Goal: Task Accomplishment & Management: Complete application form

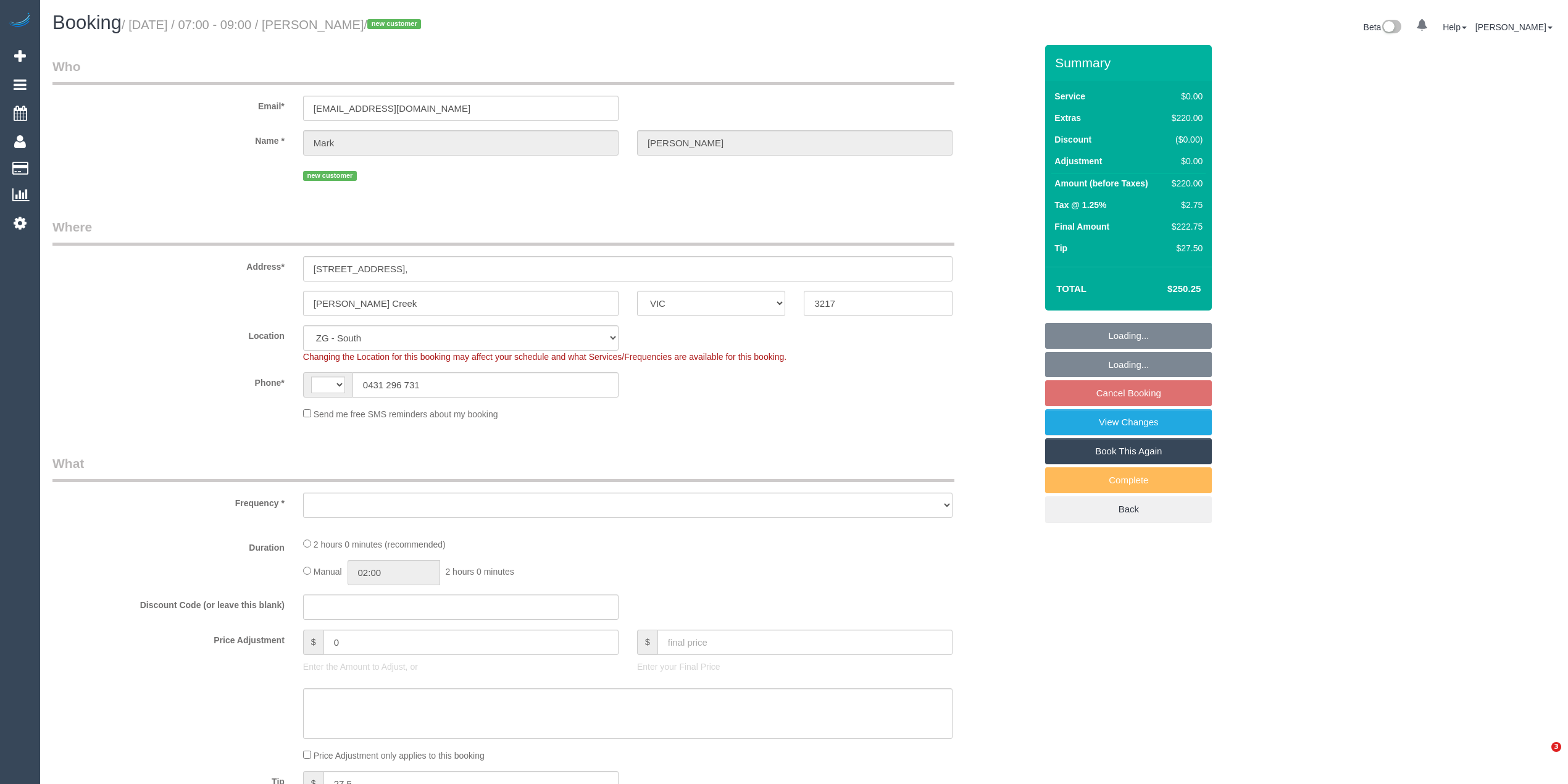
select select "VIC"
select select "string:AU"
select select "object:391"
select select "spot1"
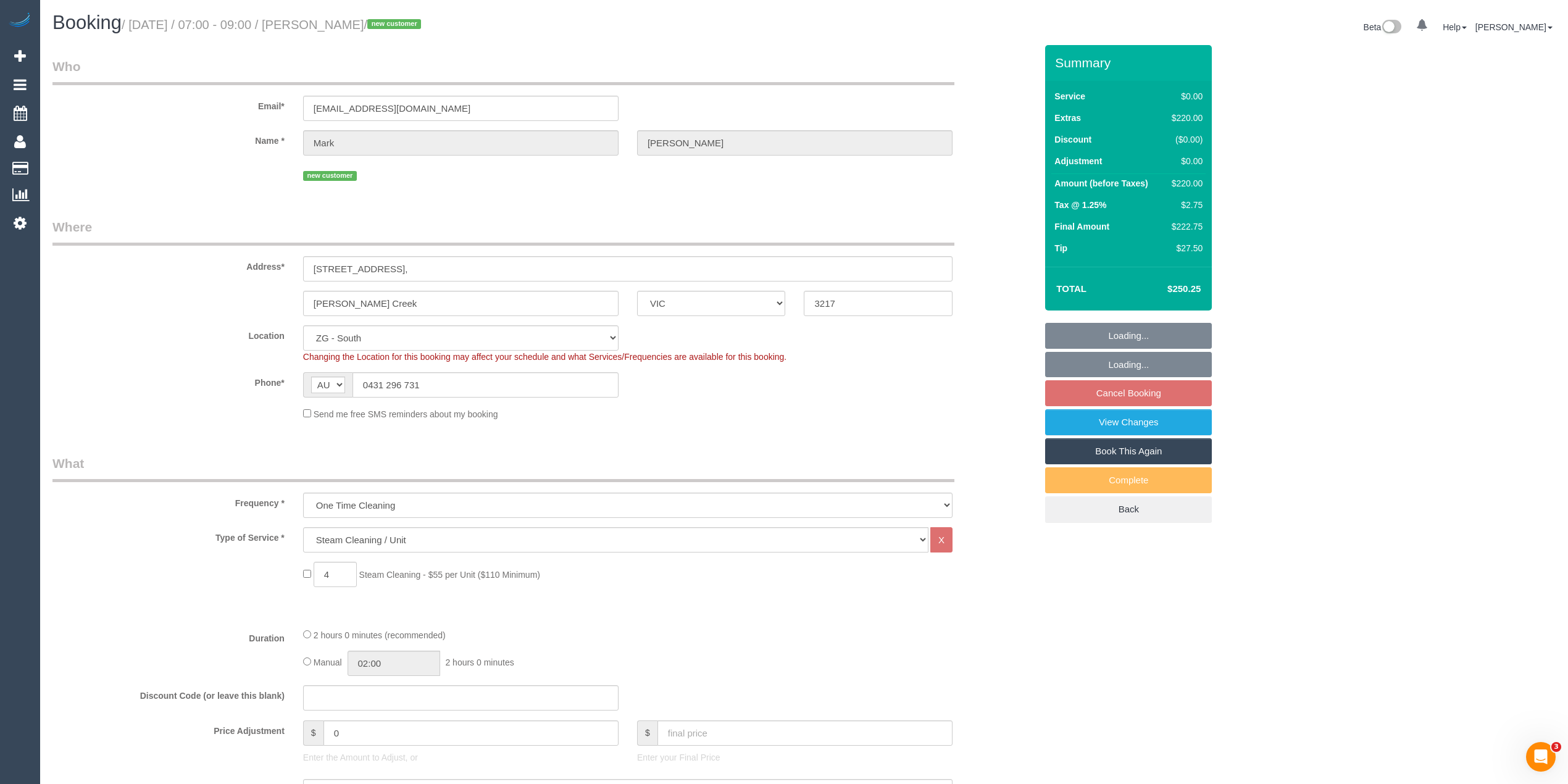
select select "number:28"
select select "number:14"
select select "number:19"
select select "object:789"
click at [1146, 415] on link "View Changes" at bounding box center [1128, 422] width 166 height 26
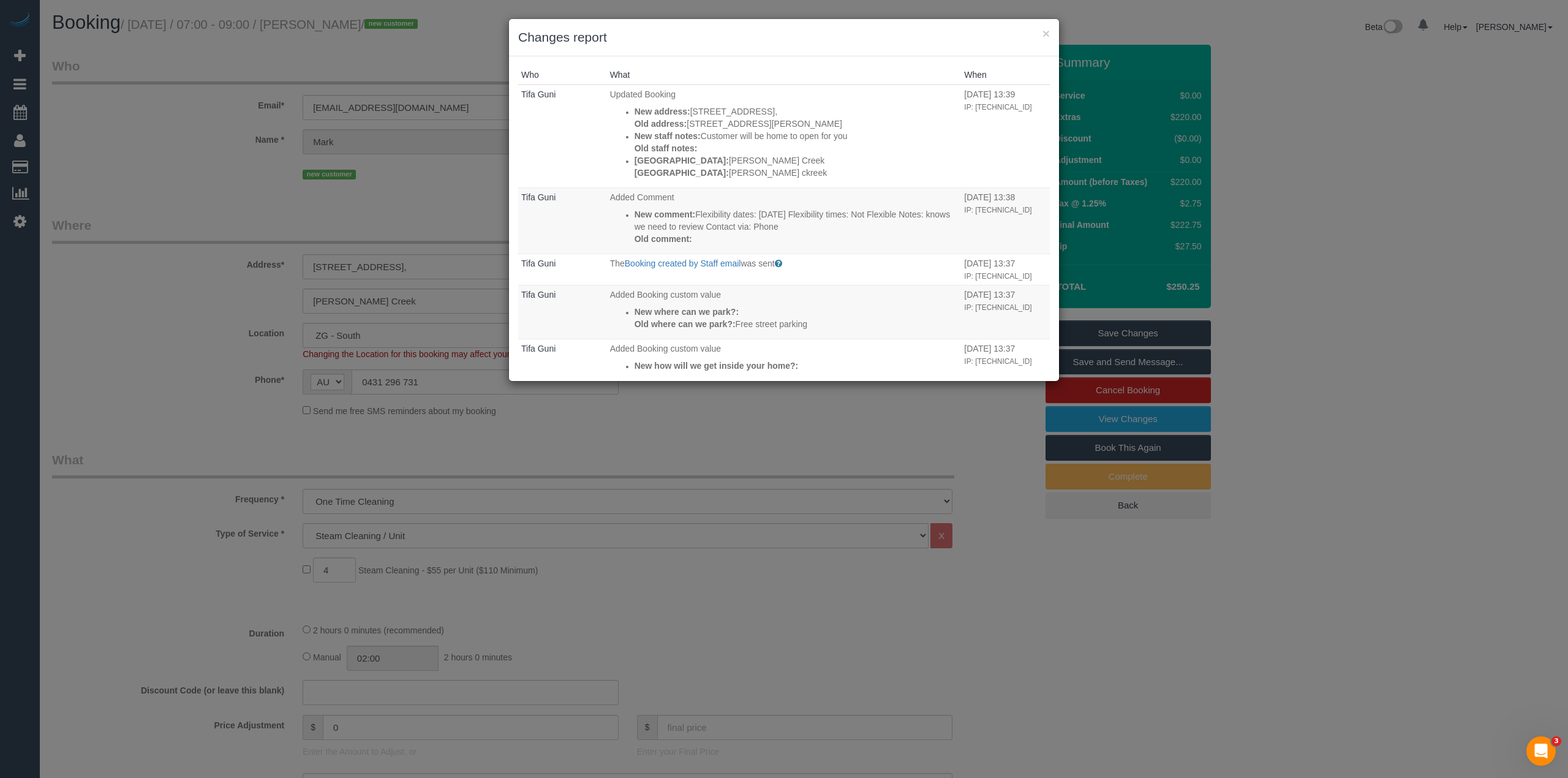
click at [1047, 25] on div "× Changes report" at bounding box center [784, 38] width 550 height 38
click at [1049, 33] on button "×" at bounding box center [1046, 33] width 8 height 13
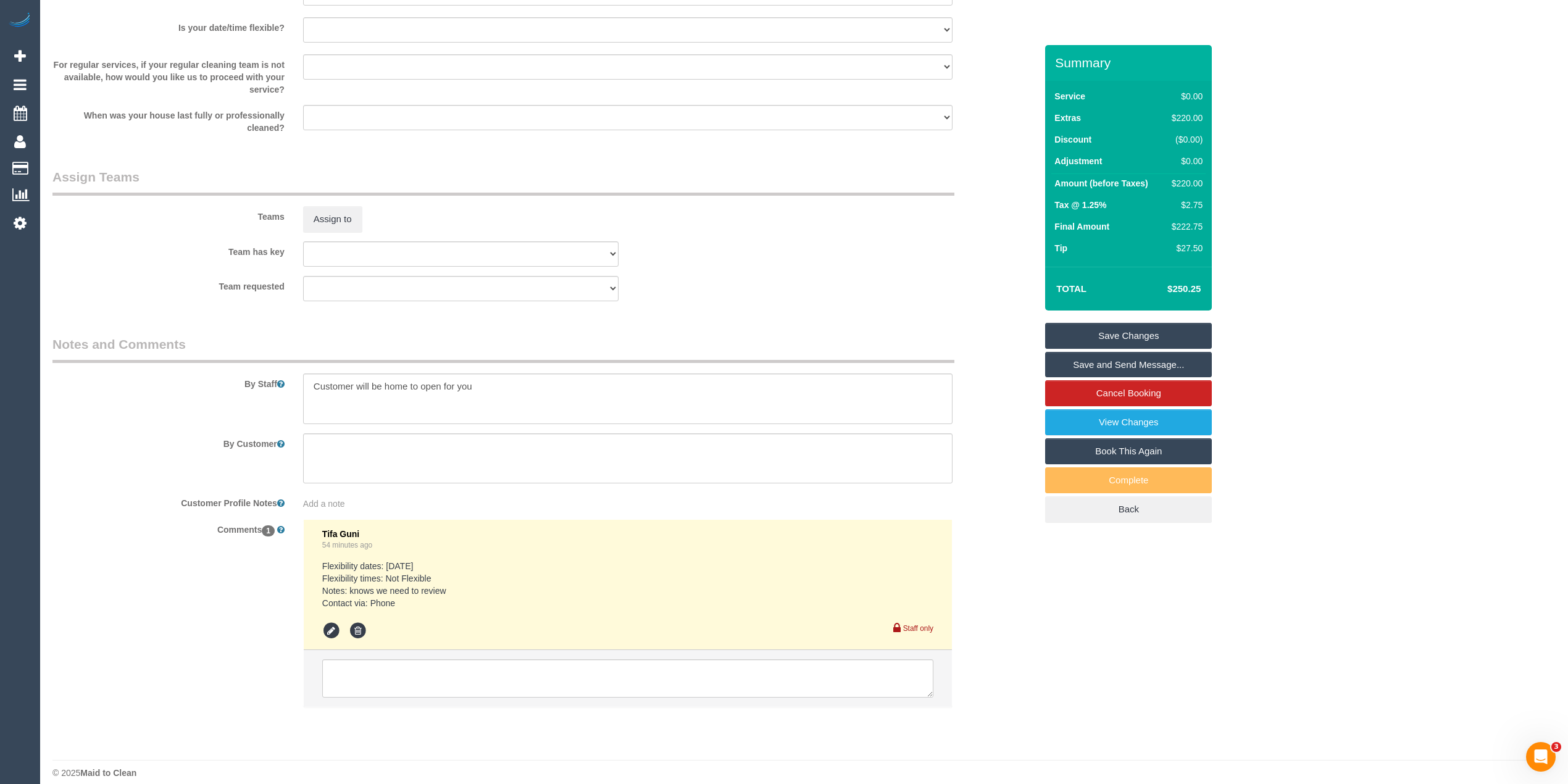
scroll to position [1295, 0]
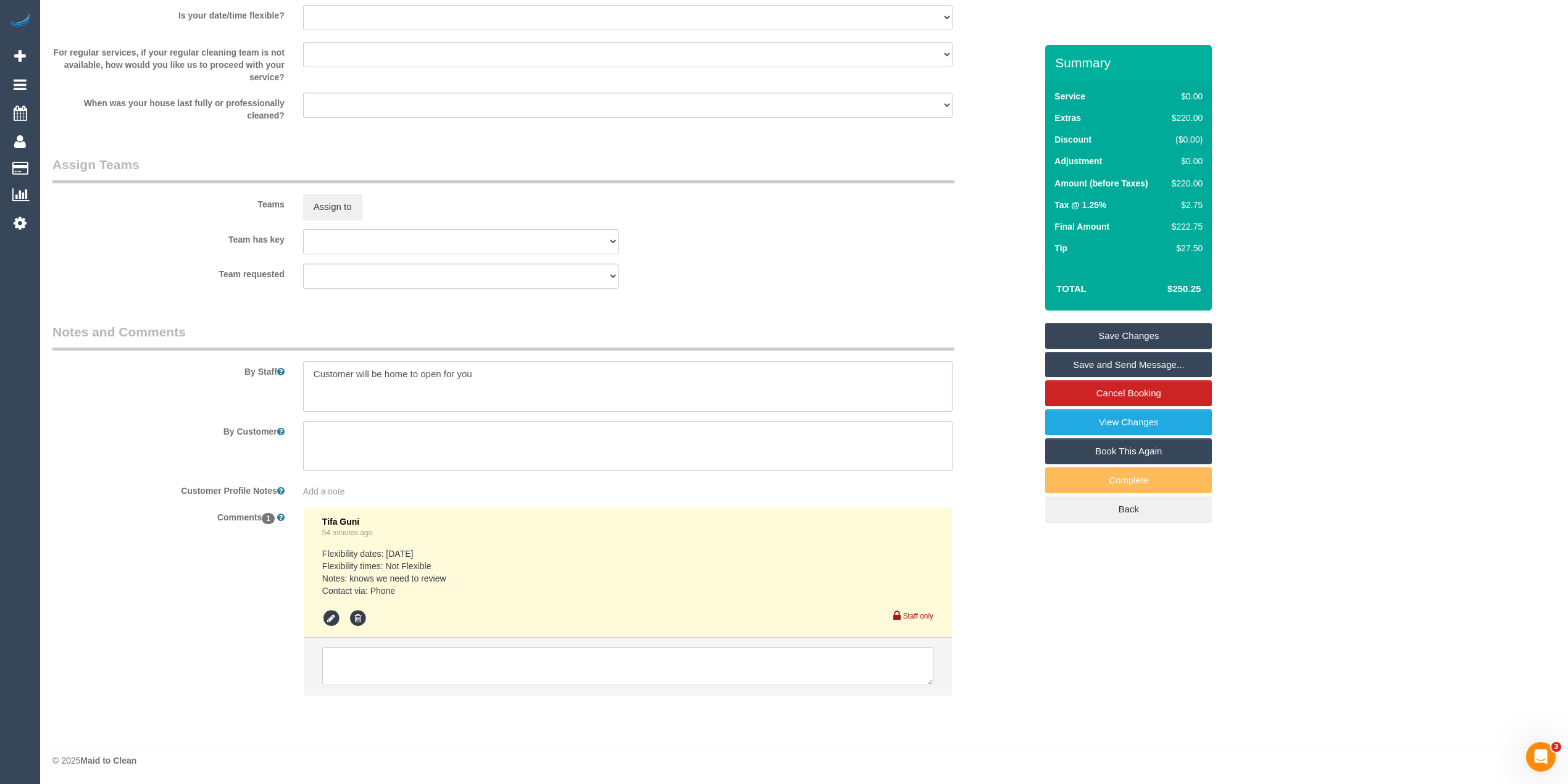
click at [524, 372] on textarea at bounding box center [628, 386] width 650 height 51
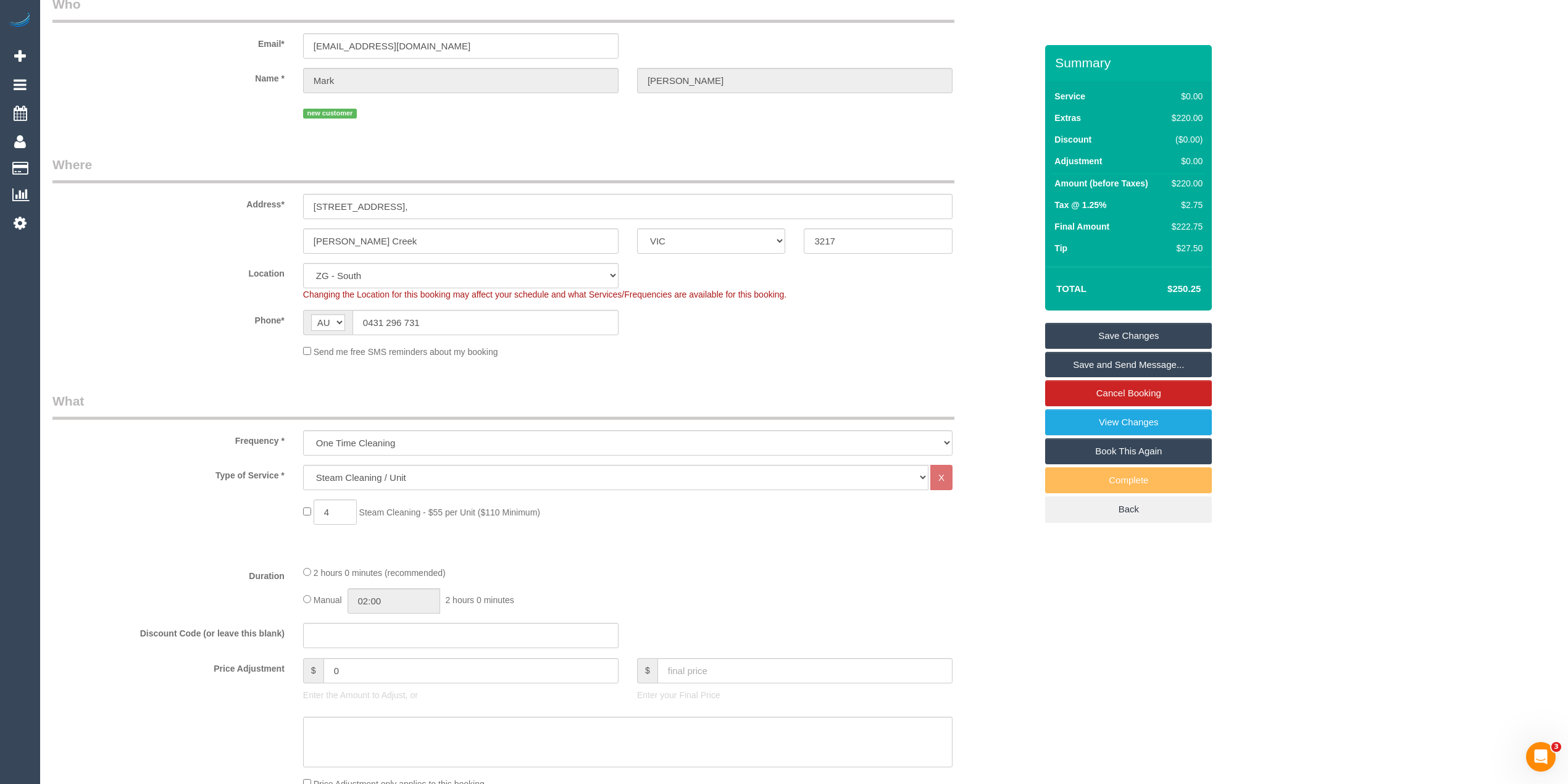
scroll to position [0, 0]
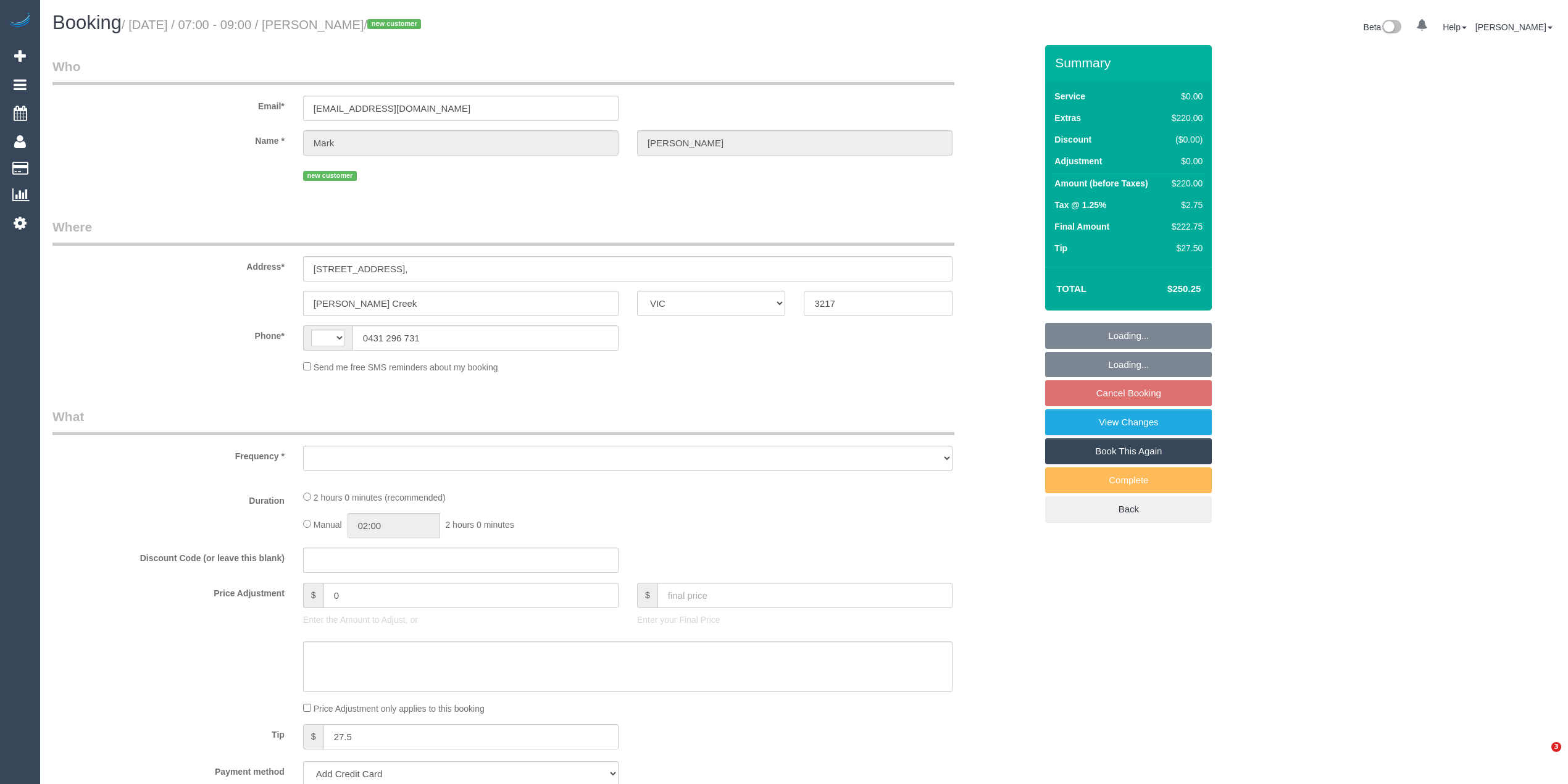
select select "VIC"
select select "string:stripe-pm_1S3TzI2GScqysDRVJ5ElNPQT"
select select "spot1"
select select "number:28"
select select "number:14"
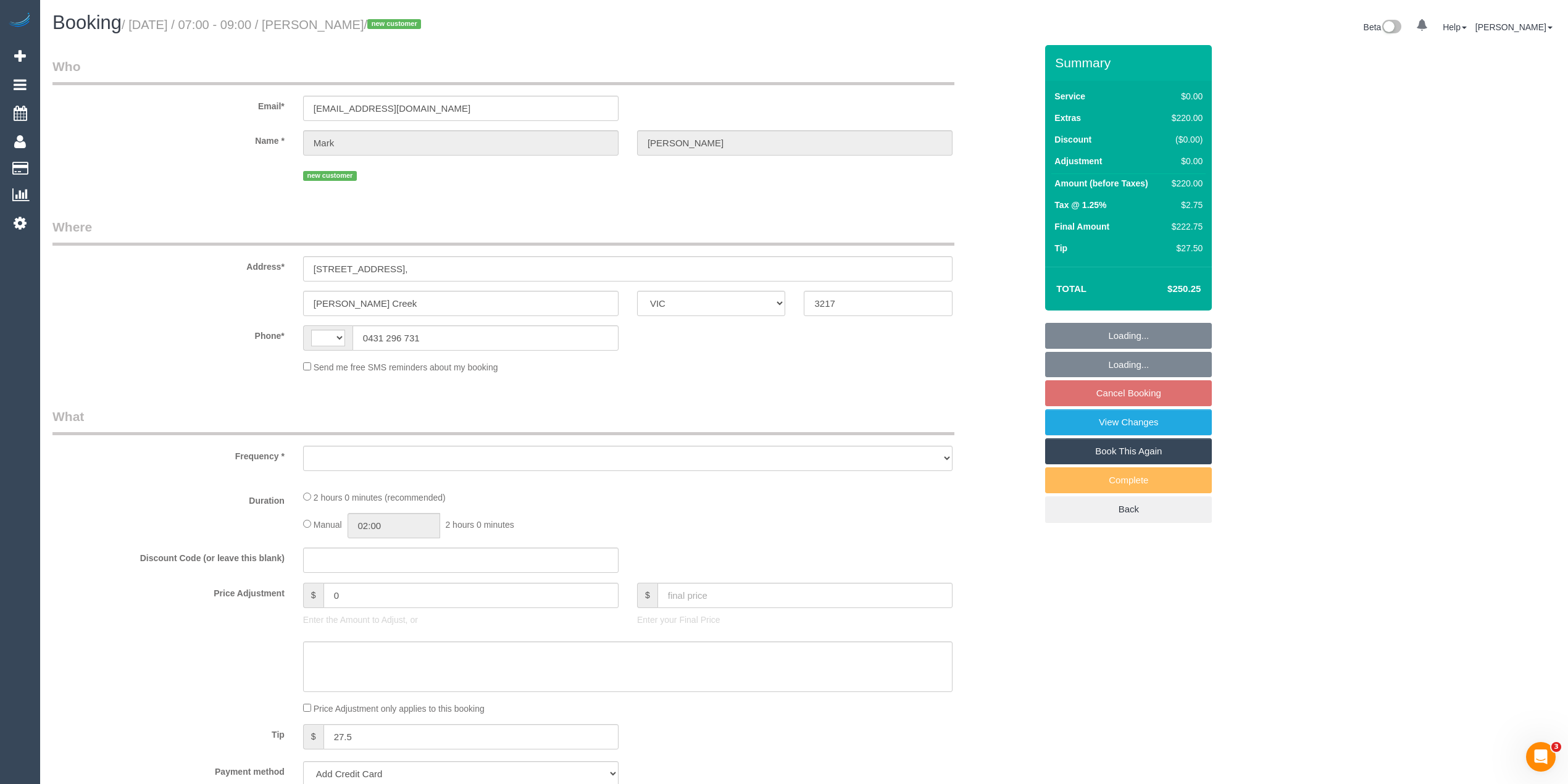
select select "number:19"
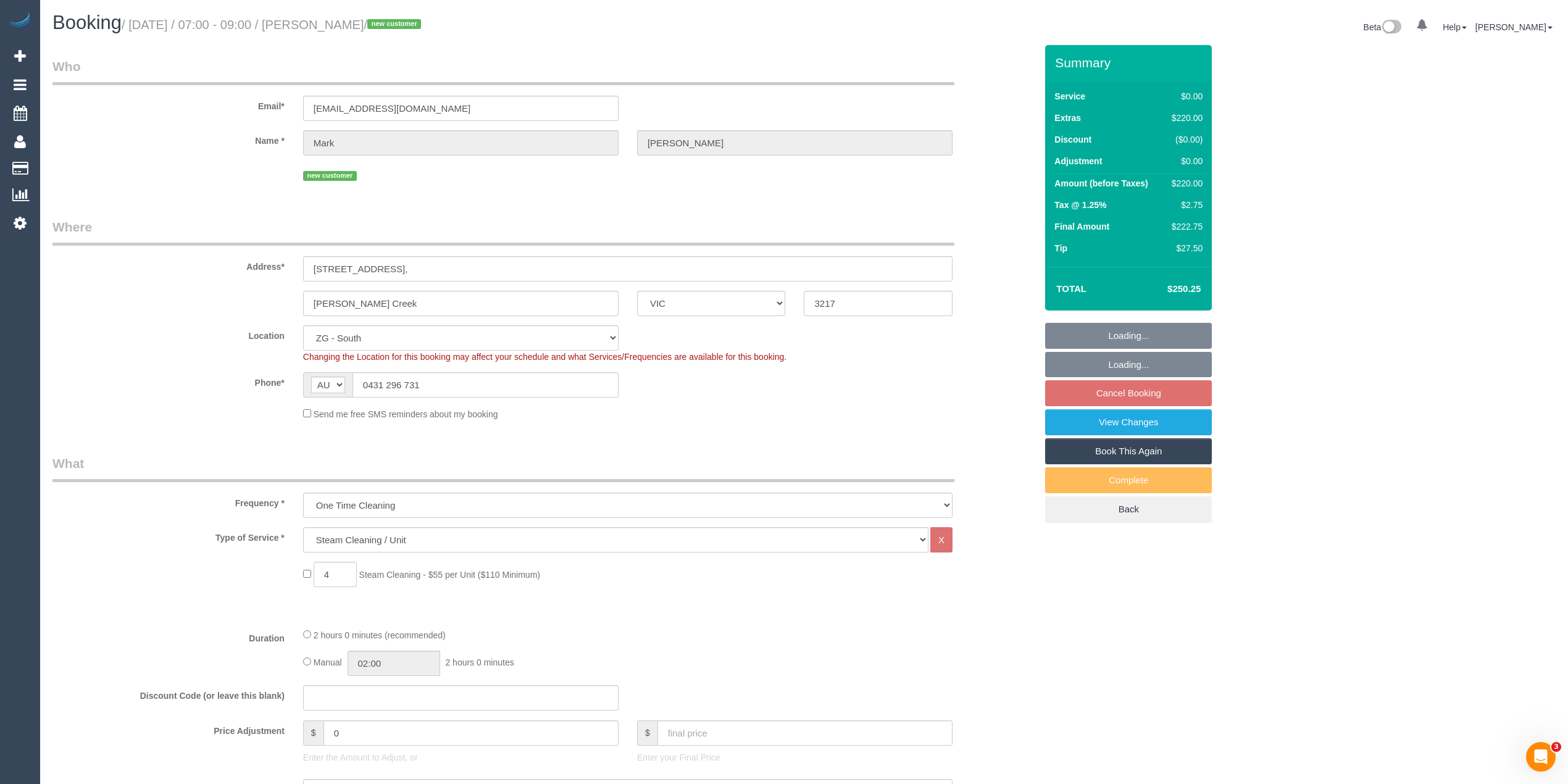
select select "string:AU"
select select "object:789"
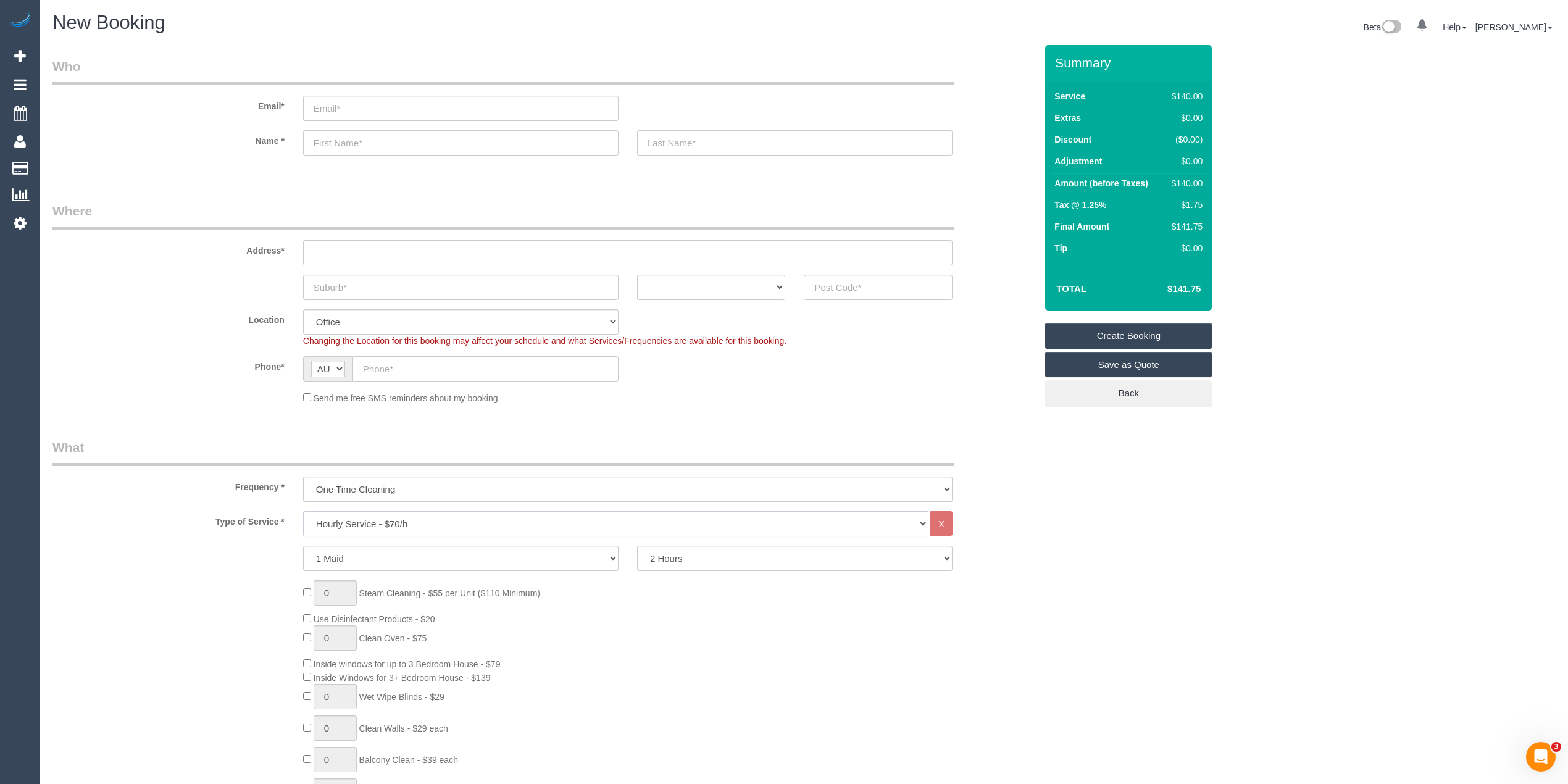
click at [394, 521] on select "Hourly Service - $70/h Hourly Service - $65/h Hourly Service - $60/h Hourly Ser…" at bounding box center [616, 524] width 626 height 25
select select "29"
click at [303, 511] on select "Hourly Service - $70/h Hourly Service - $65/h Hourly Service - $60/h Hourly Ser…" at bounding box center [616, 524] width 626 height 25
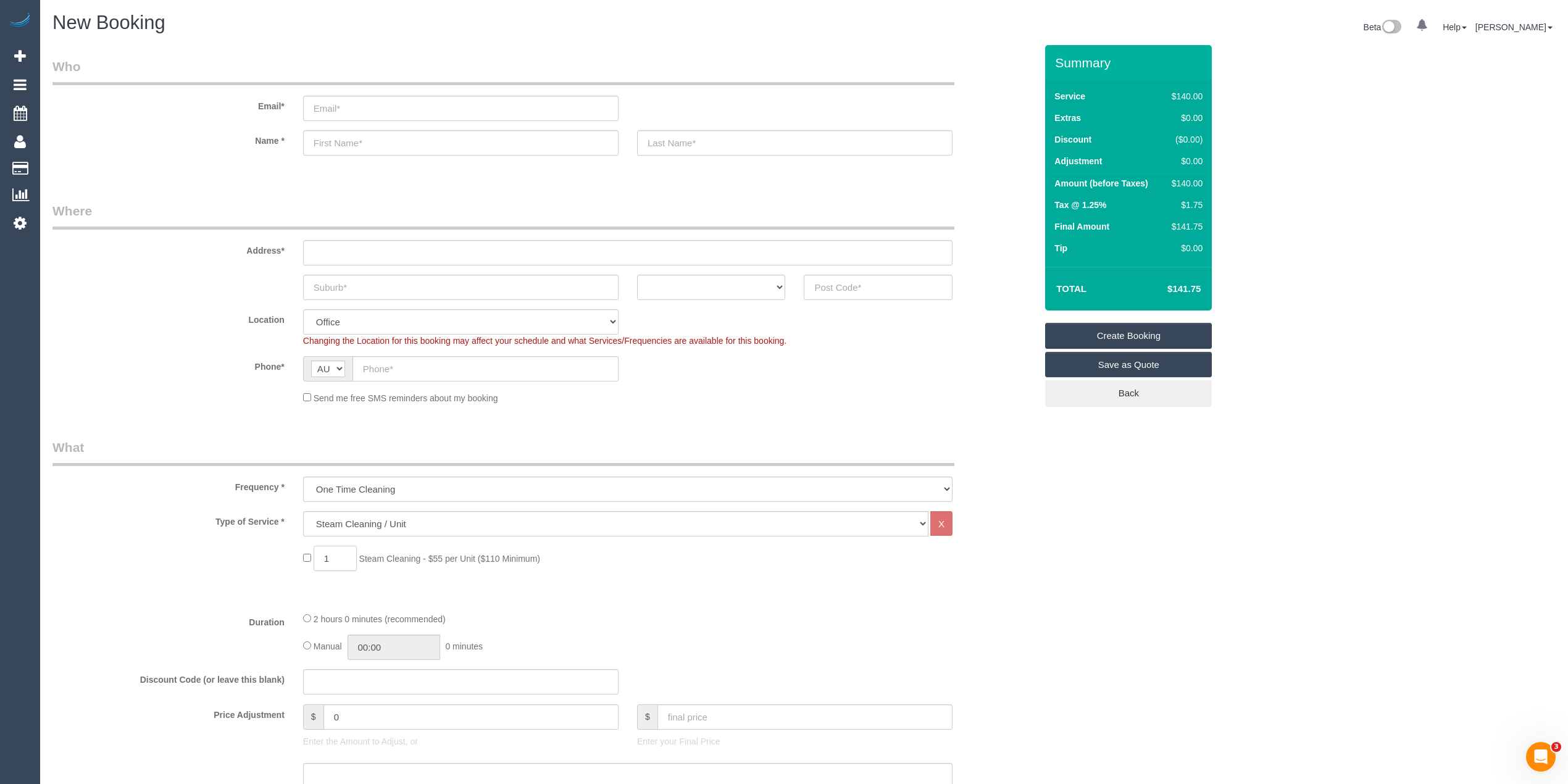
click at [306, 557] on span "1 Steam Cleaning - $55 per Unit ($110 Minimum)" at bounding box center [422, 559] width 237 height 10
type input "7"
click at [173, 530] on div "Type of Service * Hourly Service - $70/h Hourly Service - $65/h Hourly Service …" at bounding box center [544, 524] width 1002 height 25
click at [1197, 183] on div "$385.00" at bounding box center [1184, 183] width 36 height 13
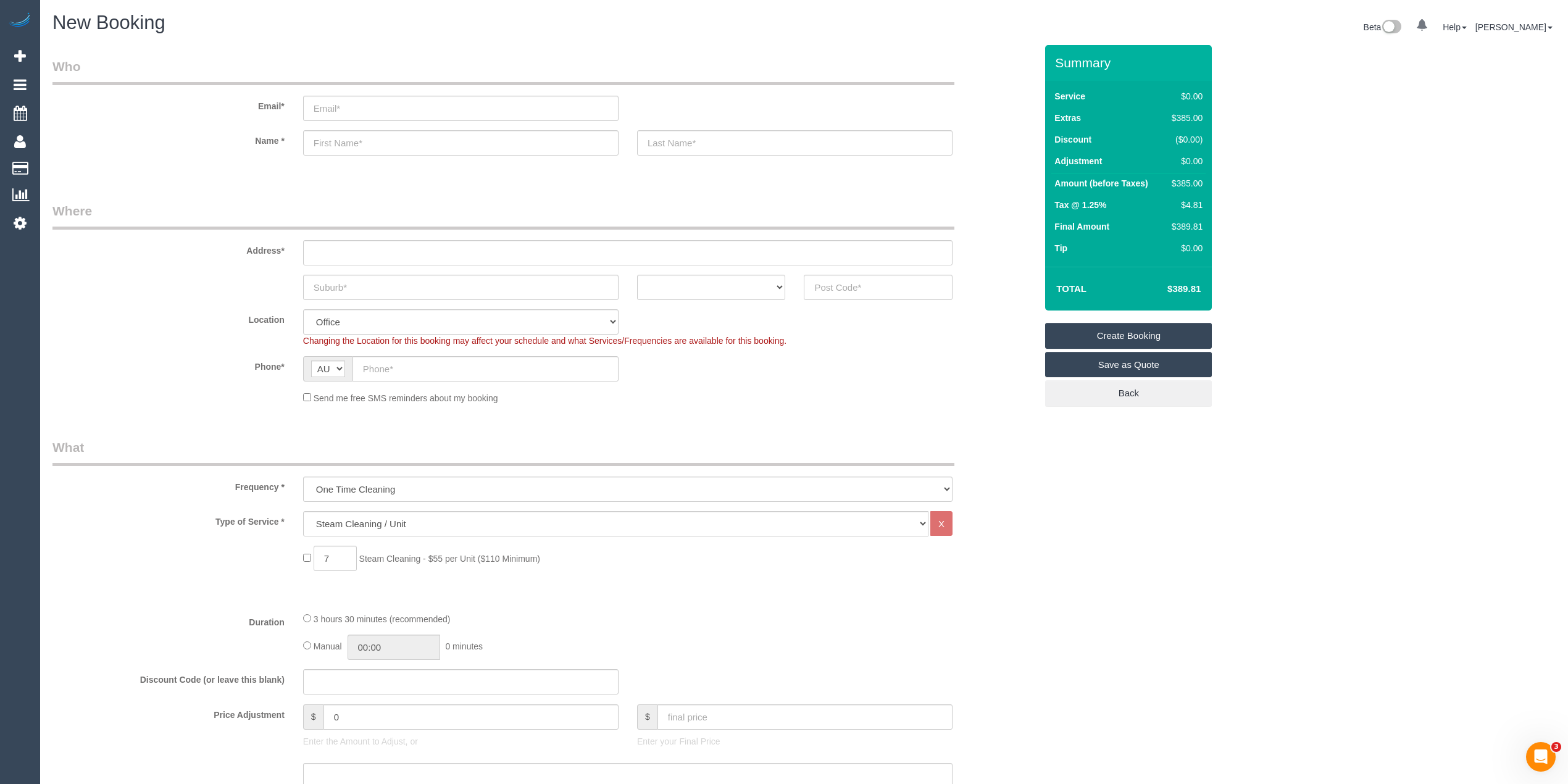
copy div "385.00"
click at [378, 523] on select "Hourly Service - $70/h Hourly Service - $65/h Hourly Service - $60/h Hourly Ser…" at bounding box center [616, 524] width 626 height 25
select select "212"
click at [303, 511] on select "Hourly Service - $70/h Hourly Service - $65/h Hourly Service - $60/h Hourly Ser…" at bounding box center [616, 524] width 626 height 25
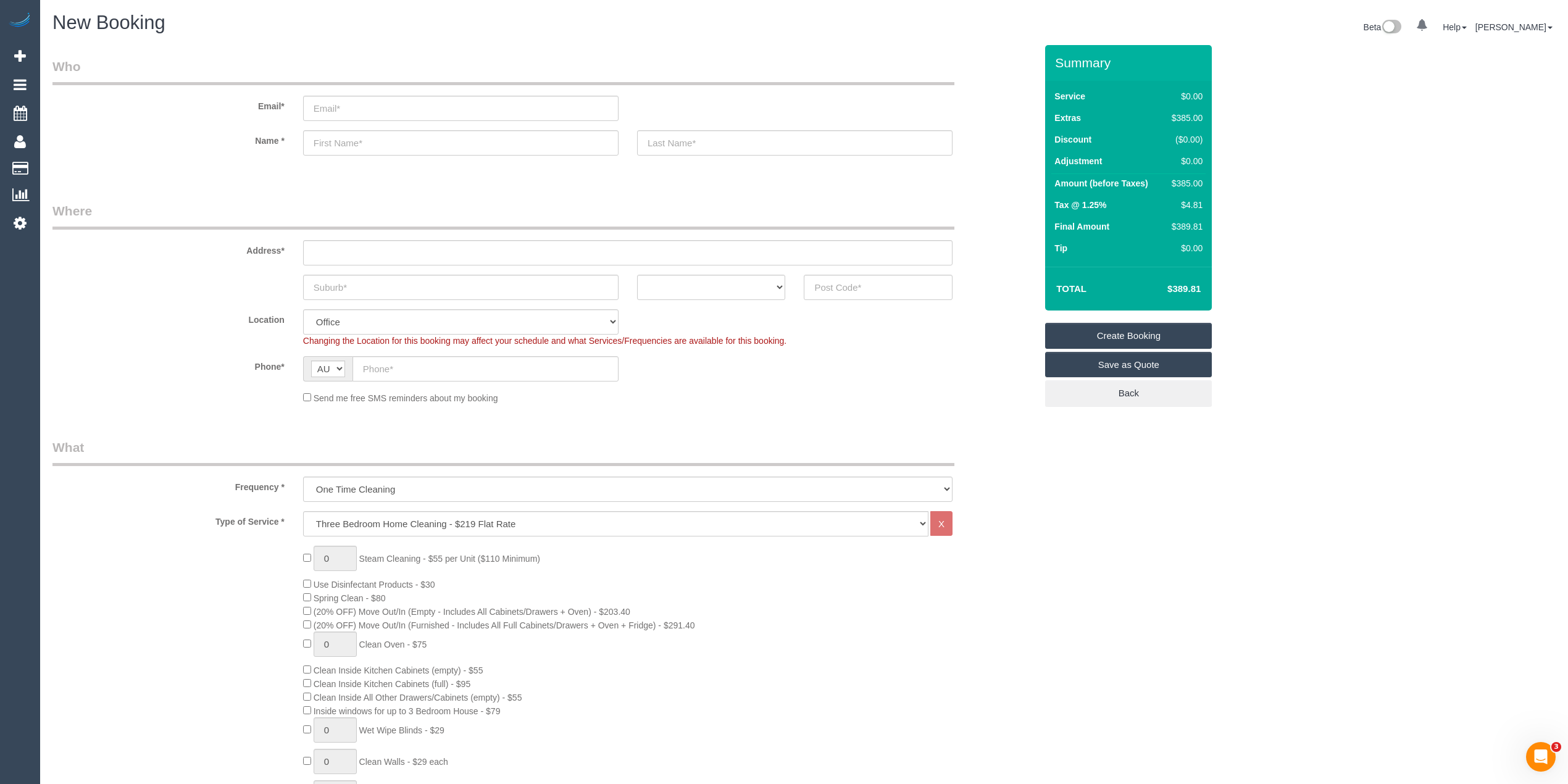
click at [302, 557] on div "0 Steam Cleaning - $55 per Unit ($110 Minimum) Use Disinfectant Products - $30 …" at bounding box center [669, 762] width 751 height 433
drag, startPoint x: 334, startPoint y: 554, endPoint x: 288, endPoint y: 542, distance: 47.5
click at [294, 549] on div "1 Steam Cleaning - $55 per Unit ($110 Minimum) Use Disinfectant Products - $30 …" at bounding box center [669, 762] width 751 height 433
type input "3"
click at [264, 583] on div "3 Steam Cleaning - $55 per Unit ($110 Minimum) Use Disinfectant Products - $30 …" at bounding box center [544, 762] width 1002 height 433
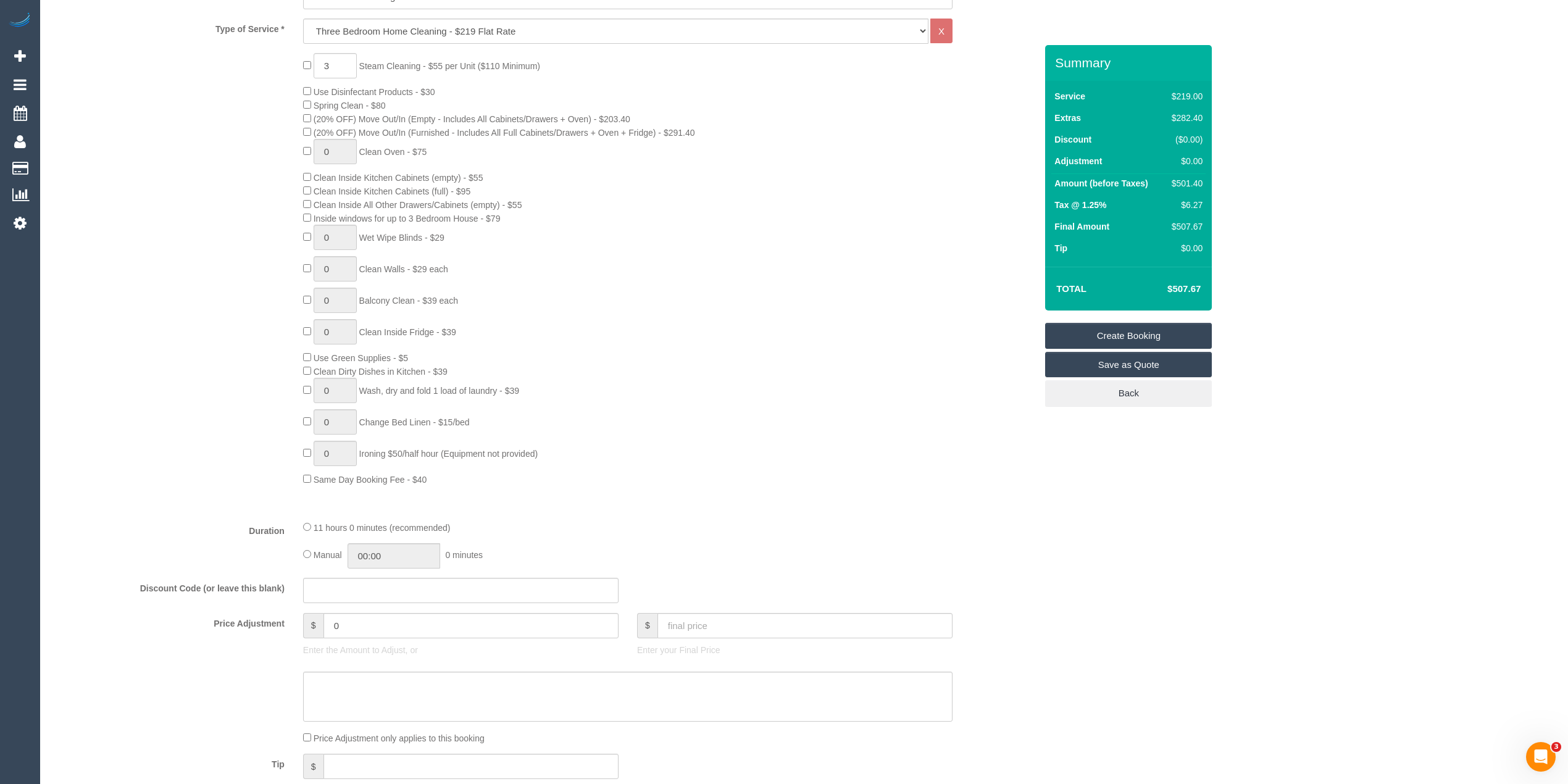
scroll to position [494, 0]
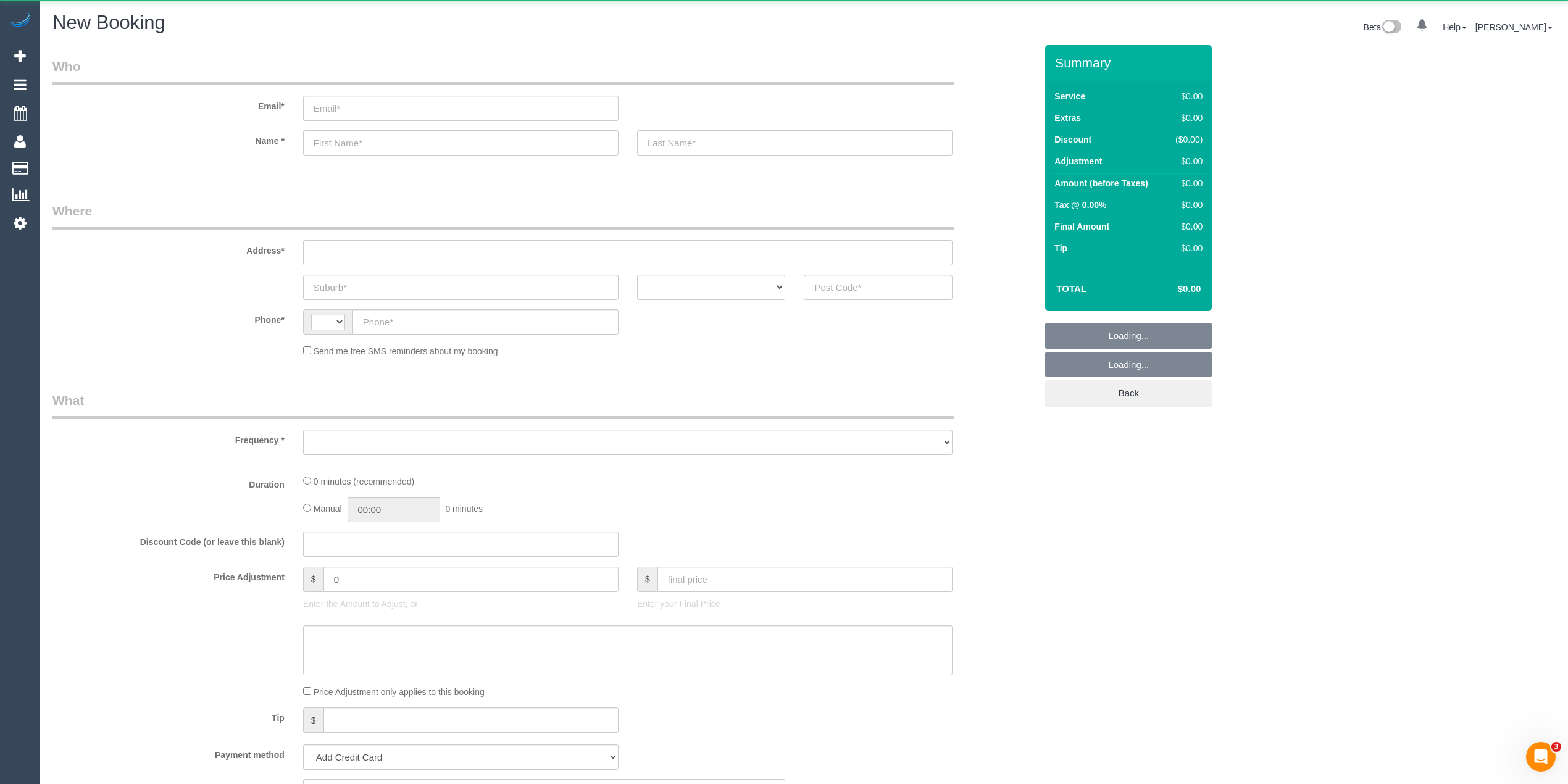
select select "string:AU"
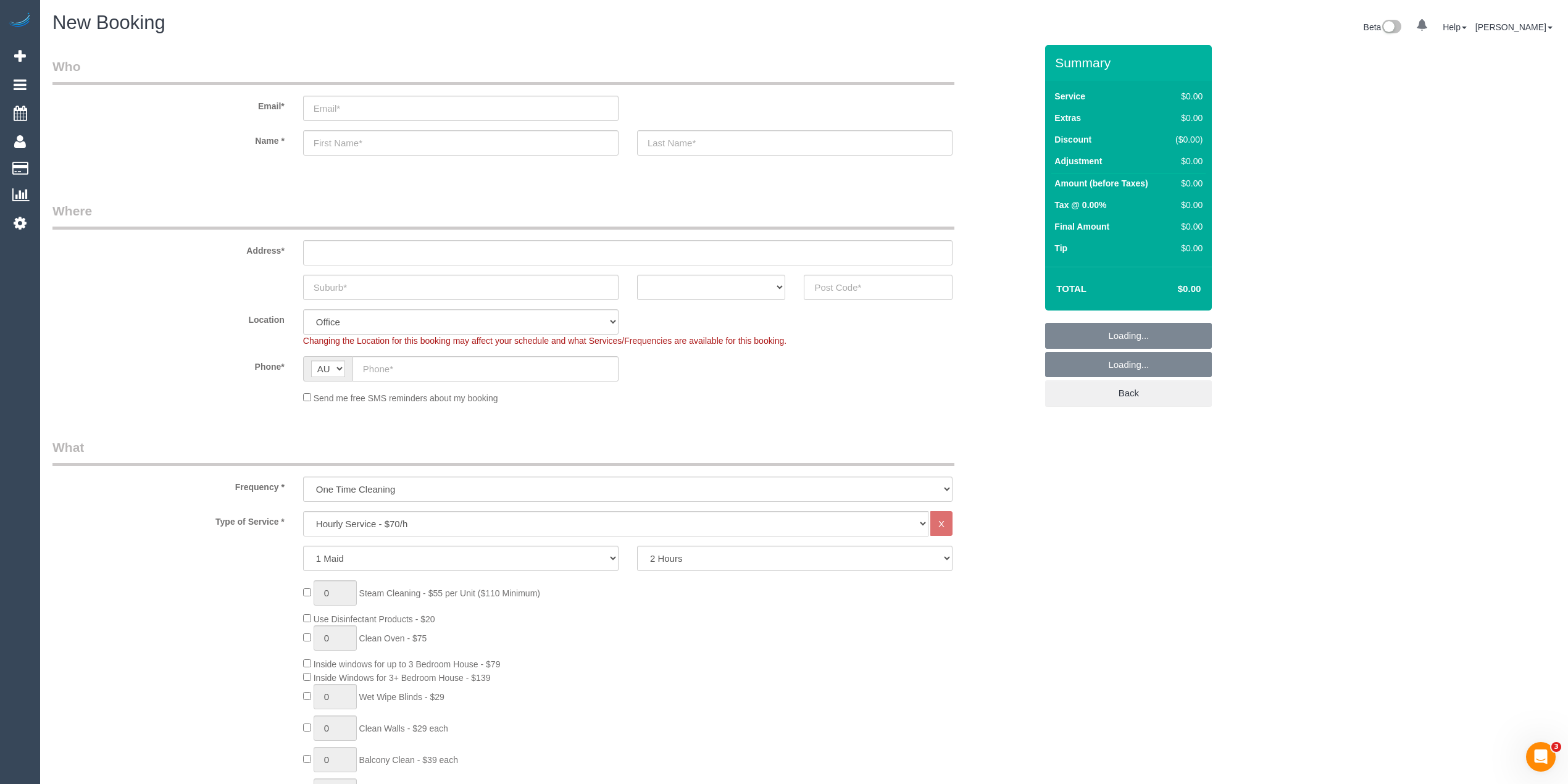
select select "object:813"
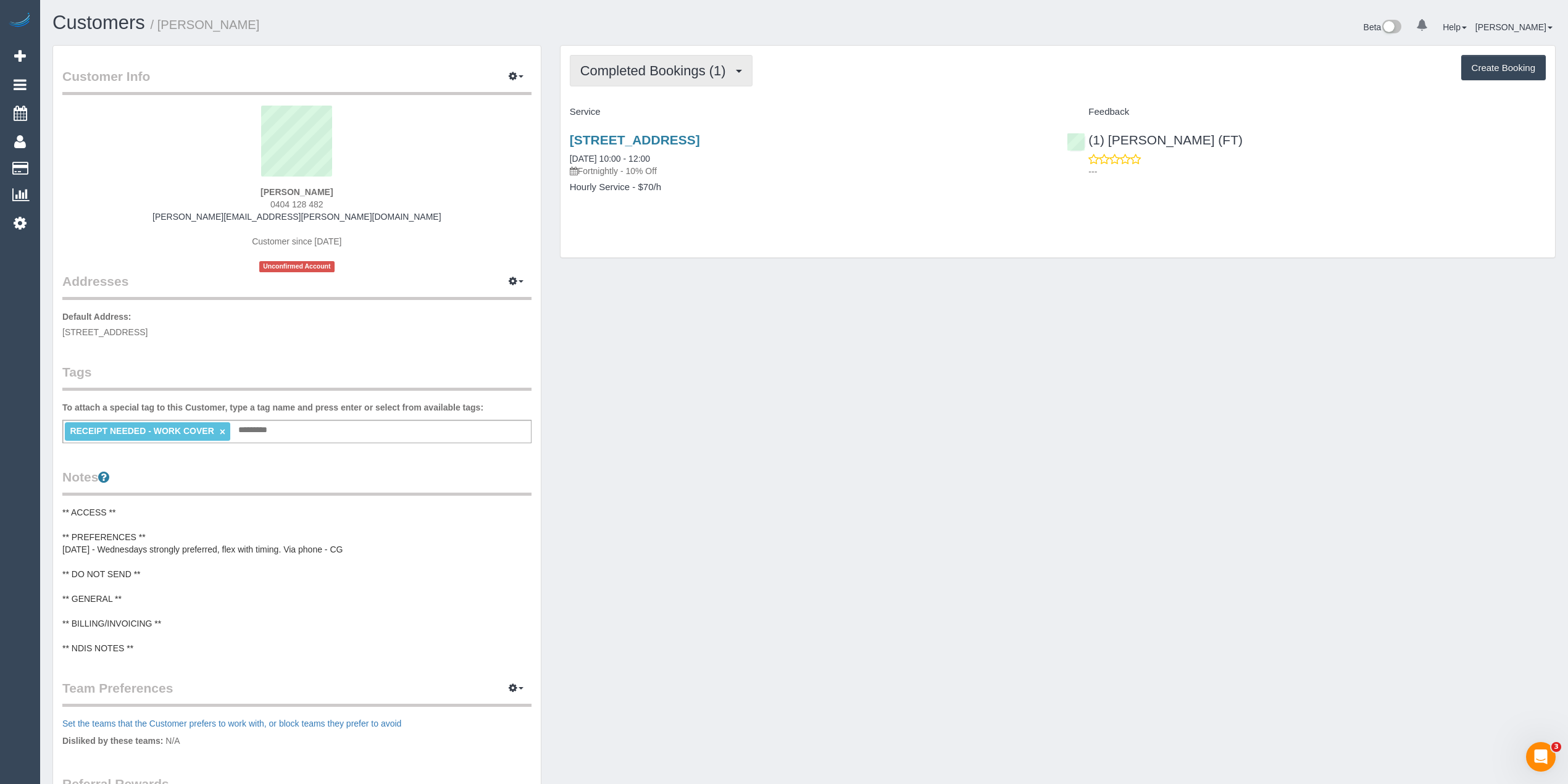
click at [643, 67] on span "Completed Bookings (1)" at bounding box center [656, 71] width 152 height 15
click at [932, 75] on div "Completed Bookings (1) Completed Bookings (1) Upcoming Bookings (11) Cancelled …" at bounding box center [1058, 70] width 976 height 32
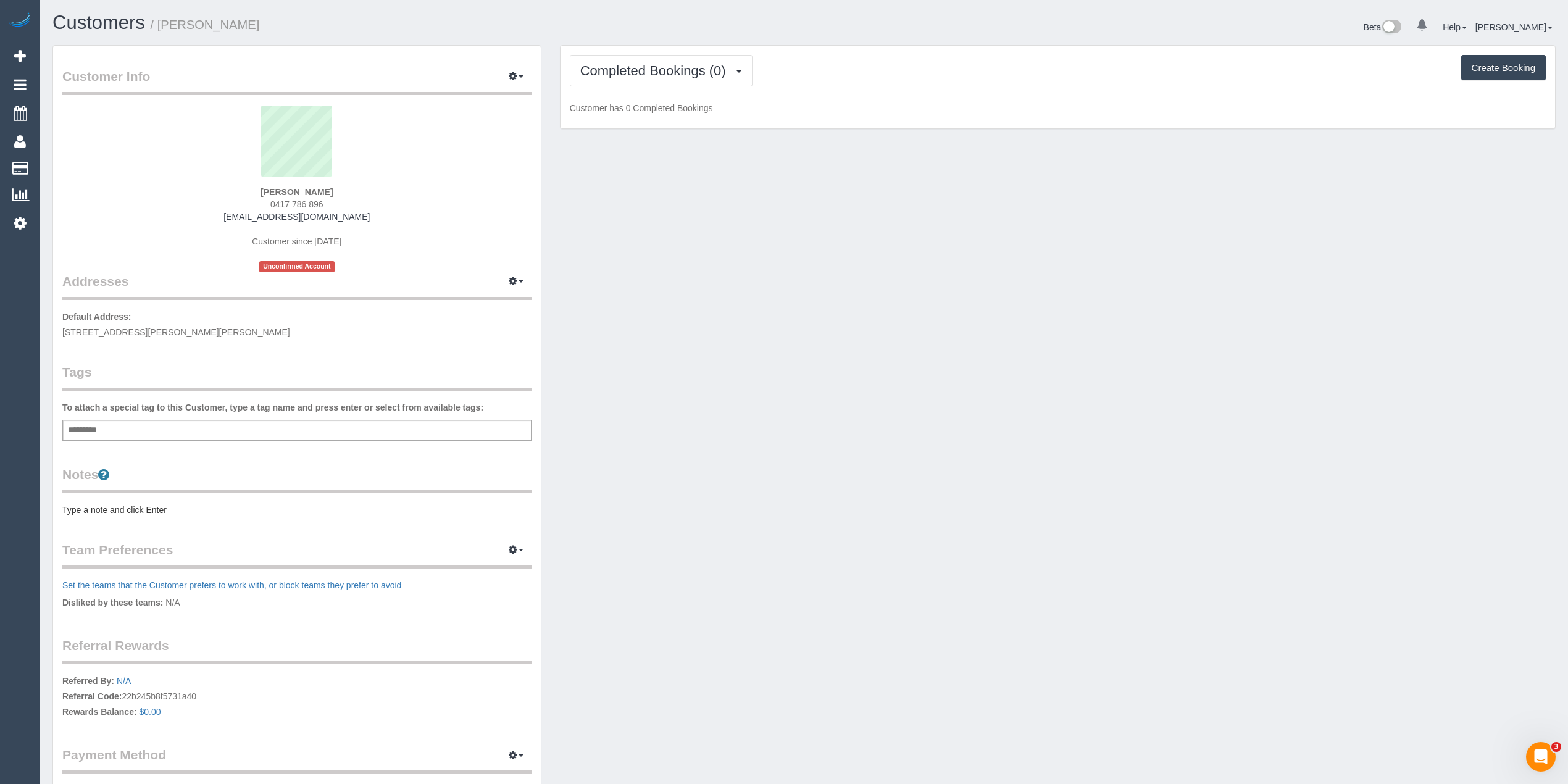
click at [270, 426] on div "Add a tag" at bounding box center [297, 431] width 469 height 21
type input "*******"
click at [114, 515] on pre "Type a note and click Enter" at bounding box center [297, 513] width 469 height 13
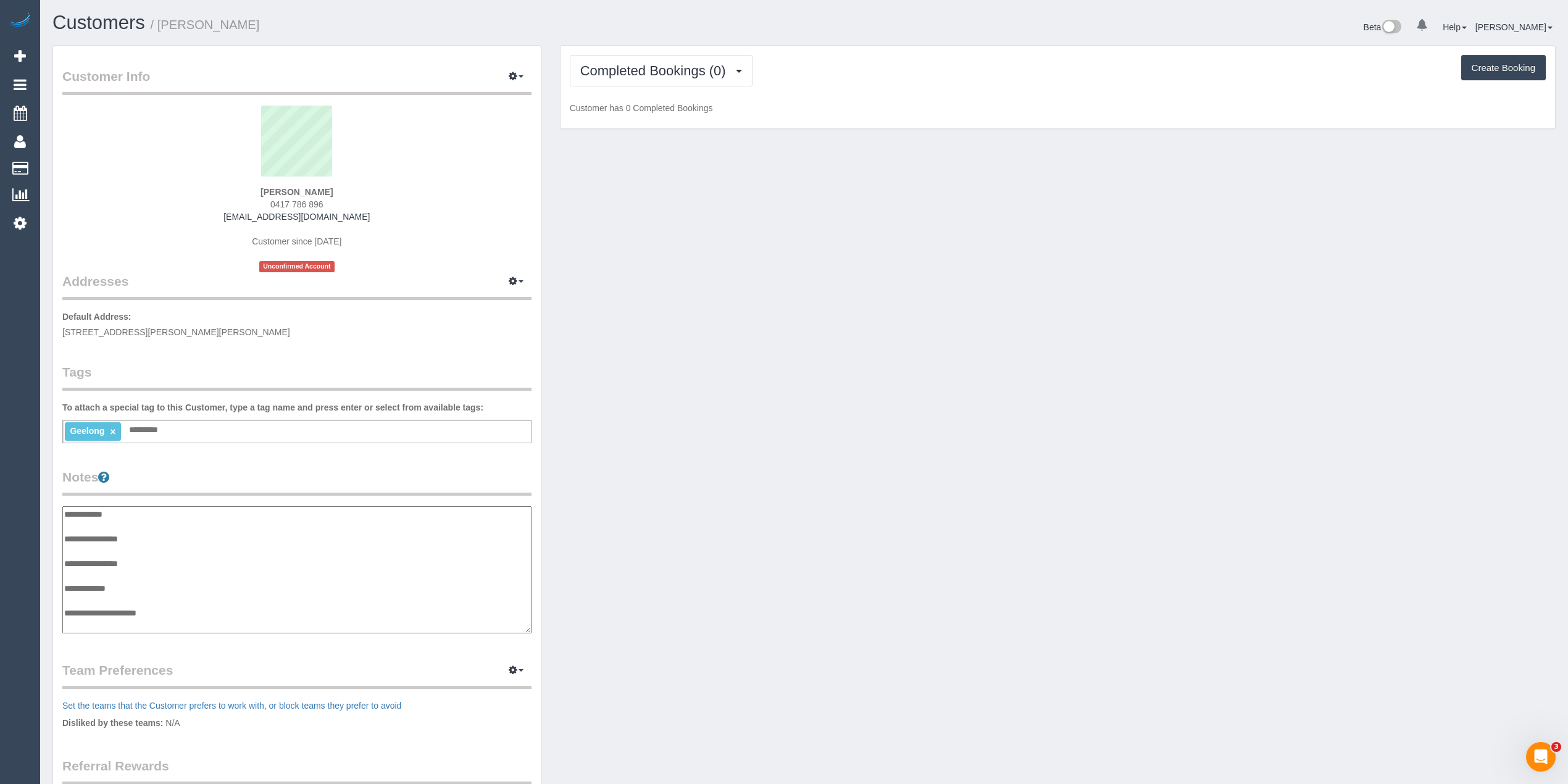
scroll to position [10, 0]
click at [173, 521] on textarea "**********" at bounding box center [296, 570] width 468 height 128
click at [262, 542] on textarea "**********" at bounding box center [296, 570] width 468 height 128
type textarea "**********"
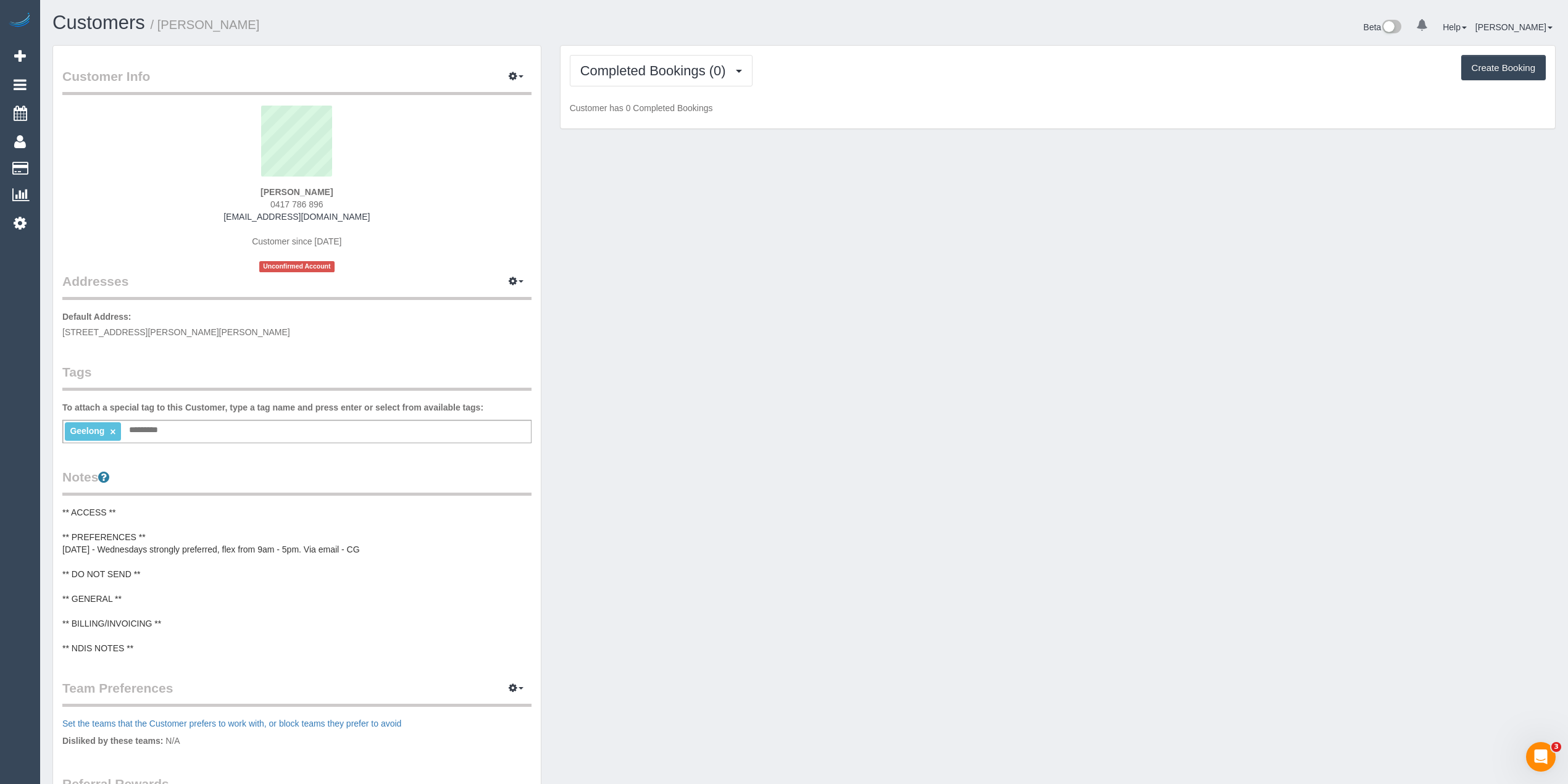
click at [650, 89] on div "Completed Bookings (0) Completed Bookings (0) Upcoming Bookings (11) Cancelled …" at bounding box center [1058, 87] width 994 height 84
click at [650, 65] on span "Completed Bookings (0)" at bounding box center [656, 71] width 152 height 15
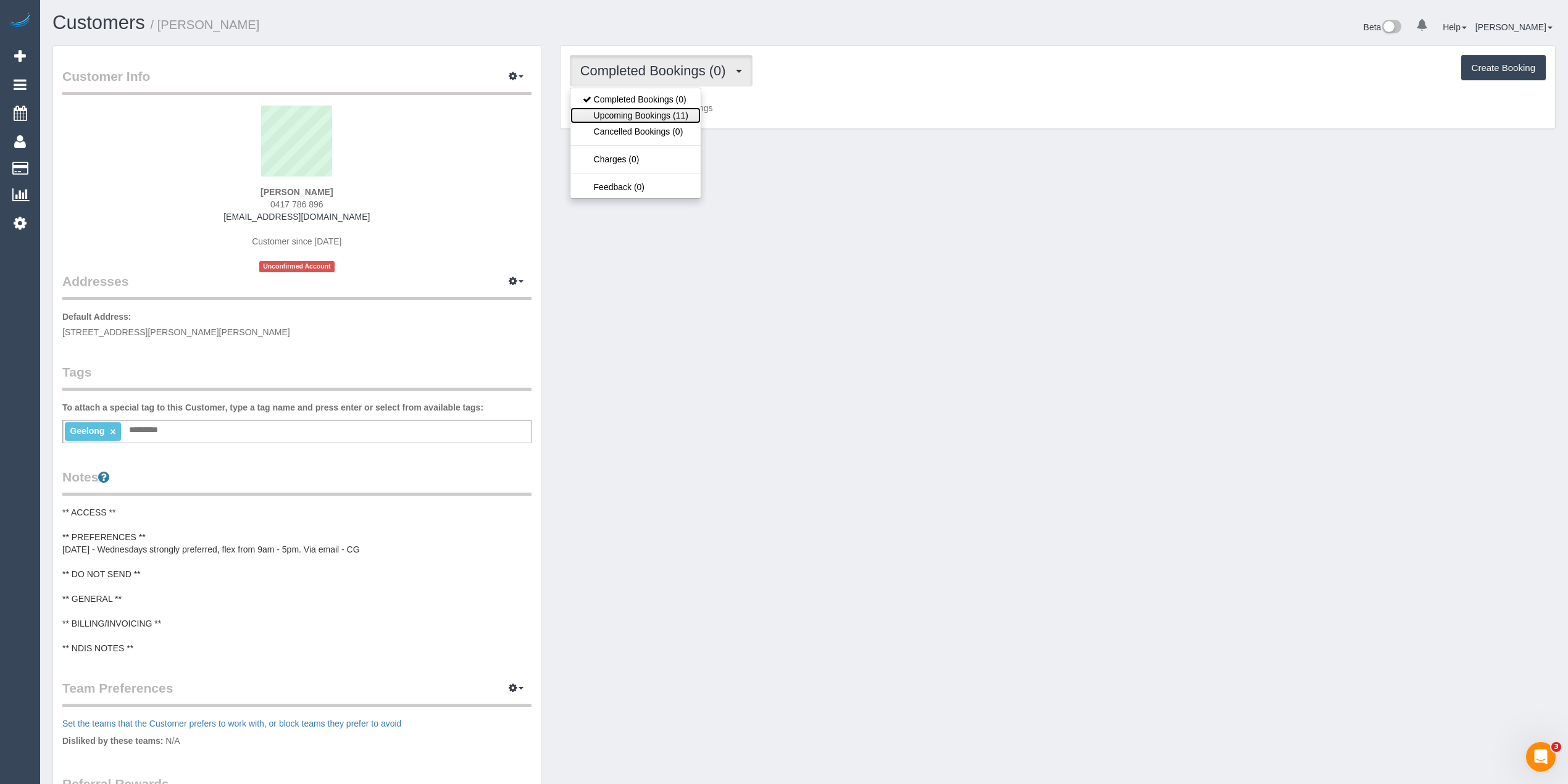
click at [661, 112] on link "Upcoming Bookings (11)" at bounding box center [635, 115] width 130 height 16
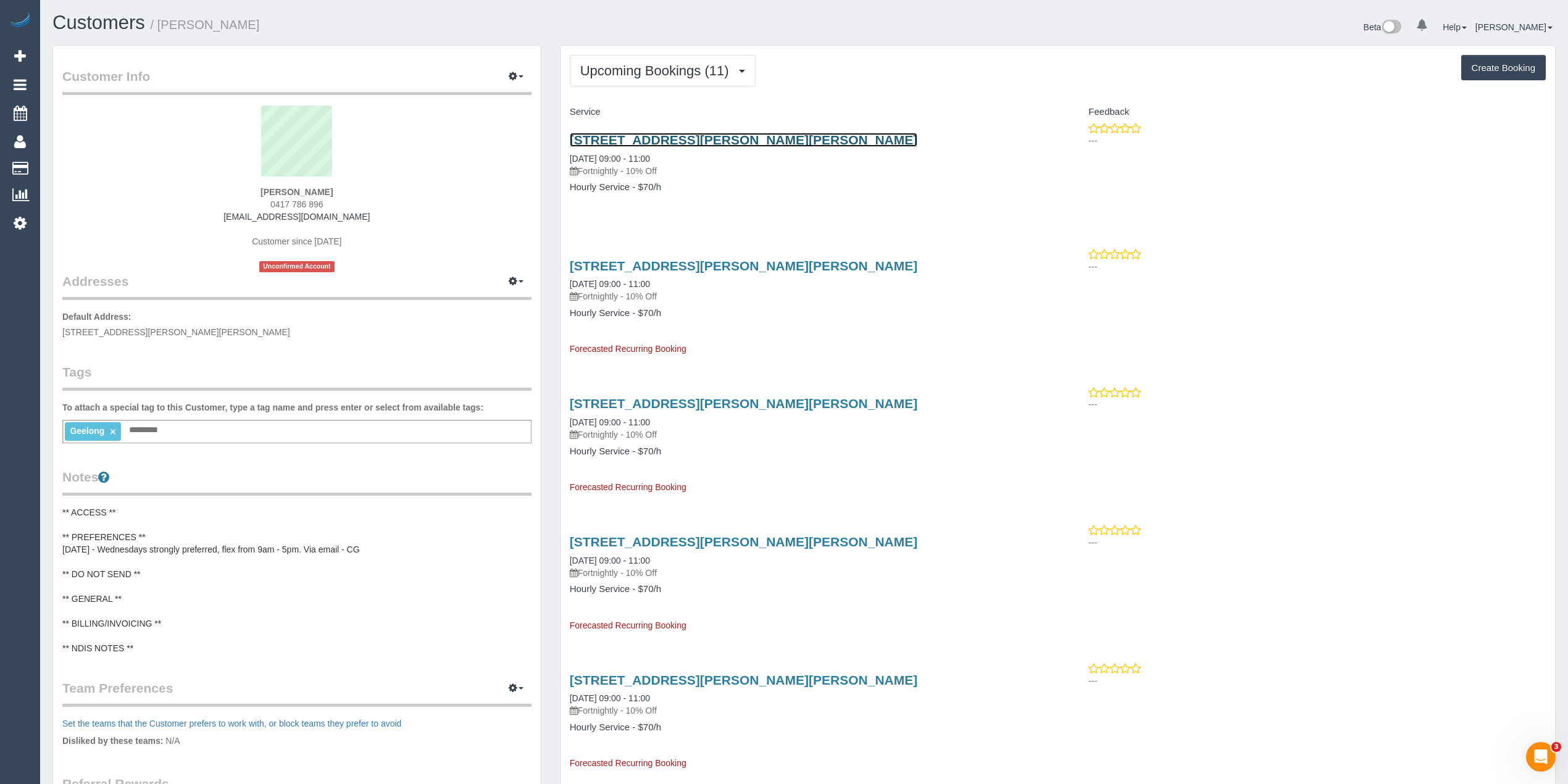
click at [678, 141] on link "12 Landy Ave, Highton, VIC 3216" at bounding box center [744, 140] width 348 height 14
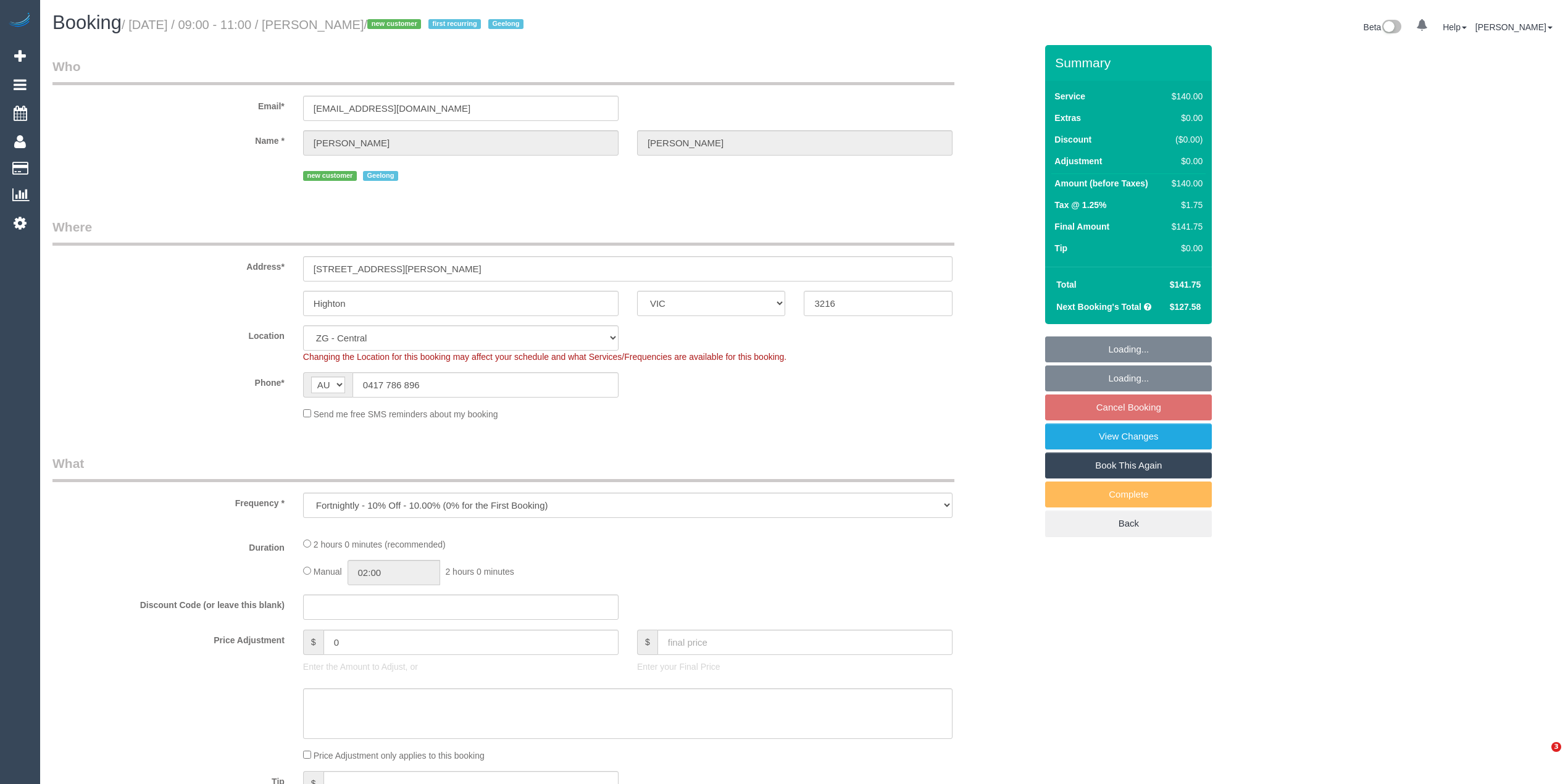
select select "VIC"
select select "object:857"
select select "string:stripe-pm_1S3VsQ2GScqysDRVl3yHSxyi"
select select "number:27"
select select "number:14"
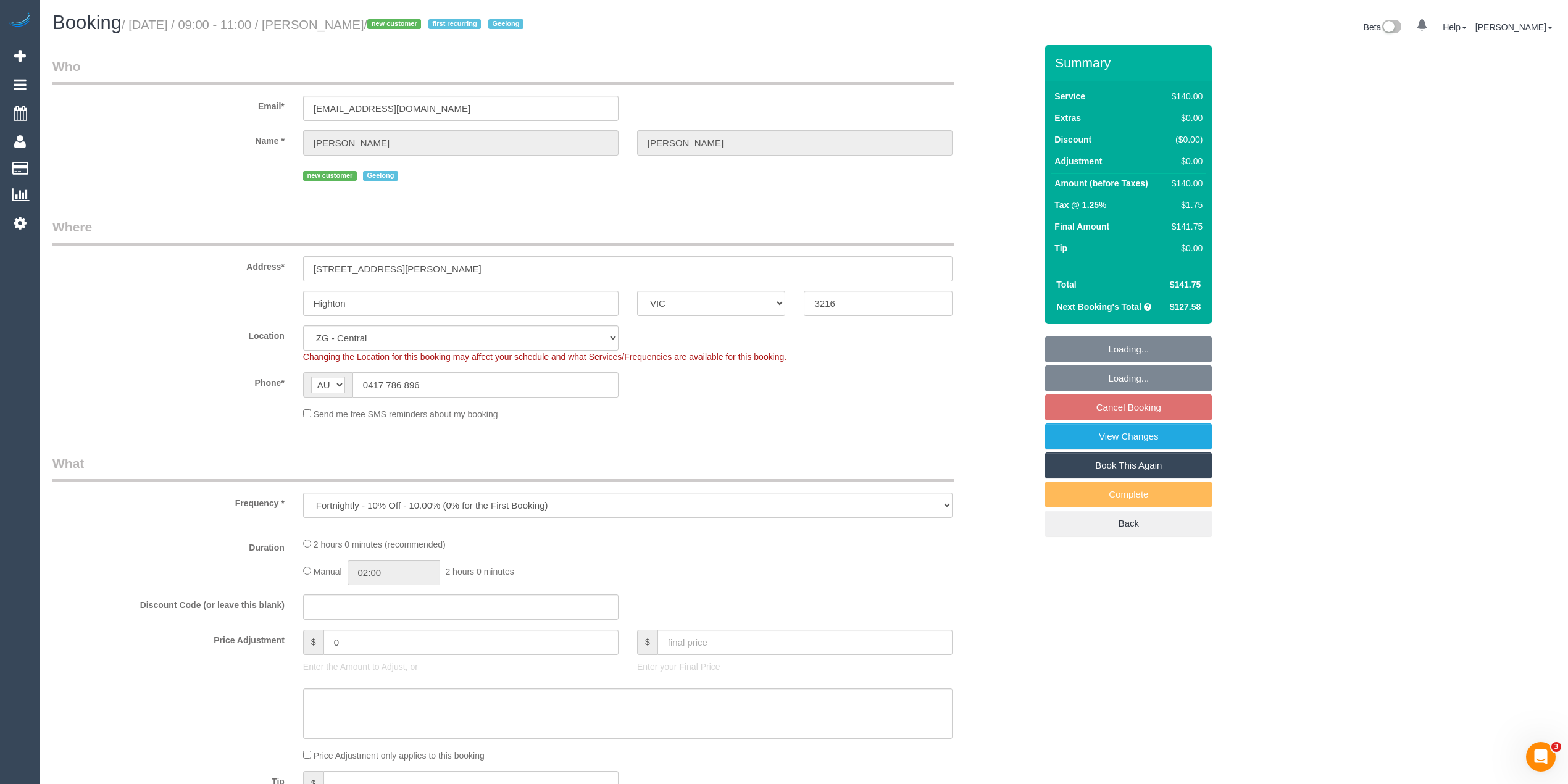
select select "number:19"
select select "number:24"
select select "number:34"
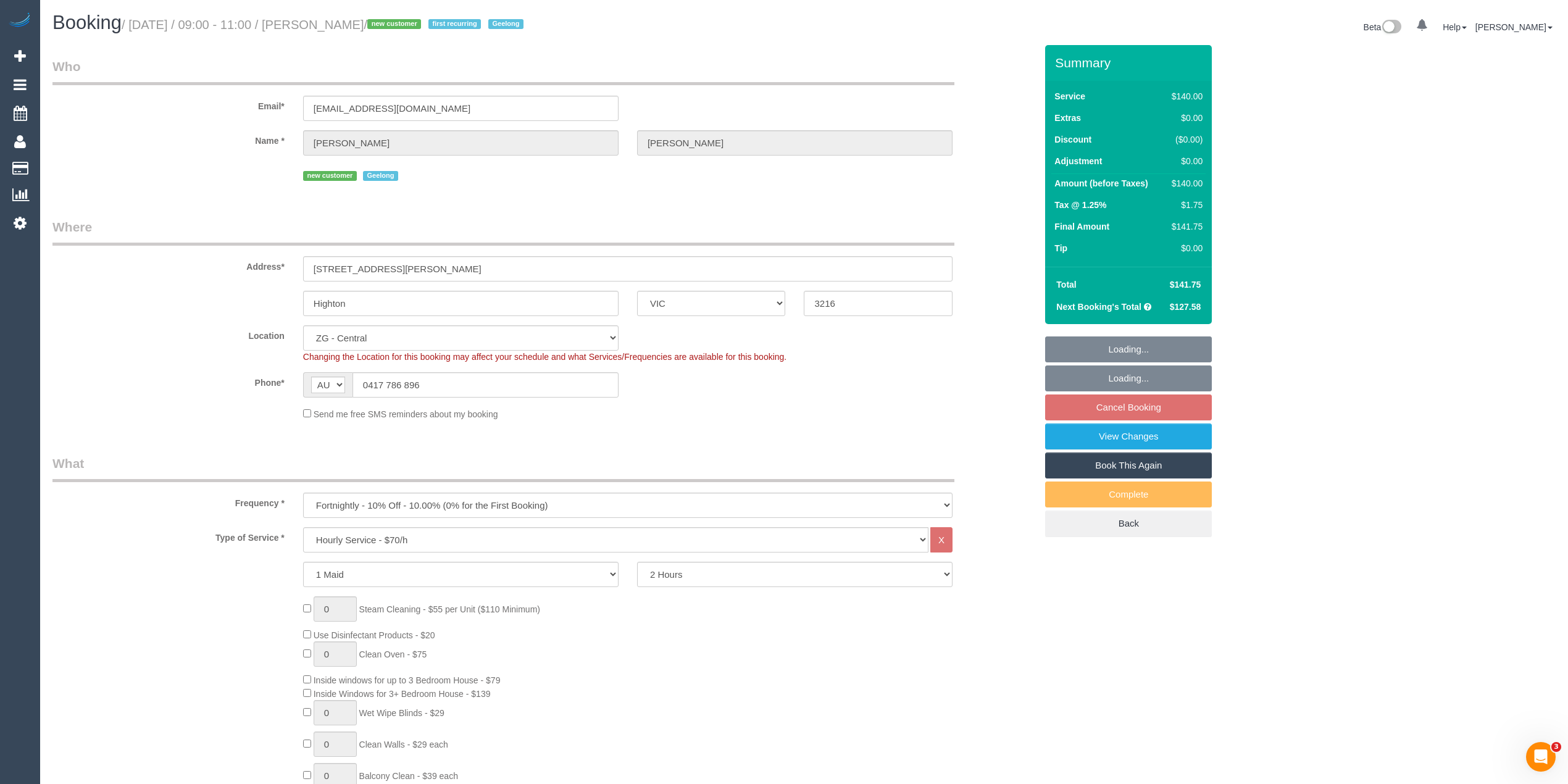
select select "spot3"
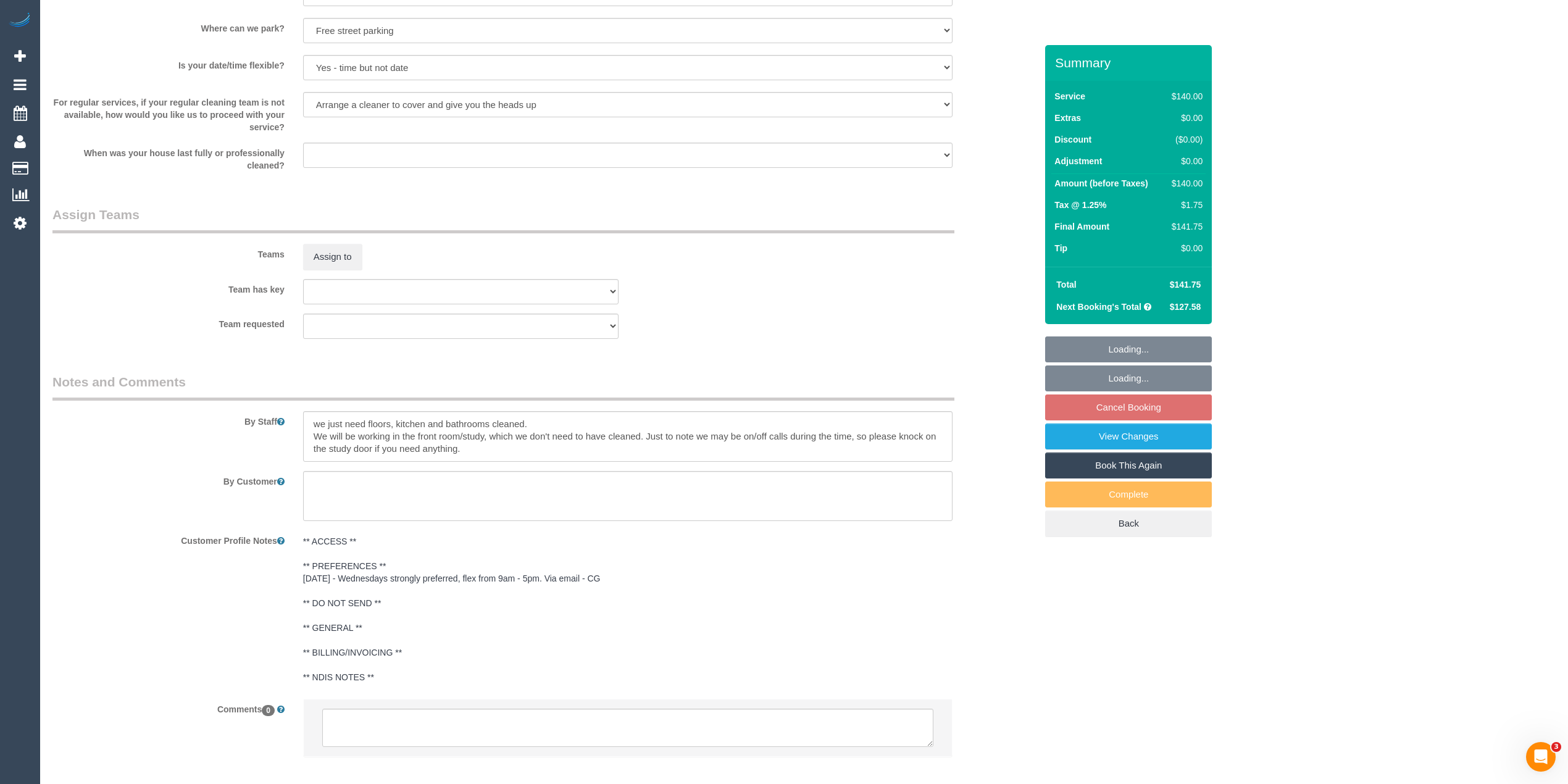
scroll to position [1676, 0]
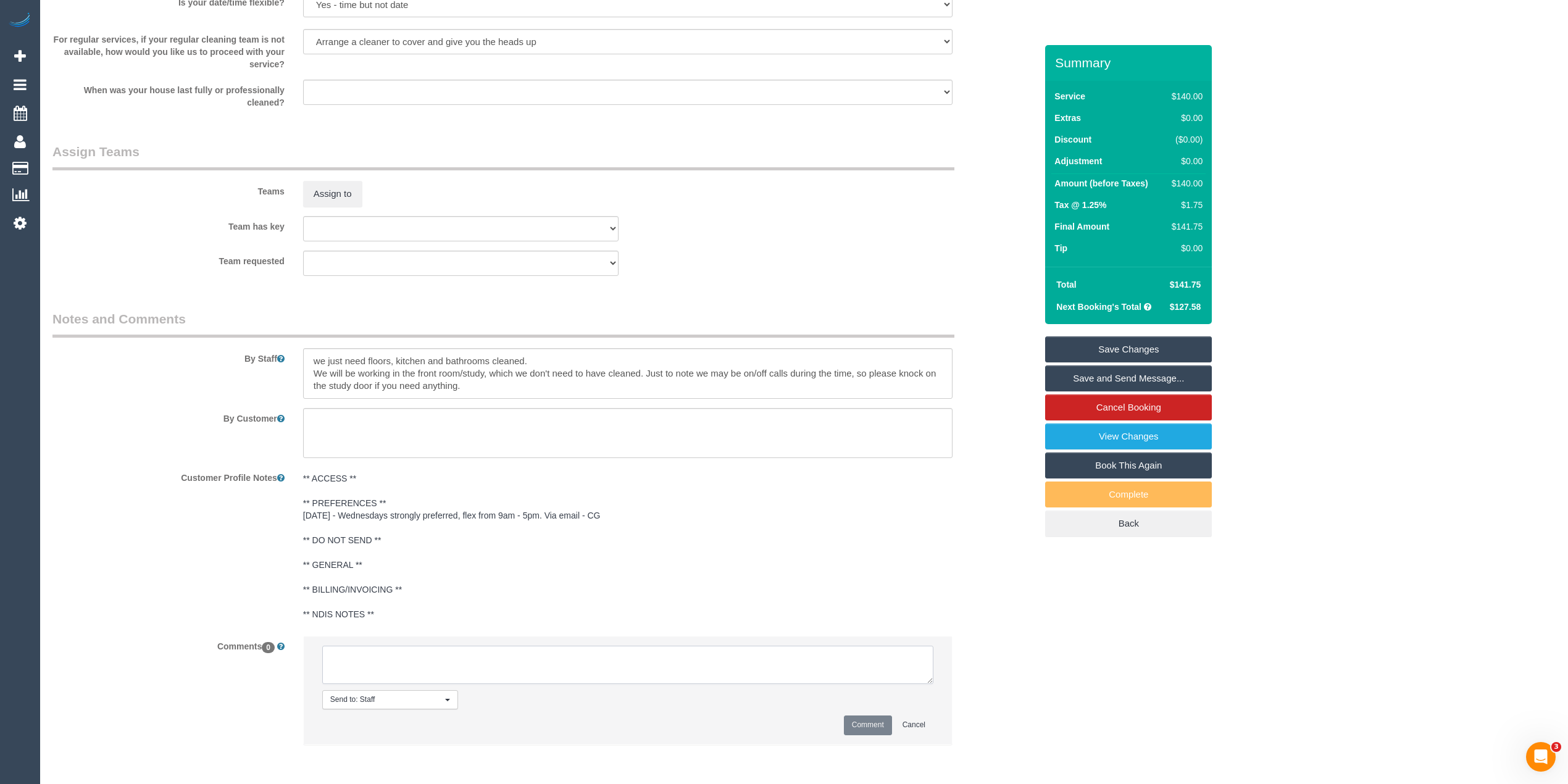
click at [457, 673] on textarea at bounding box center [628, 665] width 611 height 39
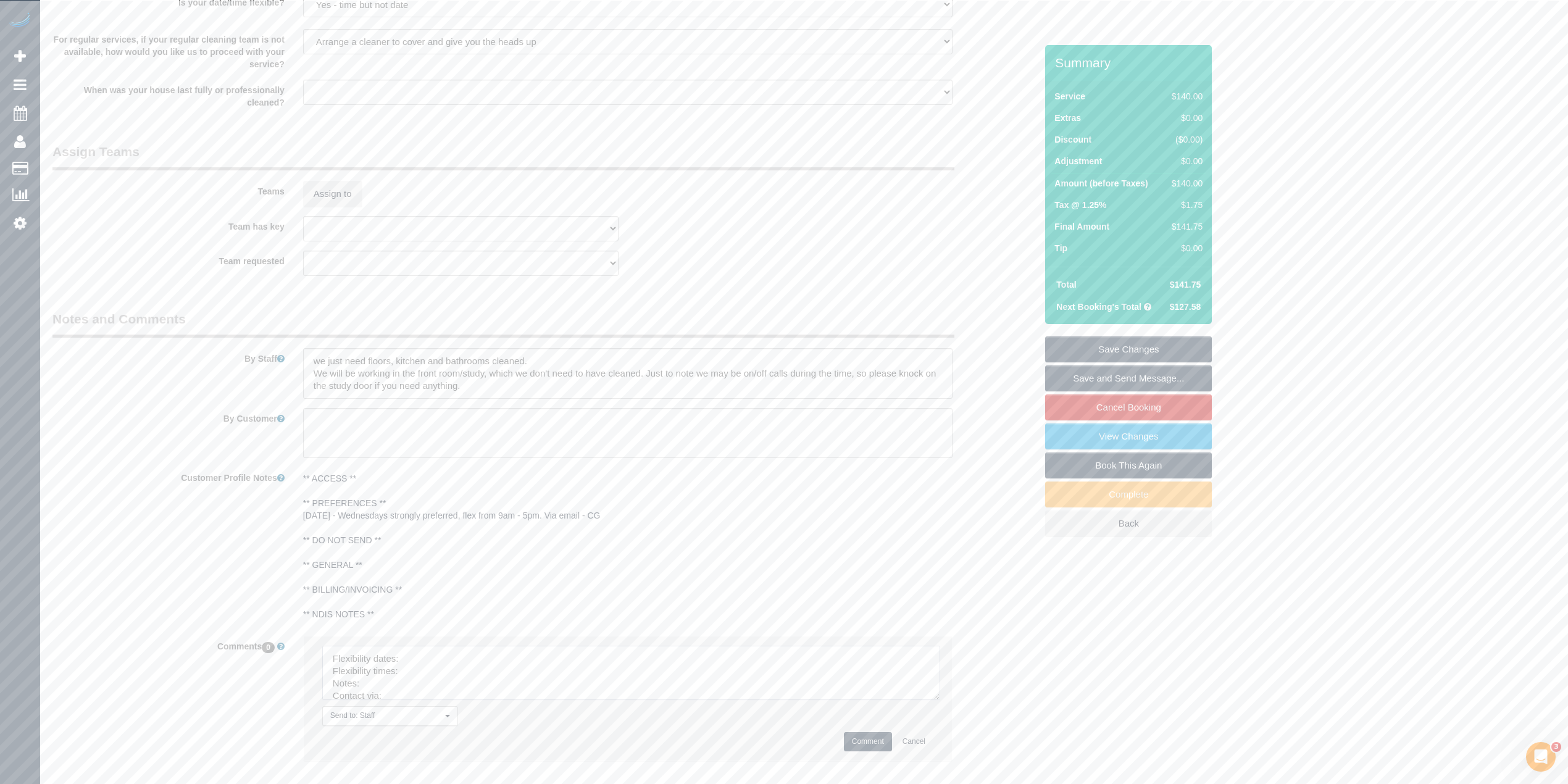
drag, startPoint x: 923, startPoint y: 676, endPoint x: 935, endPoint y: 738, distance: 63.2
click at [935, 700] on textarea at bounding box center [631, 673] width 618 height 54
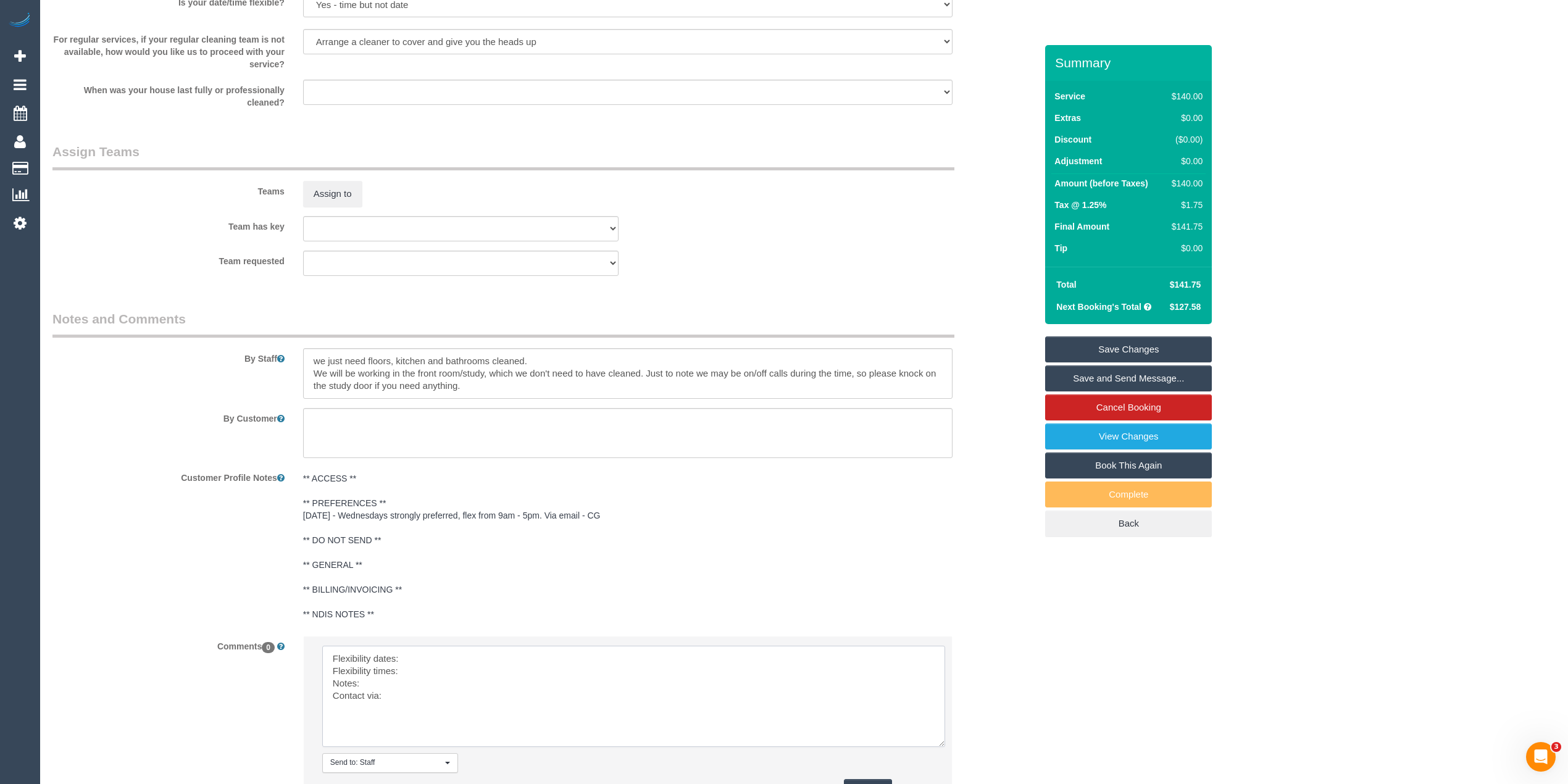
click at [463, 660] on textarea at bounding box center [633, 697] width 623 height 101
click at [422, 672] on textarea at bounding box center [633, 697] width 623 height 101
click at [395, 682] on textarea at bounding box center [633, 697] width 623 height 101
click at [395, 695] on textarea at bounding box center [633, 697] width 623 height 101
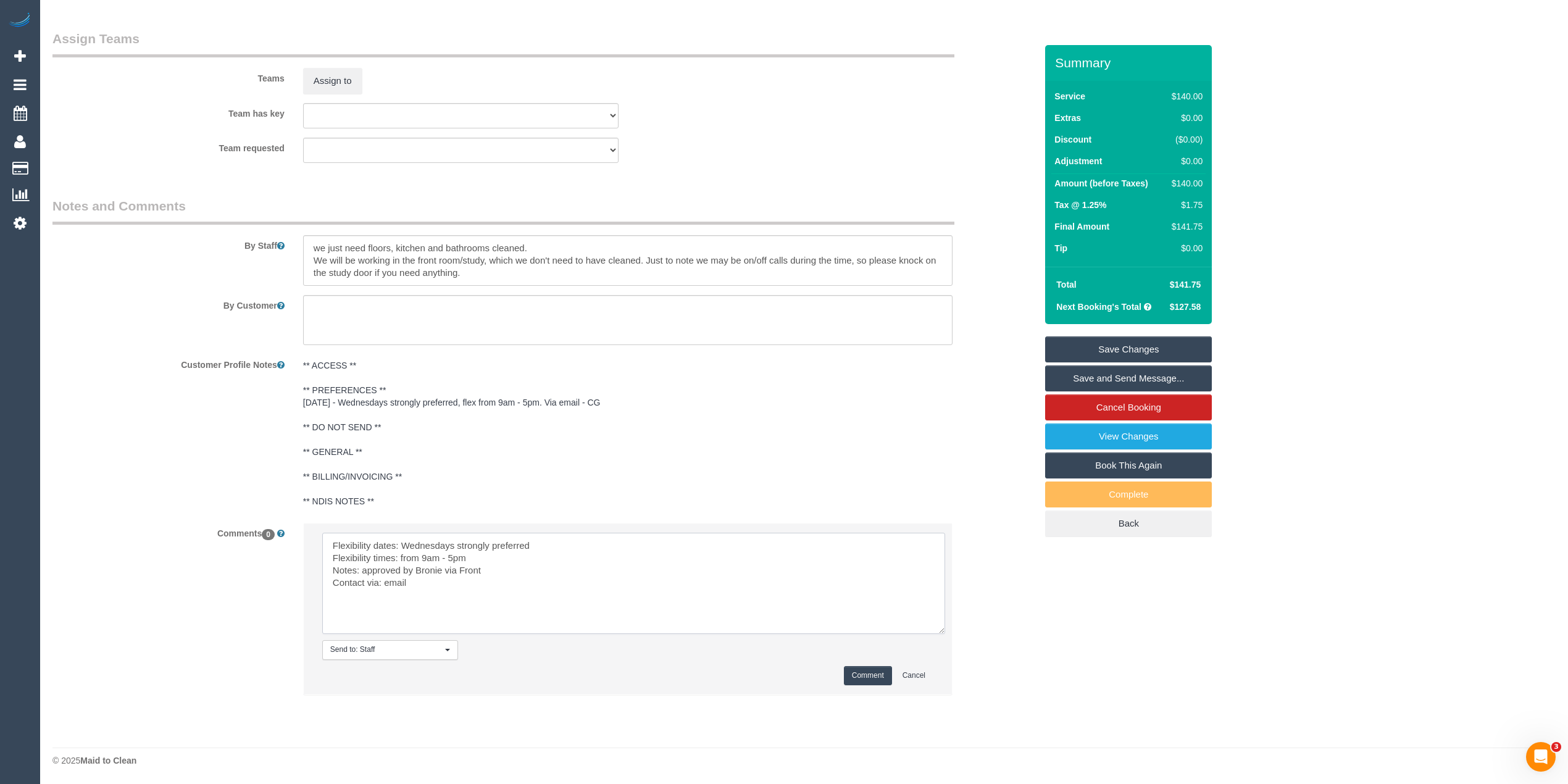
scroll to position [1790, 0]
type textarea "Flexibility dates: Wednesdays strongly preferred Flexibility times: from 9am - …"
click at [867, 673] on button "Comment" at bounding box center [868, 675] width 48 height 19
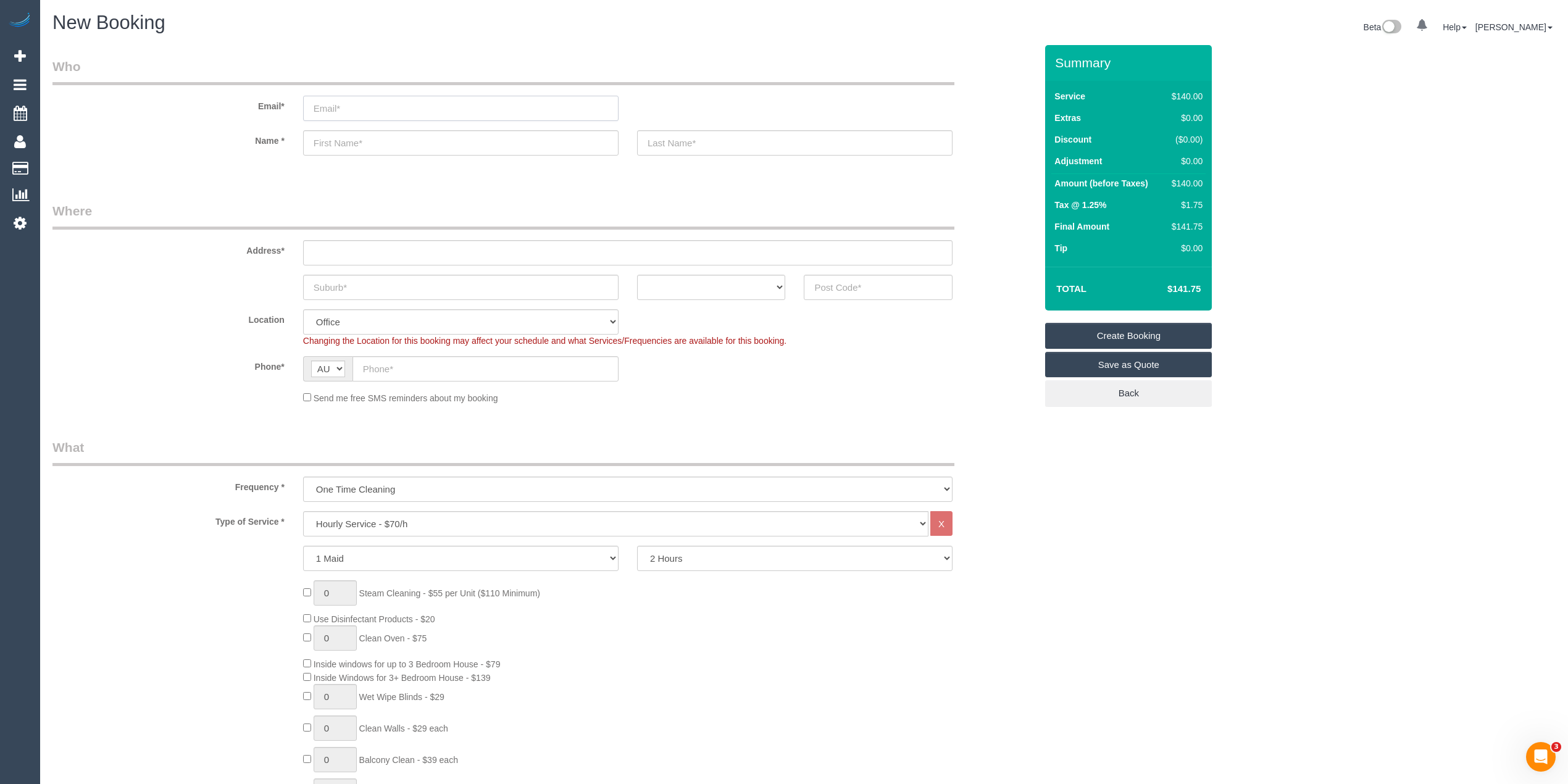
click at [346, 105] on input "email" at bounding box center [461, 108] width 315 height 25
paste input "[EMAIL_ADDRESS][DOMAIN_NAME]"
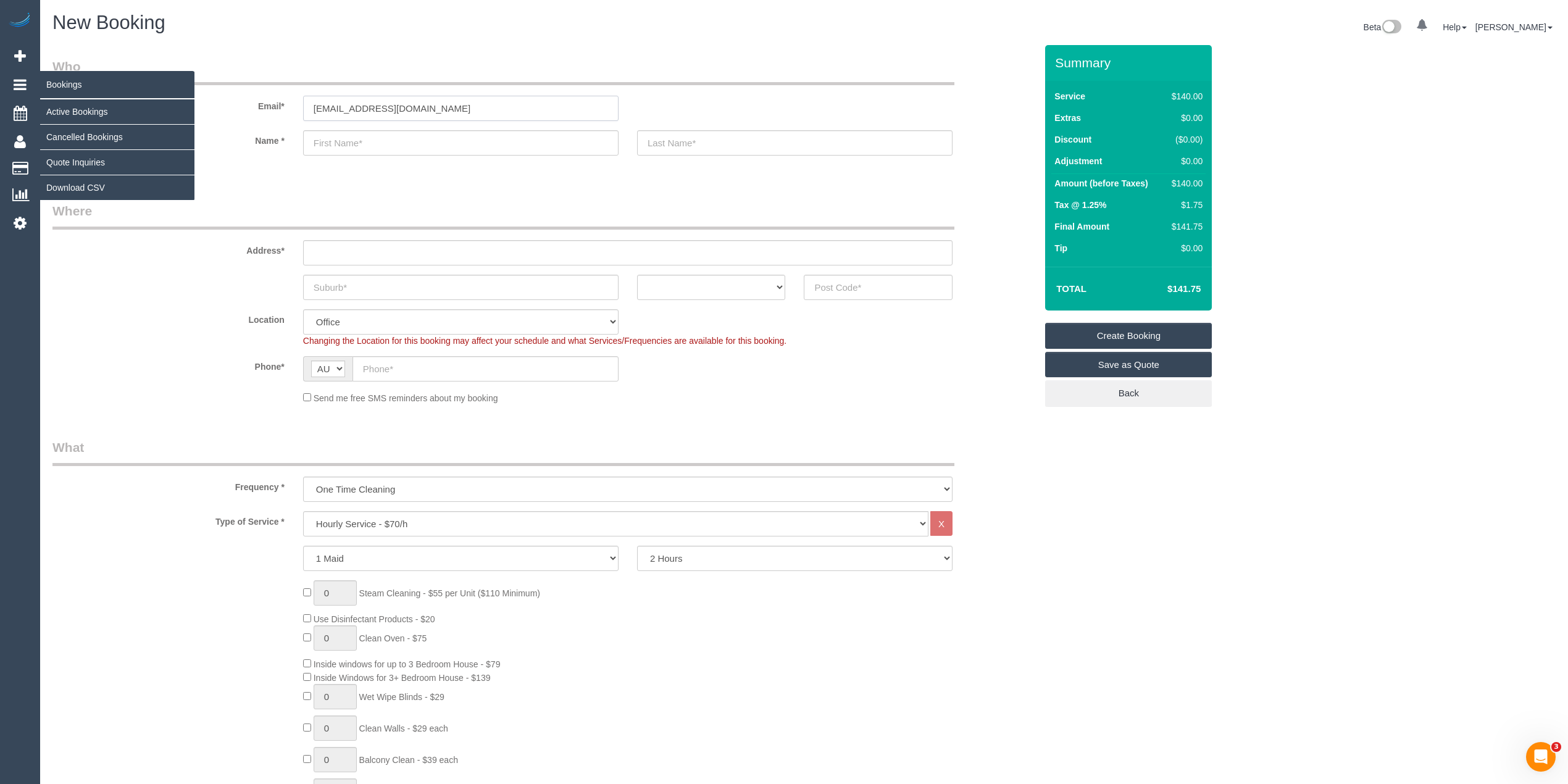
type input "[EMAIL_ADDRESS][DOMAIN_NAME]"
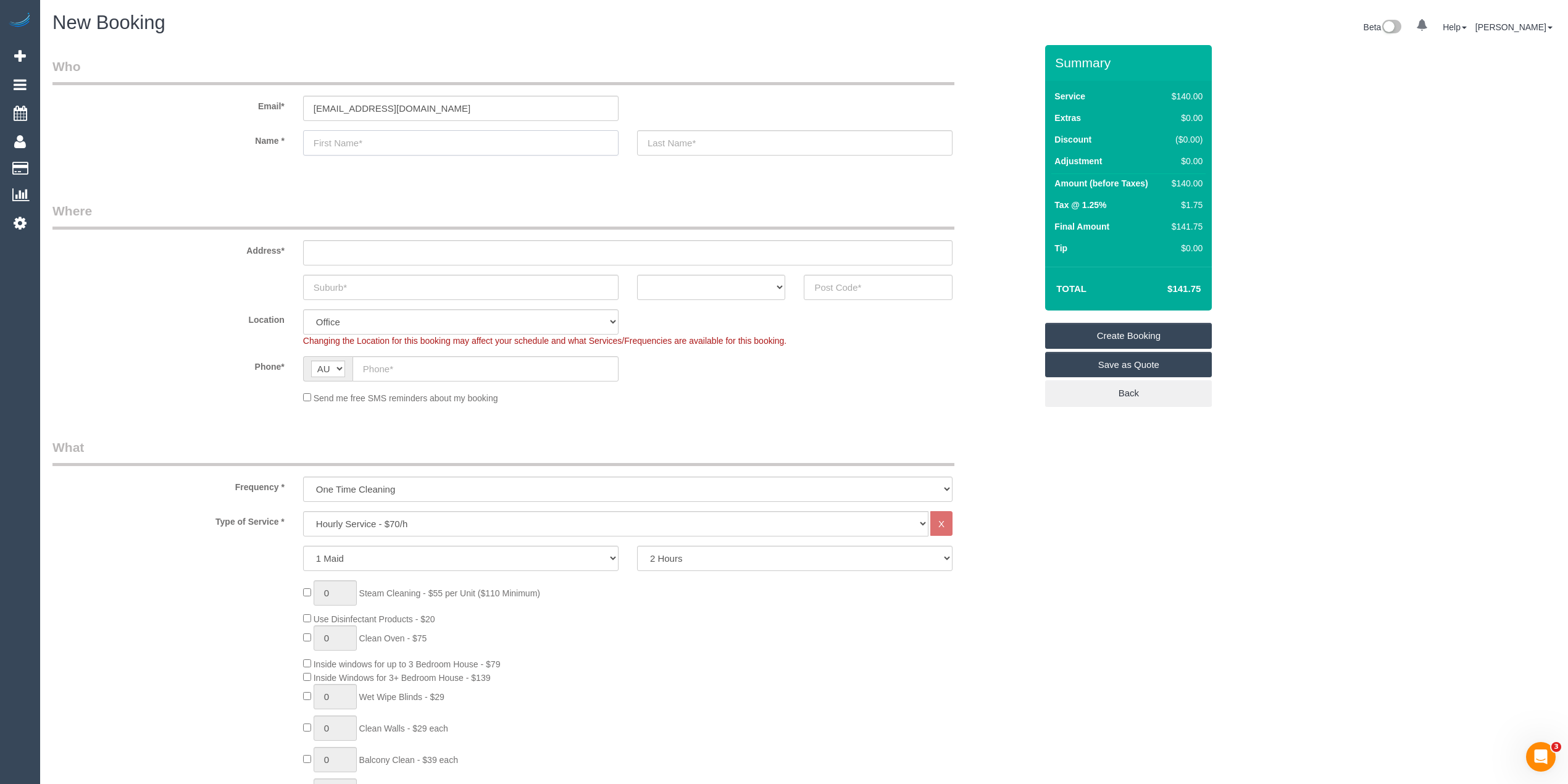
click at [358, 143] on input "text" at bounding box center [461, 143] width 315 height 25
paste input "[PERSON_NAME]"
click at [350, 138] on input "[PERSON_NAME]" at bounding box center [461, 143] width 315 height 25
type input "Phil"
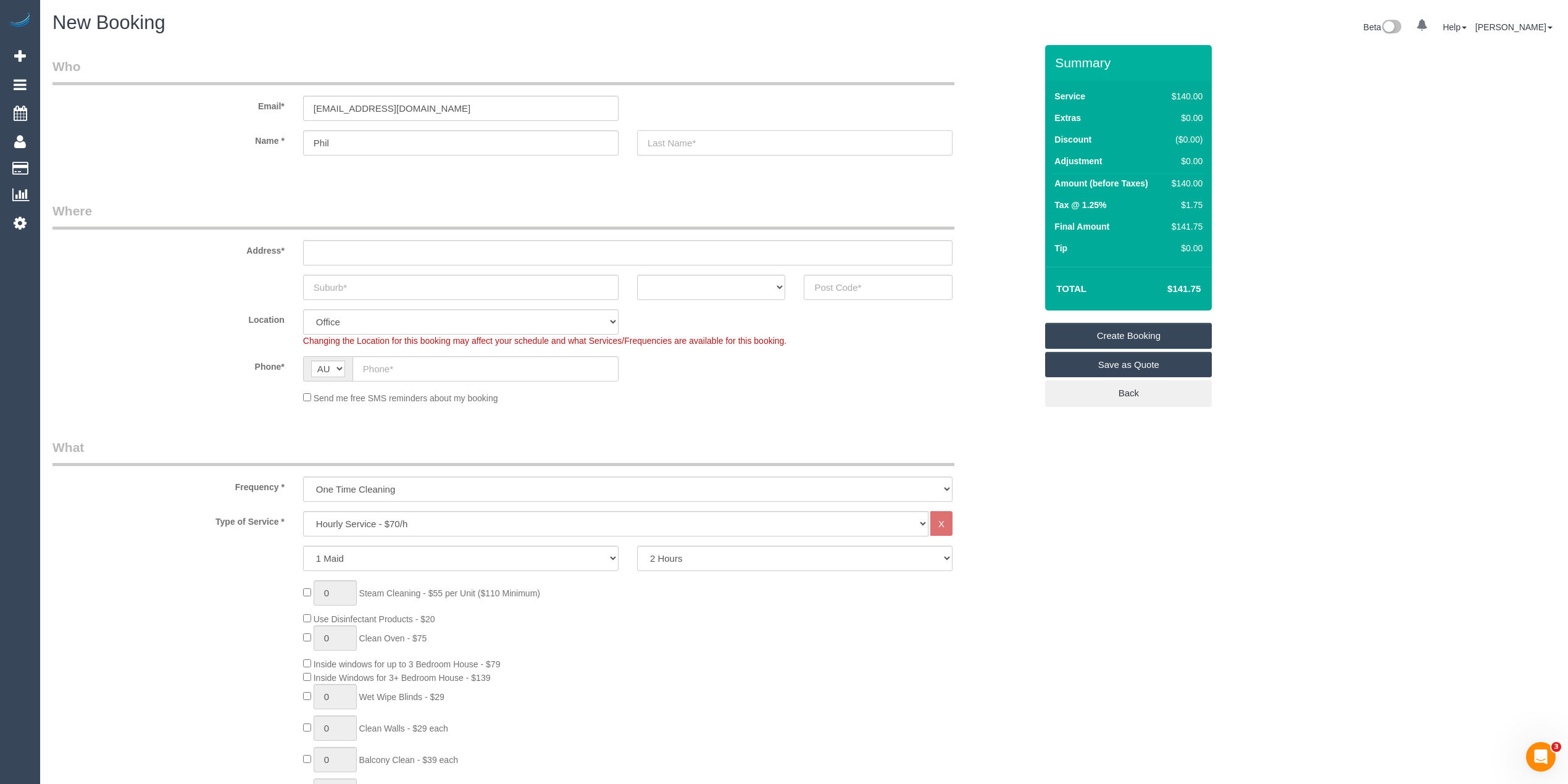
click at [782, 145] on input "text" at bounding box center [794, 143] width 315 height 25
paste input "[PERSON_NAME]"
type input "[PERSON_NAME]"
click at [355, 245] on input "text" at bounding box center [628, 253] width 650 height 25
click at [345, 258] on input "text" at bounding box center [628, 253] width 650 height 25
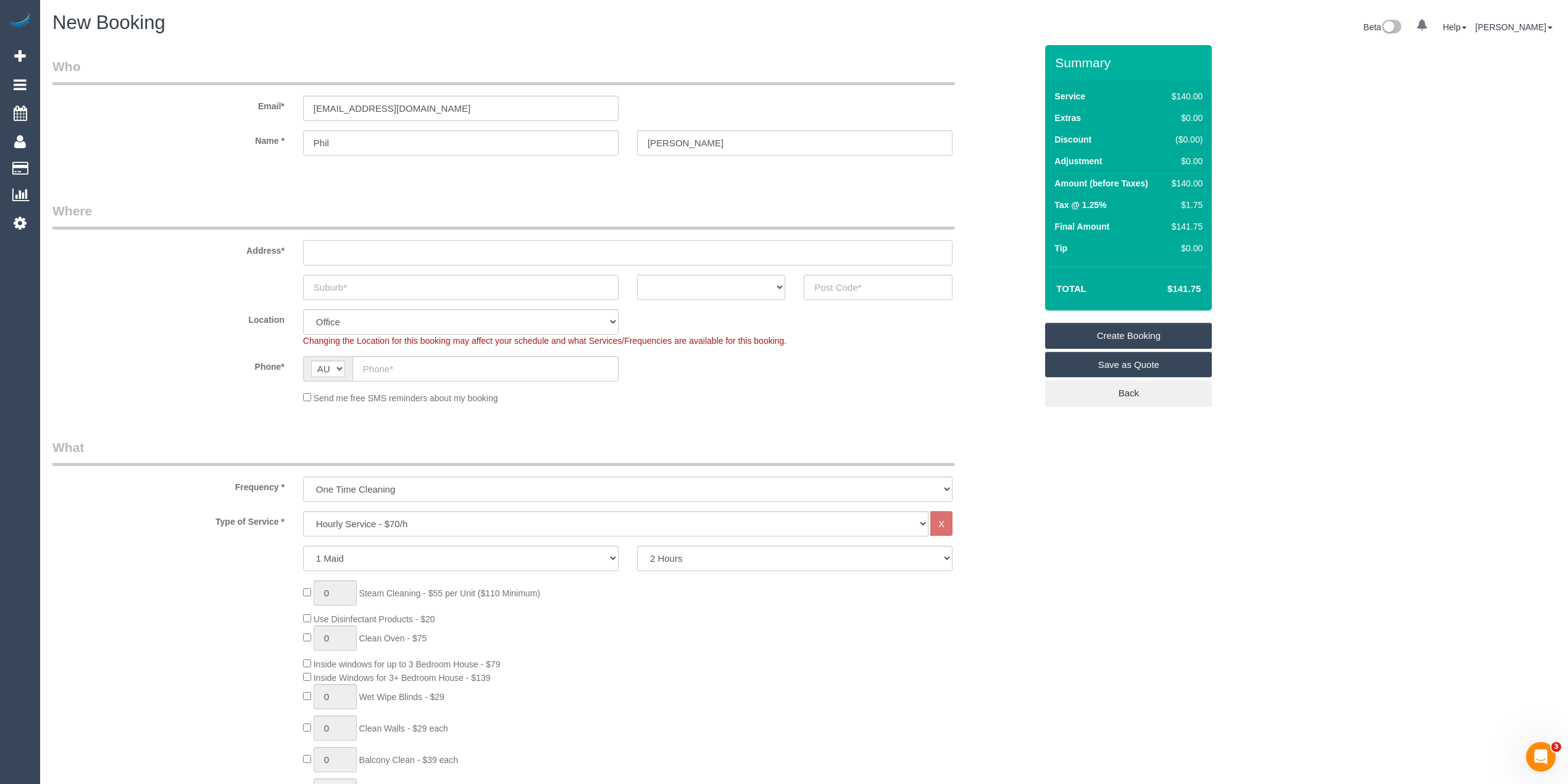
paste input "4 Gascoyne Ct"
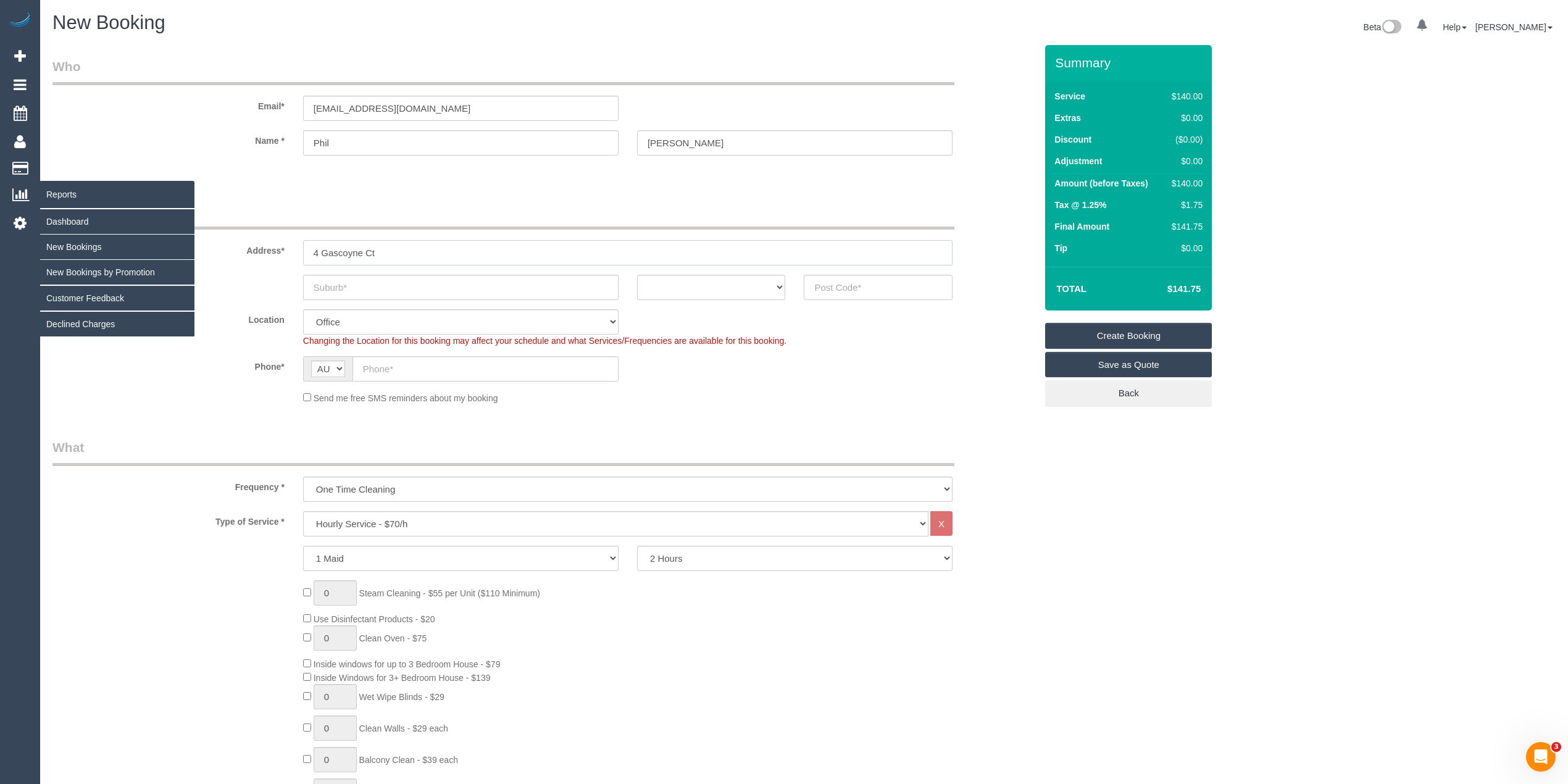
type input "4 Gascoyne Ct"
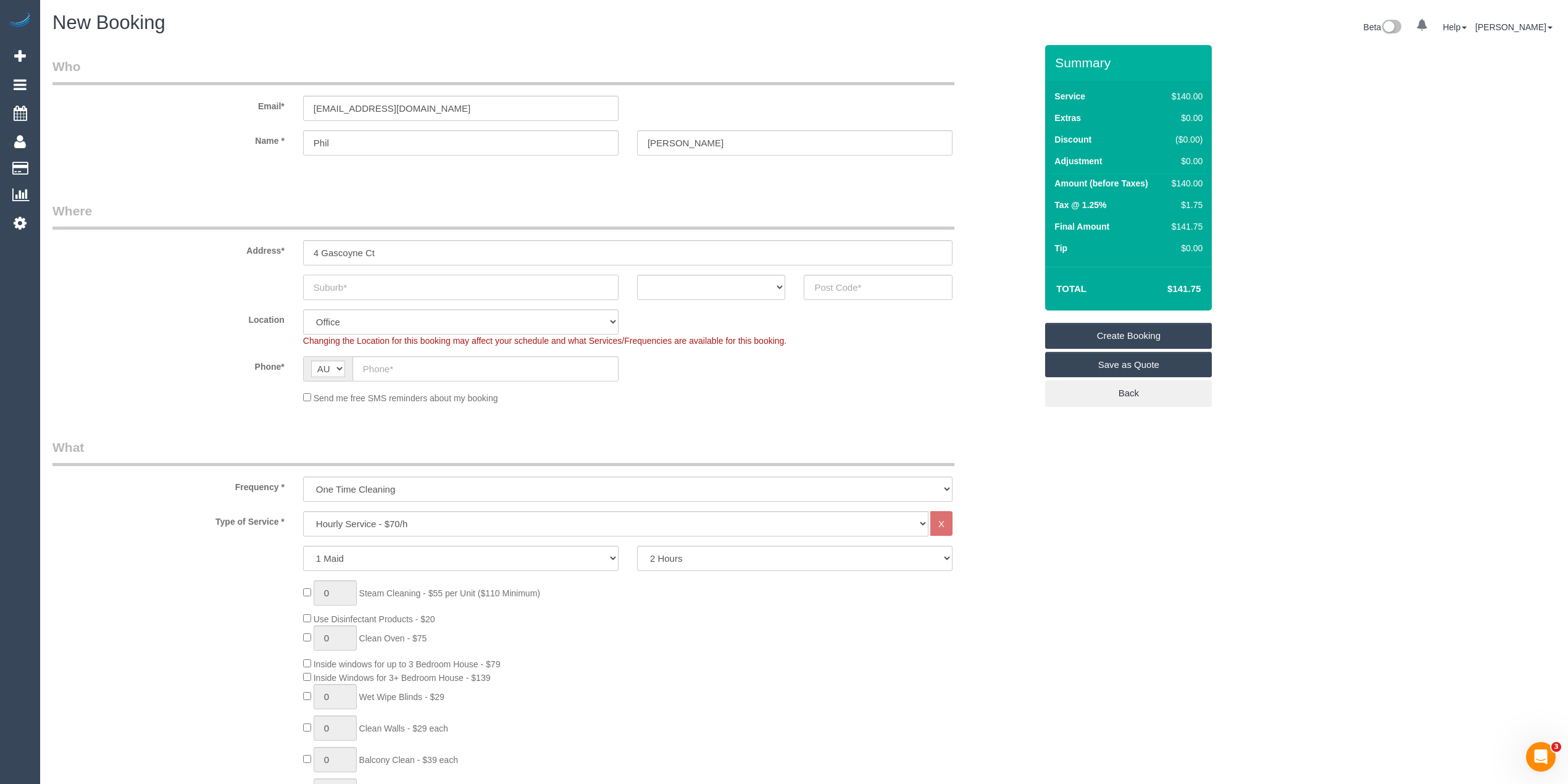
click at [369, 292] on input "text" at bounding box center [461, 287] width 315 height 25
paste input "Frankston"
type input "Frankston"
click at [712, 293] on select "ACT [GEOGRAPHIC_DATA] NT [GEOGRAPHIC_DATA] SA TAS [GEOGRAPHIC_DATA] [GEOGRAPHIC…" at bounding box center [711, 287] width 149 height 25
select select "VIC"
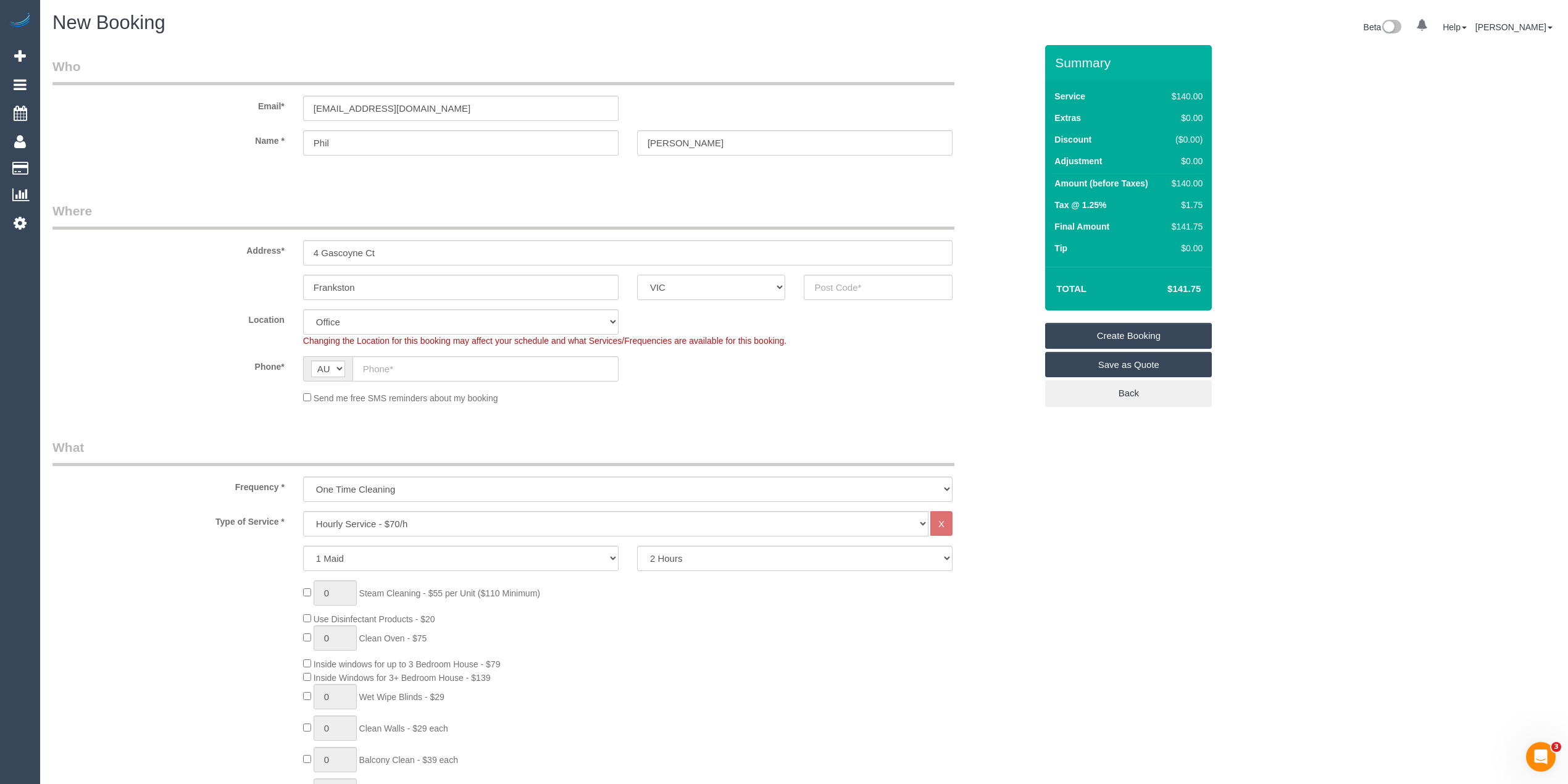
click at [637, 275] on select "ACT [GEOGRAPHIC_DATA] NT [GEOGRAPHIC_DATA] SA TAS [GEOGRAPHIC_DATA] [GEOGRAPHIC…" at bounding box center [711, 287] width 149 height 25
click at [869, 285] on input "text" at bounding box center [878, 287] width 149 height 25
type input "3199"
click at [448, 362] on input "text" at bounding box center [485, 369] width 266 height 25
paste input "0421 197 631"
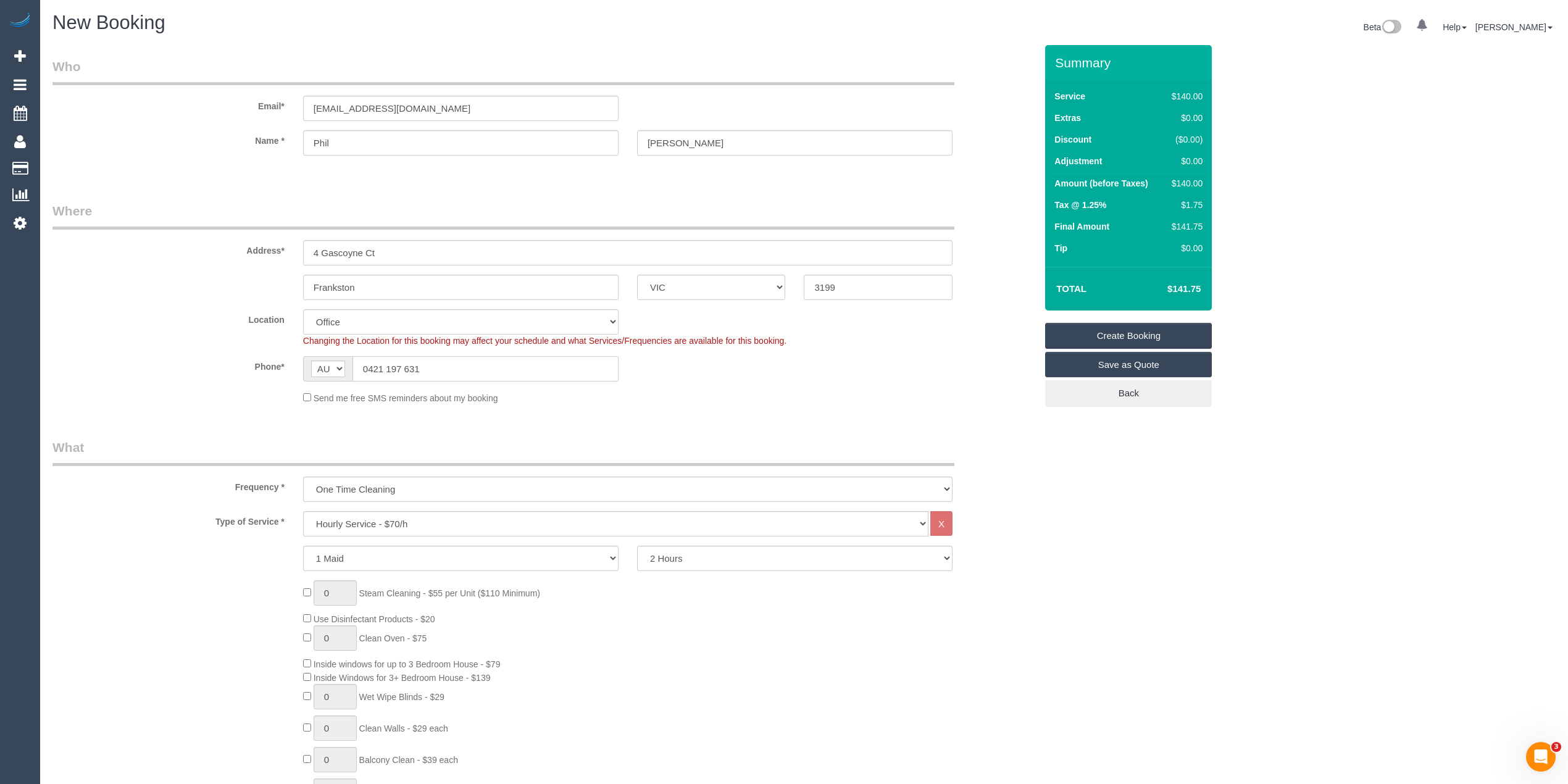
type input "0421 197 631"
click at [381, 516] on select "Hourly Service - $70/h Hourly Service - $65/h Hourly Service - $60/h Hourly Ser…" at bounding box center [616, 524] width 626 height 25
select select "214"
click at [303, 511] on select "Hourly Service - $70/h Hourly Service - $65/h Hourly Service - $60/h Hourly Ser…" at bounding box center [616, 524] width 626 height 25
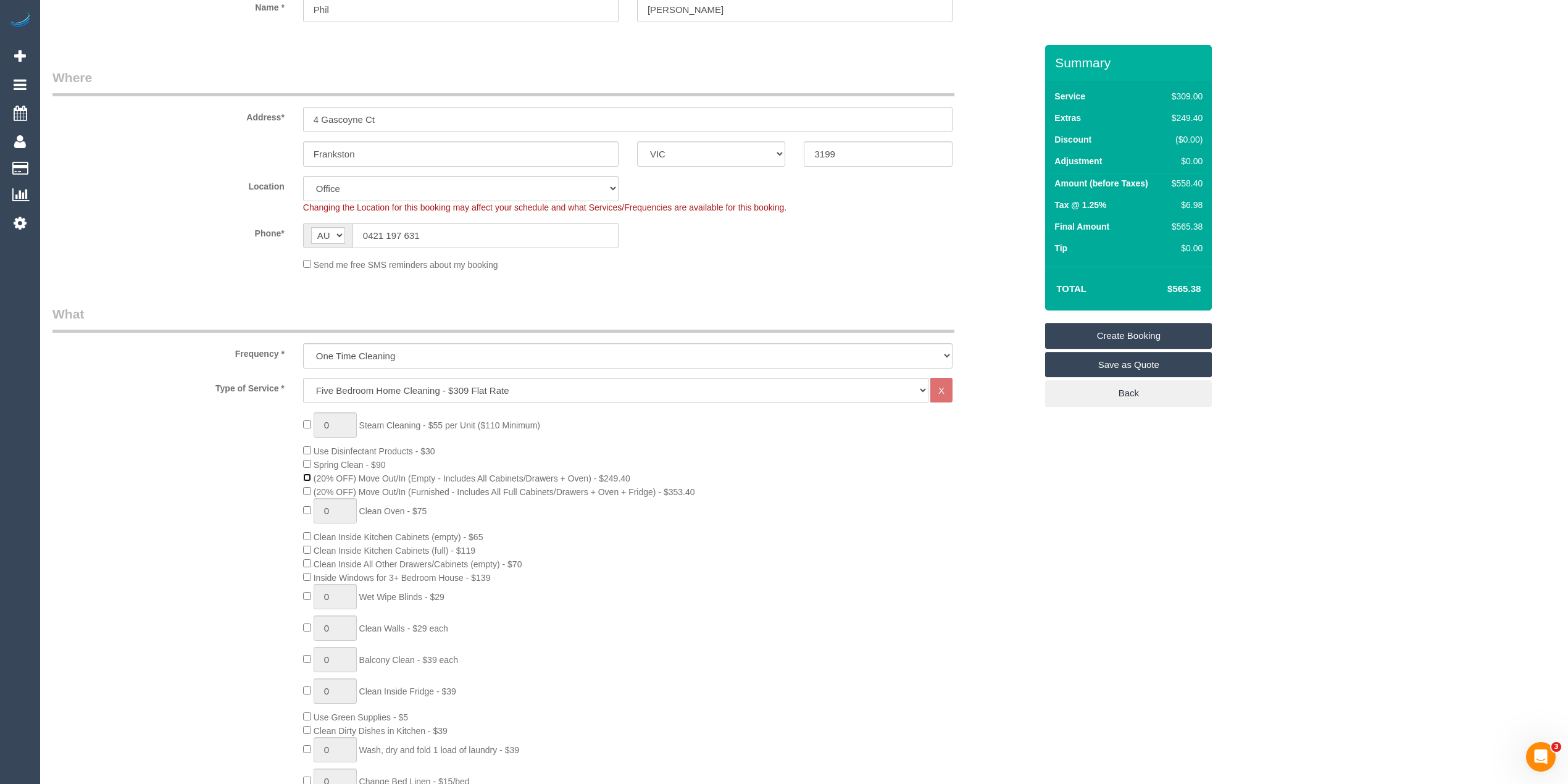
scroll to position [164, 0]
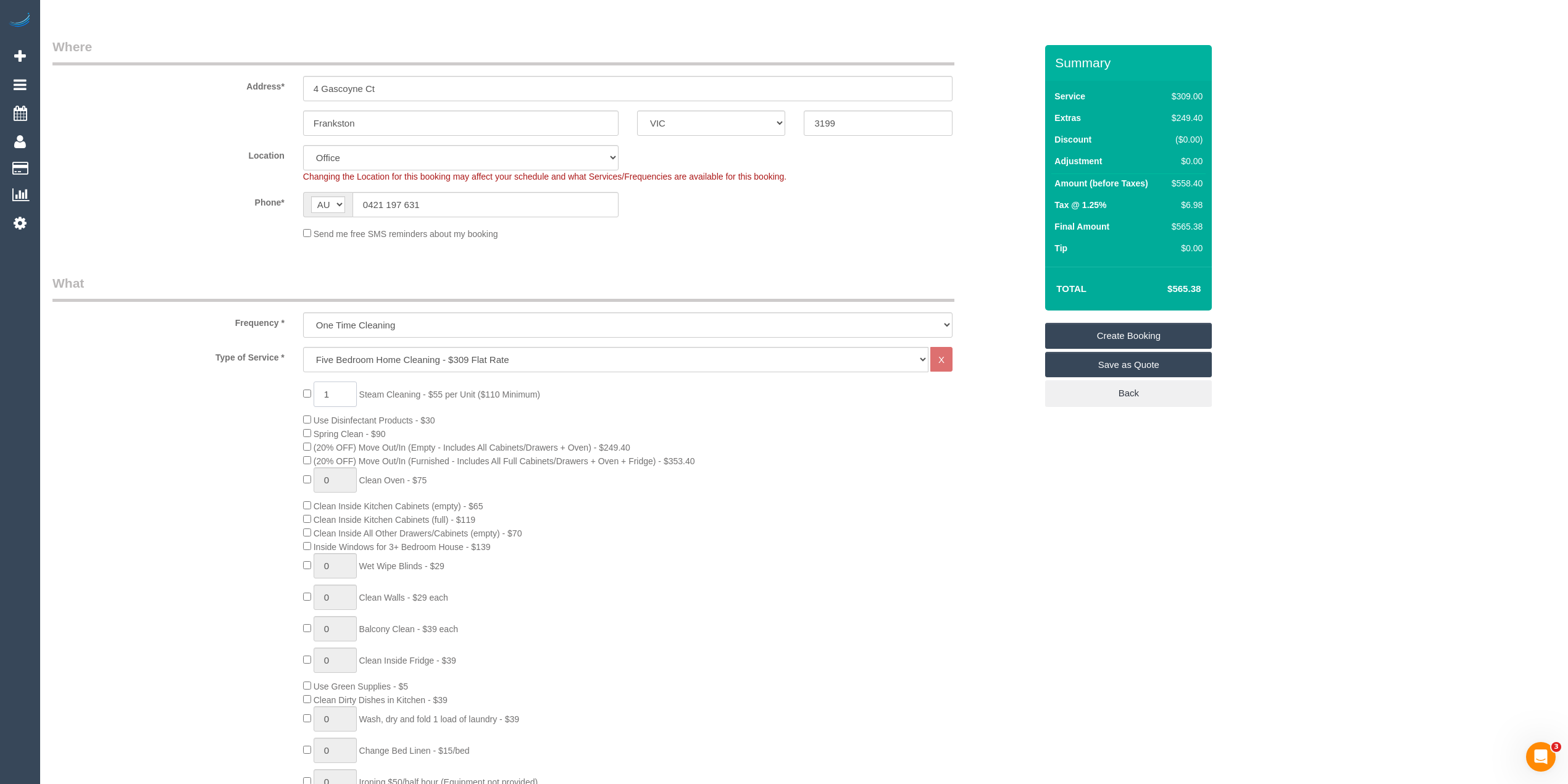
drag, startPoint x: 339, startPoint y: 386, endPoint x: 308, endPoint y: 379, distance: 31.8
click at [312, 386] on div "1 Steam Cleaning - $55 per Unit ($110 Minimum) Use Disinfectant Products - $30 …" at bounding box center [669, 598] width 751 height 433
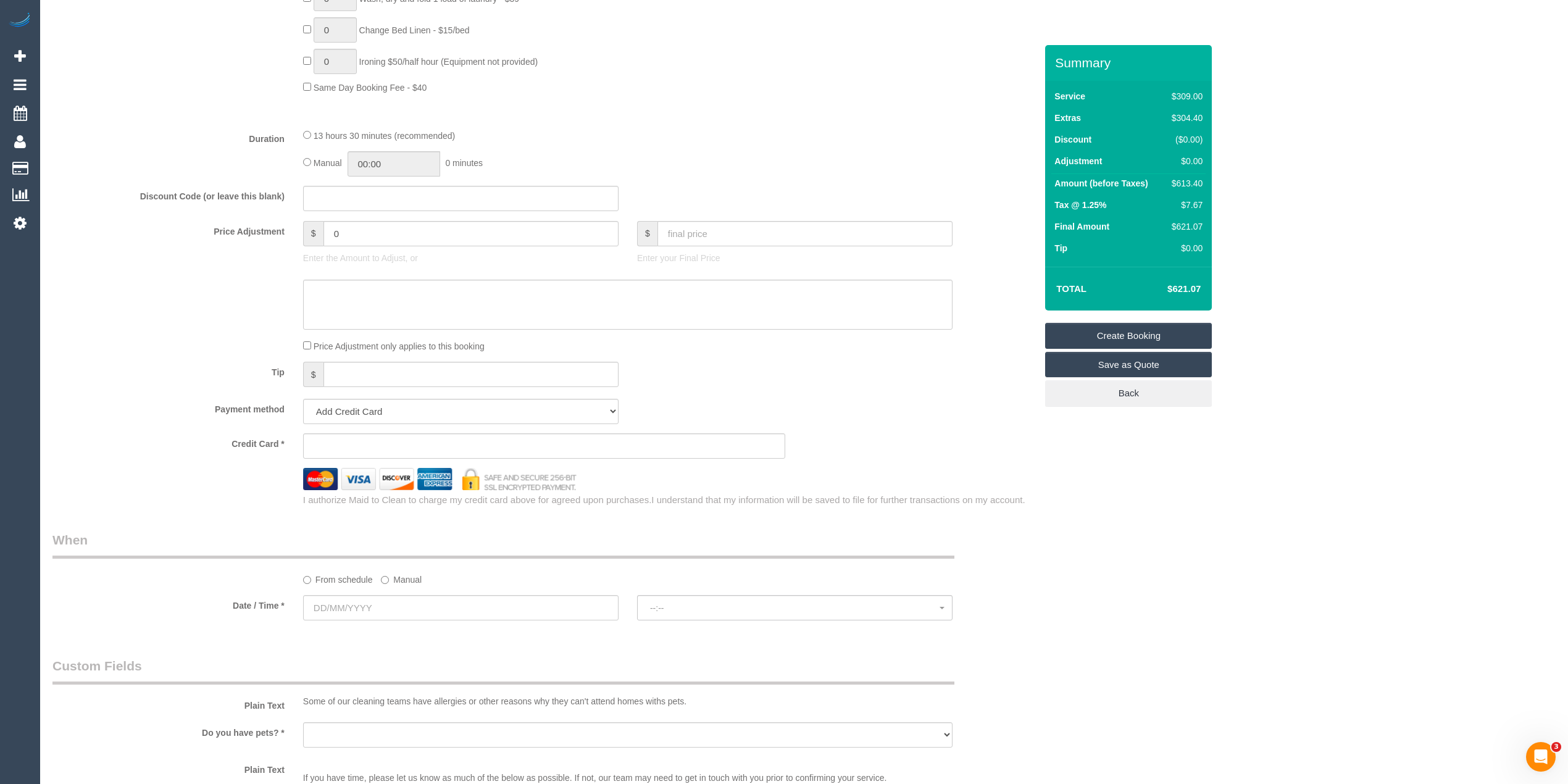
scroll to position [906, 0]
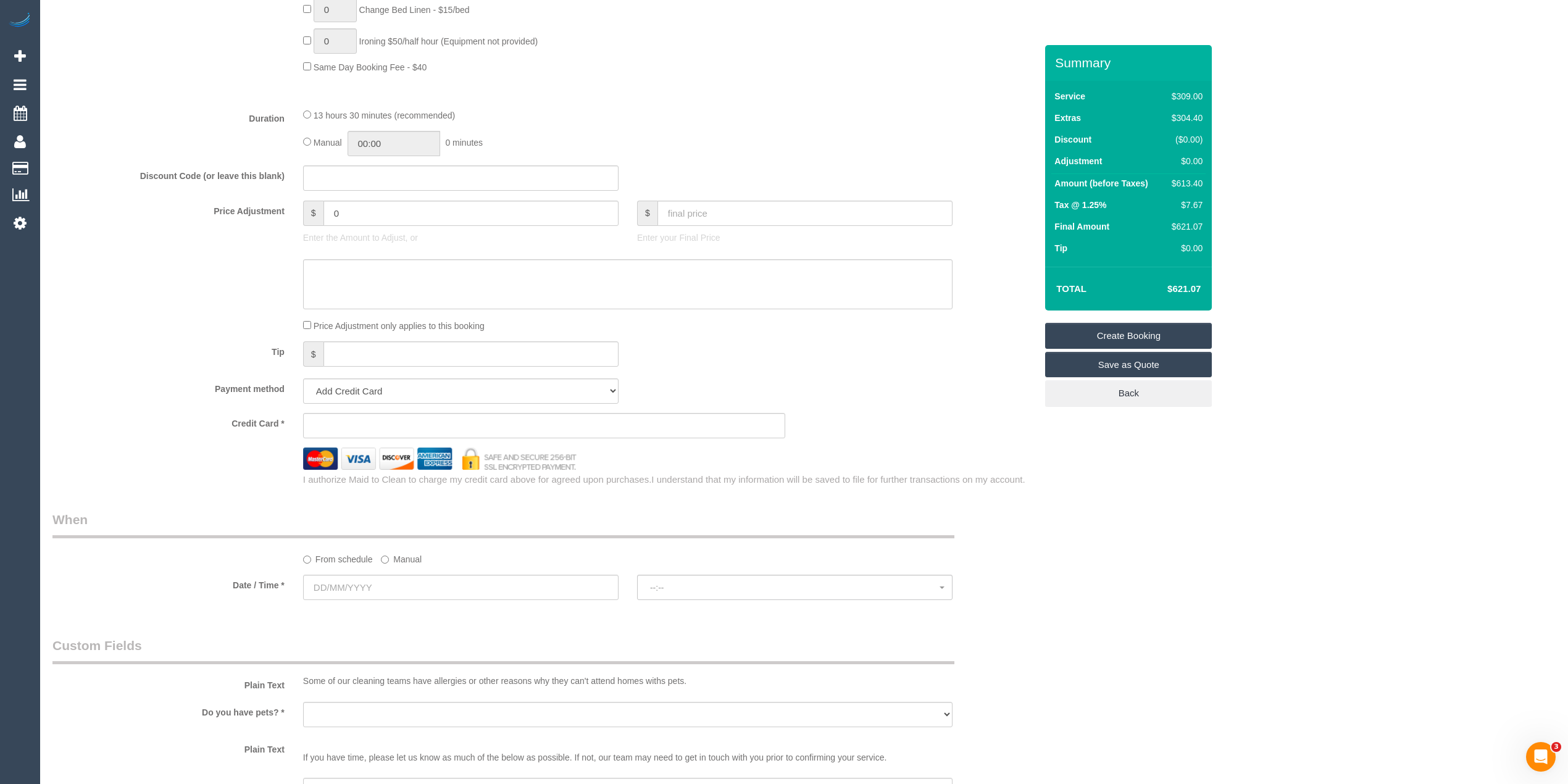
type input "5"
click at [327, 394] on select "Add Credit Card Cash Check Paypal" at bounding box center [461, 391] width 315 height 25
select select "string:check"
click at [303, 381] on select "Add Credit Card Cash Check Paypal" at bounding box center [461, 391] width 315 height 25
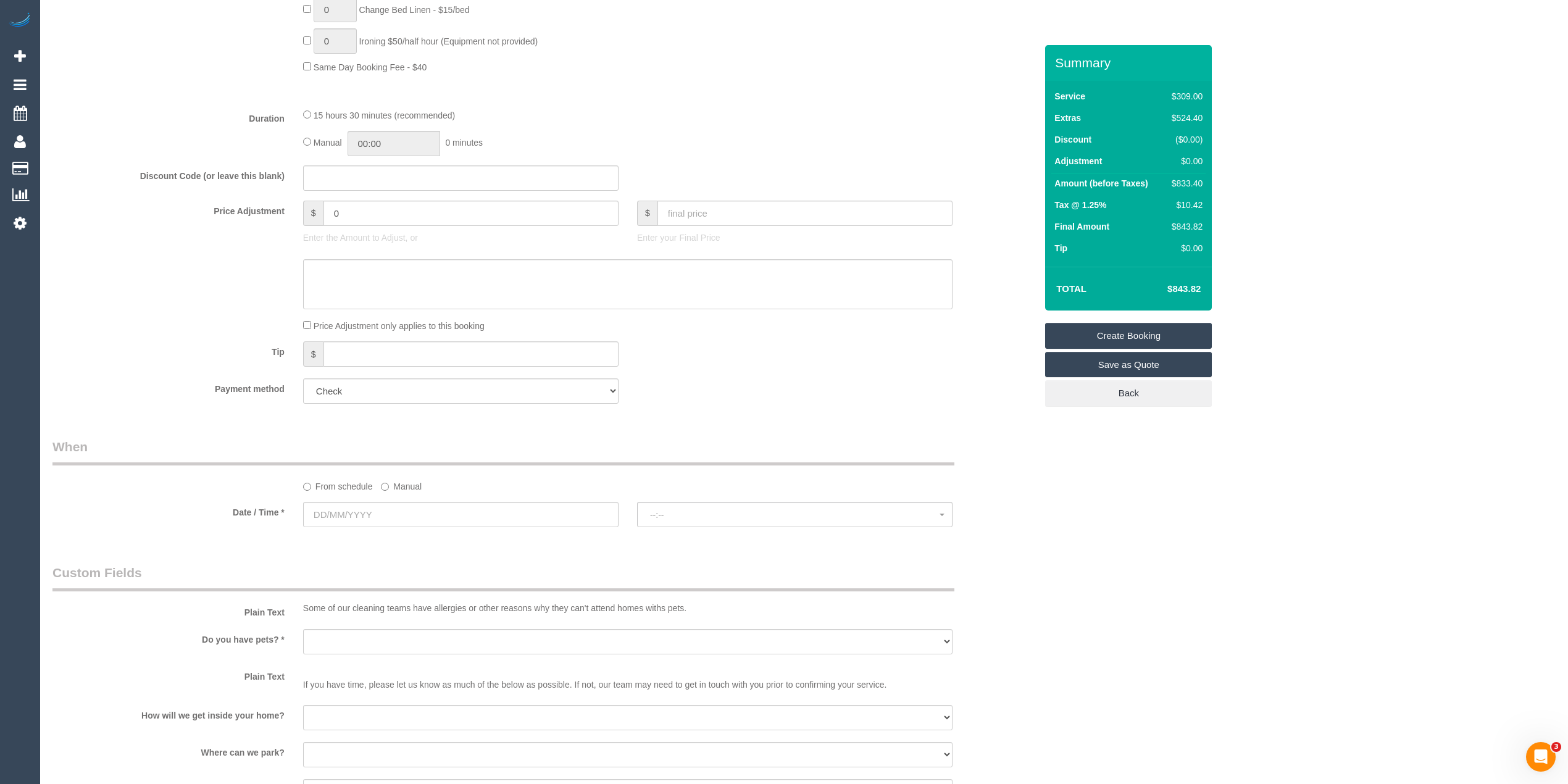
click at [388, 492] on label "Manual" at bounding box center [401, 485] width 41 height 17
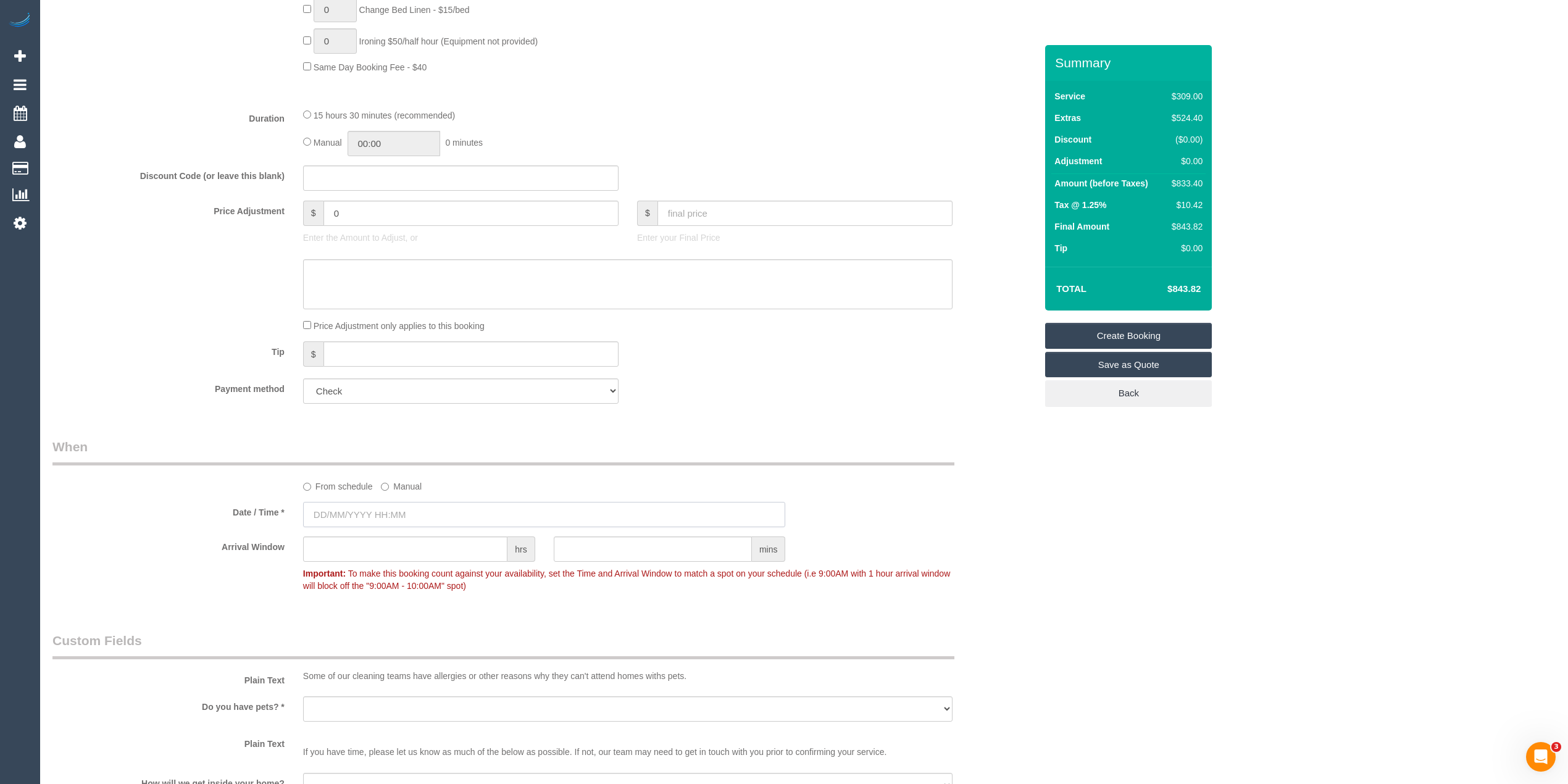
click at [355, 505] on input "text" at bounding box center [544, 515] width 482 height 25
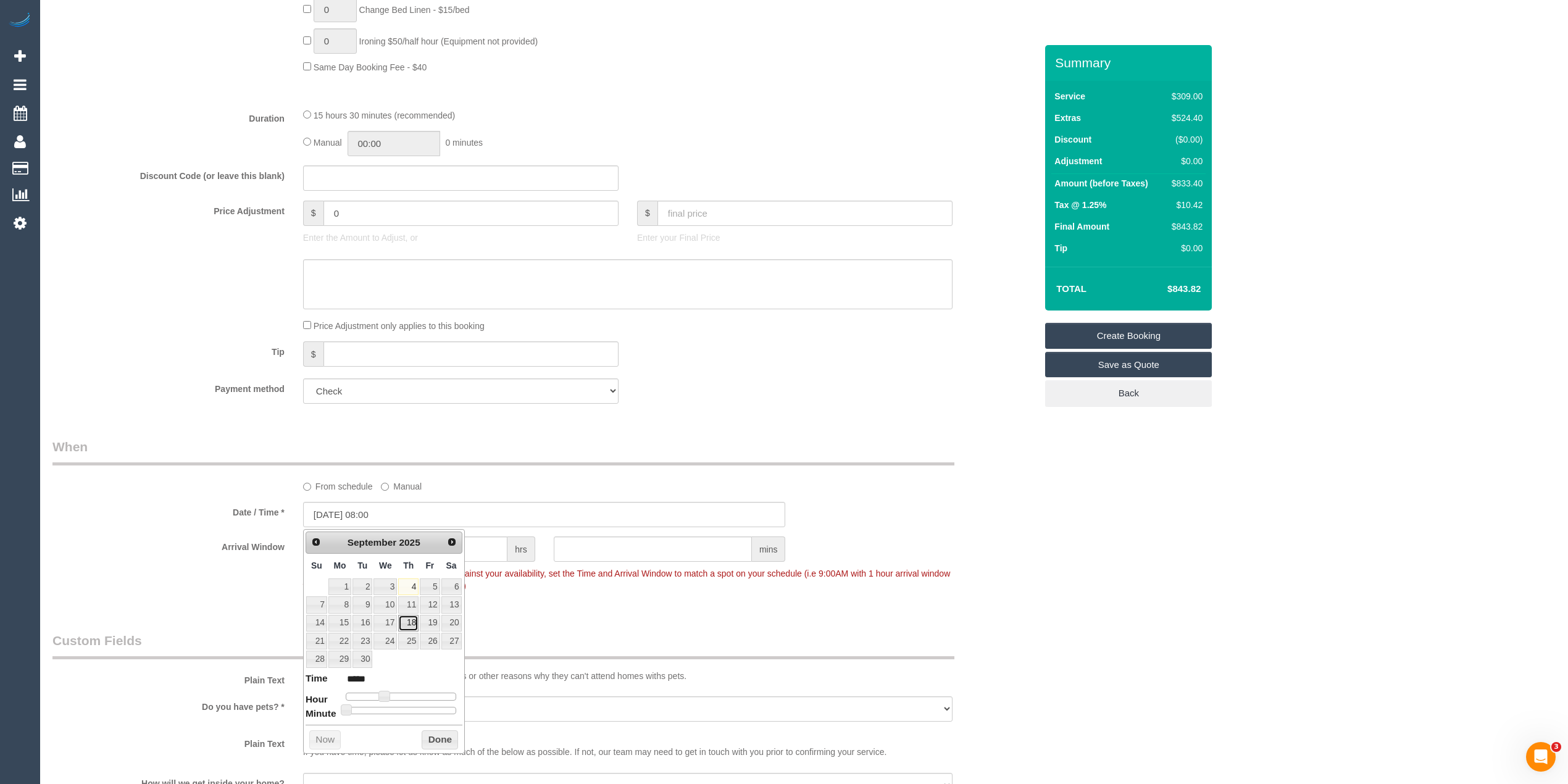
click at [417, 628] on link "18" at bounding box center [408, 624] width 20 height 17
type input "[DATE] 08:00"
click at [1204, 594] on div "Who Email* [EMAIL_ADDRESS][DOMAIN_NAME] Name * [PERSON_NAME][GEOGRAPHIC_DATA] W…" at bounding box center [804, 244] width 1503 height 2209
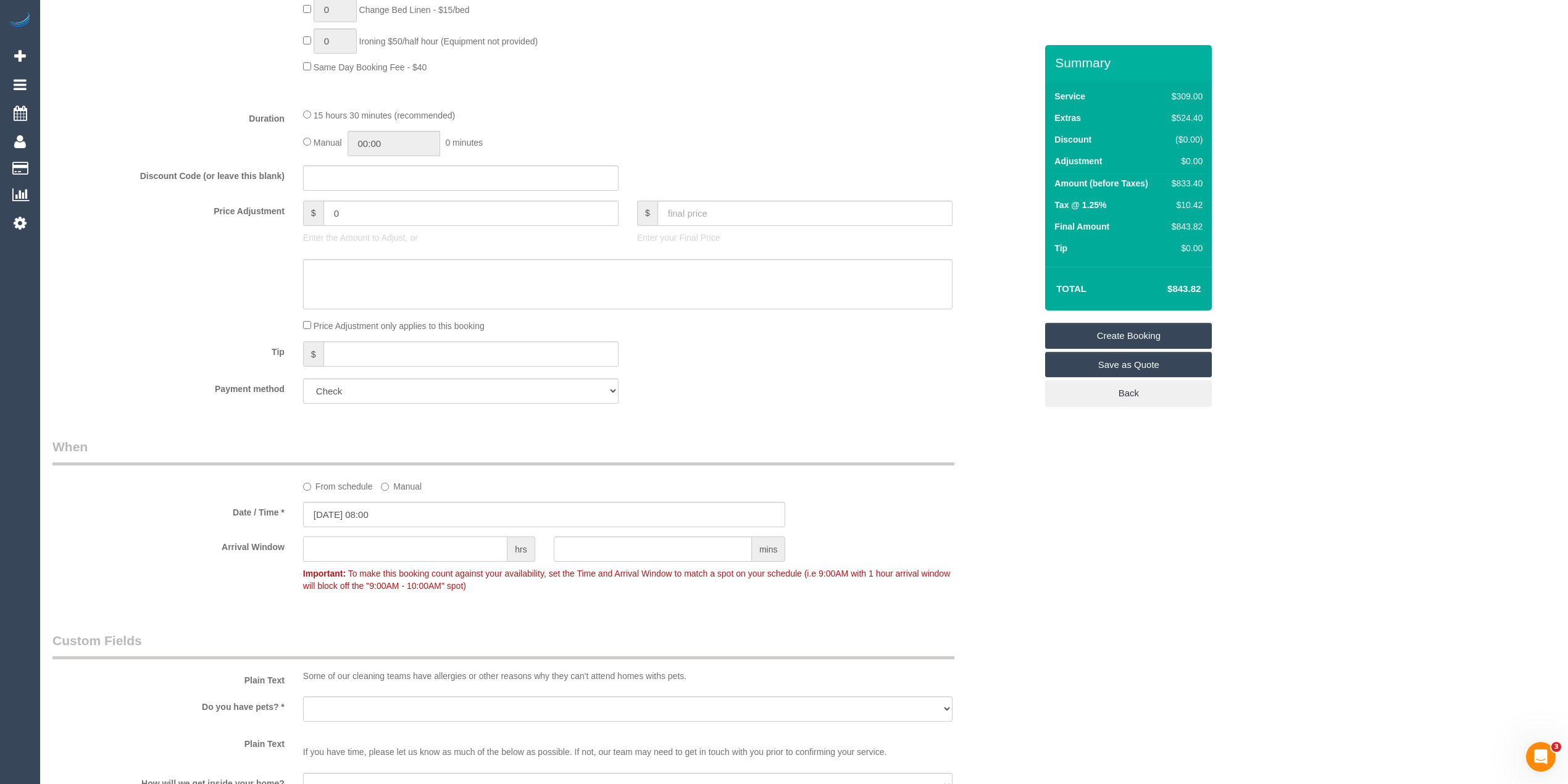
click at [394, 542] on input "text" at bounding box center [405, 549] width 204 height 25
type input "9"
click at [168, 524] on div "Date / Time * 18/09/2025 08:00" at bounding box center [544, 515] width 1002 height 25
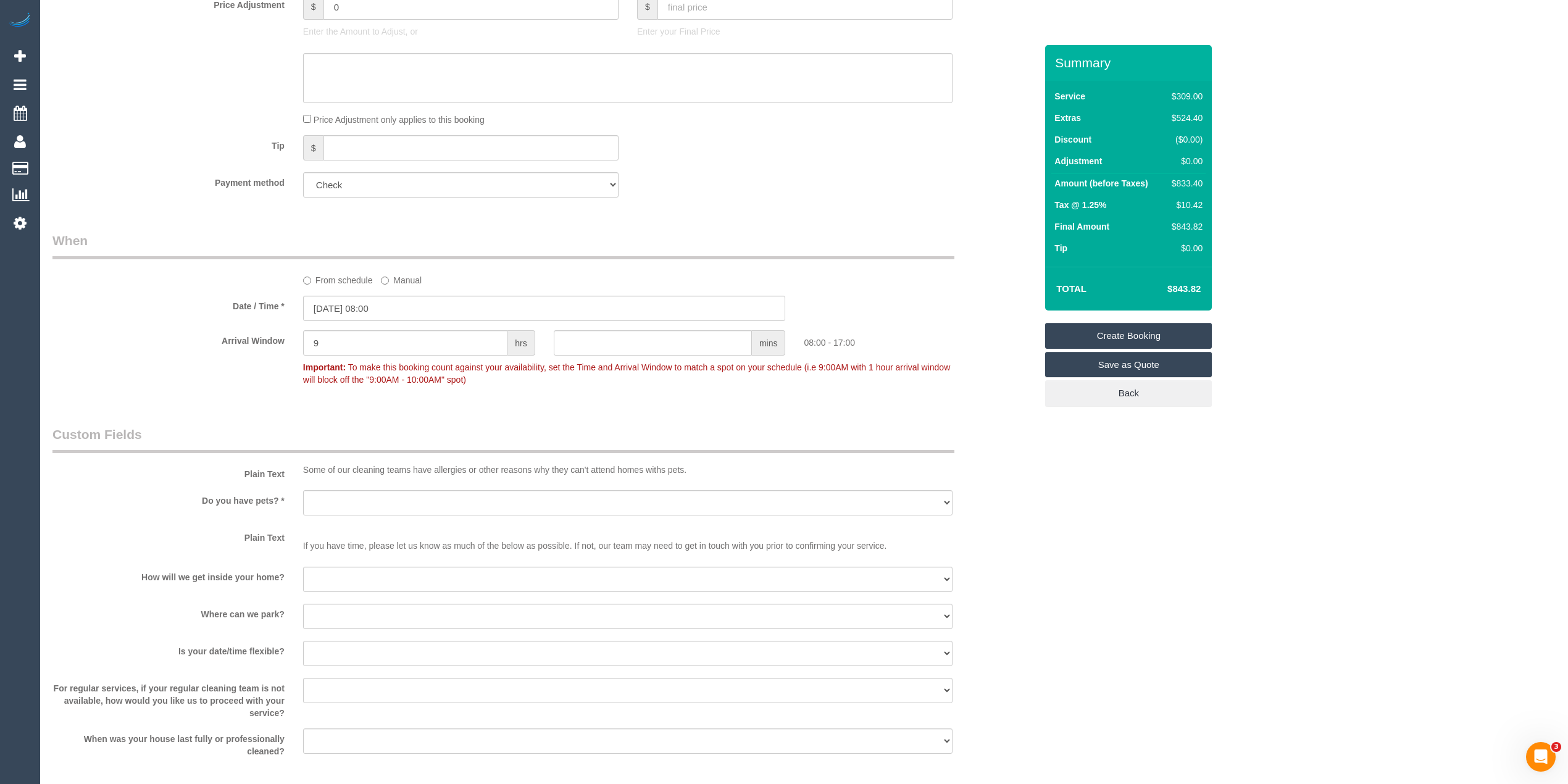
scroll to position [1152, 0]
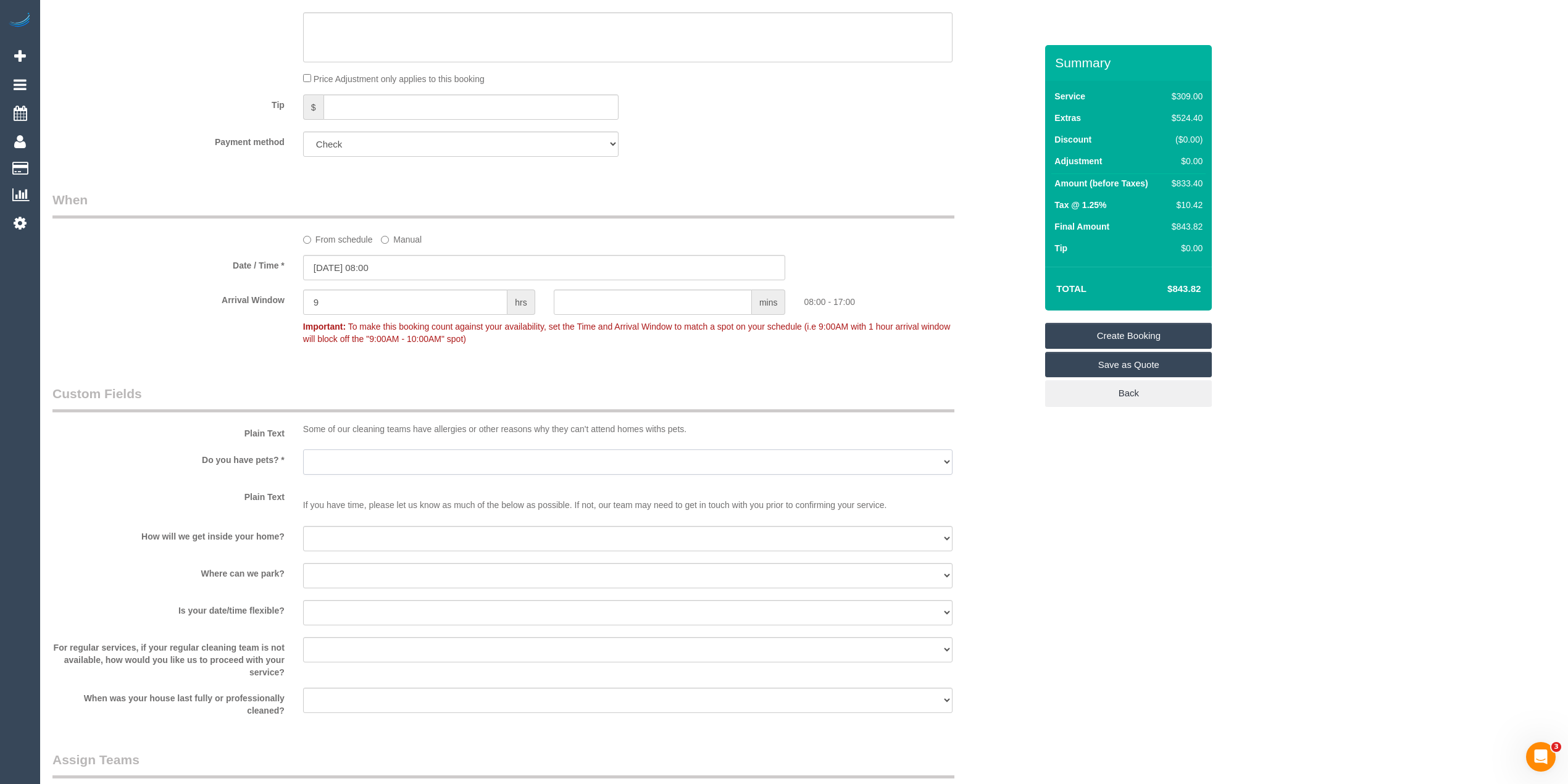
click at [332, 458] on select "Yes - Cats Yes - Dogs No pets Yes - Dogs and Cats Yes - Other" at bounding box center [628, 462] width 650 height 25
click at [316, 467] on select "Yes - Cats Yes - Dogs No pets Yes - Dogs and Cats Yes - Other" at bounding box center [628, 462] width 650 height 25
click at [319, 472] on select "Yes - Cats Yes - Dogs No pets Yes - Dogs and Cats Yes - Other" at bounding box center [628, 462] width 650 height 25
select select "number:28"
click at [303, 450] on select "Yes - Cats Yes - Dogs No pets Yes - Dogs and Cats Yes - Other" at bounding box center [628, 462] width 650 height 25
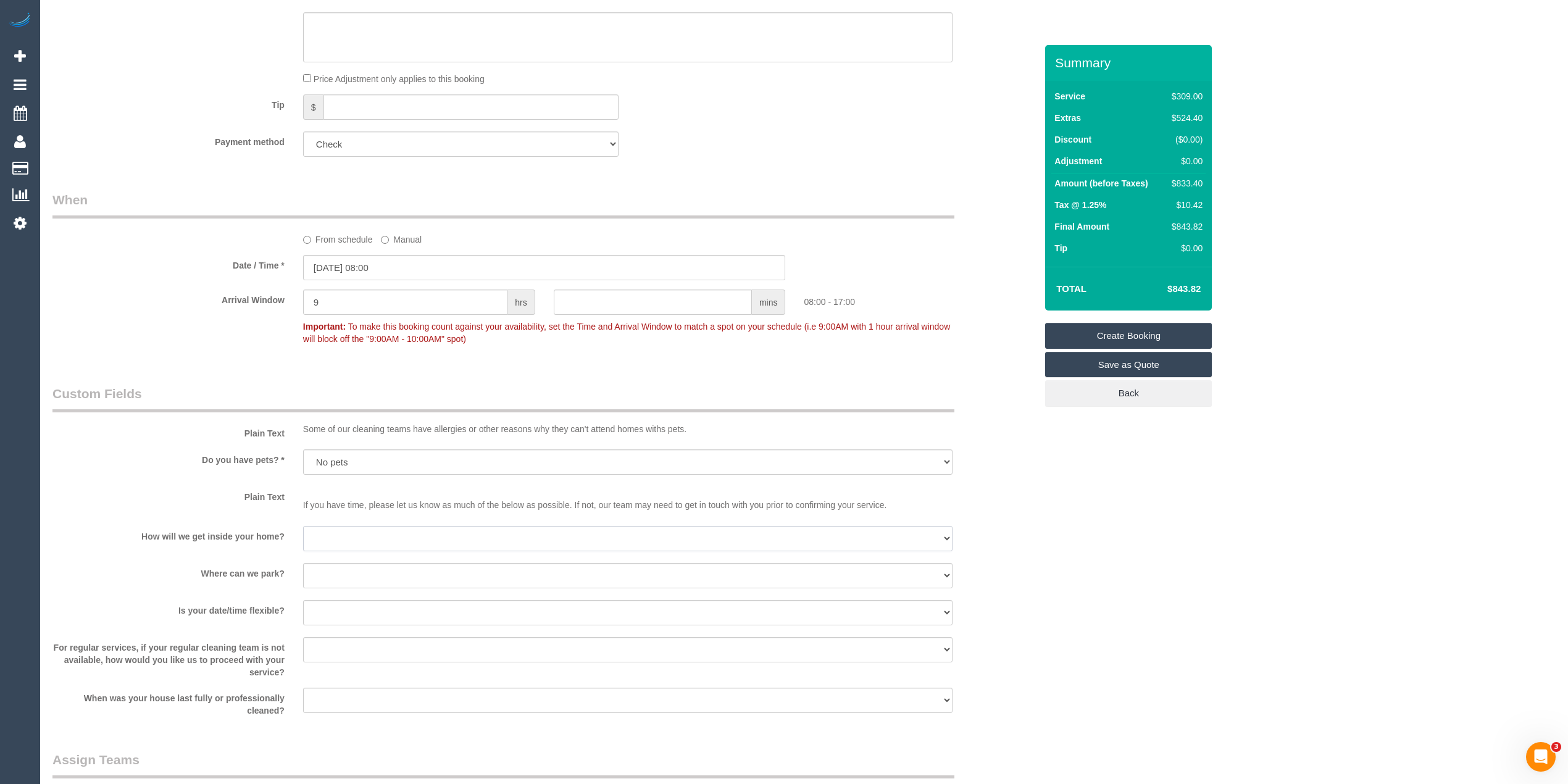
click at [329, 536] on select "I will be home Key will be left (please provide details below) Lock box/Access …" at bounding box center [628, 539] width 650 height 25
select select "number:16"
click at [303, 526] on select "I will be home Key will be left (please provide details below) Lock box/Access …" at bounding box center [628, 539] width 650 height 25
click at [336, 571] on select "I will provide parking on-site Free street parking Paid street parking (cost wi…" at bounding box center [628, 576] width 650 height 25
select select "number:19"
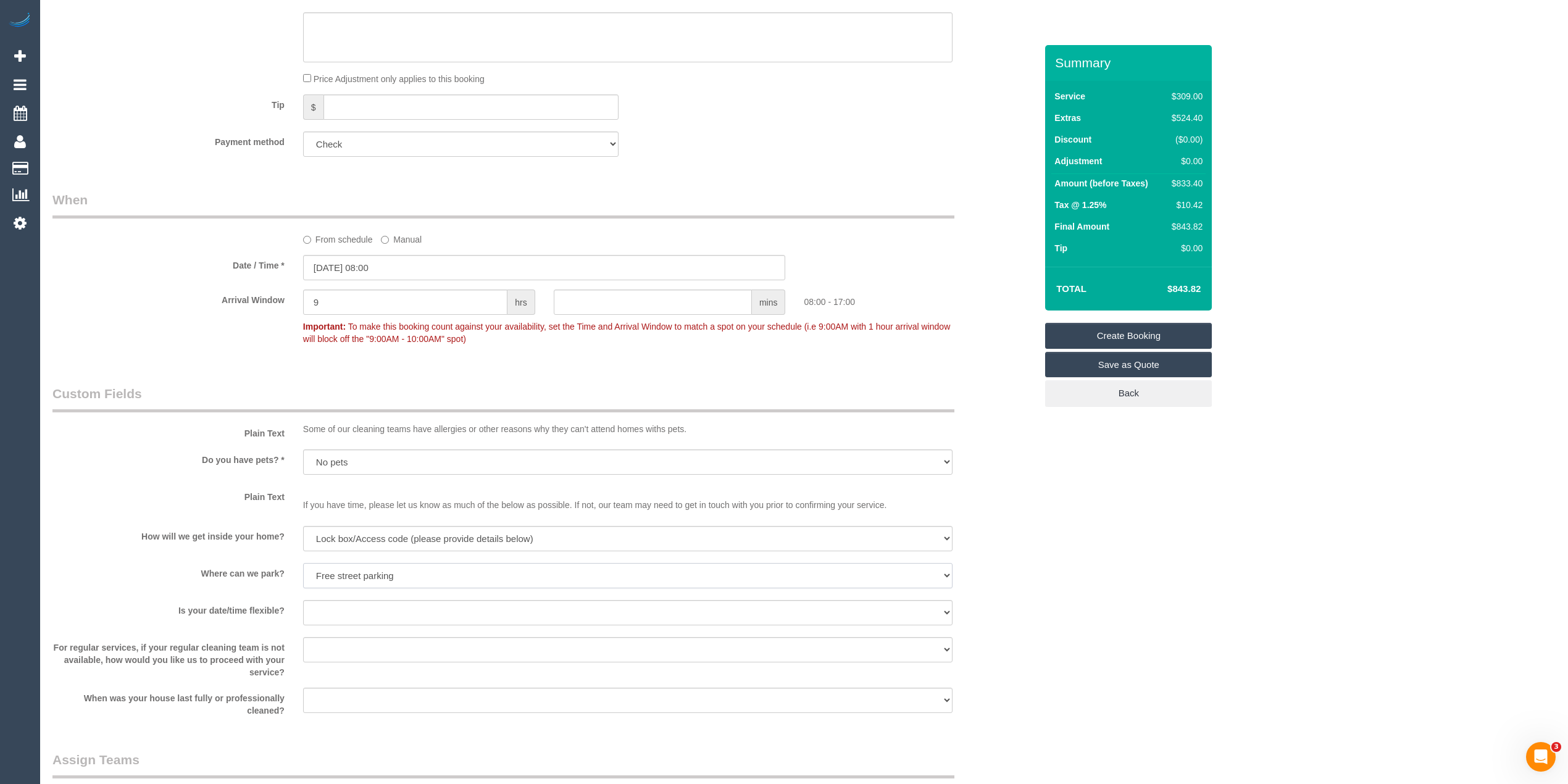
click at [303, 563] on select "I will provide parking on-site Free street parking Paid street parking (cost wi…" at bounding box center [628, 576] width 650 height 25
click at [361, 620] on select "Yes - date and time Yes - date but not time Yes - time but not date No - No fle…" at bounding box center [628, 613] width 650 height 25
select select "number:24"
click at [303, 600] on select "Yes - date and time Yes - date but not time Yes - time but not date No - No fle…" at bounding box center [628, 613] width 650 height 25
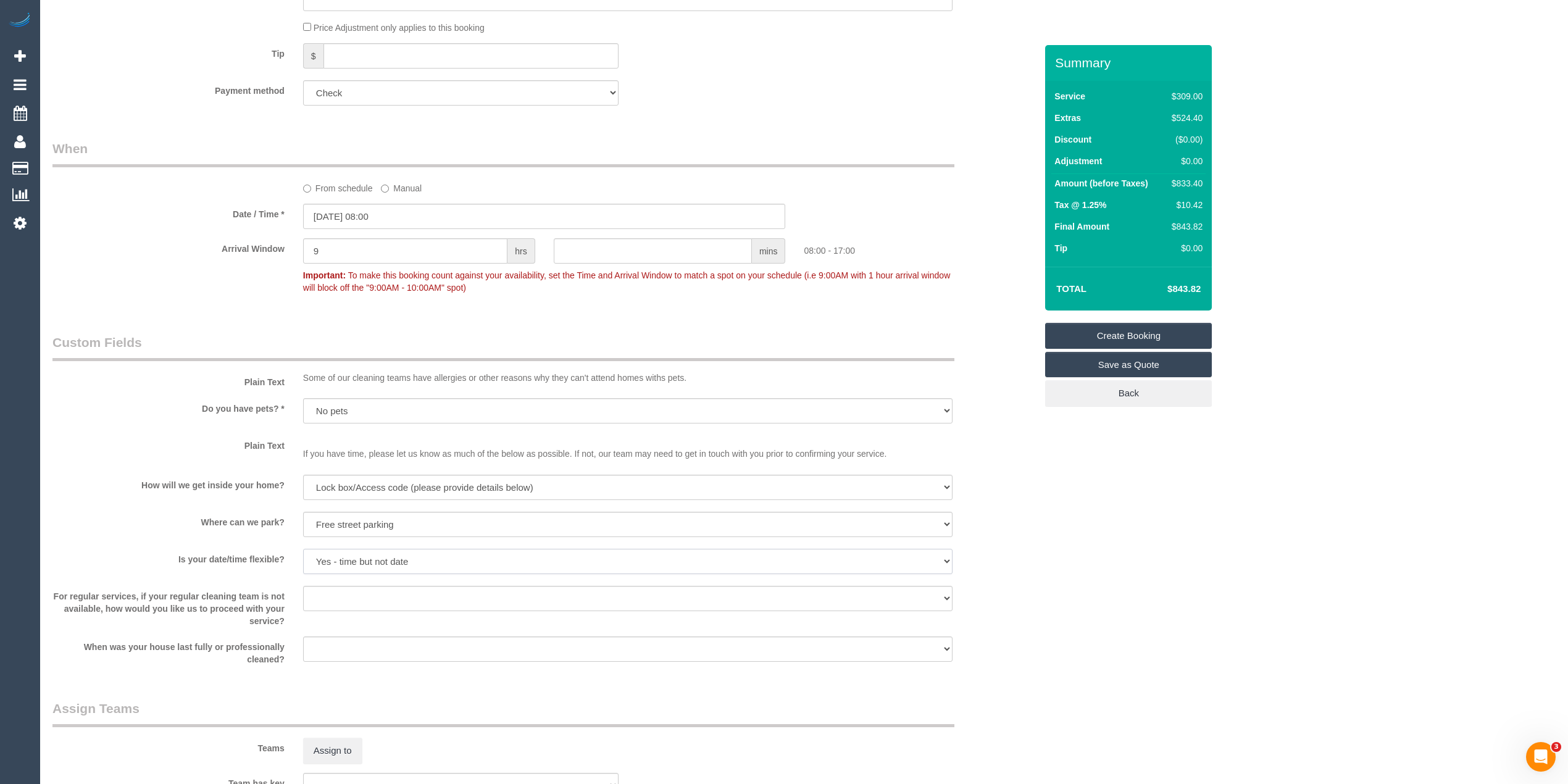
scroll to position [1482, 0]
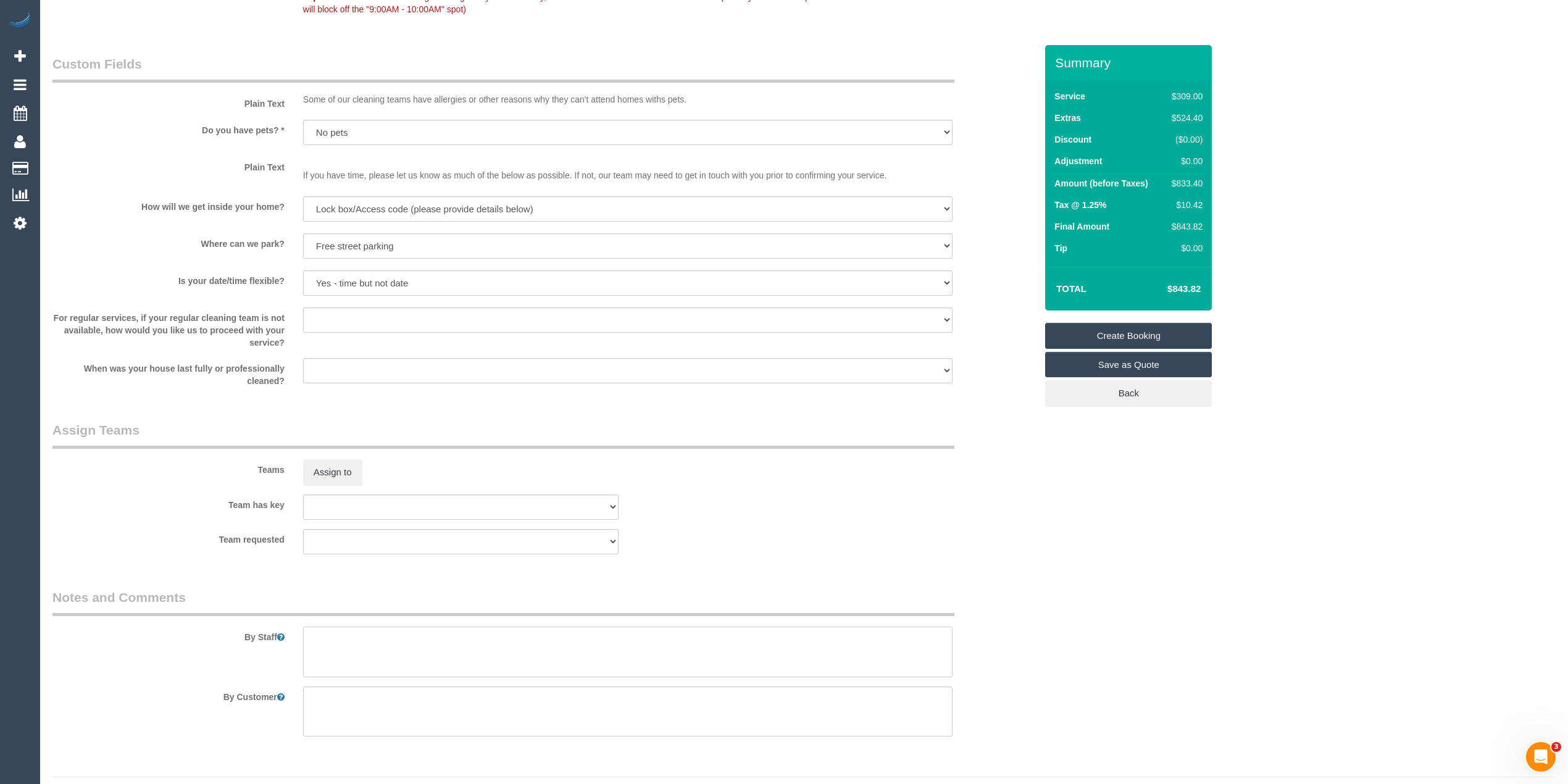
click at [371, 653] on textarea at bounding box center [628, 652] width 650 height 51
drag, startPoint x: 396, startPoint y: 642, endPoint x: 435, endPoint y: 598, distance: 58.8
click at [396, 642] on textarea at bounding box center [628, 652] width 650 height 51
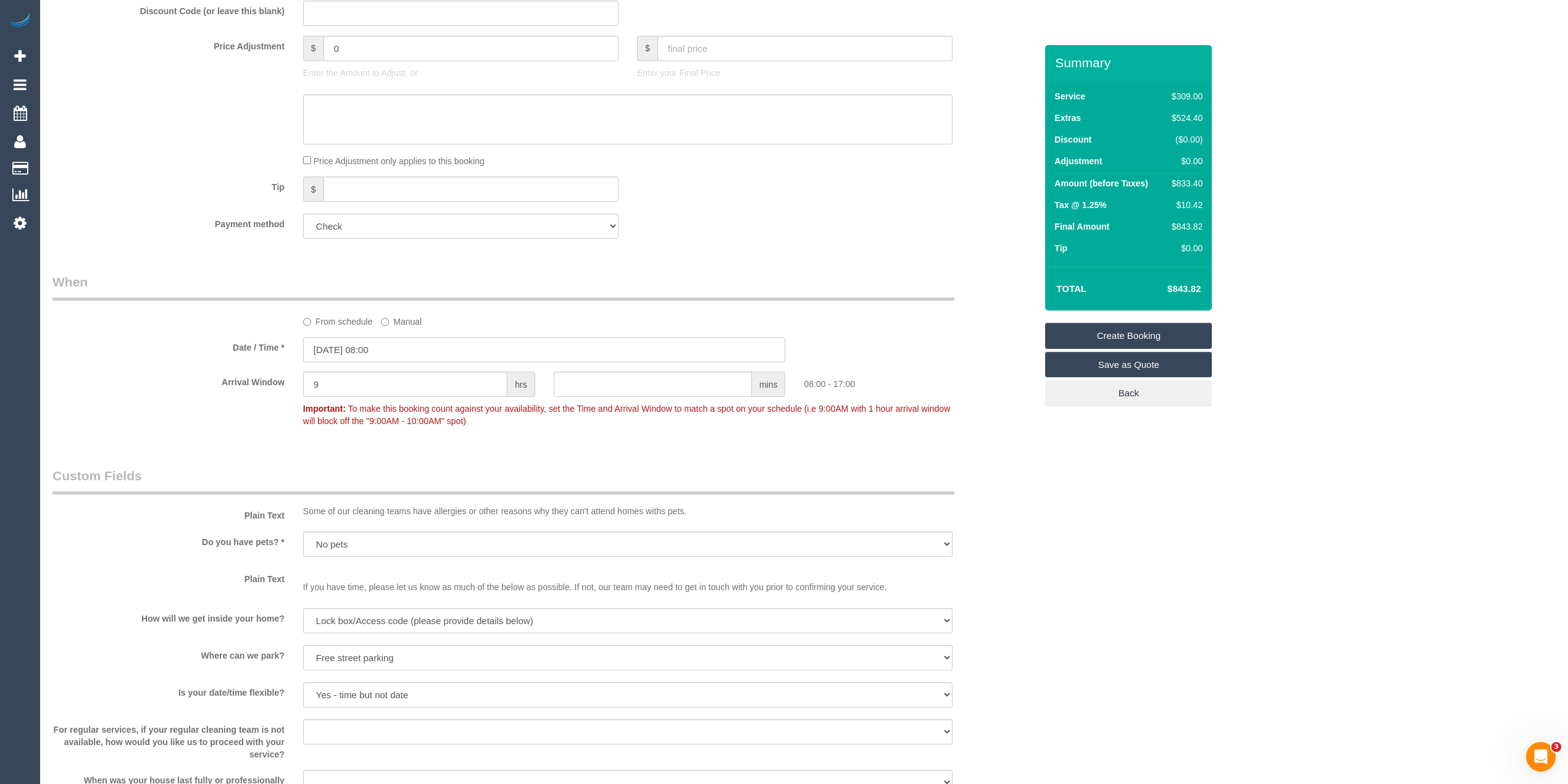
type textarea "Steam cleaning of 3 bedrooms and lounge. Please do your best as the carpet is o…"
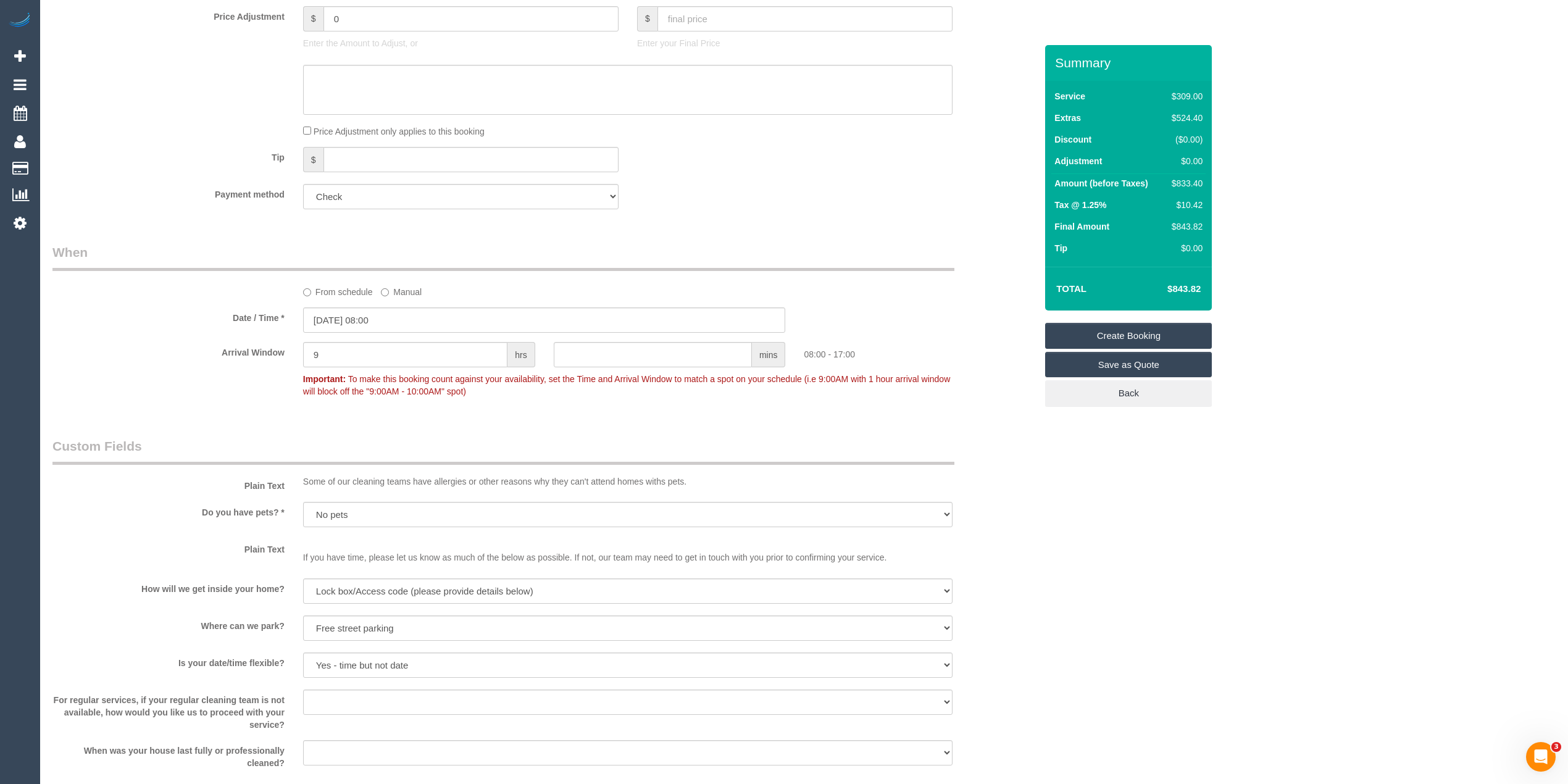
scroll to position [1317, 0]
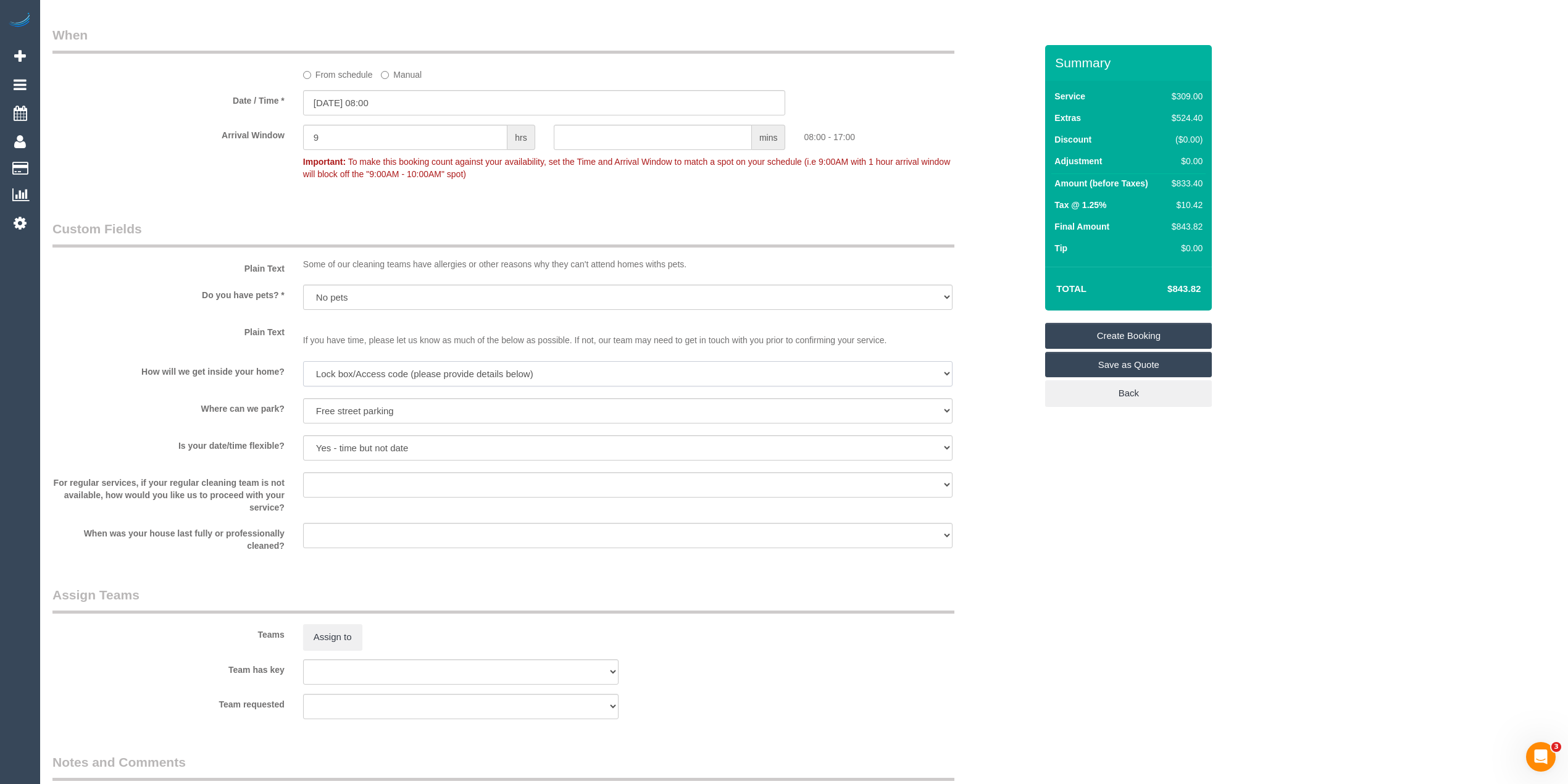
click at [324, 370] on select "I will be home Key will be left (please provide details below) Lock box/Access …" at bounding box center [628, 374] width 650 height 25
select select "number:14"
click at [303, 362] on select "I will be home Key will be left (please provide details below) Lock box/Access …" at bounding box center [628, 374] width 650 height 25
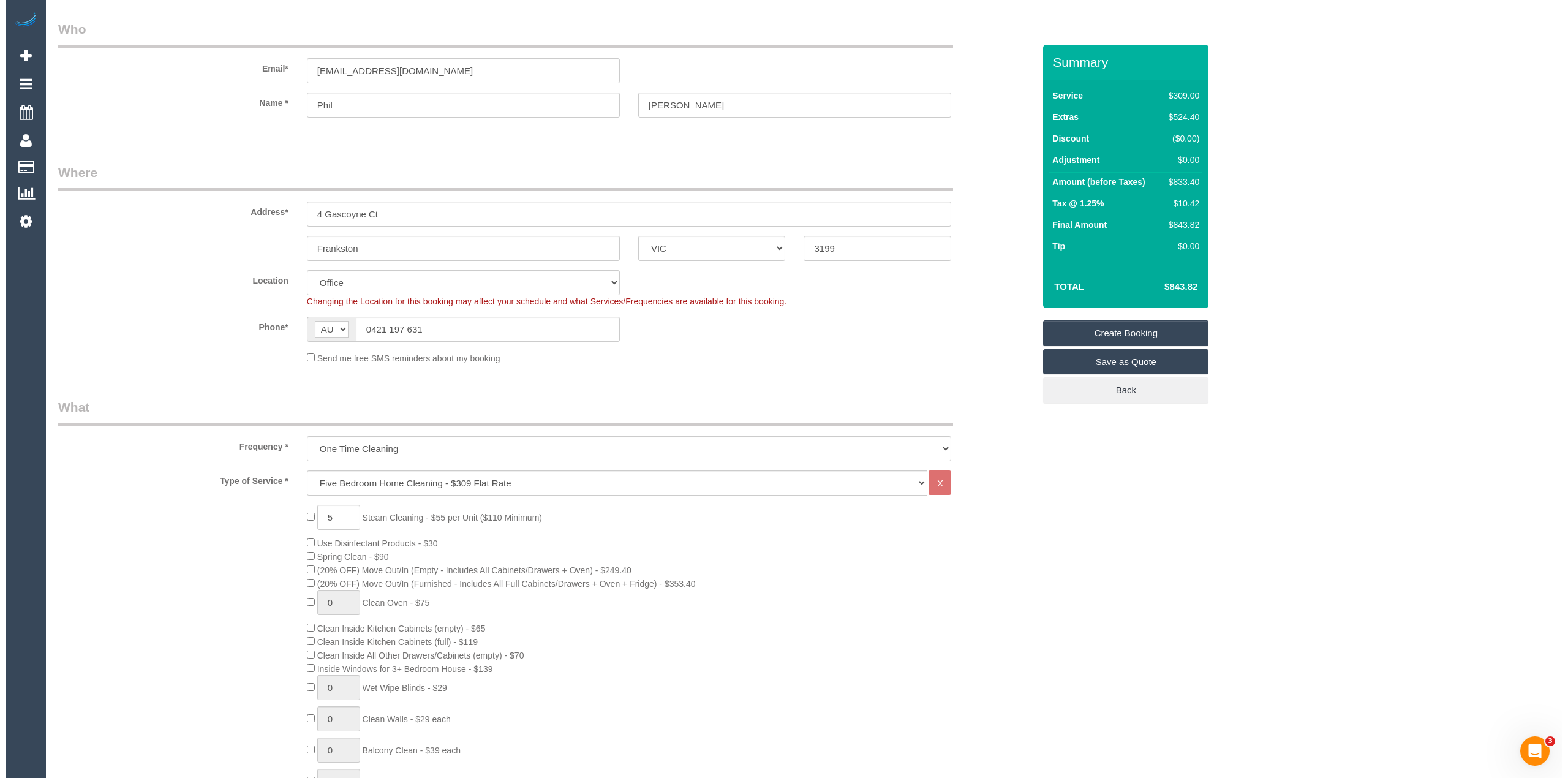
scroll to position [0, 0]
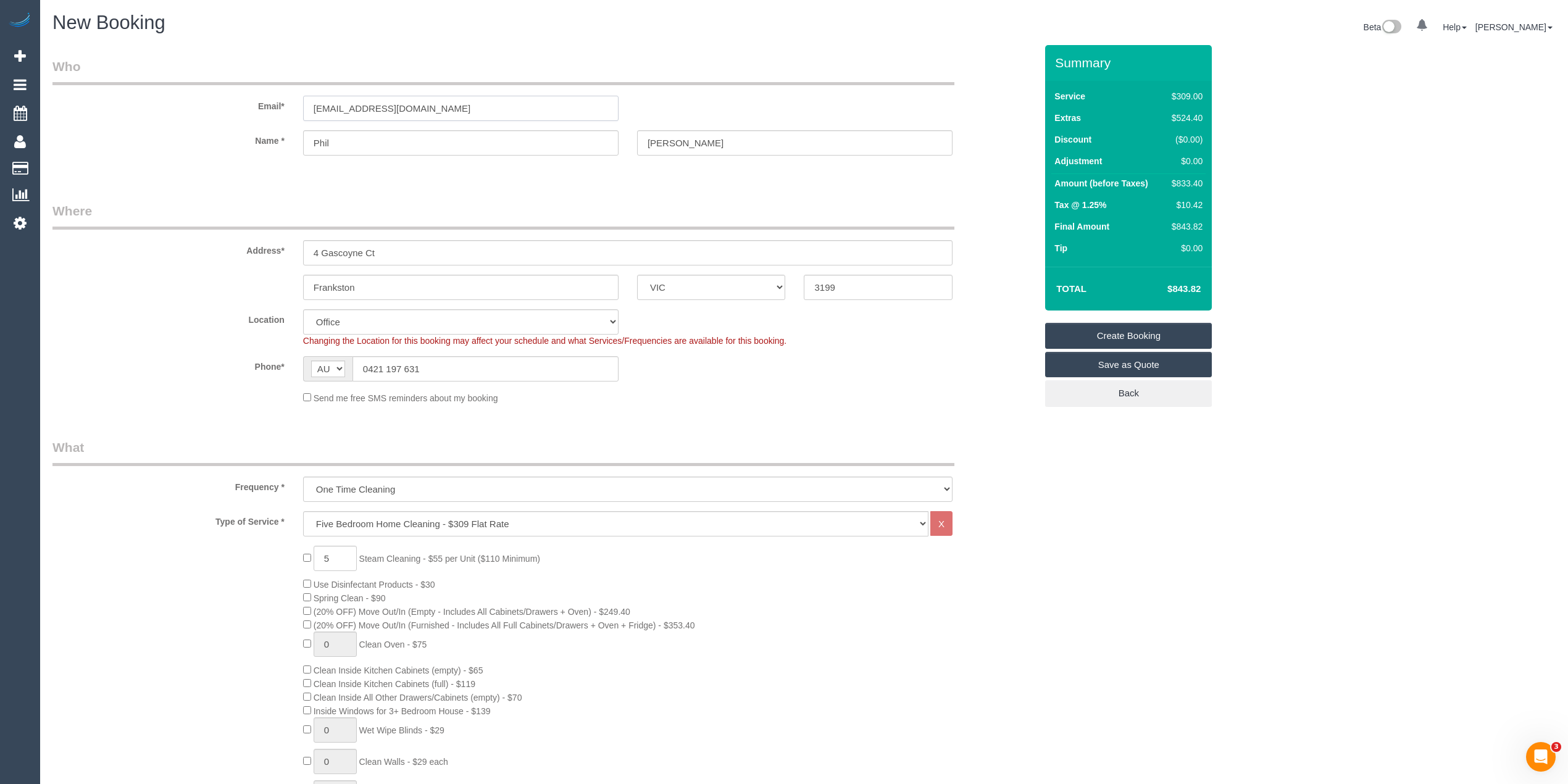
drag, startPoint x: 449, startPoint y: 114, endPoint x: 216, endPoint y: 102, distance: 233.3
click at [216, 102] on div "Email* philwearne@gmail.com" at bounding box center [544, 89] width 1002 height 64
click at [1114, 329] on link "Create Booking" at bounding box center [1128, 336] width 166 height 26
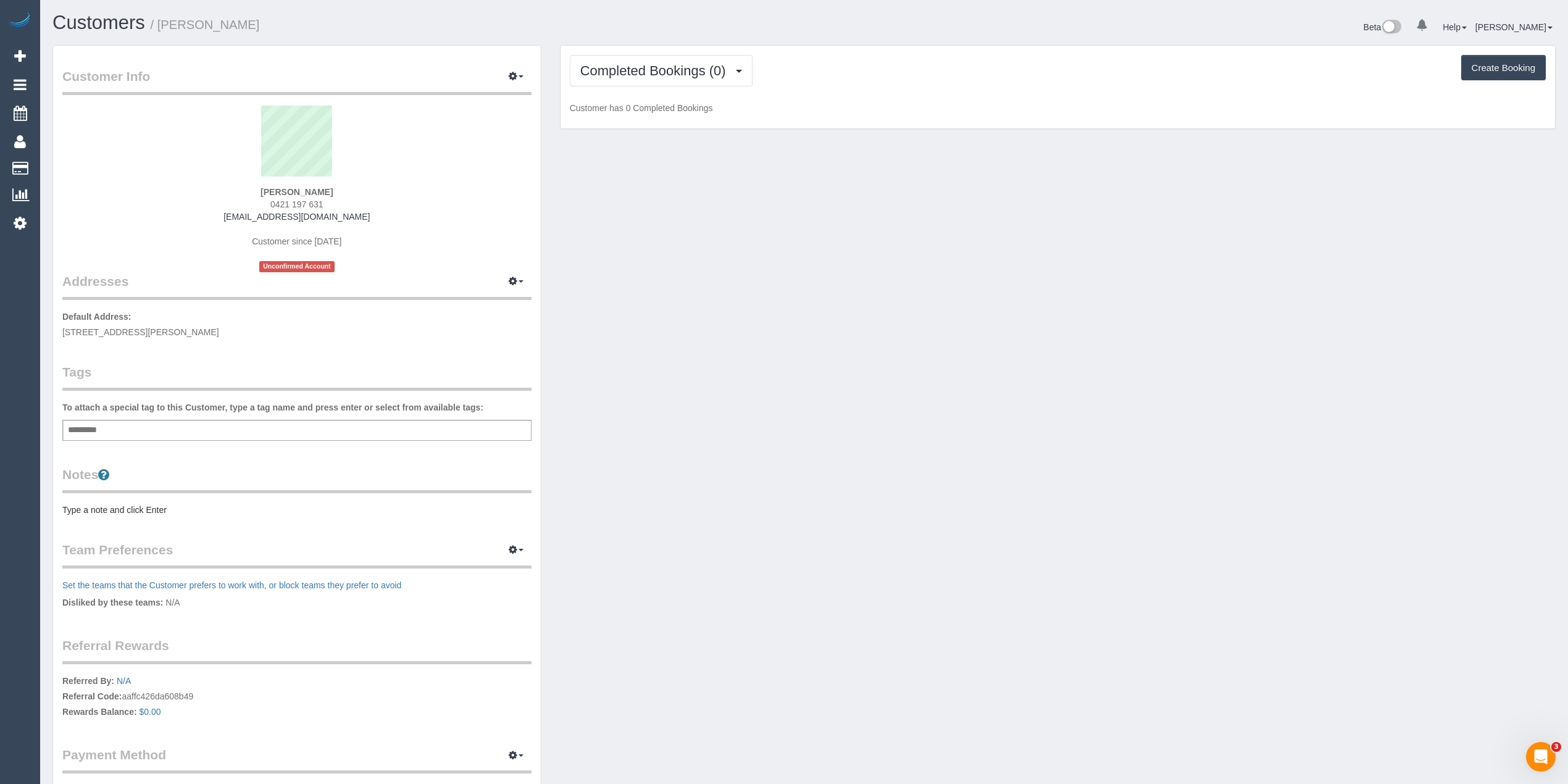
click at [233, 427] on div "Add a tag" at bounding box center [297, 431] width 469 height 21
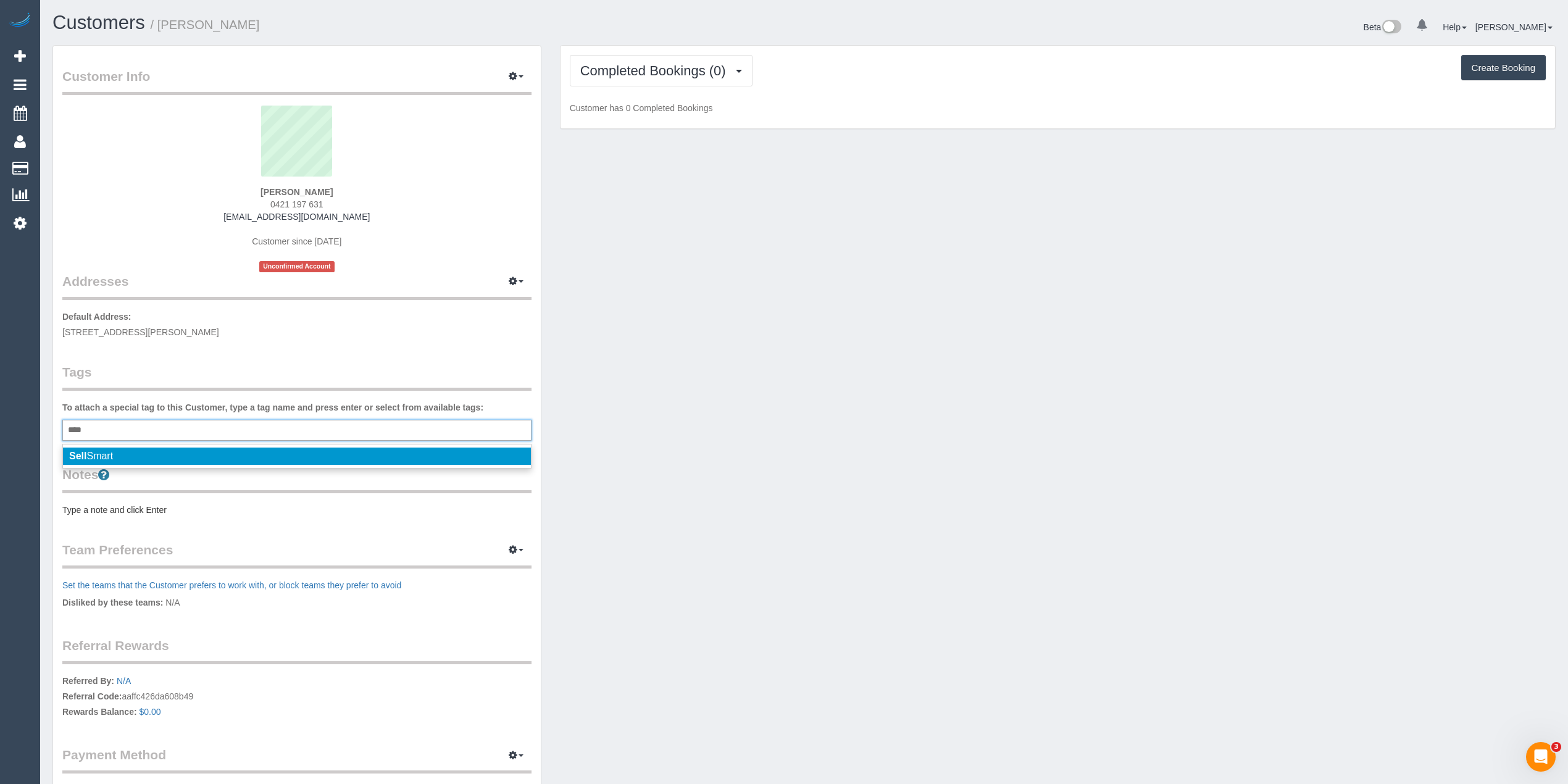
type input "****"
click at [132, 455] on li "Sell Smart" at bounding box center [297, 456] width 468 height 18
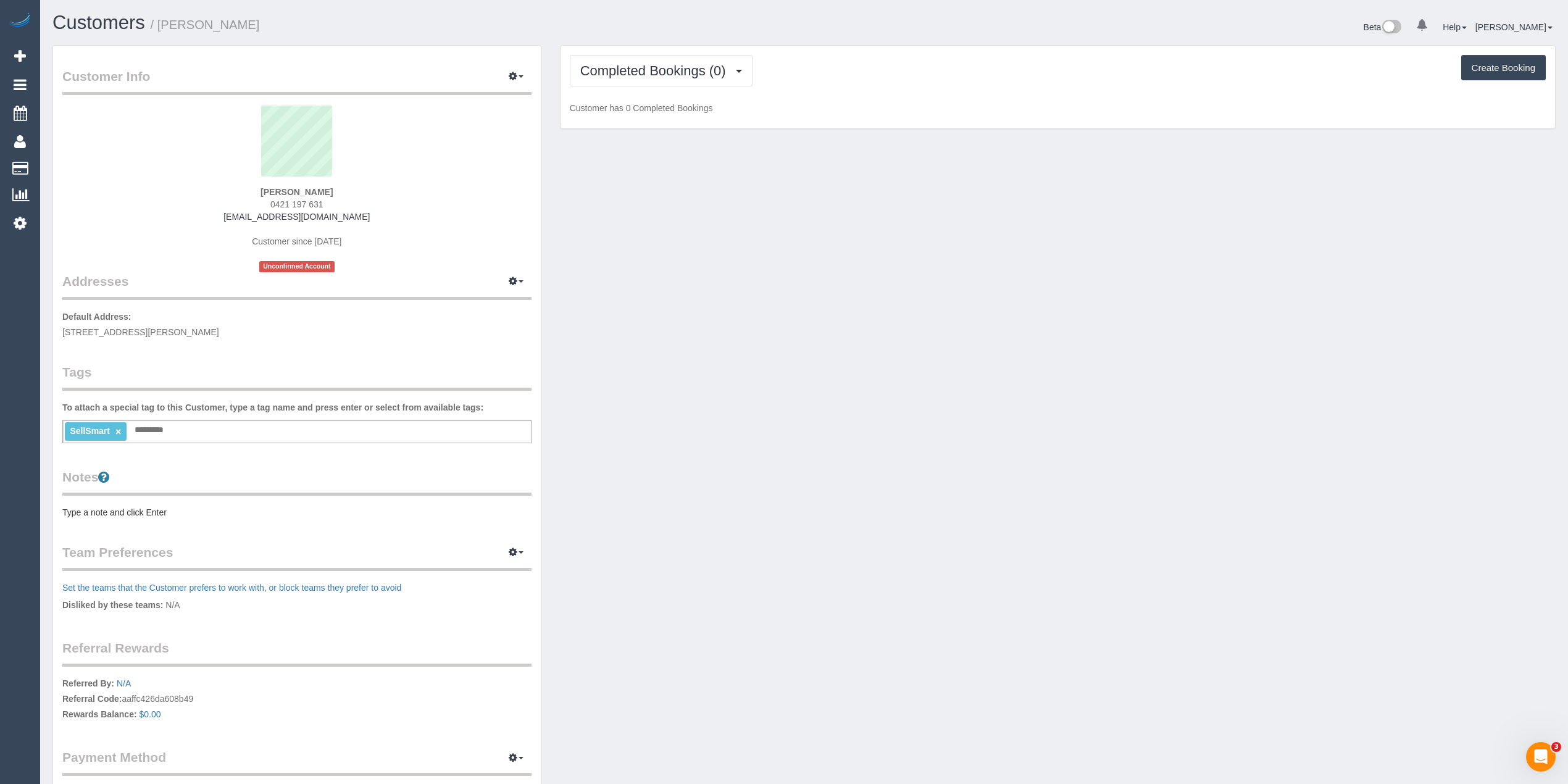
click at [143, 511] on pre "Type a note and click Enter" at bounding box center [297, 513] width 469 height 13
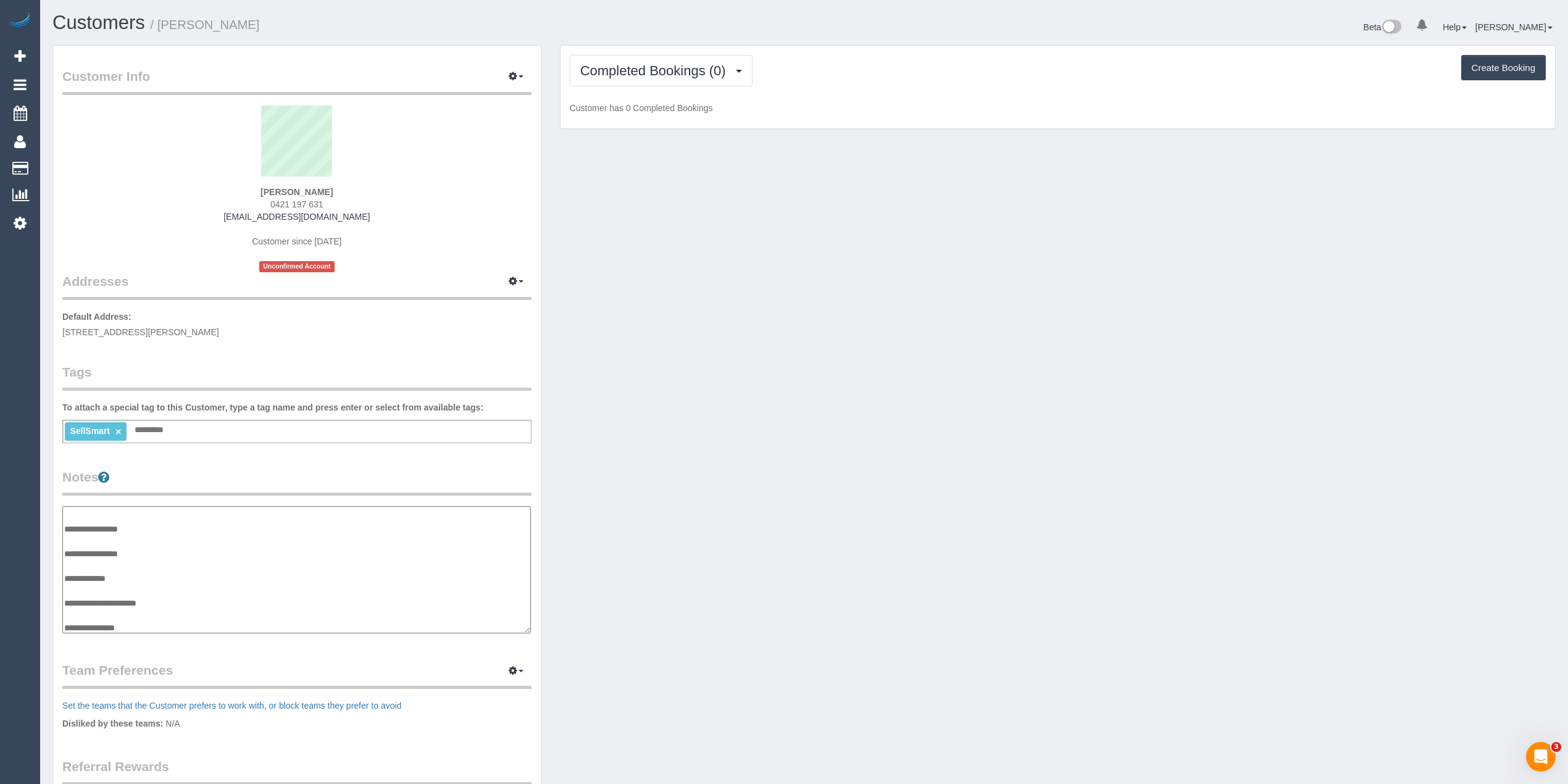
scroll to position [13, 0]
drag, startPoint x: 143, startPoint y: 621, endPoint x: 67, endPoint y: 613, distance: 76.4
click at [67, 613] on textarea "**********" at bounding box center [296, 570] width 468 height 128
click at [174, 609] on textarea "**********" at bounding box center [296, 570] width 468 height 128
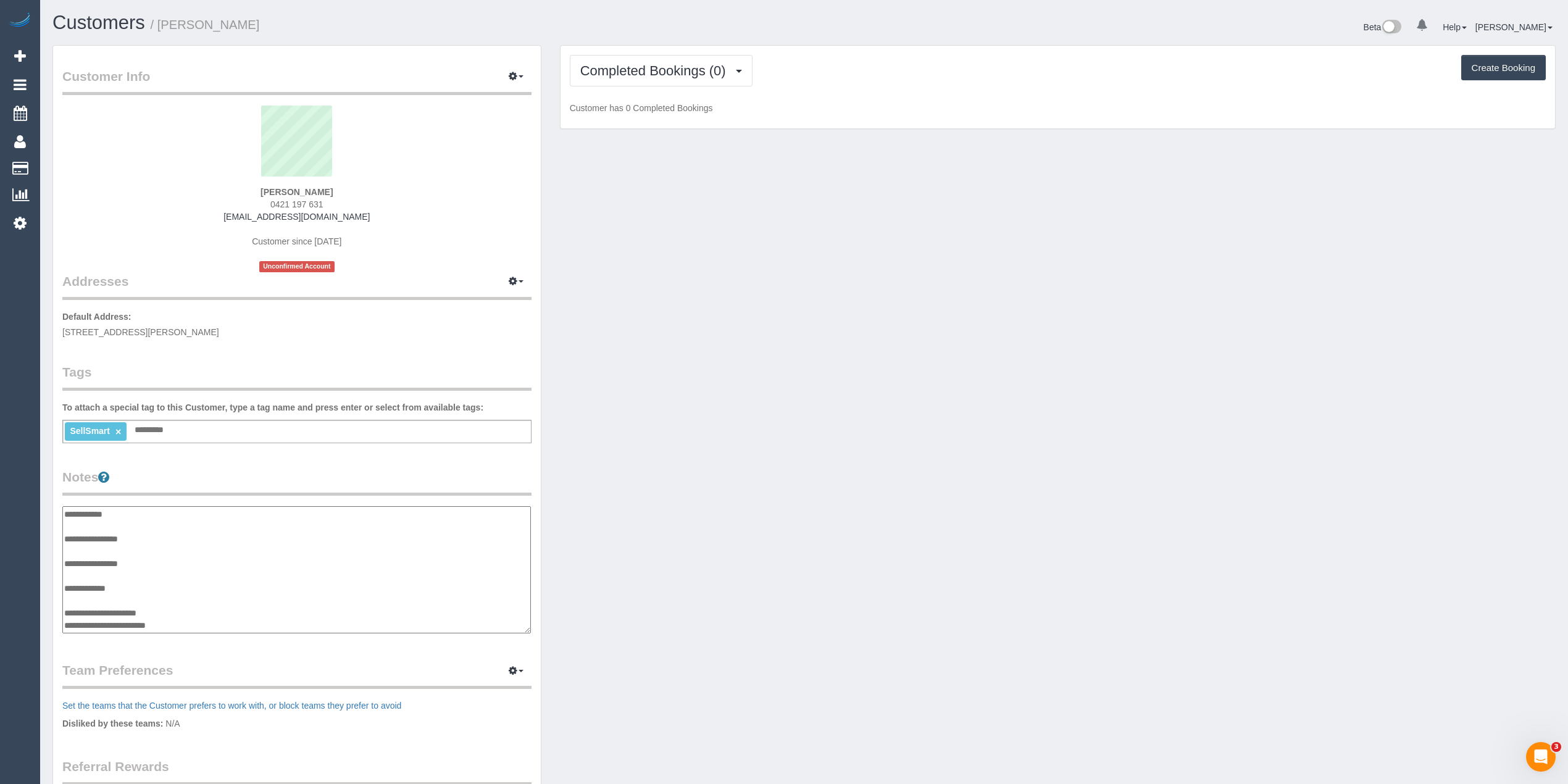
type textarea "**********"
click at [284, 347] on div "Customer Info Edit Contact Info Send Message Email Preferences Special Sales Ta…" at bounding box center [297, 499] width 487 height 906
click at [661, 67] on span "Completed Bookings (0)" at bounding box center [656, 71] width 152 height 15
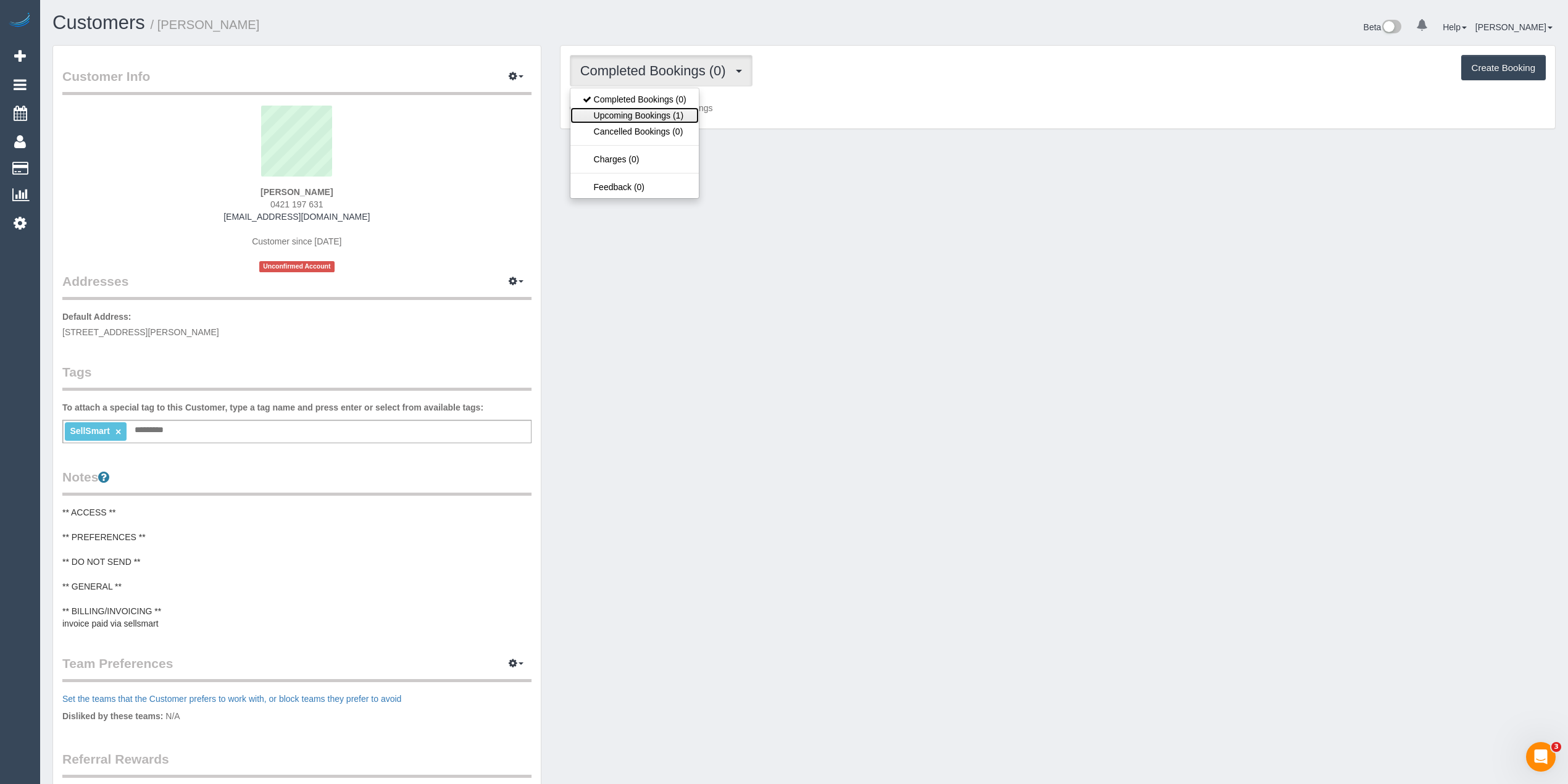
click at [677, 116] on link "Upcoming Bookings (1)" at bounding box center [634, 115] width 129 height 16
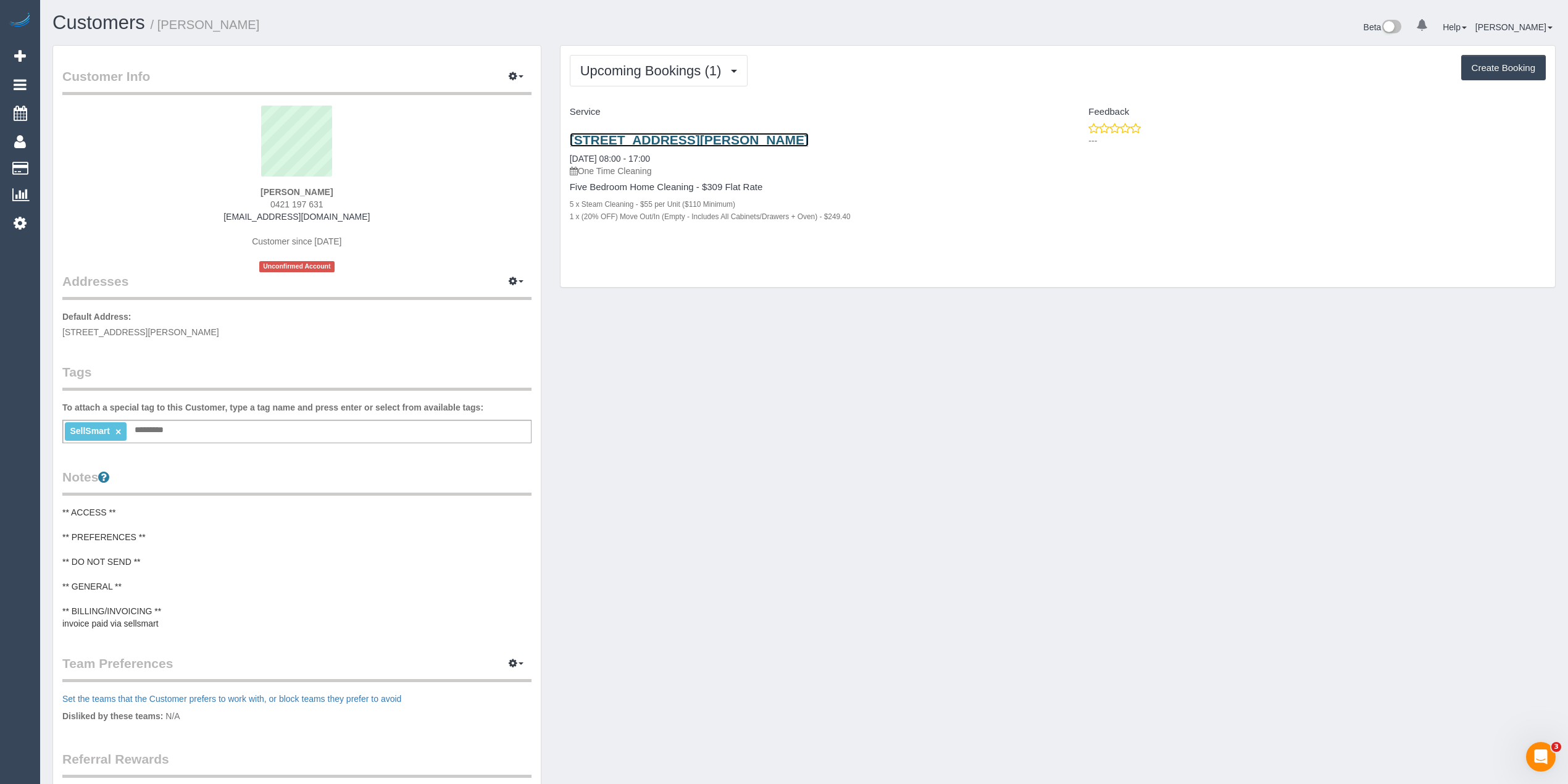
click at [655, 140] on link "[STREET_ADDRESS][PERSON_NAME]" at bounding box center [689, 140] width 239 height 14
click at [643, 73] on span "Upcoming Bookings (1)" at bounding box center [654, 71] width 147 height 15
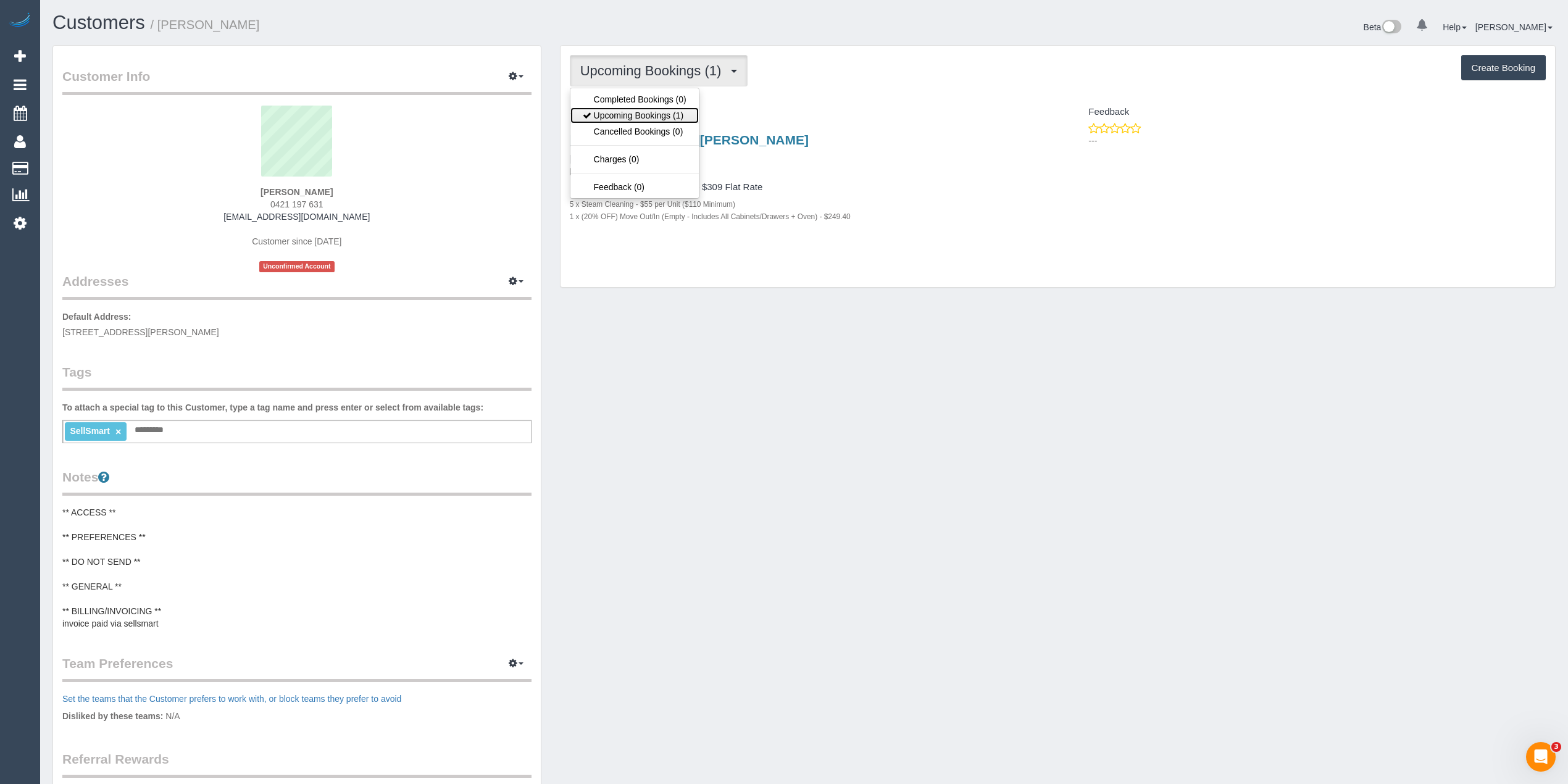
click at [652, 115] on link "Upcoming Bookings (1)" at bounding box center [634, 115] width 129 height 16
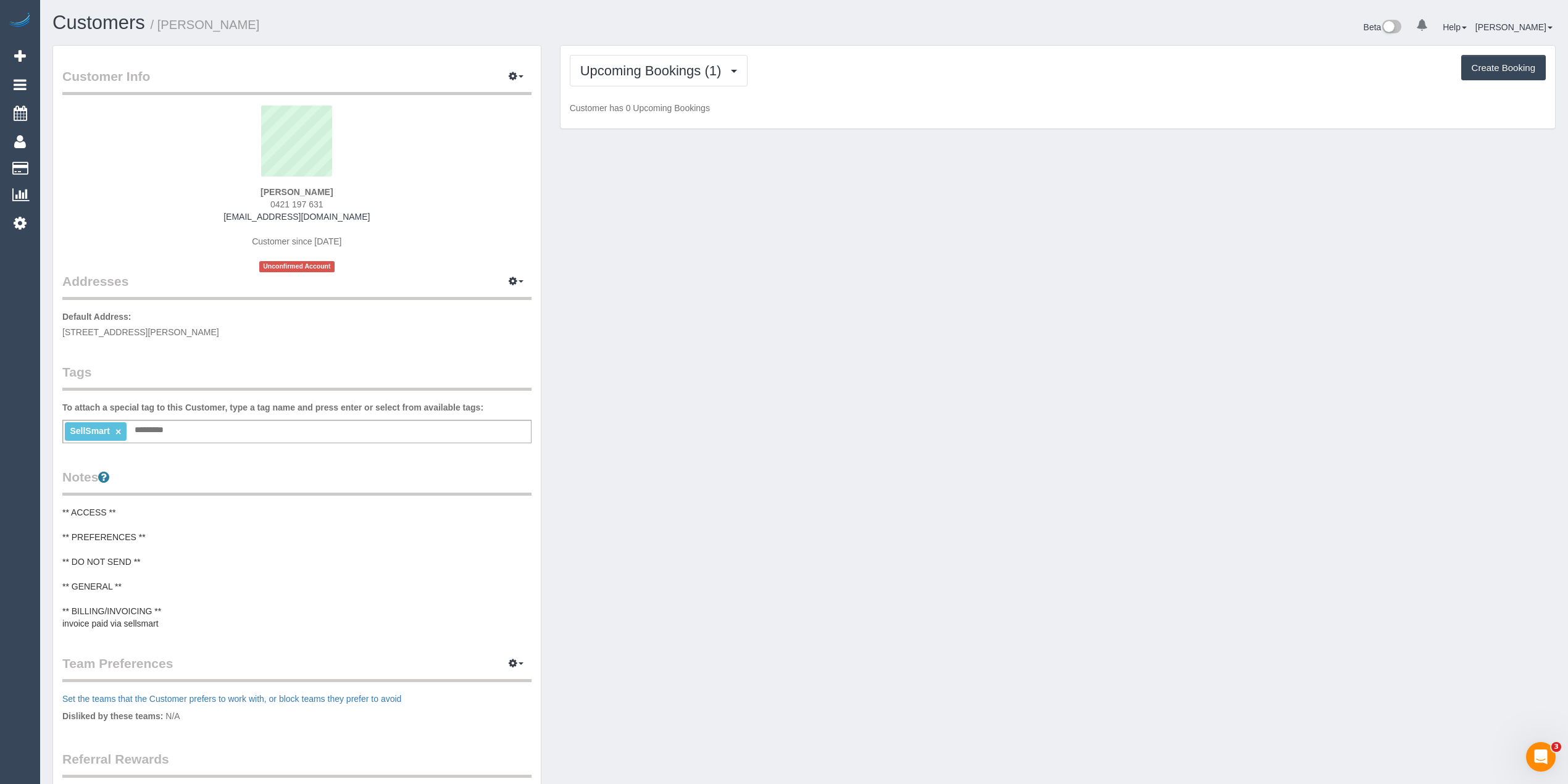
click at [652, 115] on div "Upcoming Bookings (1) Completed Bookings (0) Upcoming Bookings (1) Cancelled Bo…" at bounding box center [1058, 87] width 994 height 84
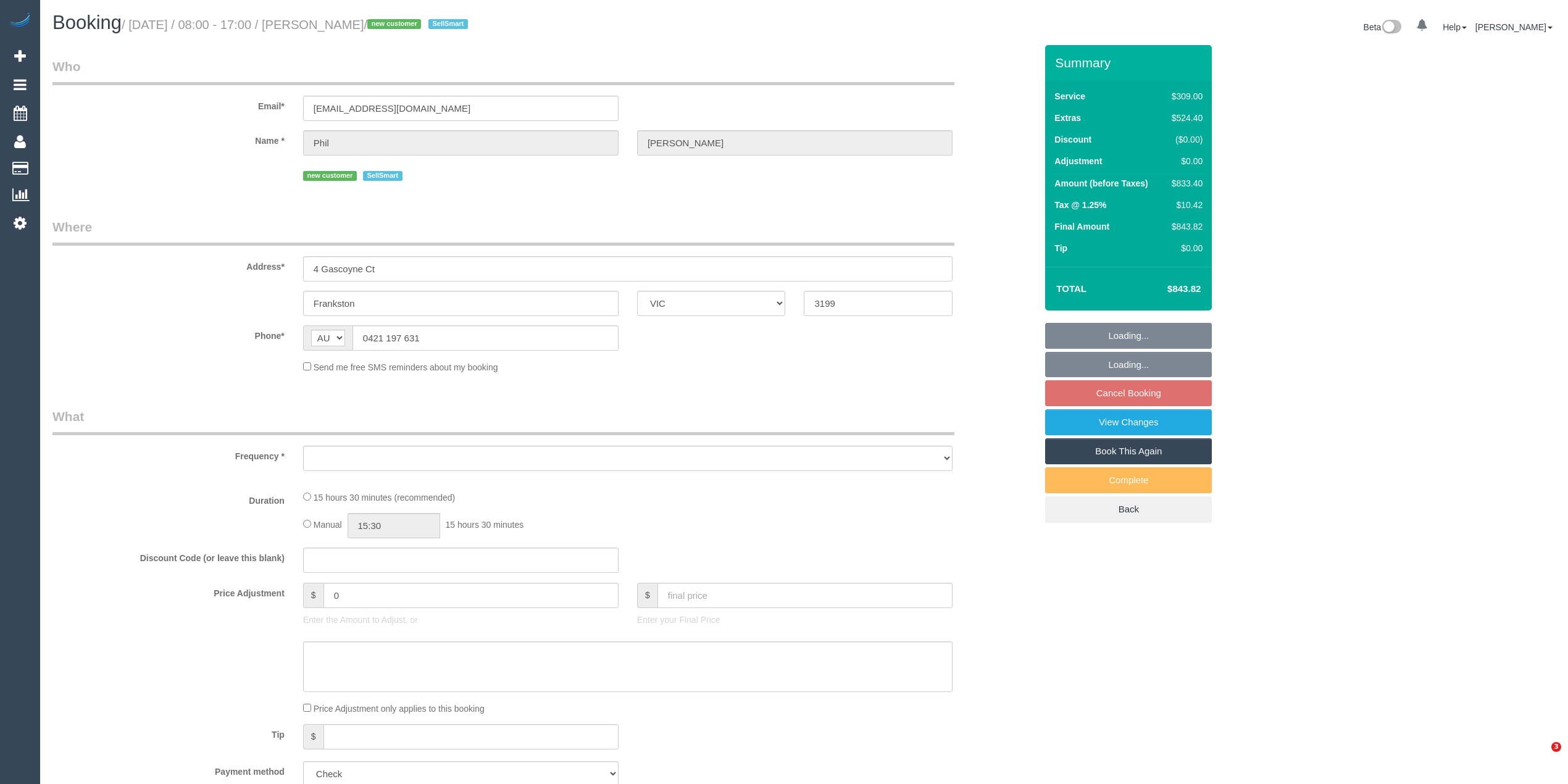
select select "VIC"
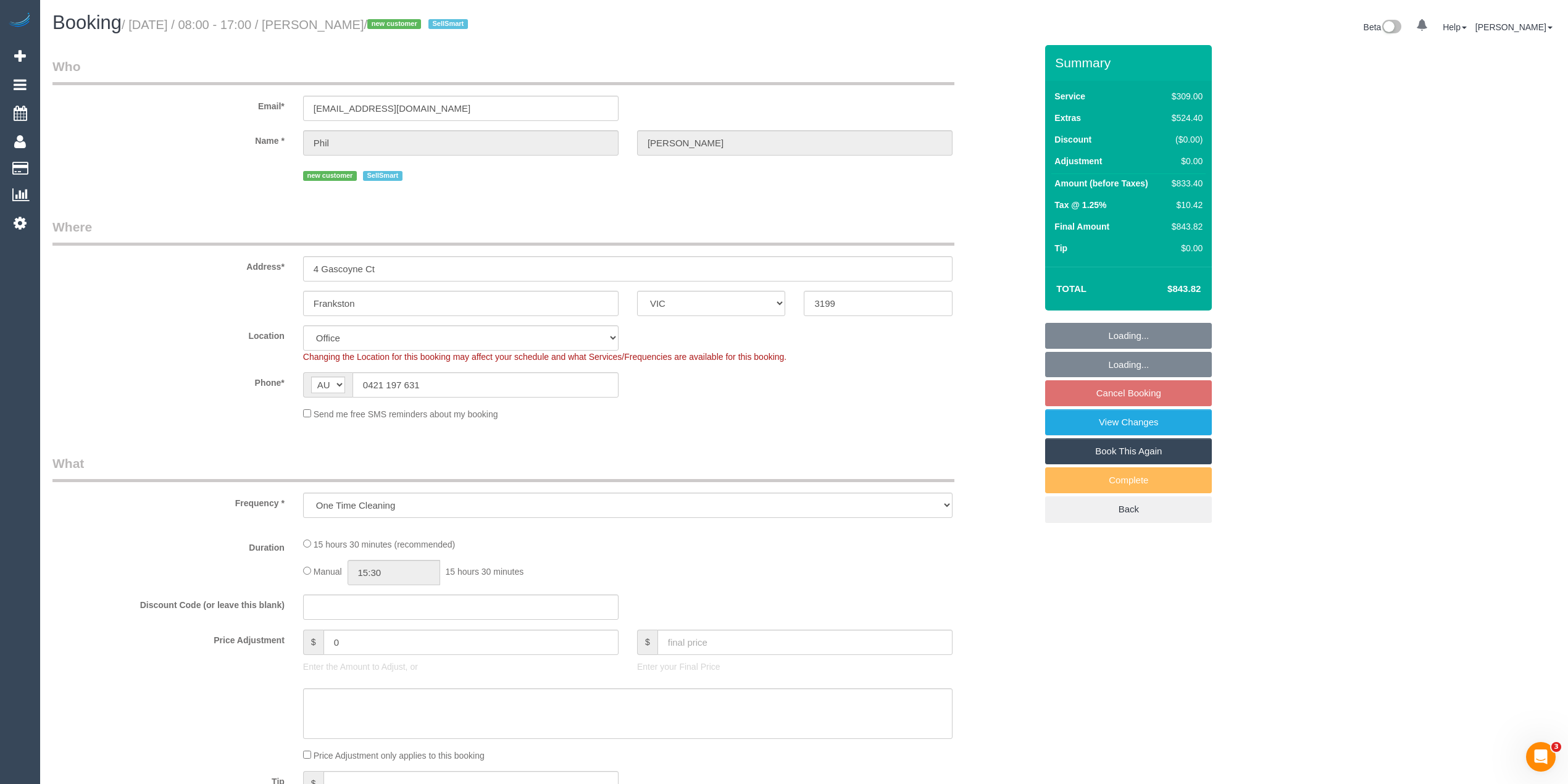
select select "object:526"
click at [1319, 299] on div "Who Email* philwearne@gmail.com Name * Phil Wearne new customer SellSmart Where…" at bounding box center [804, 788] width 1503 height 1485
select select "number:28"
select select "number:14"
select select "number:19"
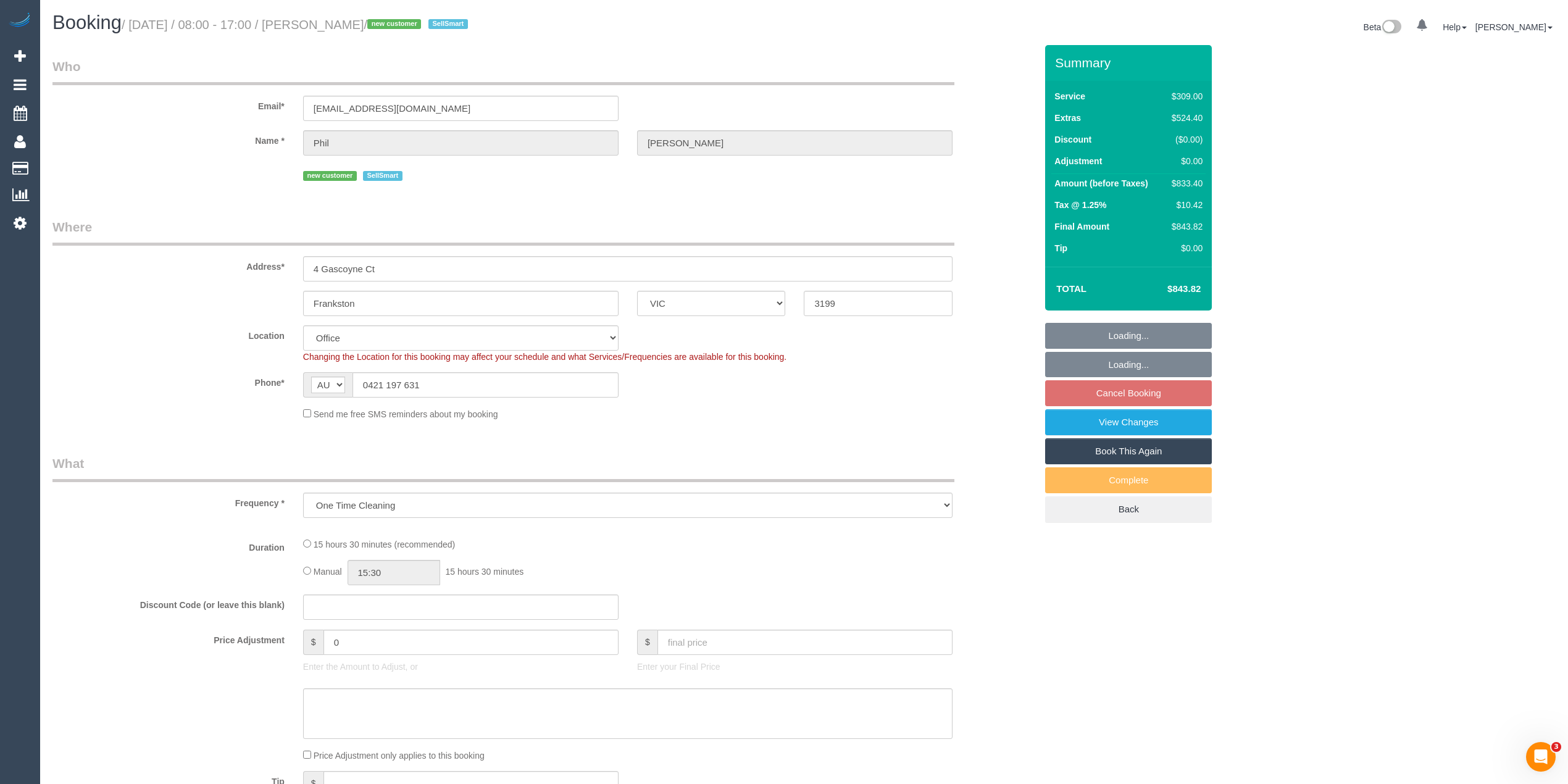
select select "number:24"
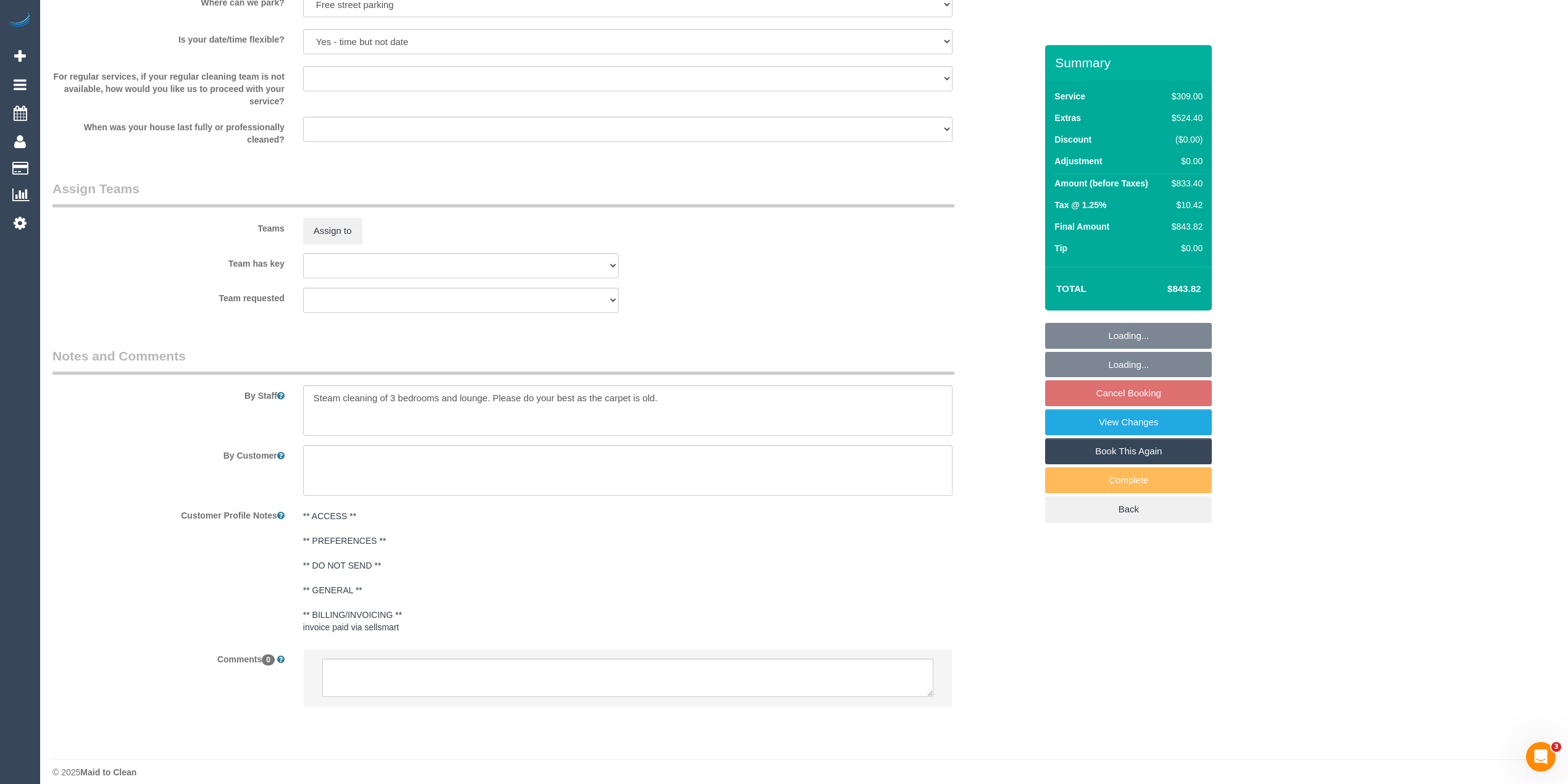
scroll to position [1754, 0]
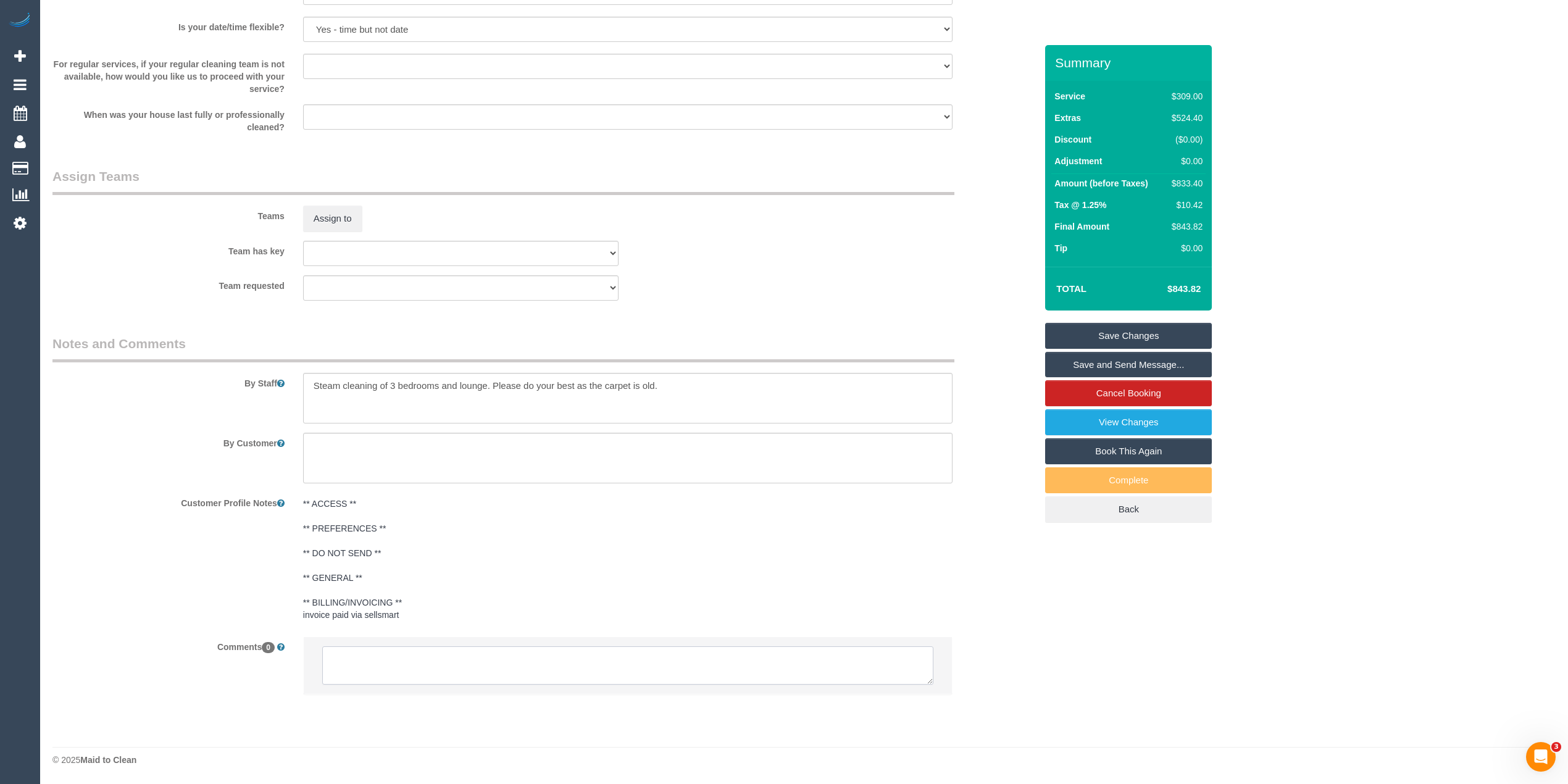
click at [365, 670] on textarea at bounding box center [628, 665] width 611 height 39
click at [362, 670] on textarea at bounding box center [628, 665] width 611 height 39
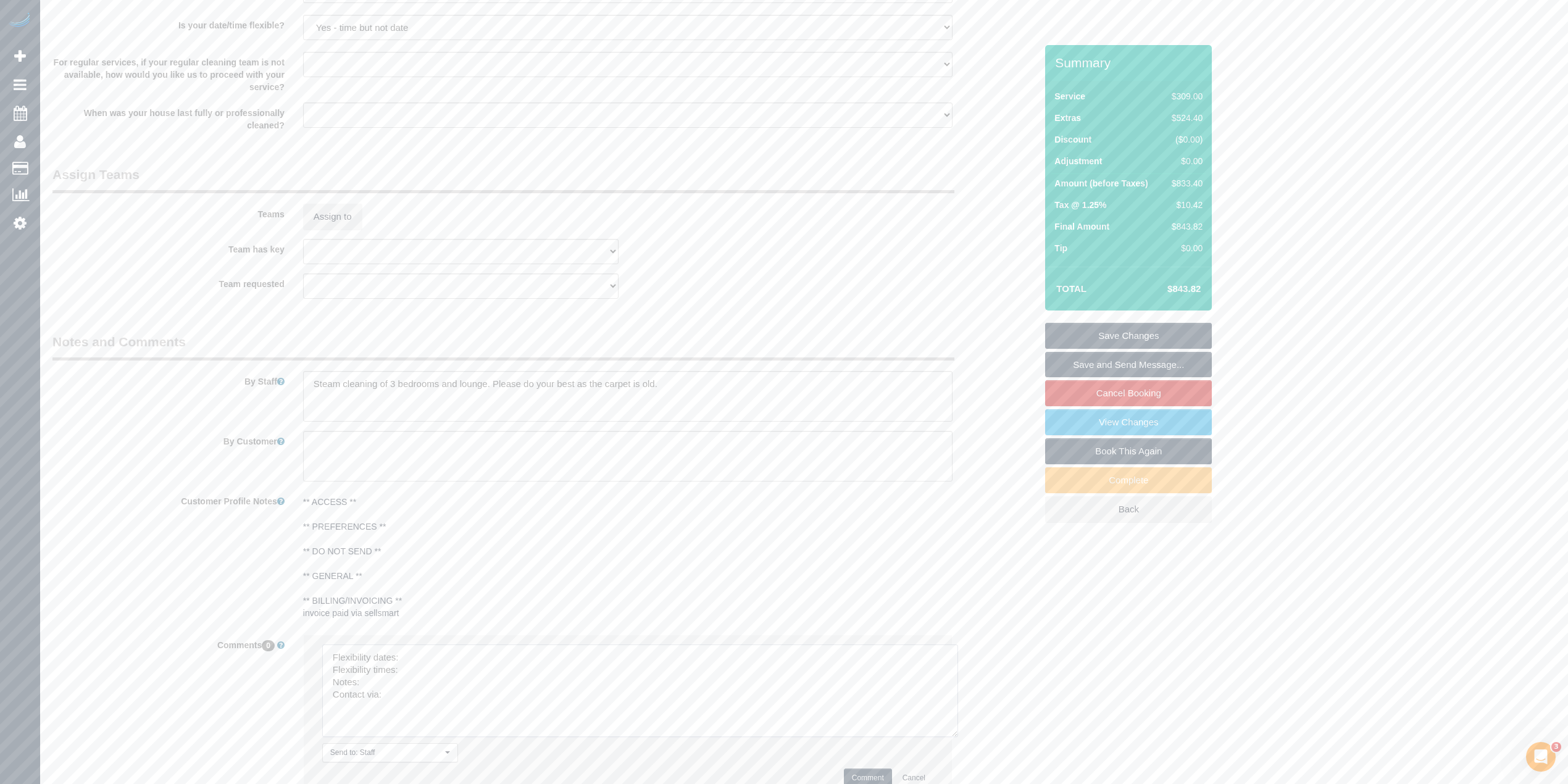
drag, startPoint x: 922, startPoint y: 676, endPoint x: 801, endPoint y: 721, distance: 129.1
click at [947, 734] on textarea at bounding box center [640, 691] width 635 height 93
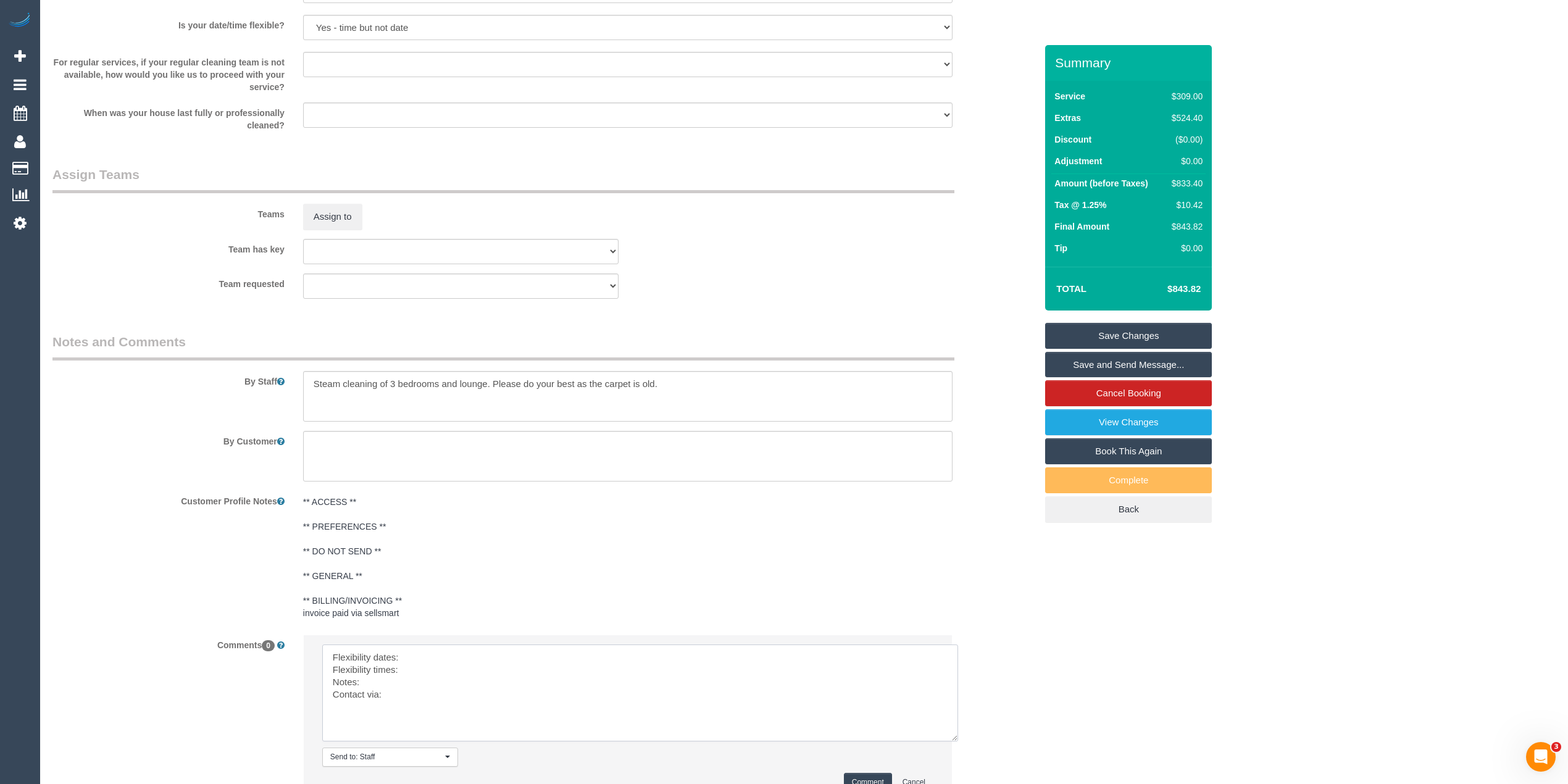
click at [422, 653] on textarea at bounding box center [640, 693] width 635 height 97
click at [419, 672] on textarea at bounding box center [640, 693] width 635 height 97
click at [397, 687] on textarea at bounding box center [640, 693] width 635 height 97
click at [397, 697] on textarea at bounding box center [640, 693] width 635 height 97
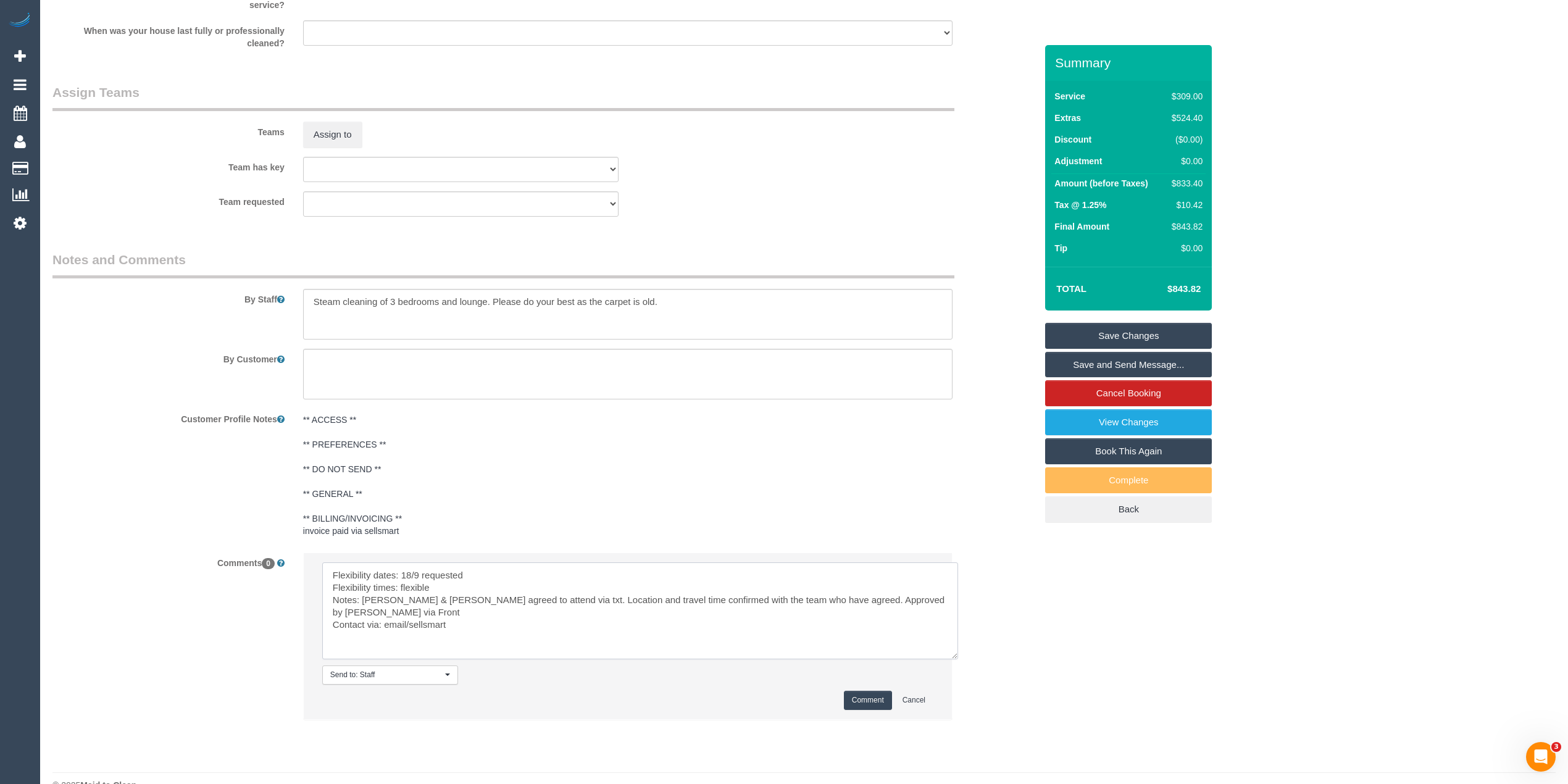
type textarea "Flexibility dates: 18/9 requested Flexibility times: flexible Notes: Akila & Te…"
click at [867, 703] on button "Comment" at bounding box center [868, 700] width 48 height 19
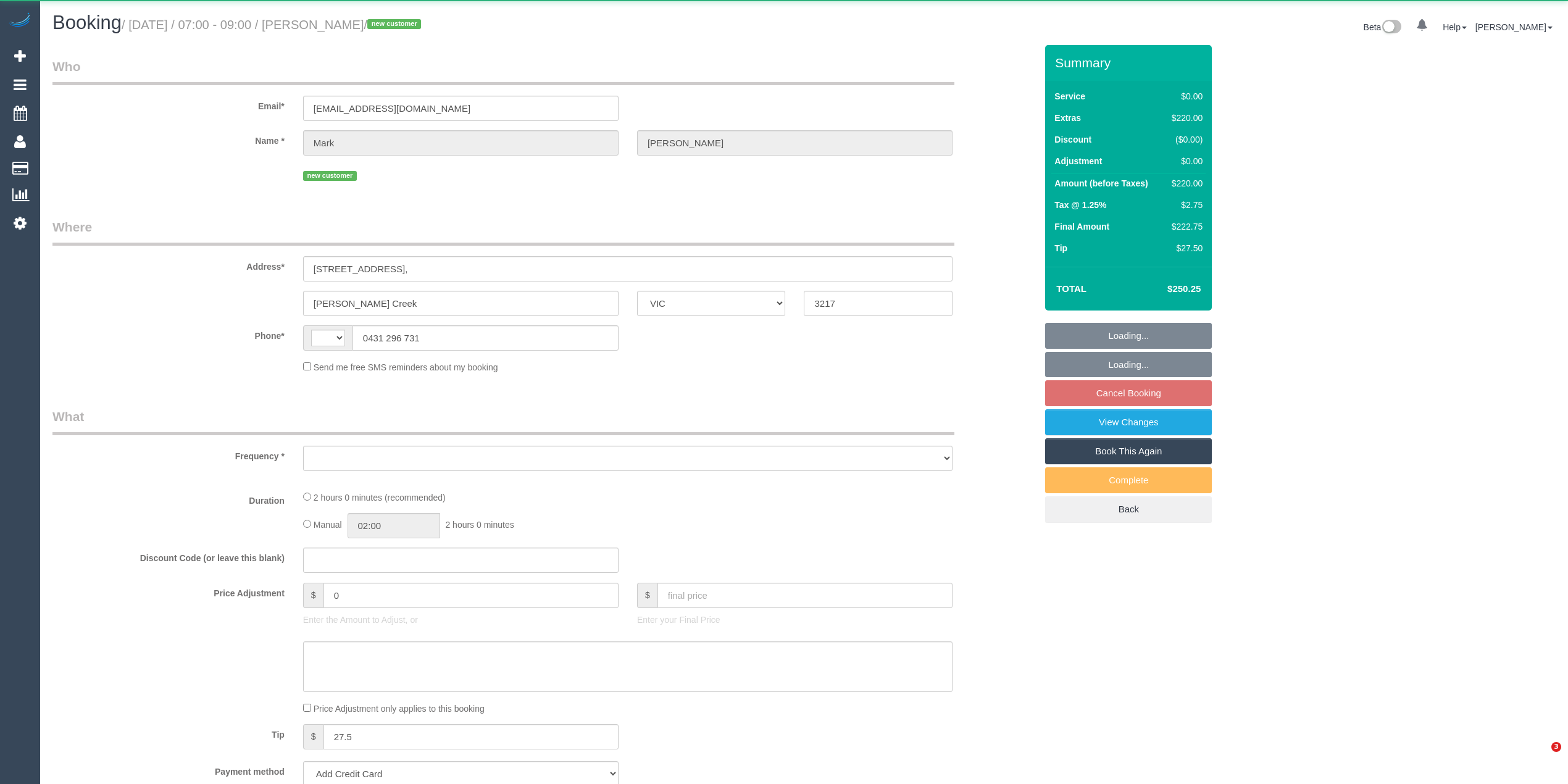
select select "VIC"
select select "string:stripe-pm_1S3TzI2GScqysDRVJ5ElNPQT"
select select "number:28"
select select "number:14"
select select "number:19"
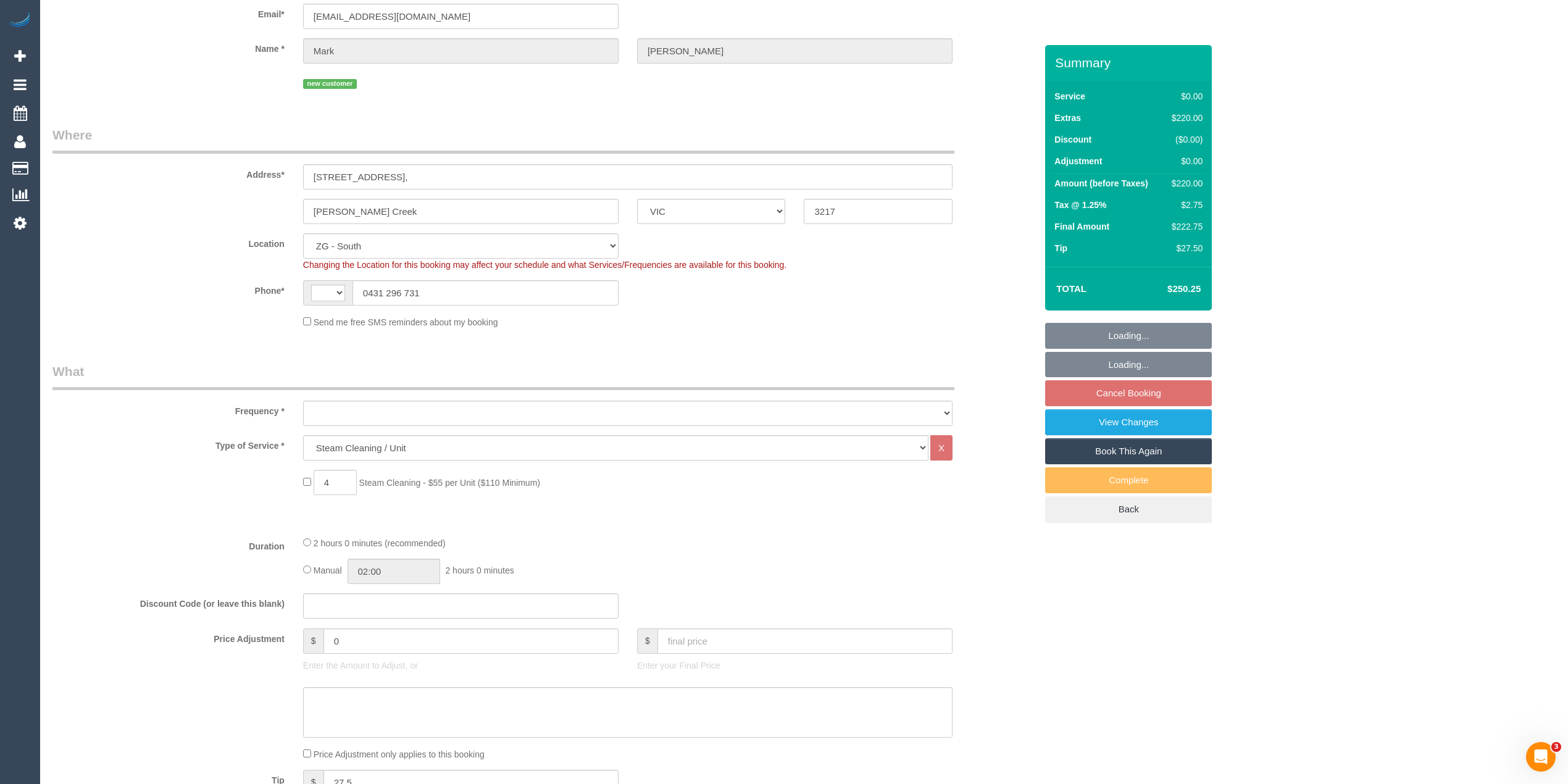
select select "string:AU"
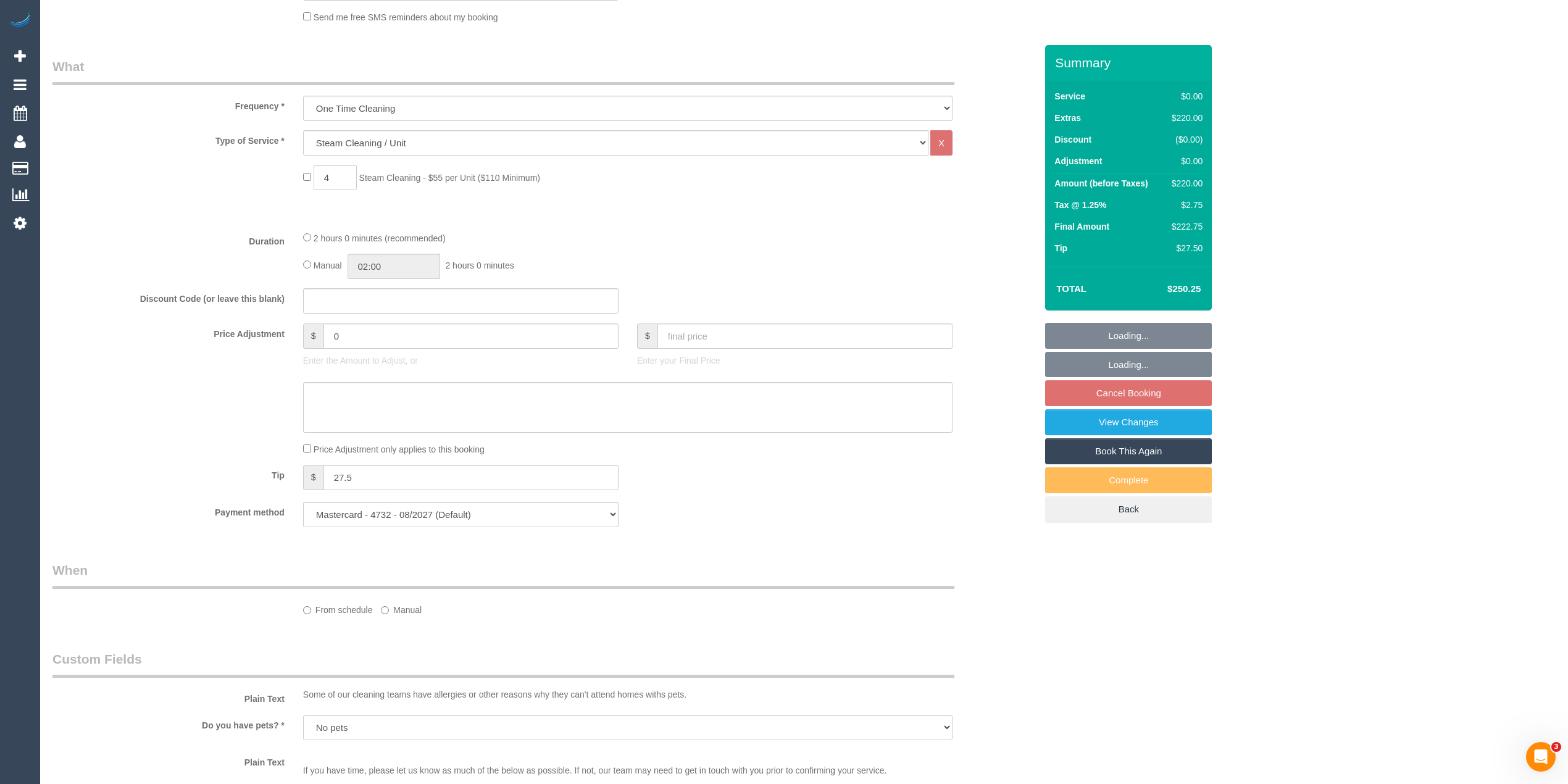
select select "object:789"
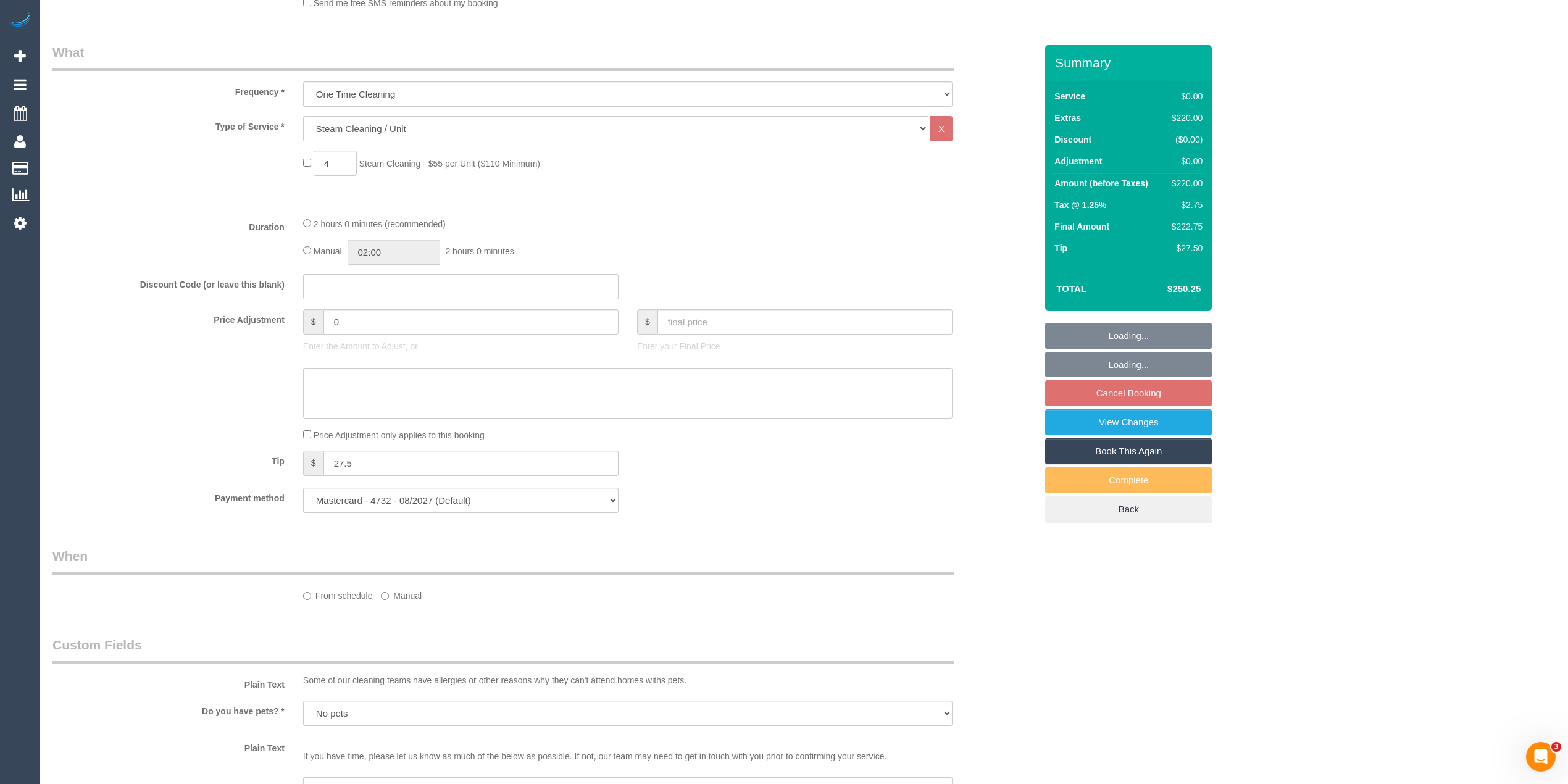
select select "spot1"
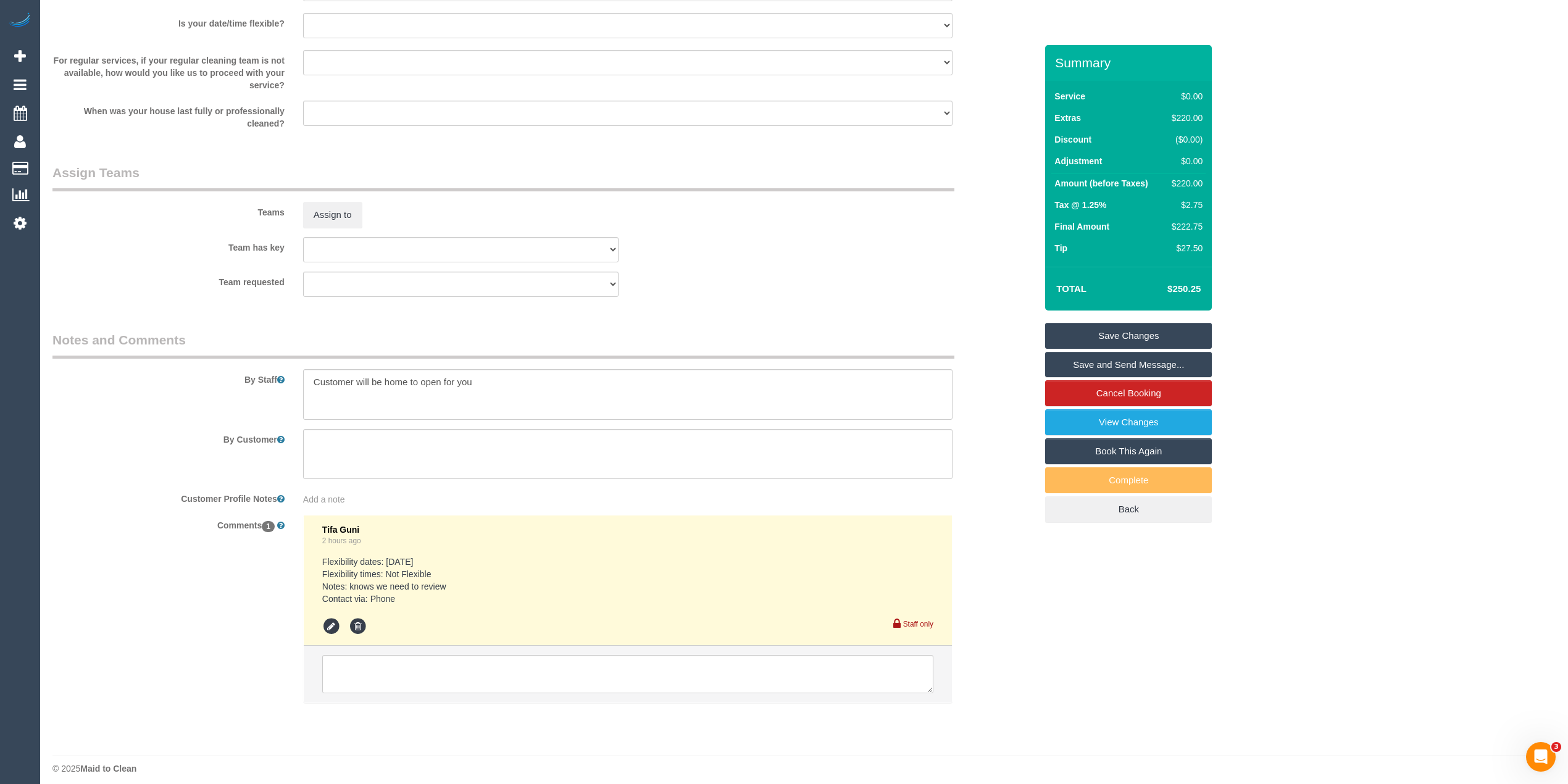
scroll to position [1295, 0]
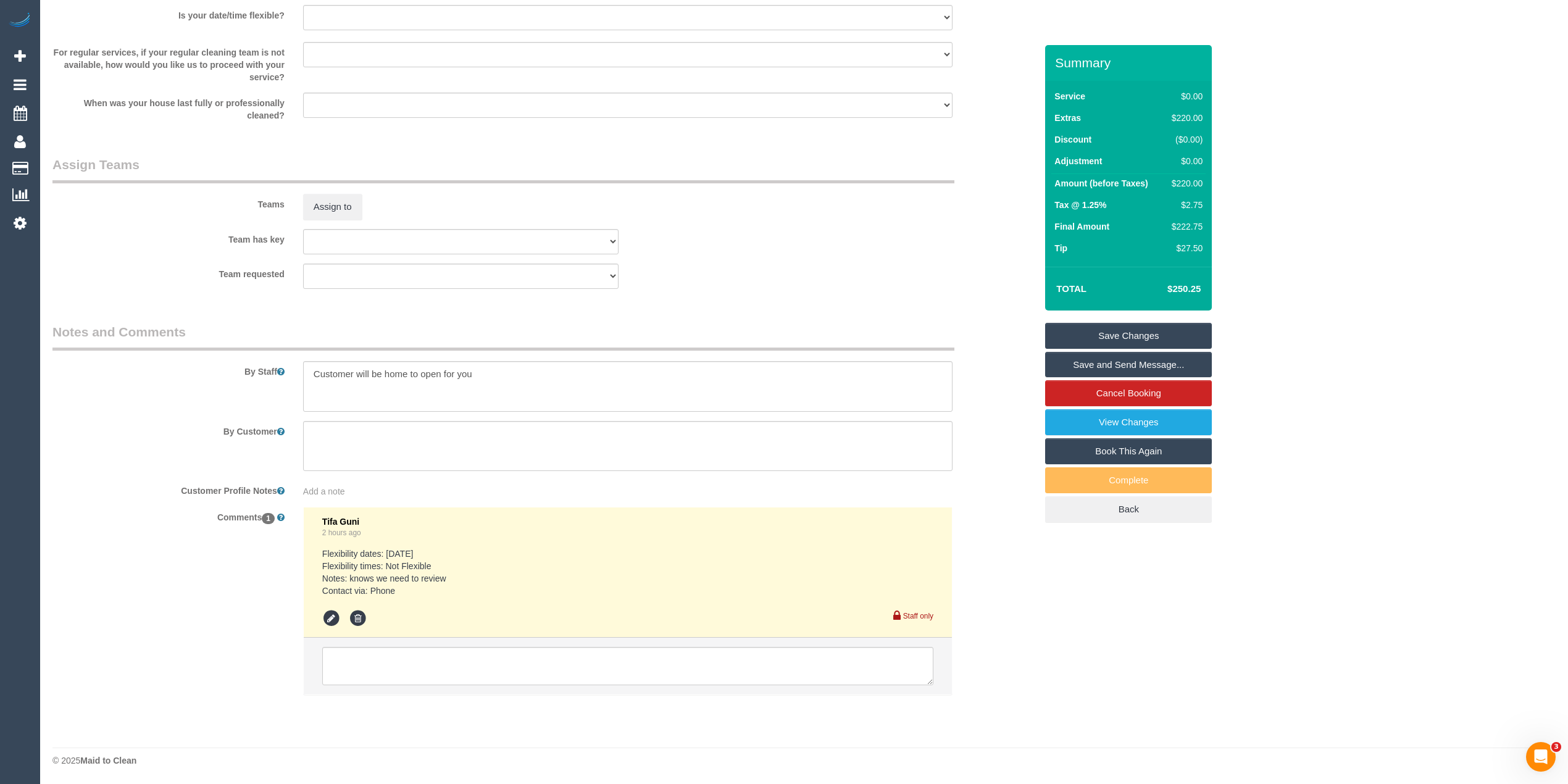
click at [156, 398] on div "By Staff" at bounding box center [544, 367] width 1002 height 89
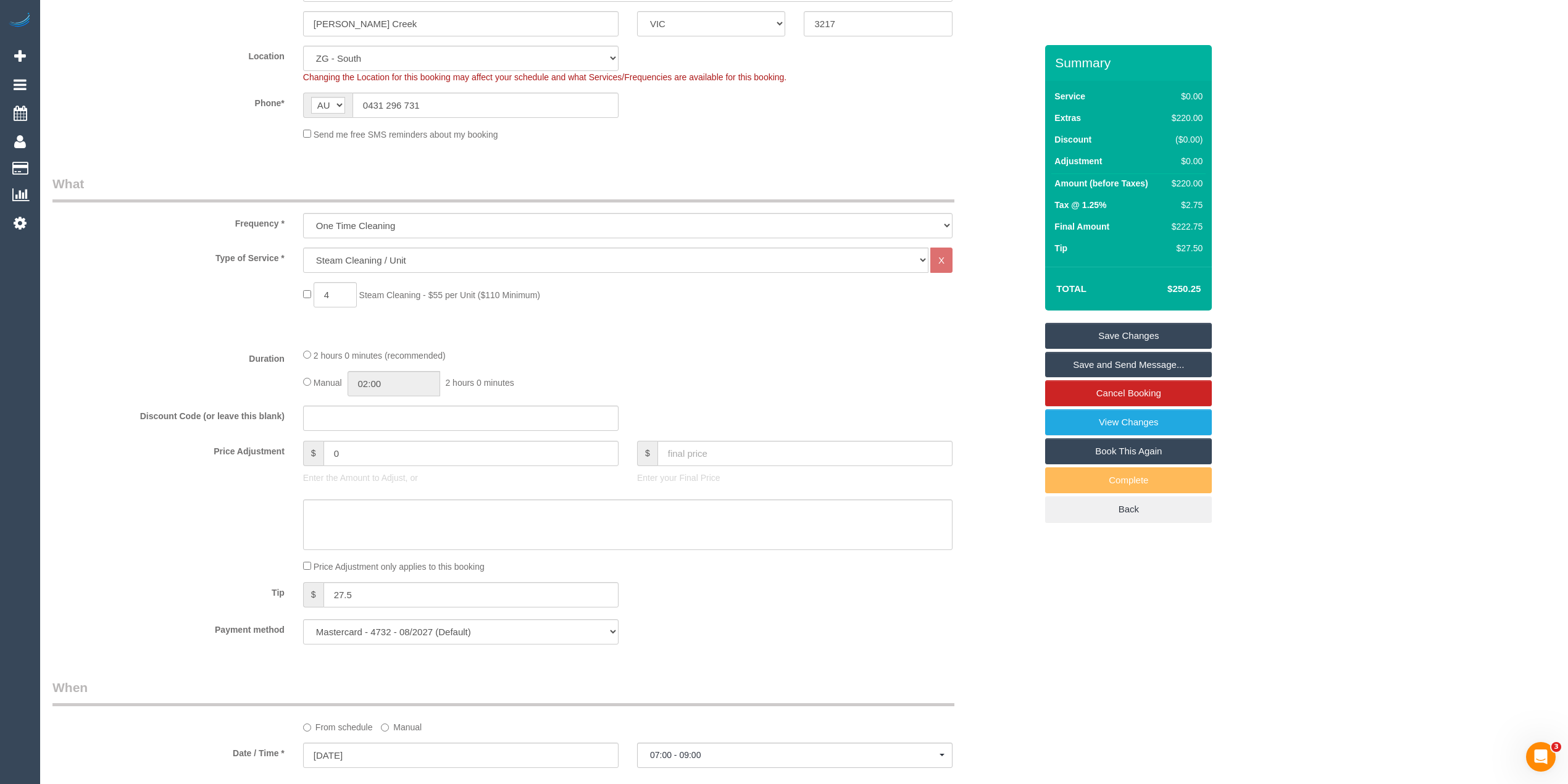
scroll to position [0, 0]
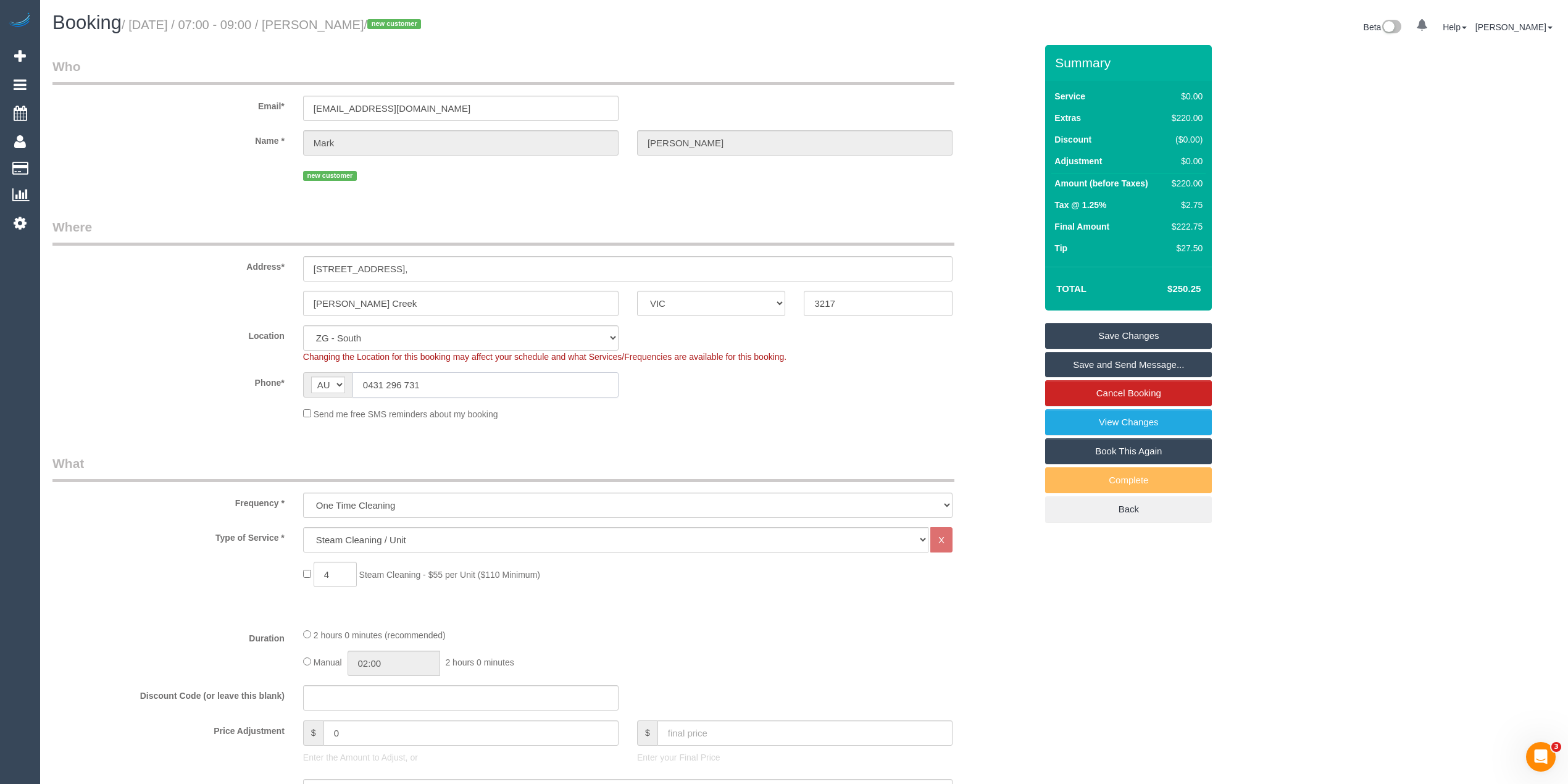
drag, startPoint x: 423, startPoint y: 386, endPoint x: 329, endPoint y: 383, distance: 94.0
click at [329, 383] on div "AF AL DZ AD AO AI AQ AG AR AM AW AU AT AZ BS BH BD BB BY BE BZ BJ BM BT BO BA B…" at bounding box center [461, 385] width 315 height 25
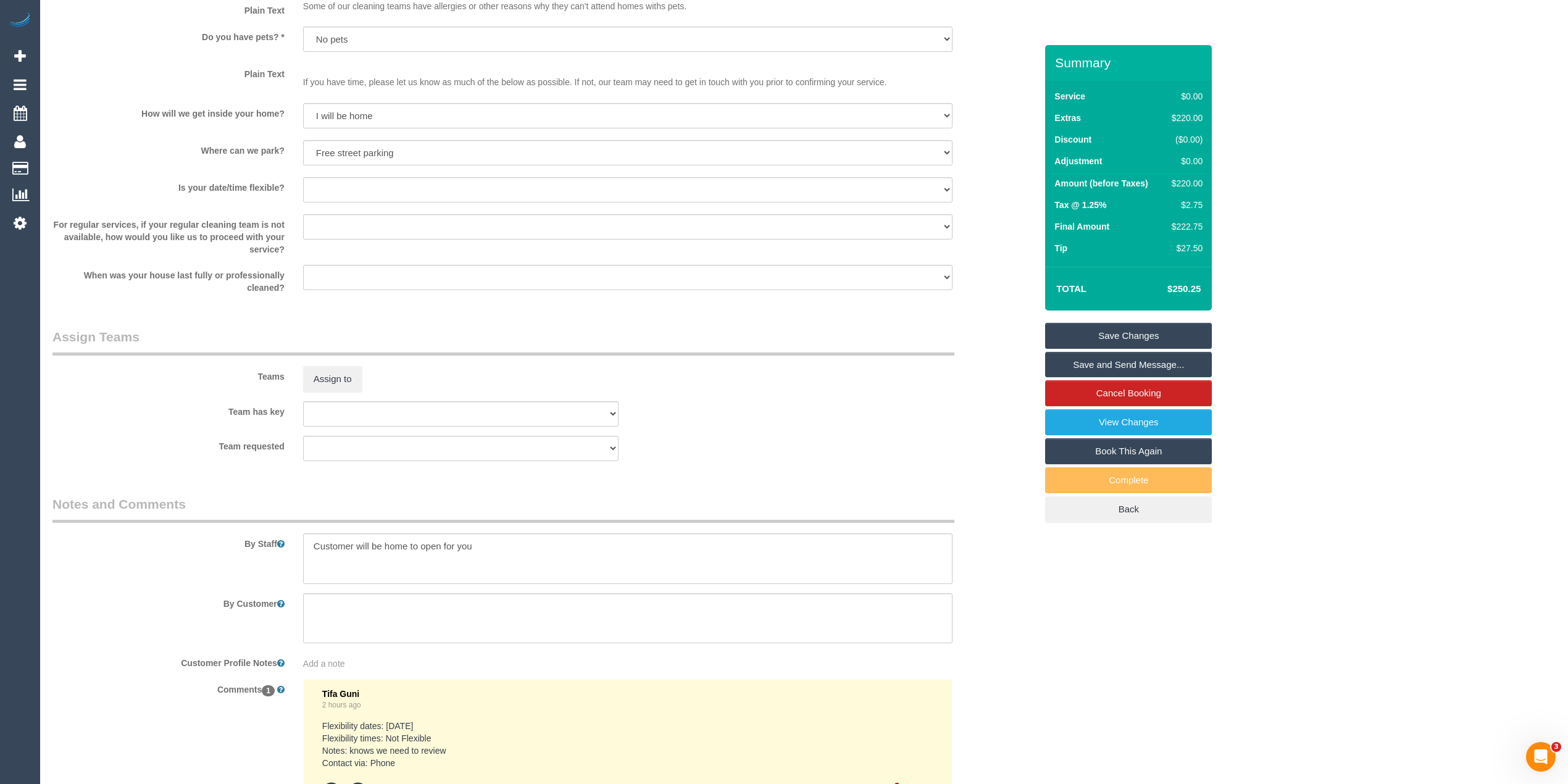
scroll to position [1295, 0]
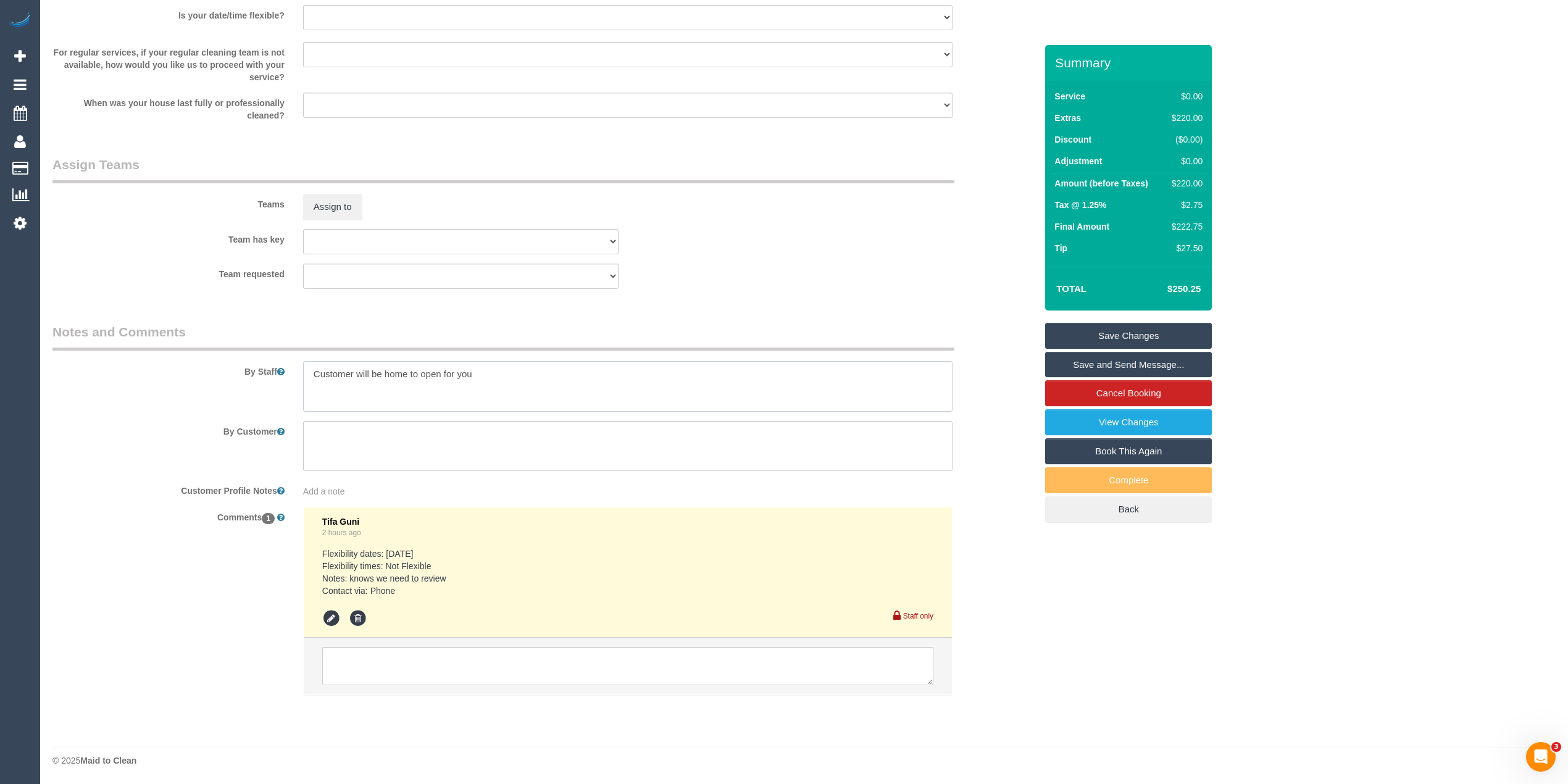
click at [501, 374] on textarea at bounding box center [628, 386] width 650 height 51
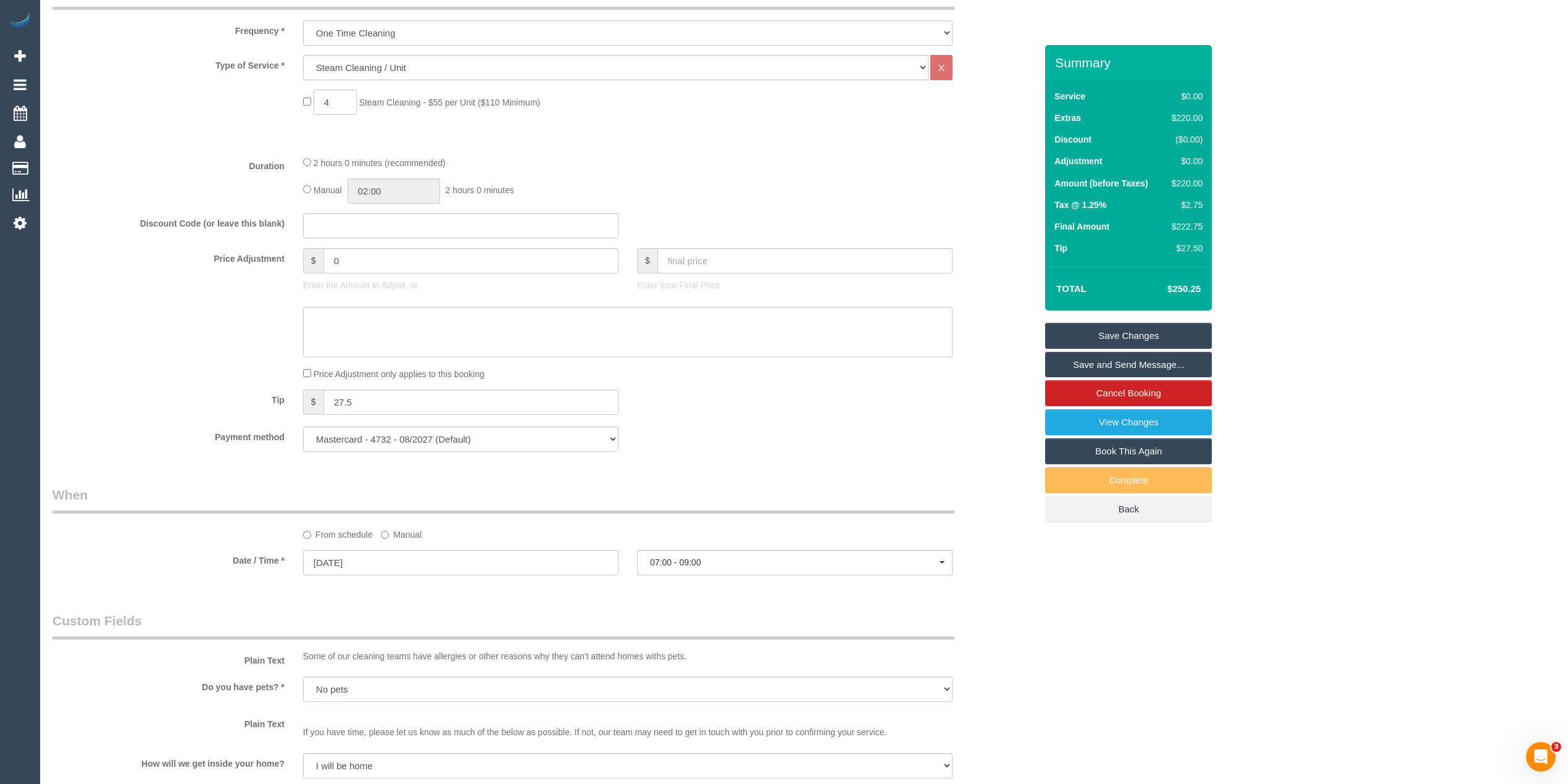
scroll to position [472, 0]
drag, startPoint x: 369, startPoint y: 403, endPoint x: 272, endPoint y: 396, distance: 97.3
click at [272, 396] on div "Tip $ 27.5" at bounding box center [544, 405] width 1002 height 28
drag, startPoint x: 376, startPoint y: 261, endPoint x: 286, endPoint y: 248, distance: 90.9
click at [287, 249] on div "Price Adjustment $ 0 Enter the Amount to Adjust, or $ Enter your Final Price" at bounding box center [544, 273] width 1002 height 49
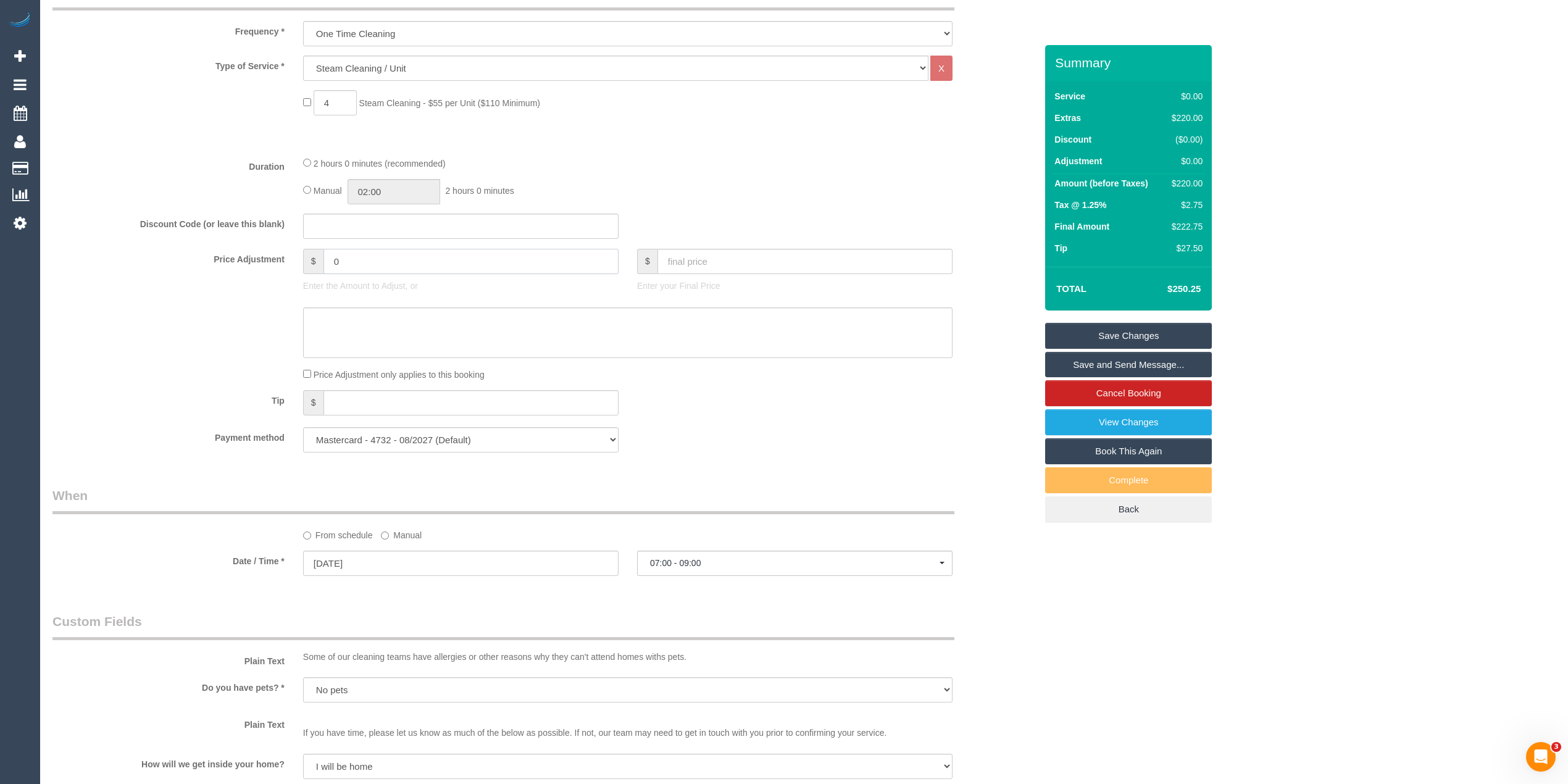
paste input "27.5"
type input "27.5"
click at [355, 314] on textarea at bounding box center [628, 333] width 650 height 51
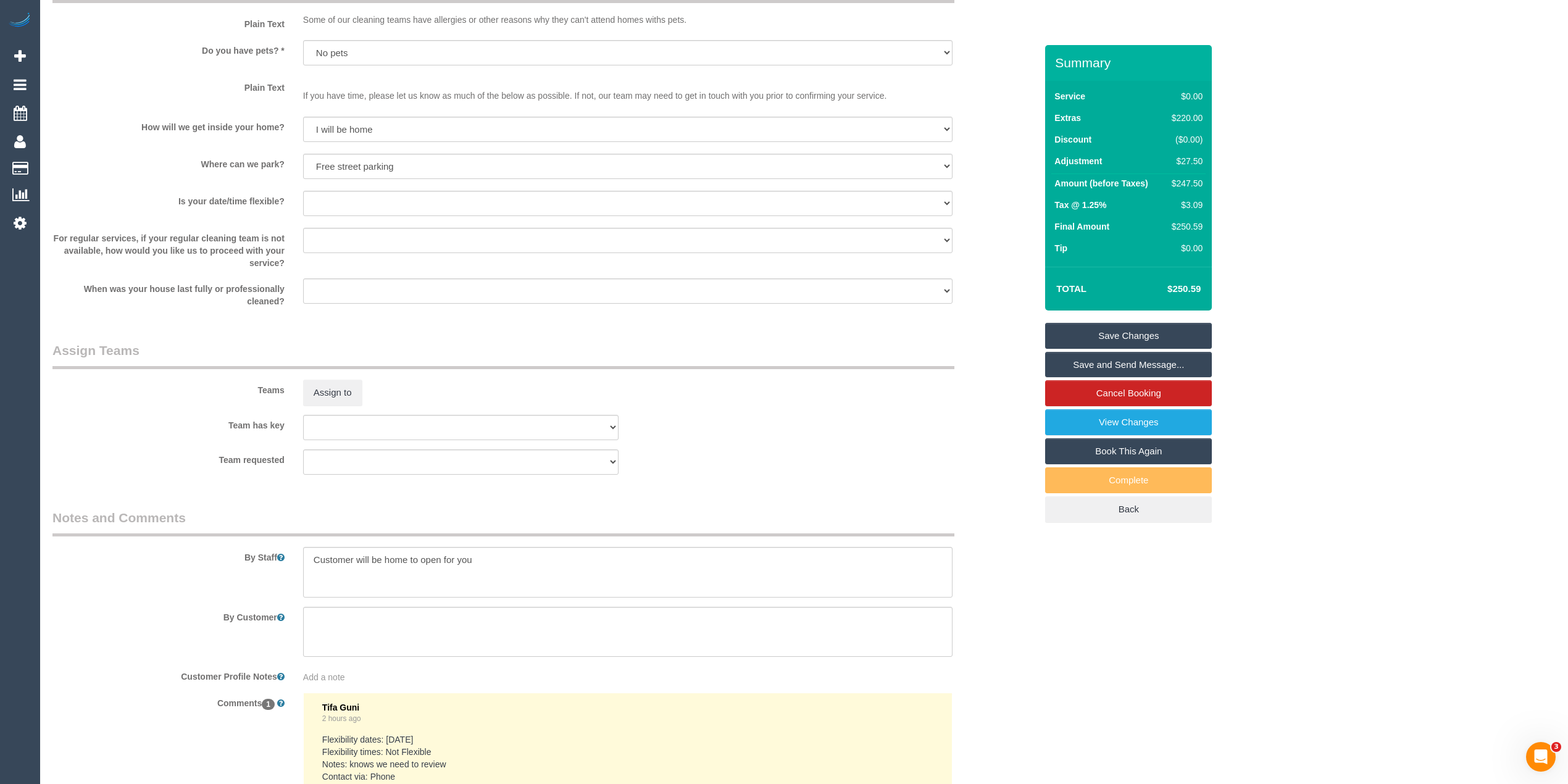
scroll to position [1295, 0]
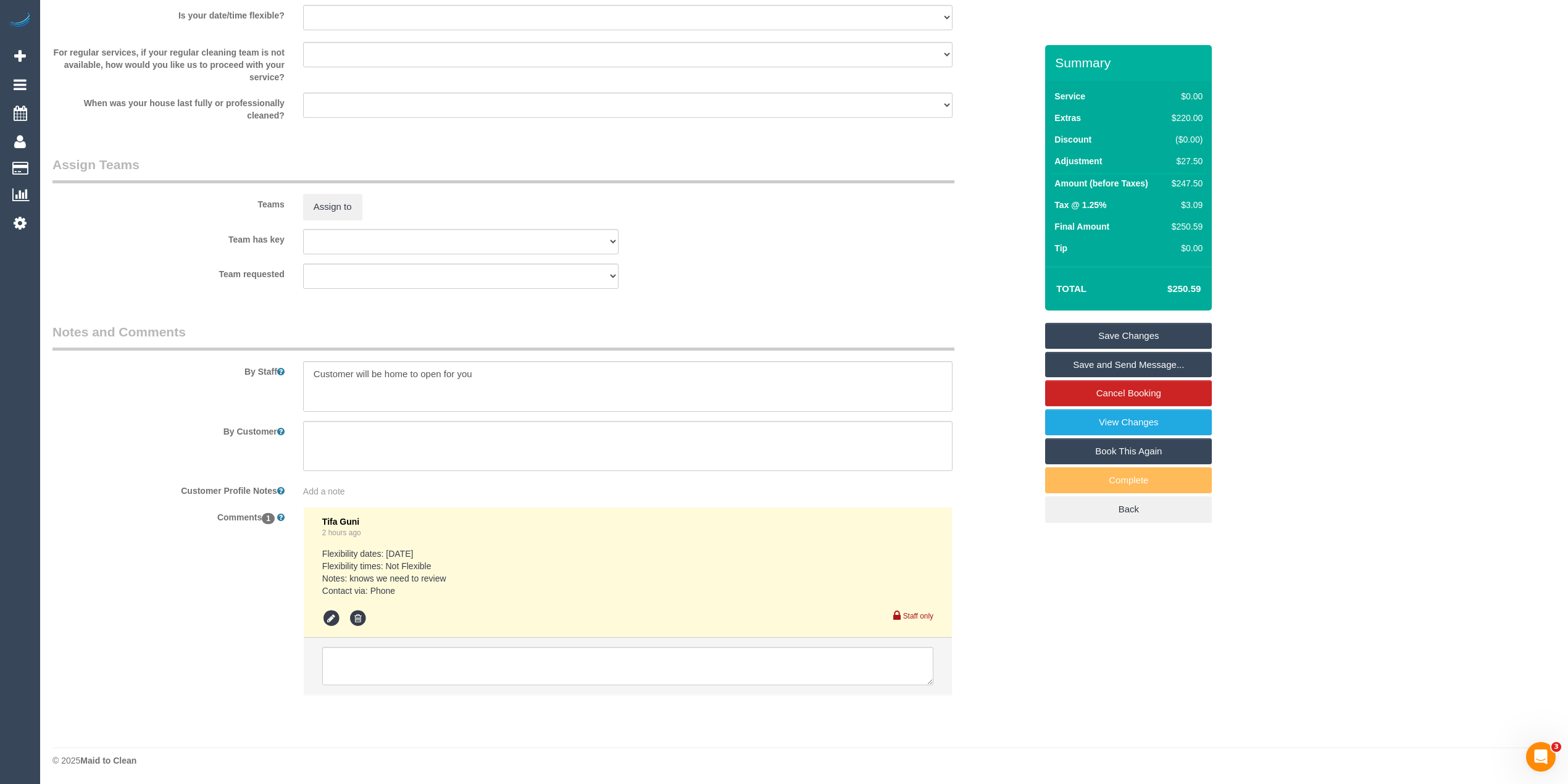
type textarea "$27.50 for steam cleaning of study nook - CG"
click at [489, 372] on textarea at bounding box center [628, 386] width 650 height 51
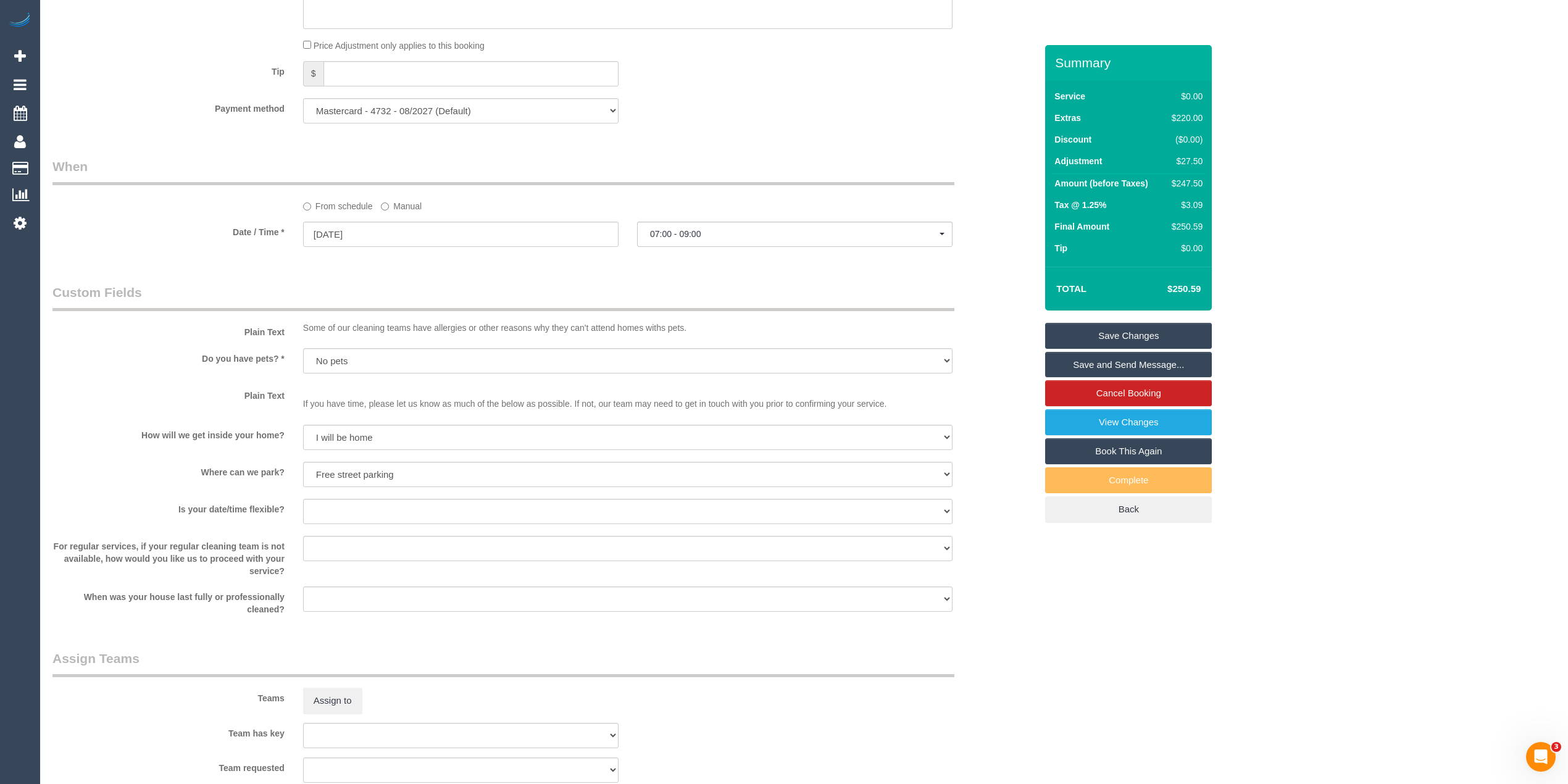
scroll to position [472, 0]
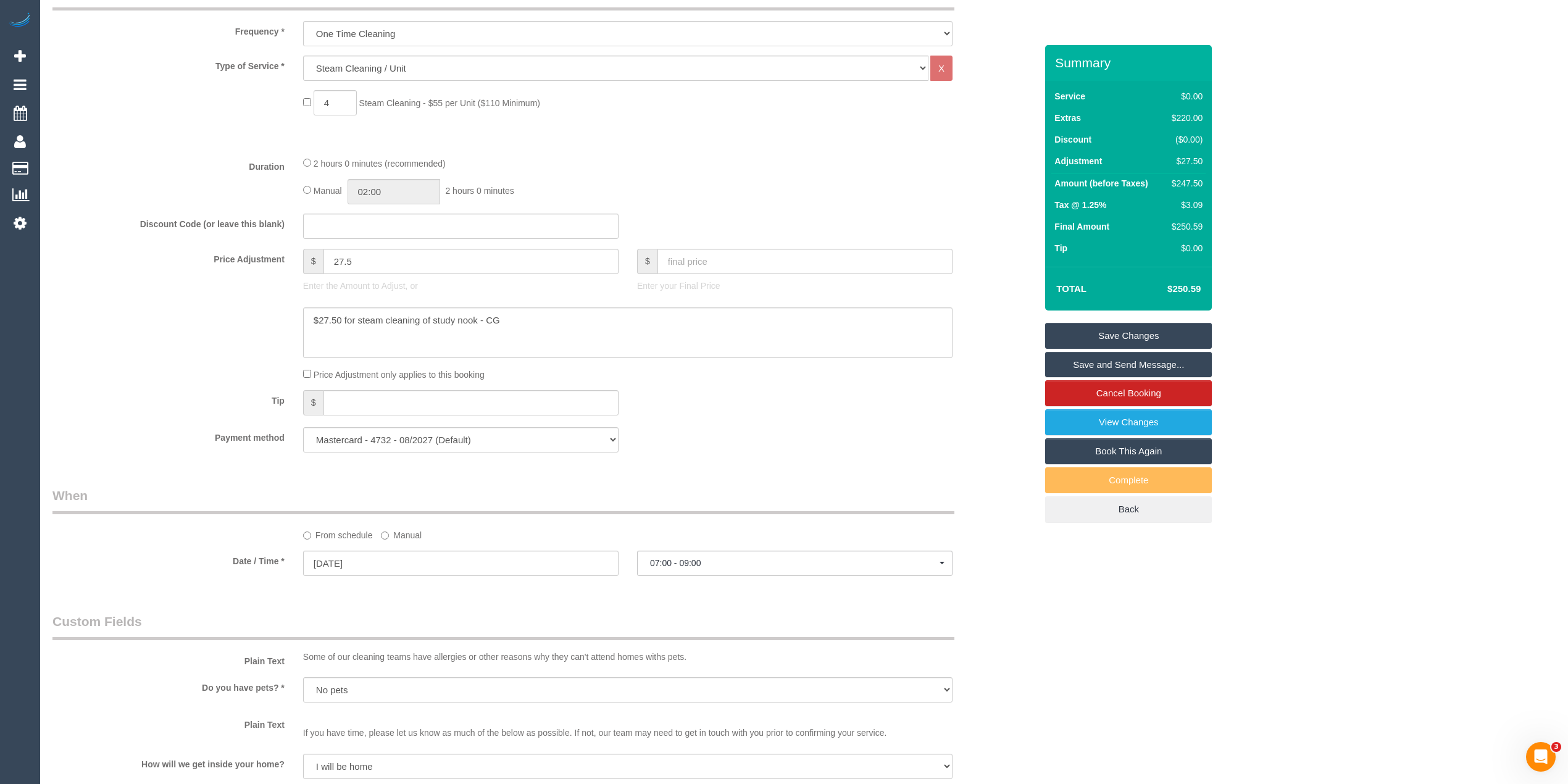
type textarea "Customer will be home to open for you Steam cleaning of 4 bedrooms and study no…"
click at [516, 319] on textarea at bounding box center [628, 333] width 650 height 51
type textarea "$27.50 for steam cleaning of study nook - TG"
click at [1124, 329] on link "Save Changes" at bounding box center [1128, 336] width 166 height 26
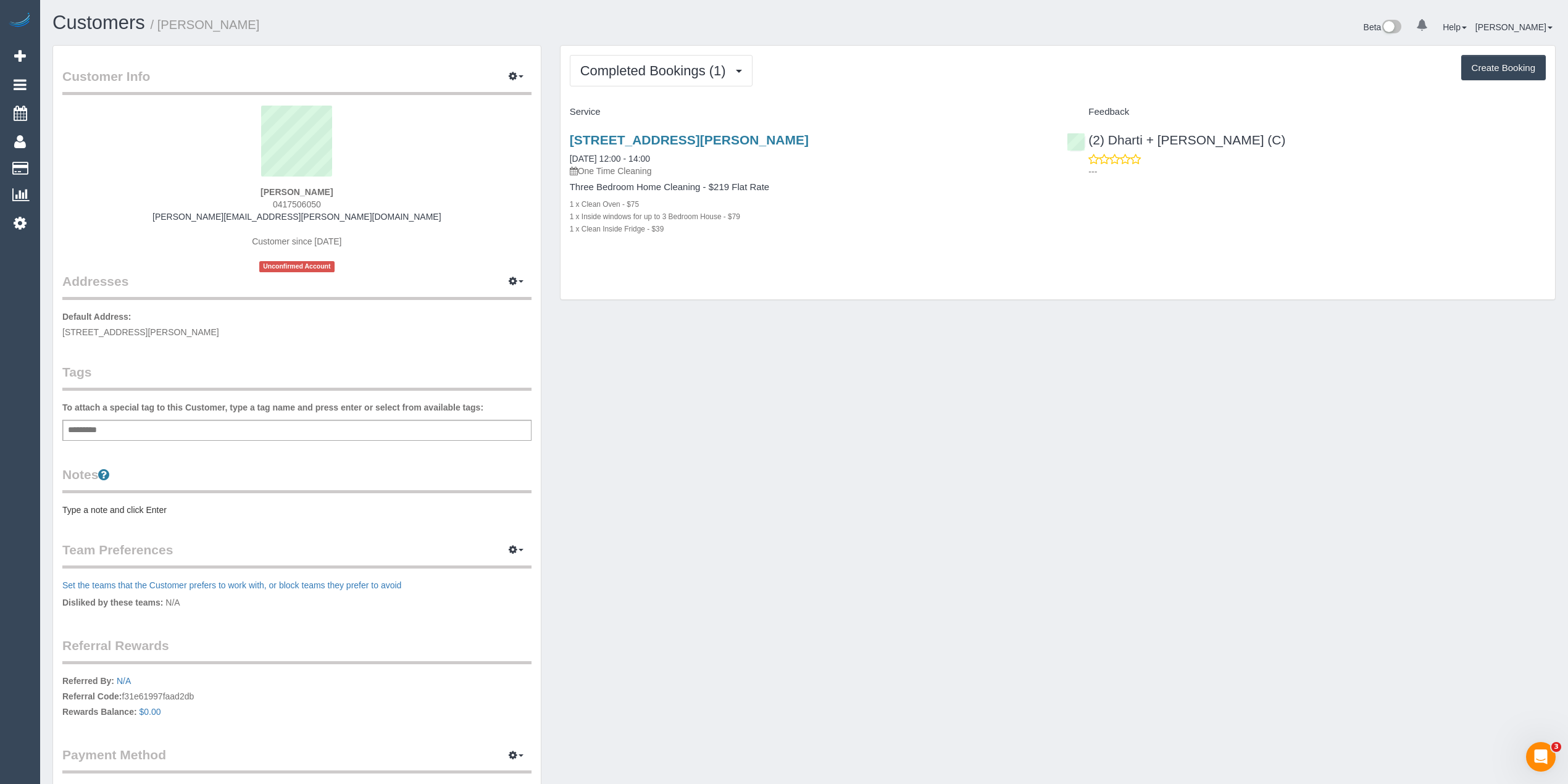
click at [630, 51] on div "Completed Bookings (1) Completed Bookings (1) Upcoming Bookings (0) Cancelled B…" at bounding box center [1058, 173] width 994 height 254
click at [632, 73] on span "Completed Bookings (1)" at bounding box center [656, 71] width 152 height 15
click at [632, 74] on span "Completed Bookings (1)" at bounding box center [656, 71] width 152 height 15
drag, startPoint x: 360, startPoint y: 214, endPoint x: 237, endPoint y: 218, distance: 123.1
click at [237, 218] on div "[PERSON_NAME] 0417506050 [PERSON_NAME][EMAIL_ADDRESS][PERSON_NAME][DOMAIN_NAME]…" at bounding box center [297, 188] width 469 height 166
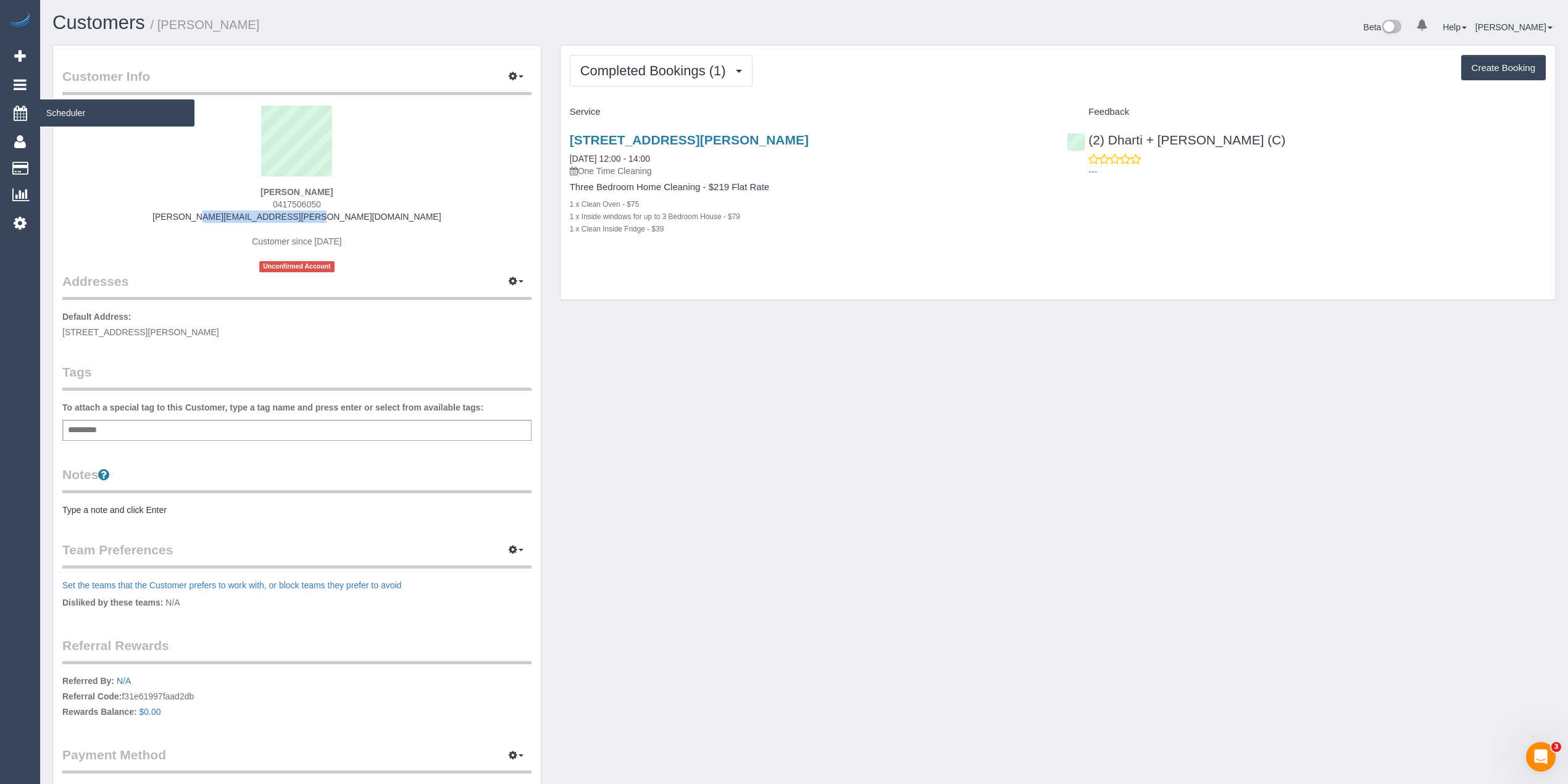
copy link "[PERSON_NAME][EMAIL_ADDRESS][PERSON_NAME][DOMAIN_NAME]"
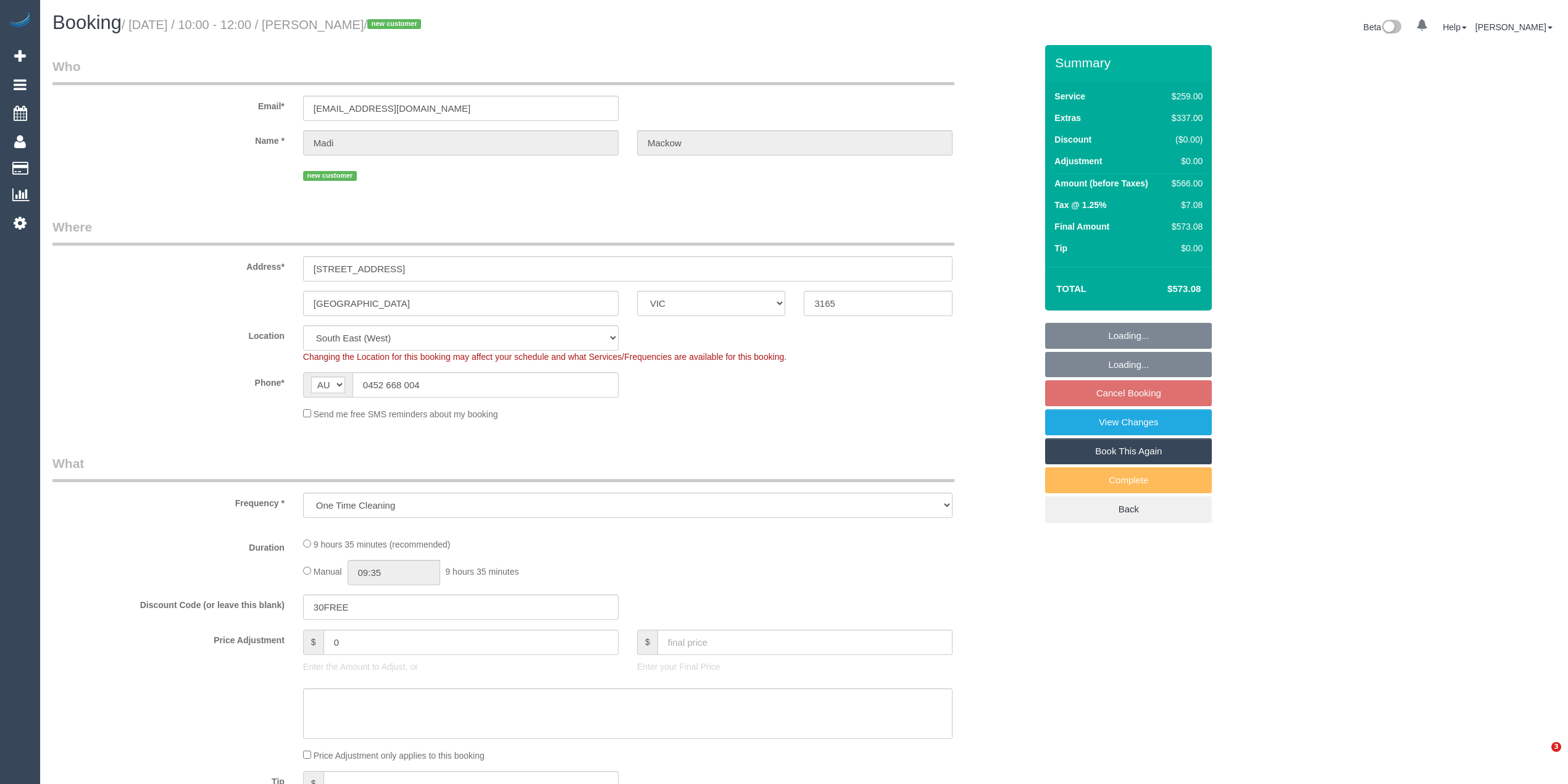
select select "VIC"
select select "object:684"
select select "string:stripe-pm_1S2gOq2GScqysDRVOFmcH6Ho"
select select "number:27"
select select "number:14"
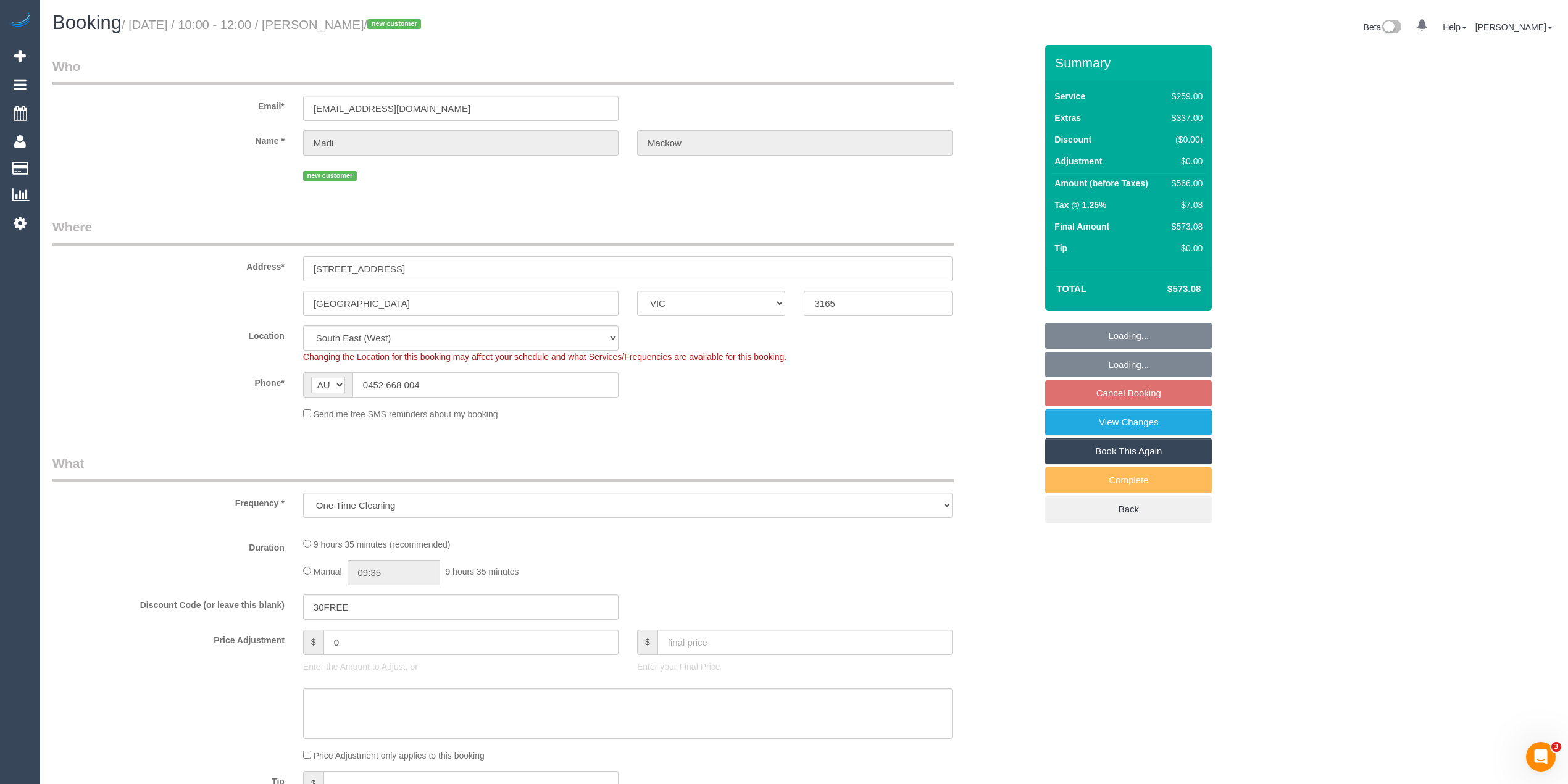
select select "number:19"
select select "number:22"
select select "number:34"
select select "number:26"
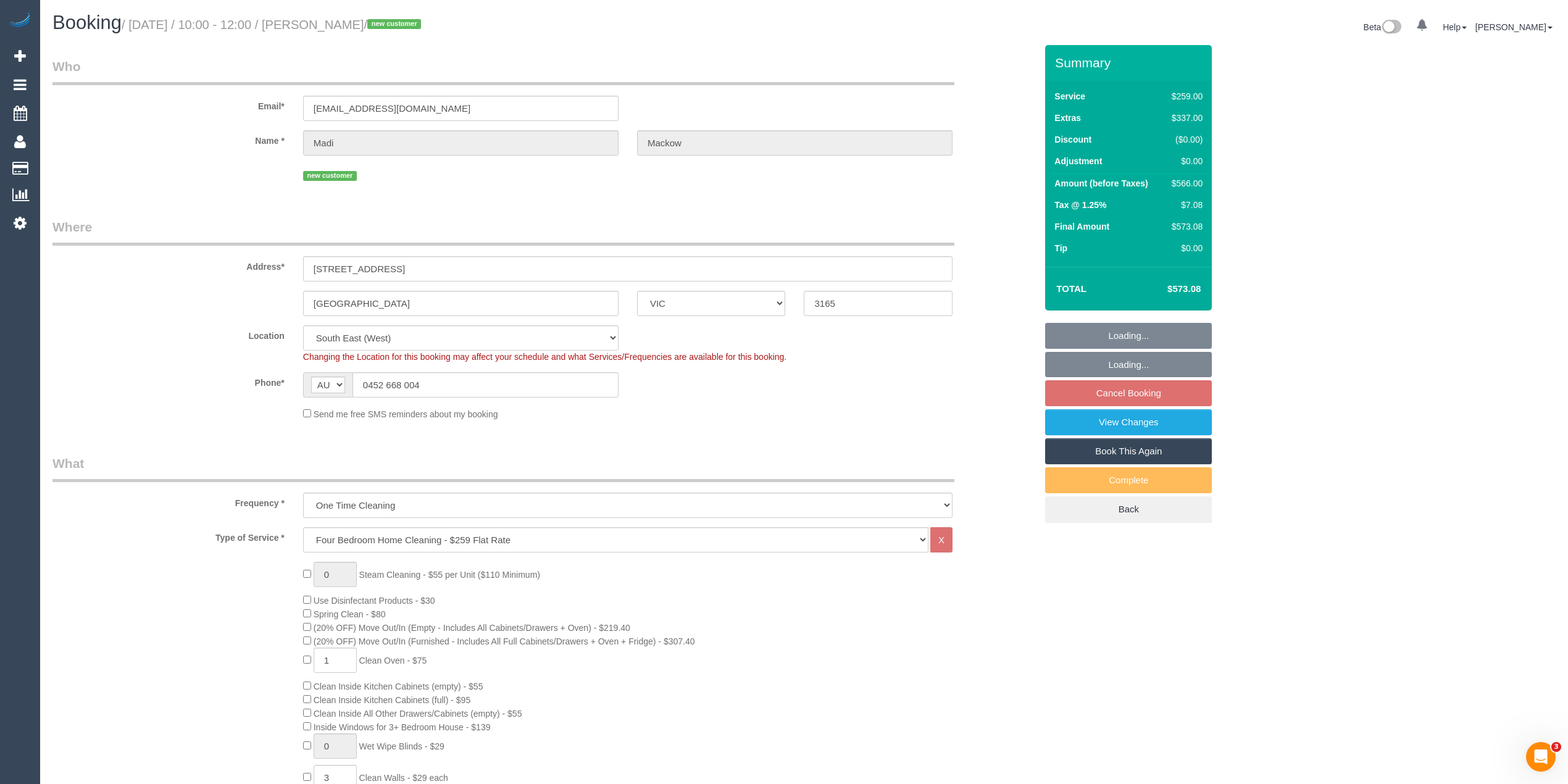
select select "spot3"
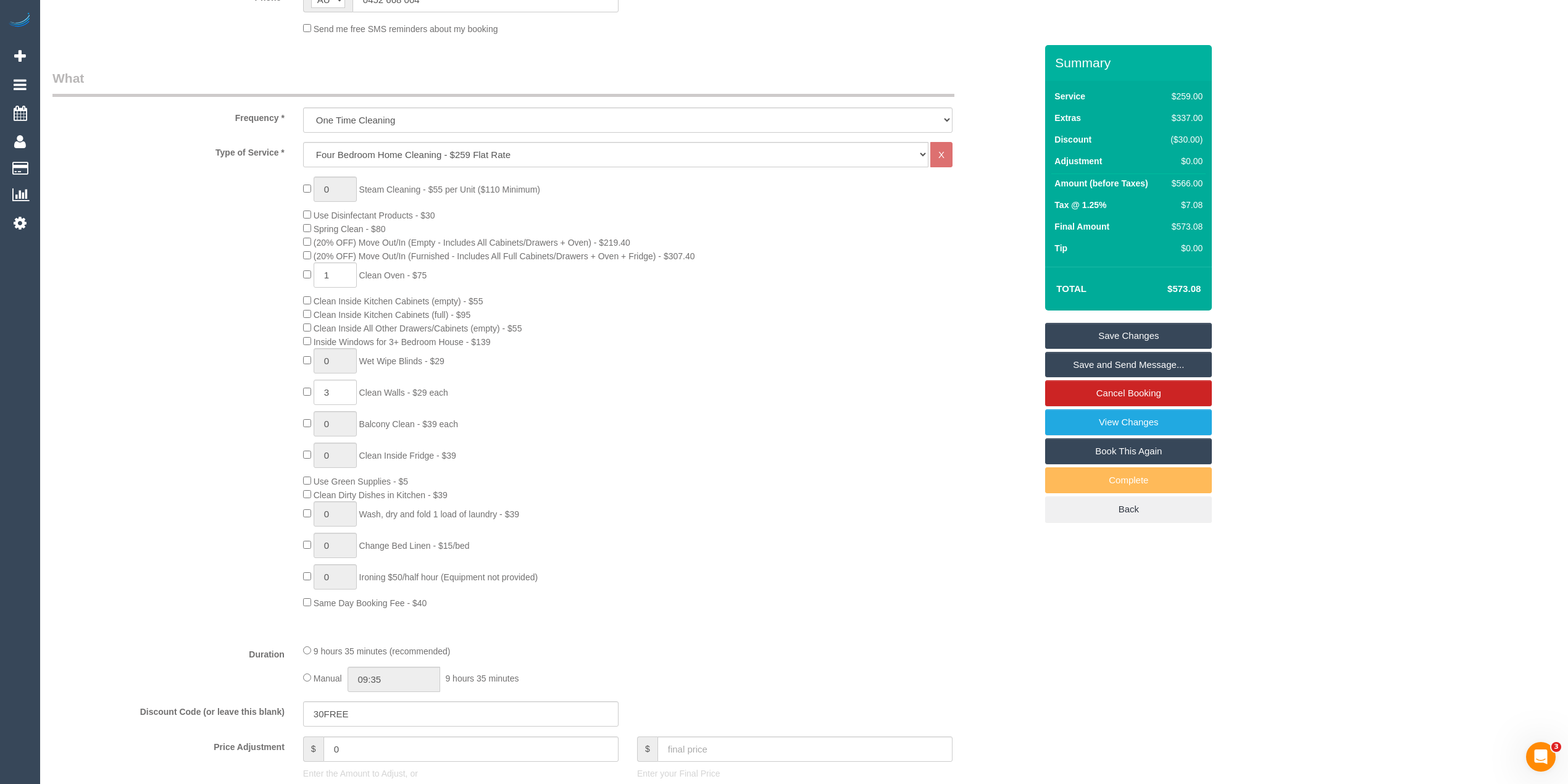
scroll to position [329, 0]
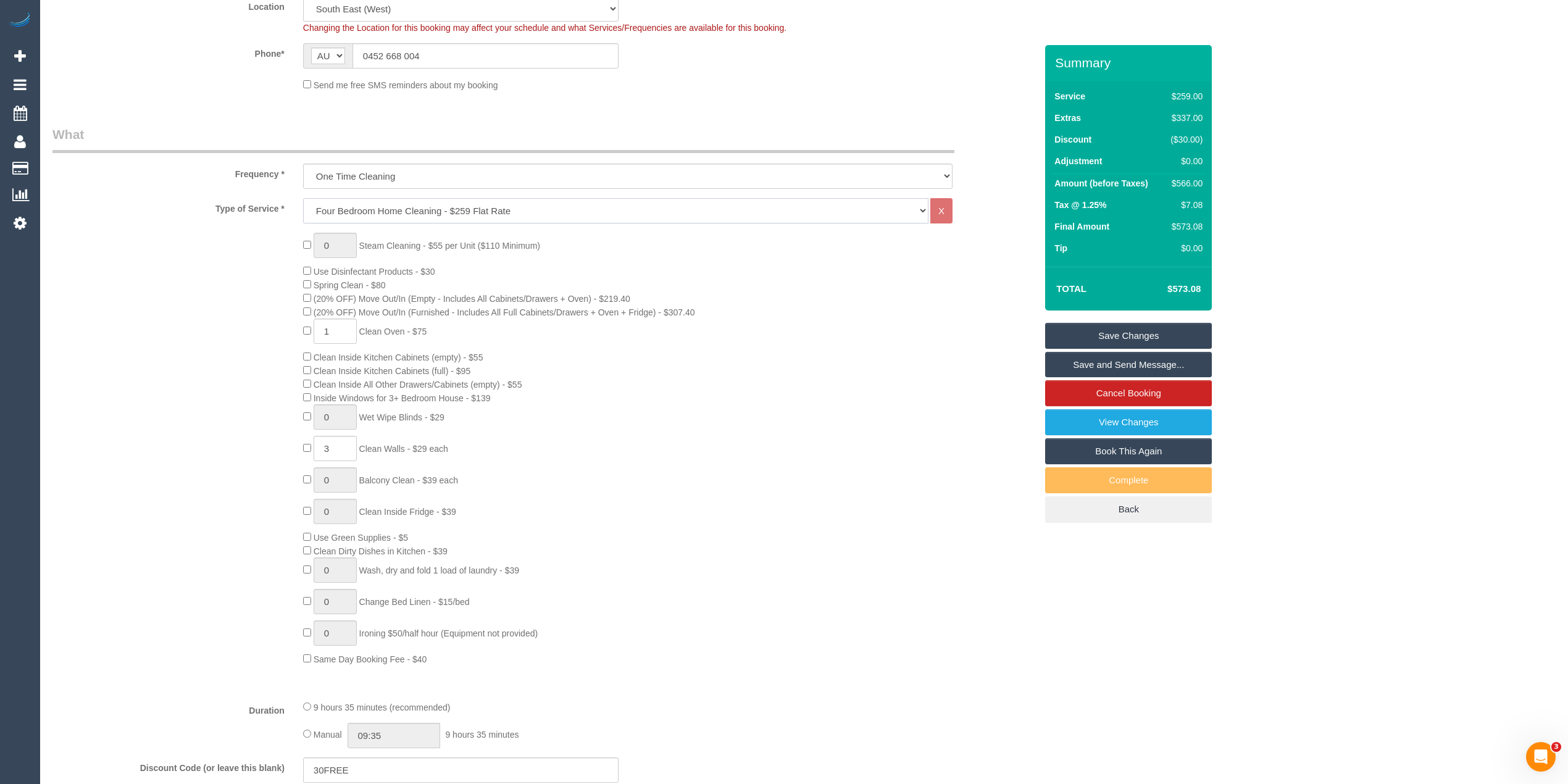
click at [536, 208] on select "Hourly Service - $70/h Hourly Service - $65/h Hourly Service - $60/h Hourly Ser…" at bounding box center [616, 211] width 626 height 25
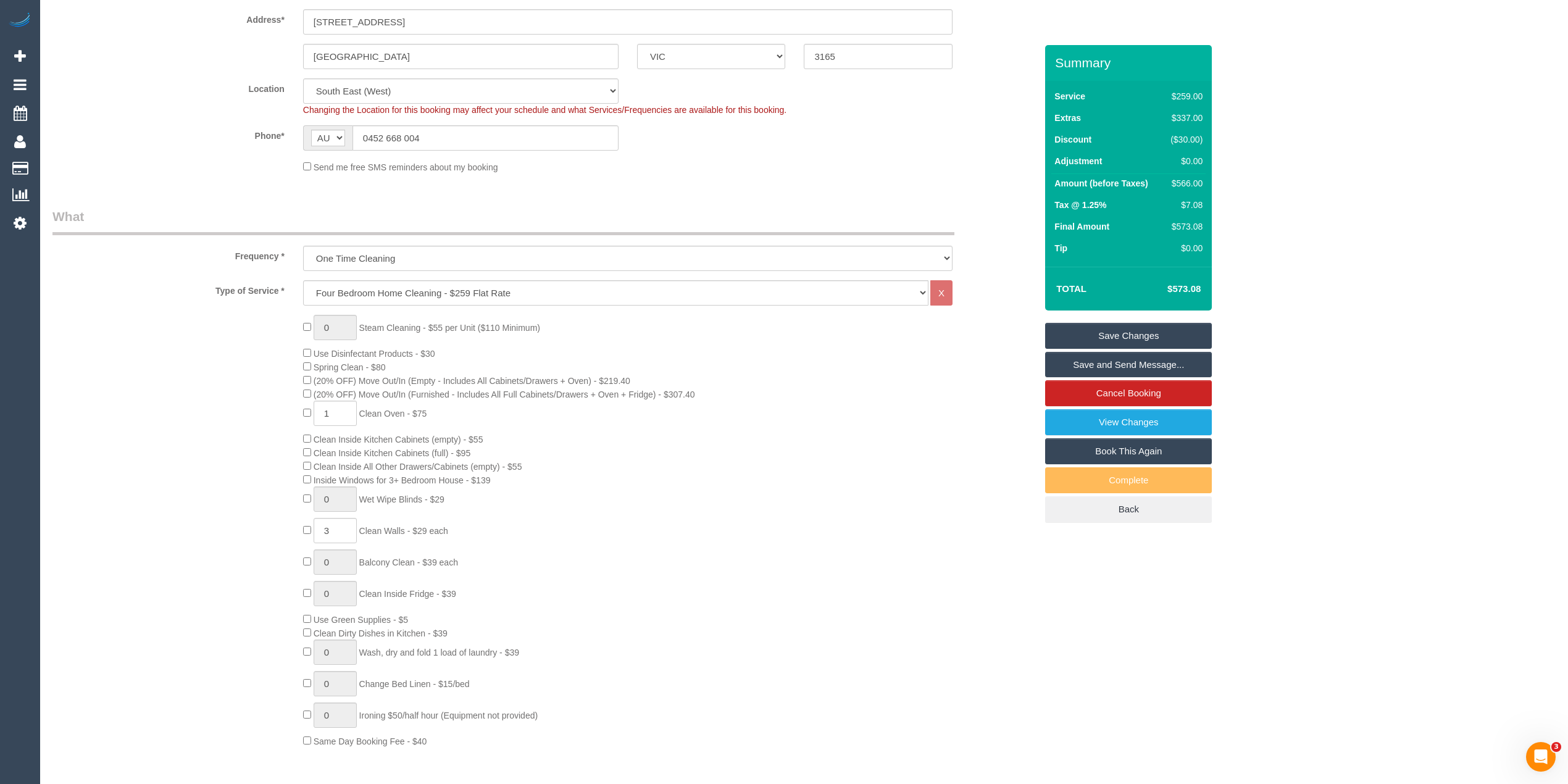
scroll to position [0, 0]
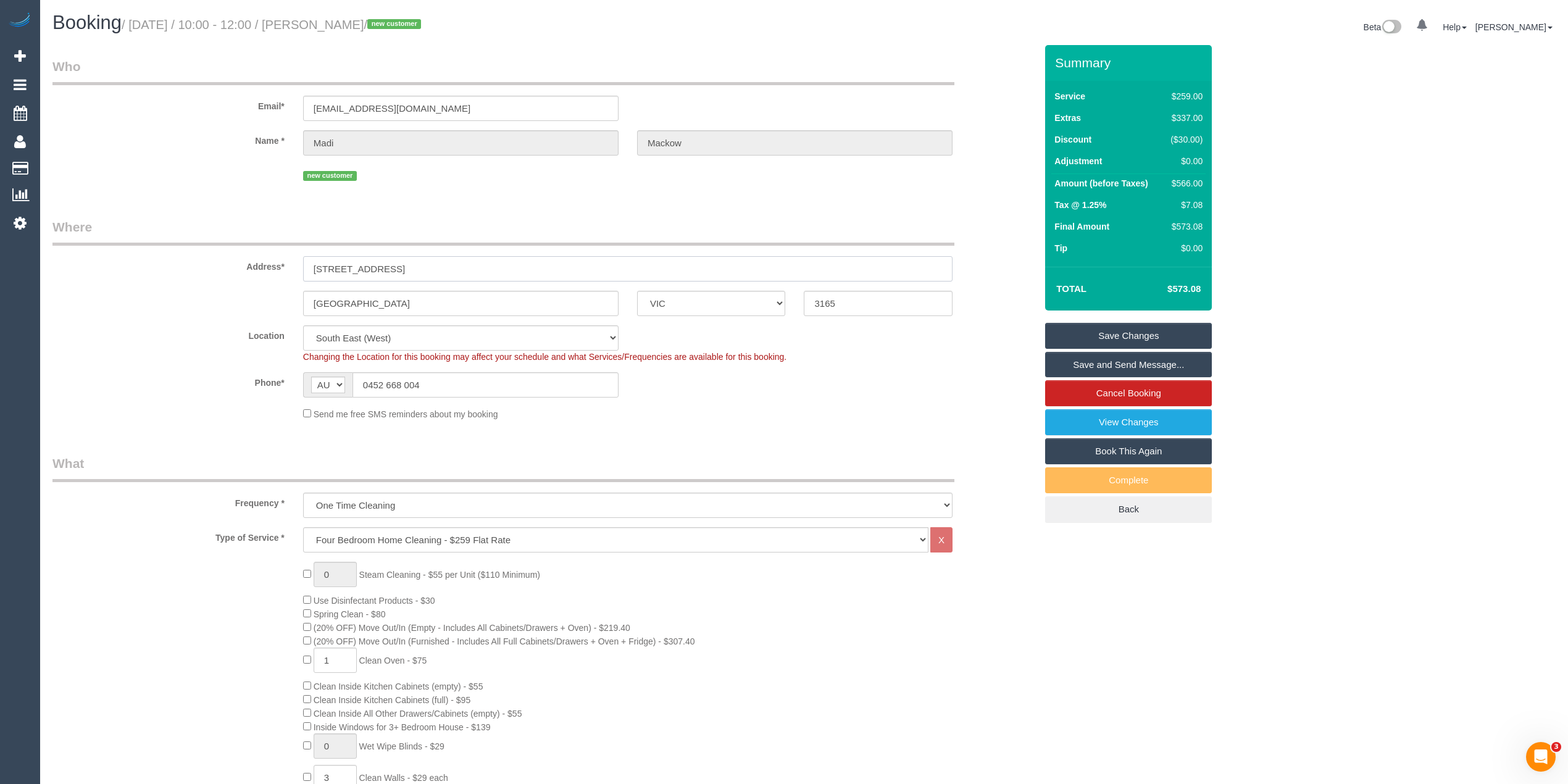
drag, startPoint x: 393, startPoint y: 263, endPoint x: 296, endPoint y: 247, distance: 98.3
click at [296, 247] on div "Address* [STREET_ADDRESS]" at bounding box center [544, 249] width 1002 height 64
drag, startPoint x: 422, startPoint y: 384, endPoint x: 296, endPoint y: 379, distance: 126.1
click at [296, 379] on div "AF AL DZ AD AO AI AQ AG AR AM AW AU AT AZ BS BH BD BB BY BE BZ BJ BM BT BO BA B…" at bounding box center [461, 385] width 334 height 25
click at [444, 370] on sui-booking-location "Location [GEOGRAPHIC_DATA] (North) East (South) [GEOGRAPHIC_DATA] (East) [GEOGR…" at bounding box center [544, 372] width 983 height 95
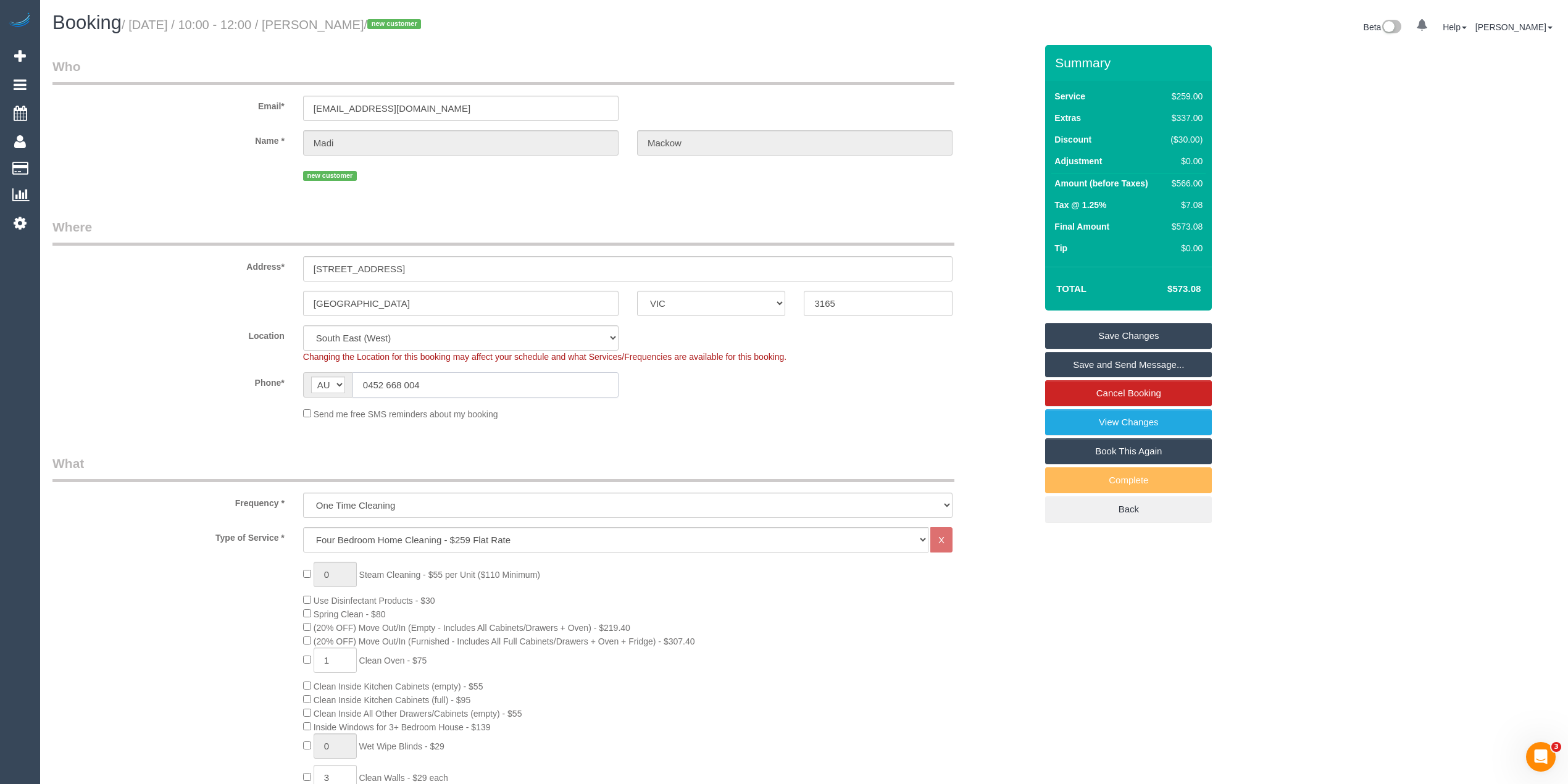
drag, startPoint x: 446, startPoint y: 381, endPoint x: 304, endPoint y: 374, distance: 142.2
click at [419, 381] on input "0452 668 004" at bounding box center [485, 385] width 266 height 25
click at [304, 374] on span "AF AL DZ AD AO AI AQ AG AR AM AW AU AT AZ BS BH BD BB BY BE BZ BJ BM BT BO BA B…" at bounding box center [328, 385] width 49 height 25
click at [477, 374] on input "0452 668 004" at bounding box center [485, 385] width 266 height 25
drag, startPoint x: 456, startPoint y: 388, endPoint x: 308, endPoint y: 386, distance: 148.0
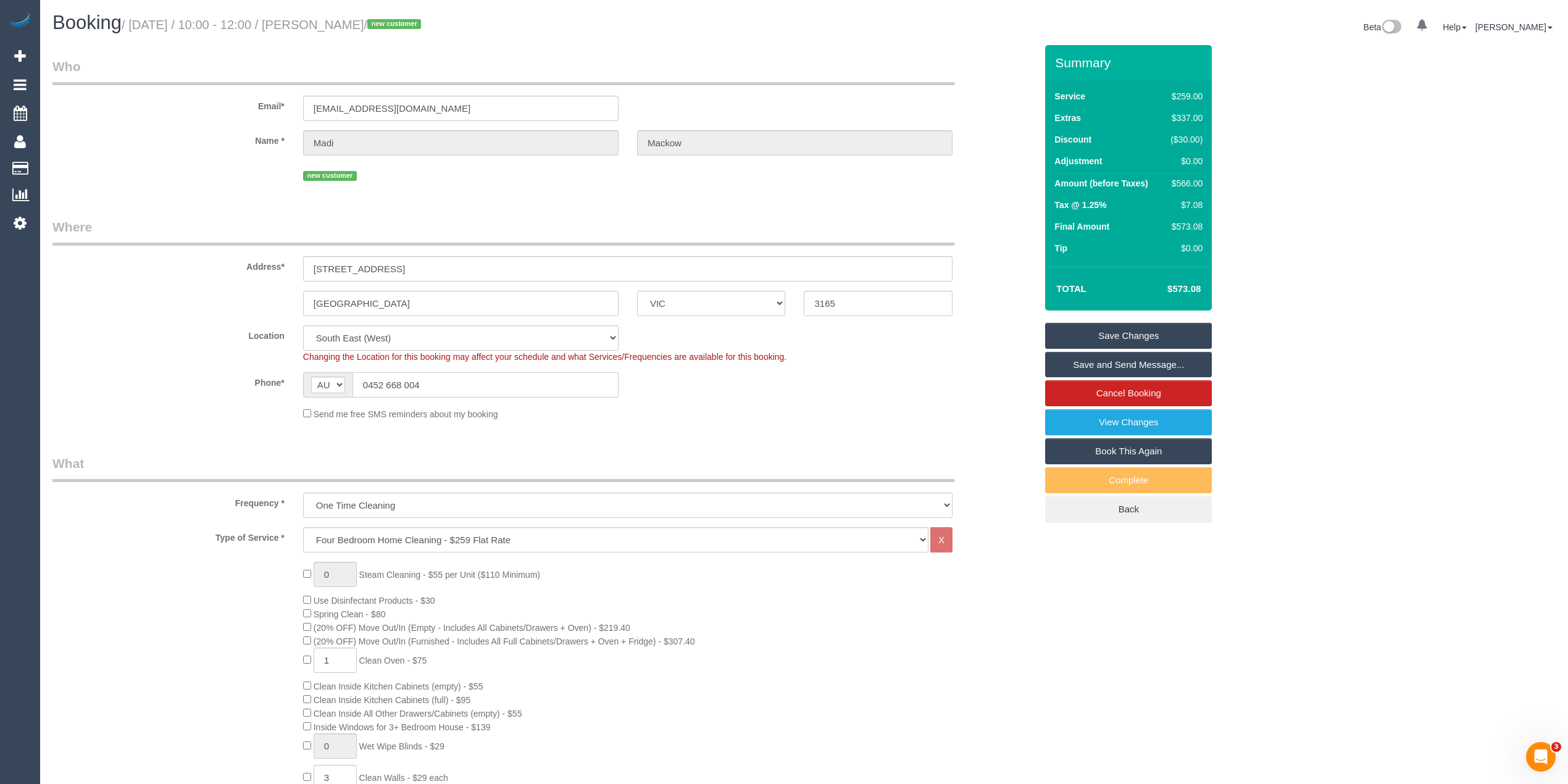
click at [308, 386] on div "AF AL DZ AD AO AI AQ AG AR AM AW AU AT AZ BS BH BD BB BY BE BZ BJ BM BT BO BA B…" at bounding box center [461, 385] width 315 height 25
click at [487, 386] on input "0452 668 004" at bounding box center [485, 385] width 266 height 25
drag, startPoint x: 461, startPoint y: 386, endPoint x: 358, endPoint y: 372, distance: 103.9
click at [358, 372] on input "0452 668 004" at bounding box center [485, 385] width 266 height 25
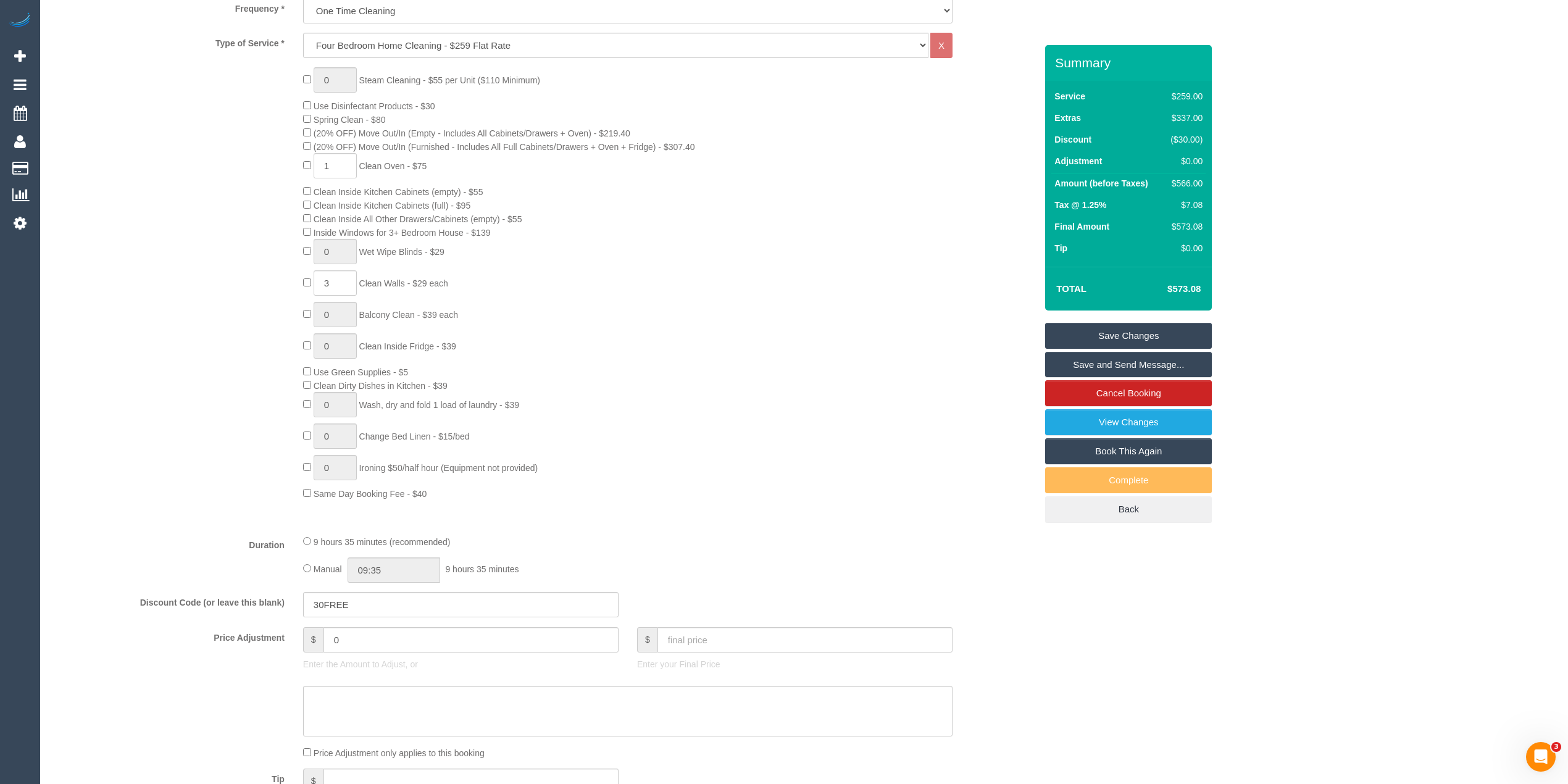
scroll to position [416, 0]
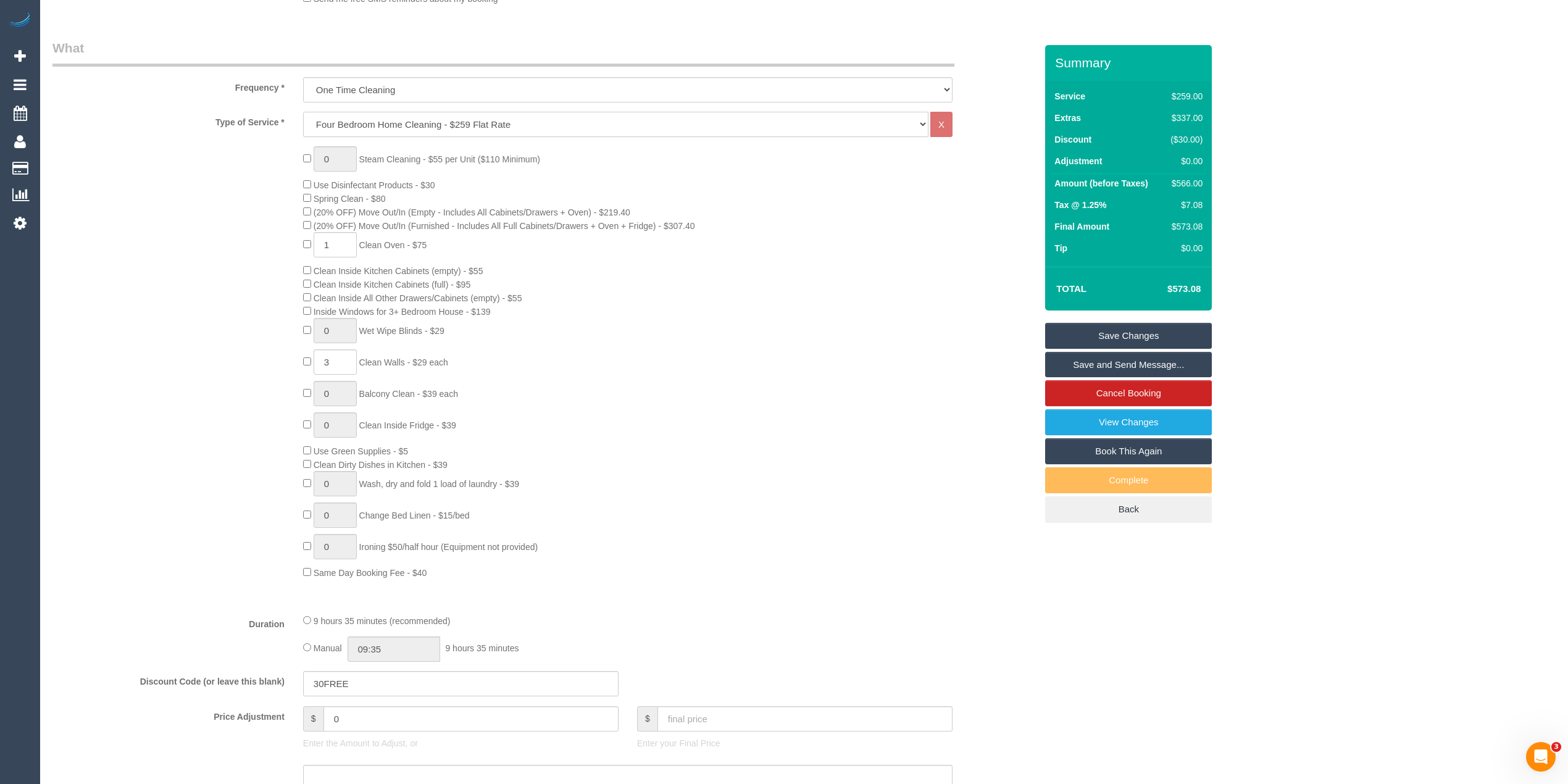
click at [376, 124] on select "Hourly Service - $70/h Hourly Service - $65/h Hourly Service - $60/h Hourly Ser…" at bounding box center [616, 124] width 626 height 25
select select "214"
click at [303, 112] on select "Hourly Service - $70/h Hourly Service - $65/h Hourly Service - $60/h Hourly Ser…" at bounding box center [616, 124] width 626 height 25
drag, startPoint x: 374, startPoint y: 717, endPoint x: 270, endPoint y: 710, distance: 104.2
click at [270, 710] on div "Price Adjustment $ 0 Enter the Amount to Adjust, or $ Enter your Final Price" at bounding box center [544, 731] width 1002 height 49
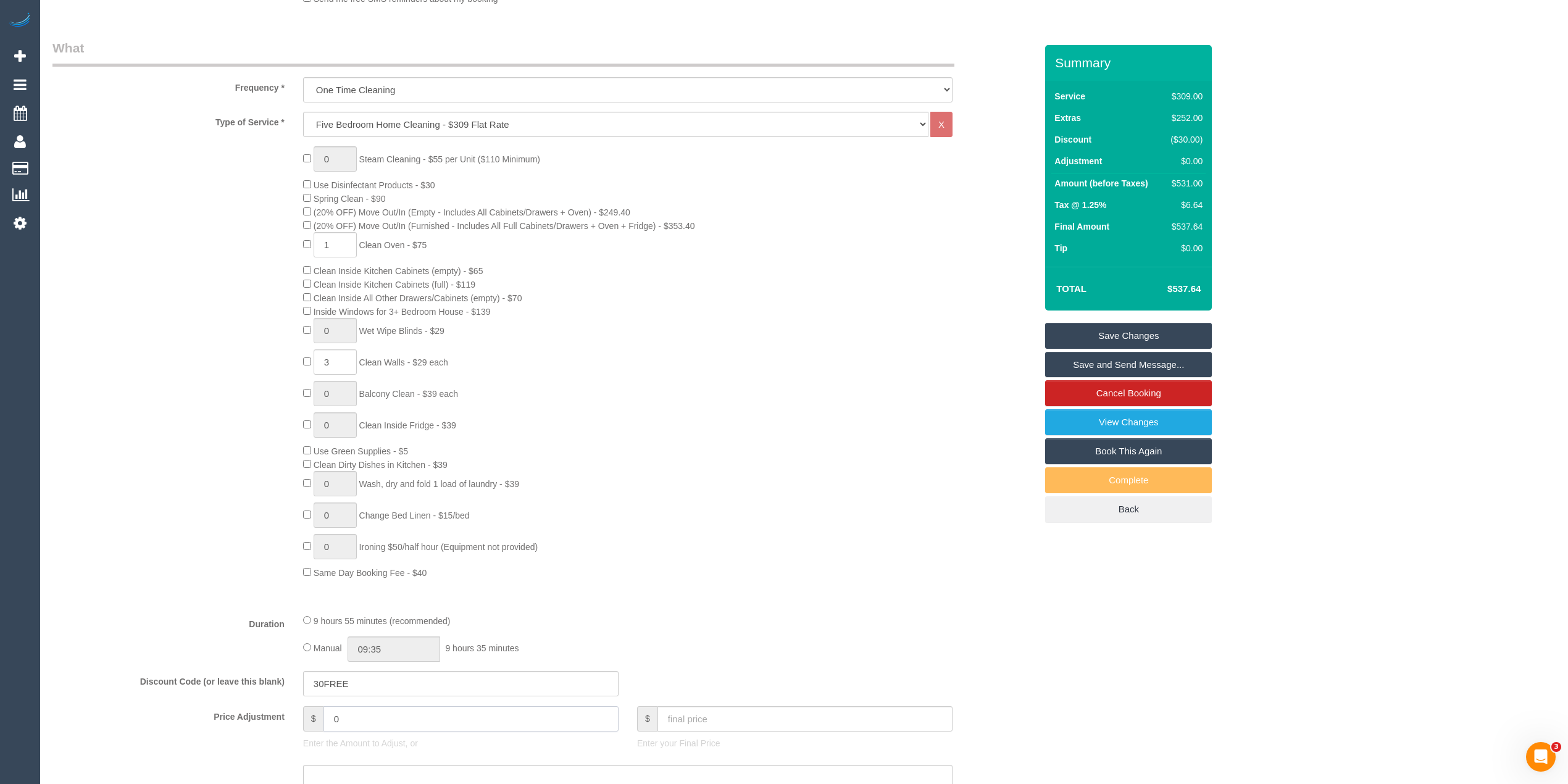
type input "-"
select select "spot20"
type input "-30"
click at [185, 589] on div "Type of Service * Hourly Service - $70/h Hourly Service - $65/h Hourly Service …" at bounding box center [544, 358] width 983 height 492
click at [347, 119] on select "Hourly Service - $70/h Hourly Service - $65/h Hourly Service - $60/h Hourly Ser…" at bounding box center [616, 124] width 626 height 25
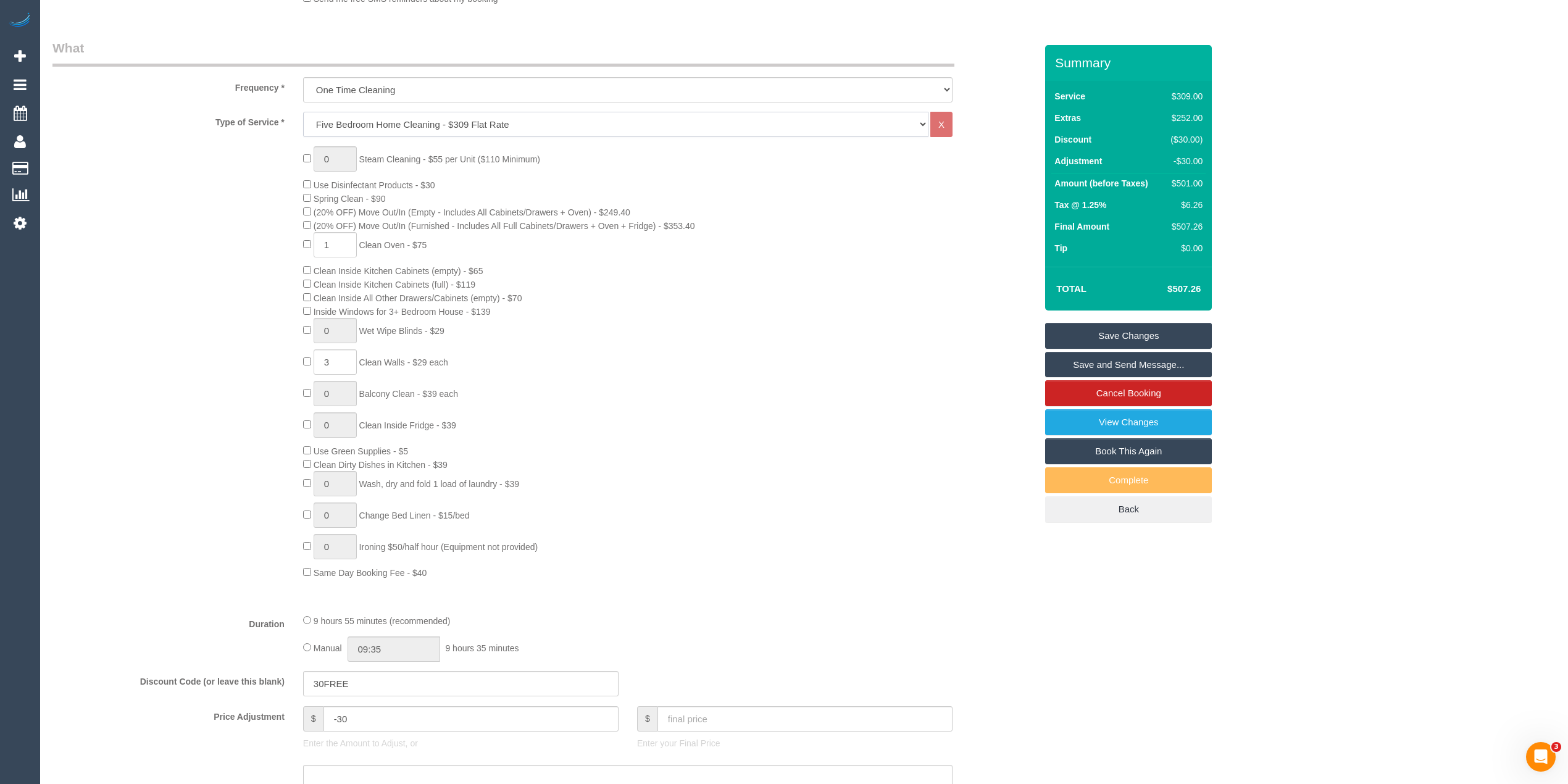
select select "213"
click at [303, 112] on select "Hourly Service - $70/h Hourly Service - $65/h Hourly Service - $60/h Hourly Ser…" at bounding box center [616, 124] width 626 height 25
drag, startPoint x: 381, startPoint y: 717, endPoint x: 268, endPoint y: 707, distance: 113.4
click at [268, 707] on div "Price Adjustment $ -30 Enter the Amount to Adjust, or $ Enter your Final Price" at bounding box center [544, 731] width 1002 height 49
select select
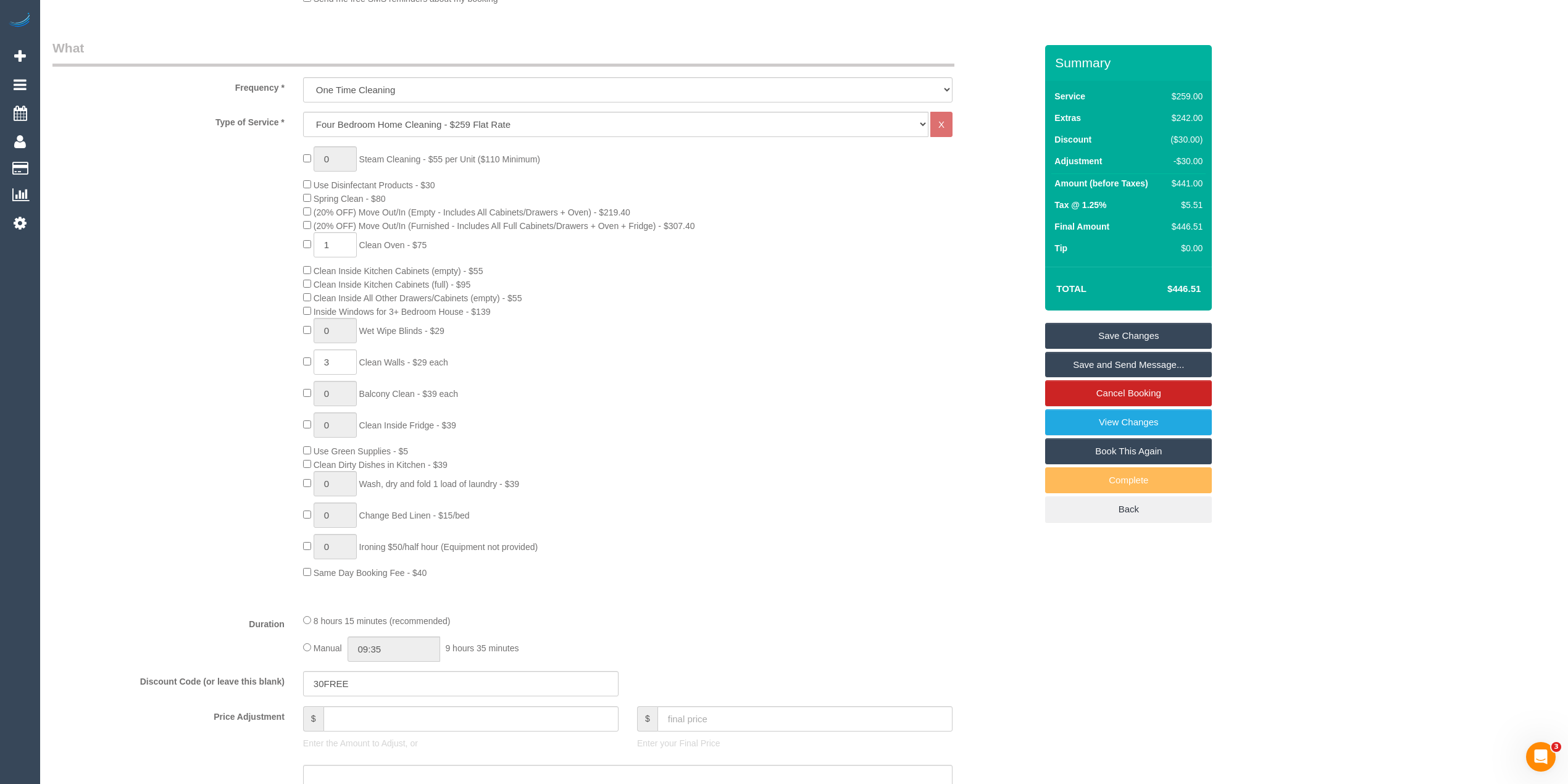
select select "spot37"
click at [1169, 624] on div "Who Email* madimackow@gmail.com Name * Madi Mackow new customer Where Address* …" at bounding box center [804, 762] width 1503 height 2263
type input "0"
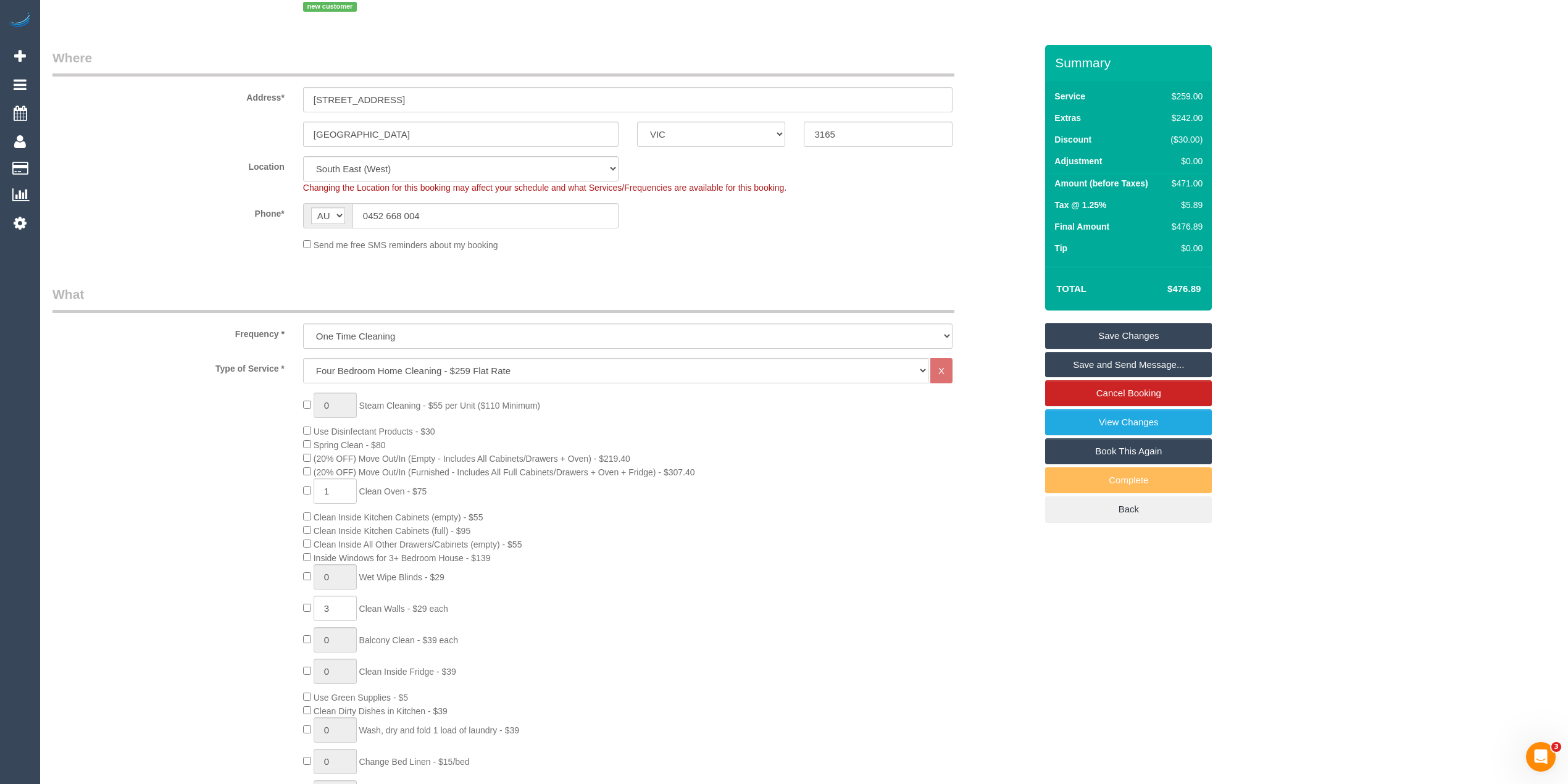
scroll to position [169, 0]
click at [470, 211] on input "0452 668 004" at bounding box center [485, 216] width 266 height 25
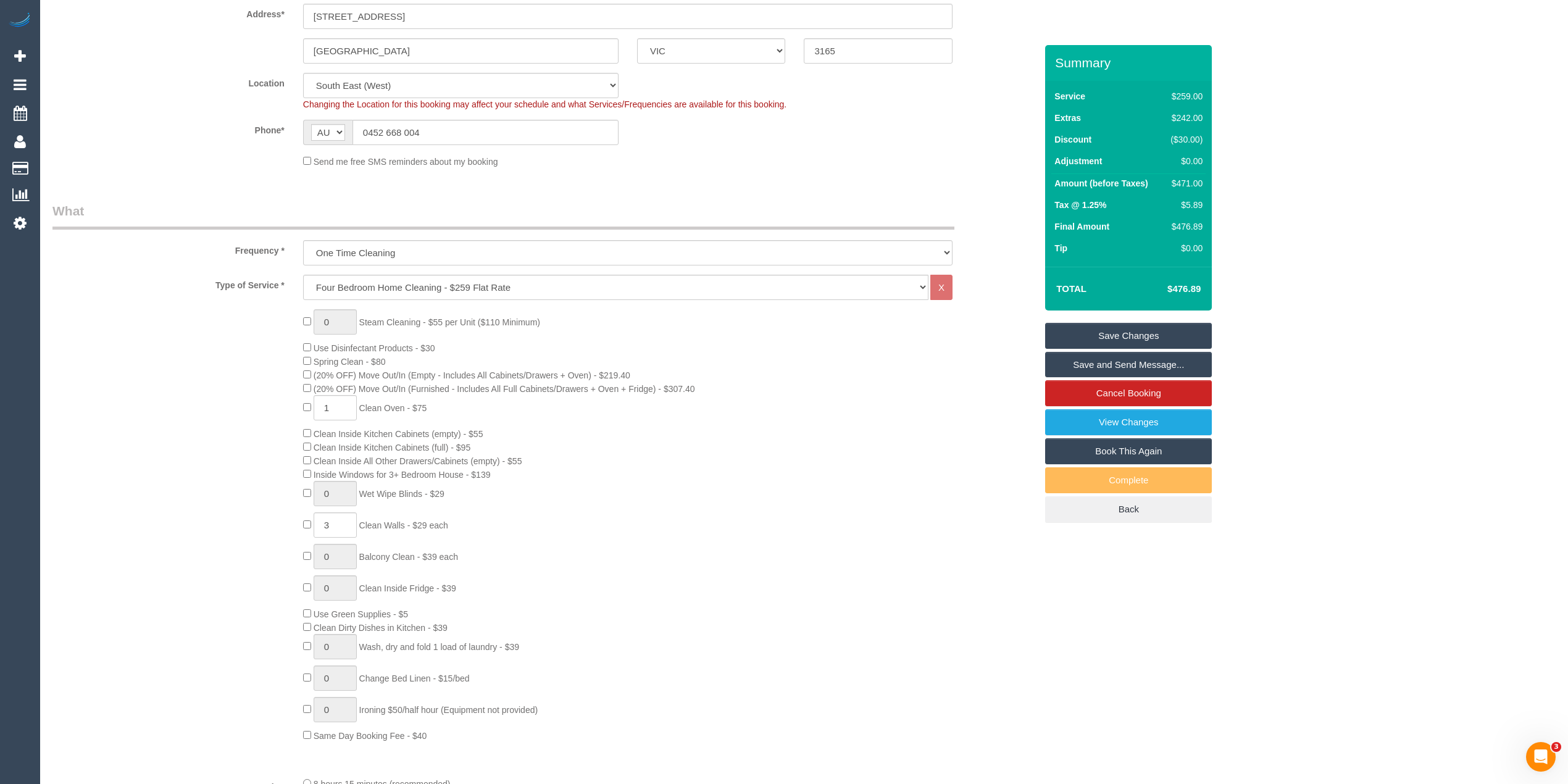
scroll to position [251, 0]
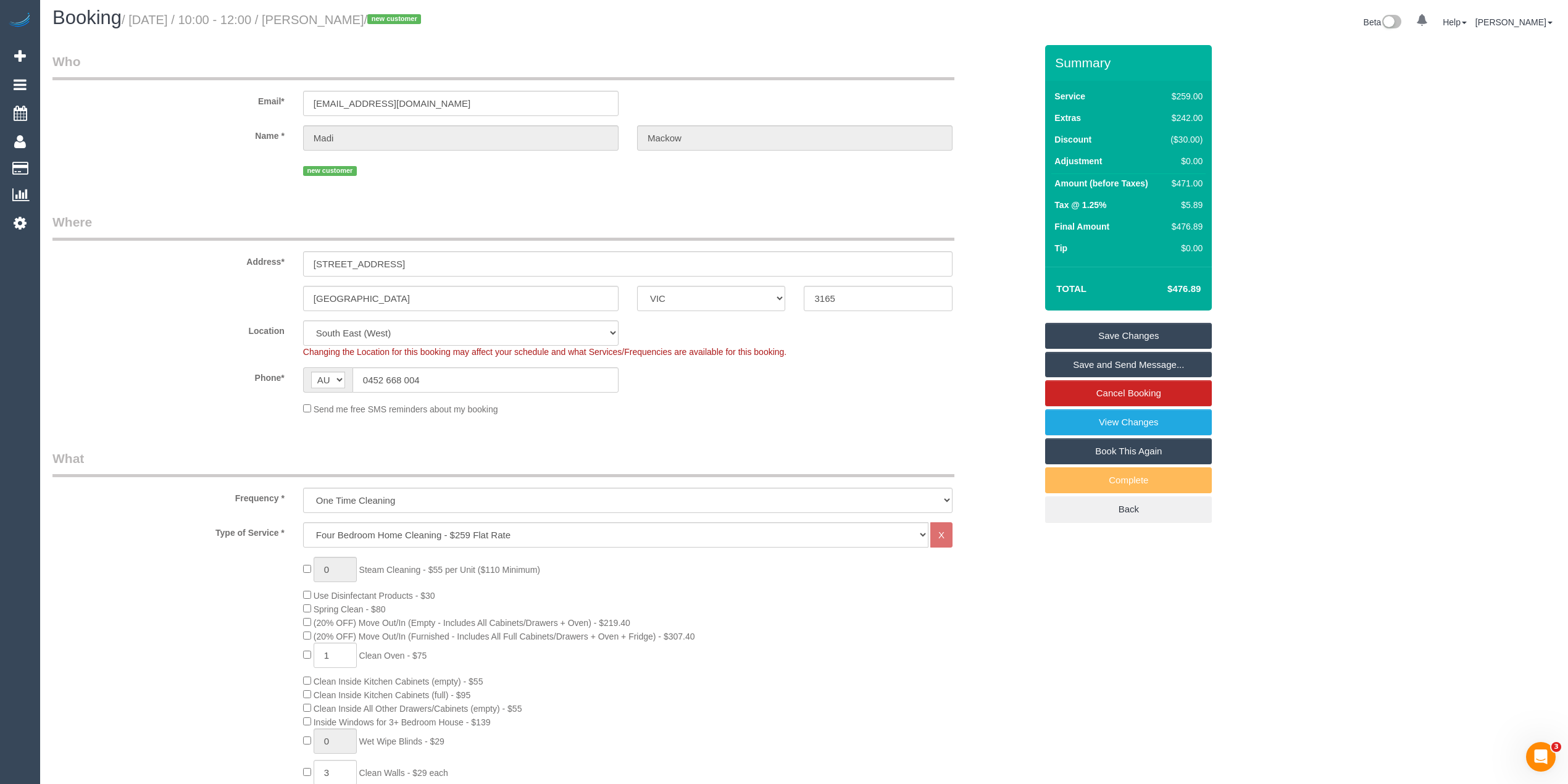
scroll to position [0, 0]
click at [407, 539] on select "Hourly Service - $70/h Hourly Service - $65/h Hourly Service - $60/h Hourly Ser…" at bounding box center [616, 540] width 626 height 25
select select "214"
click at [303, 528] on select "Hourly Service - $70/h Hourly Service - $65/h Hourly Service - $60/h Hourly Ser…" at bounding box center [616, 540] width 626 height 25
click at [176, 554] on div "Type of Service * Hourly Service - $70/h Hourly Service - $65/h Hourly Service …" at bounding box center [544, 773] width 983 height 492
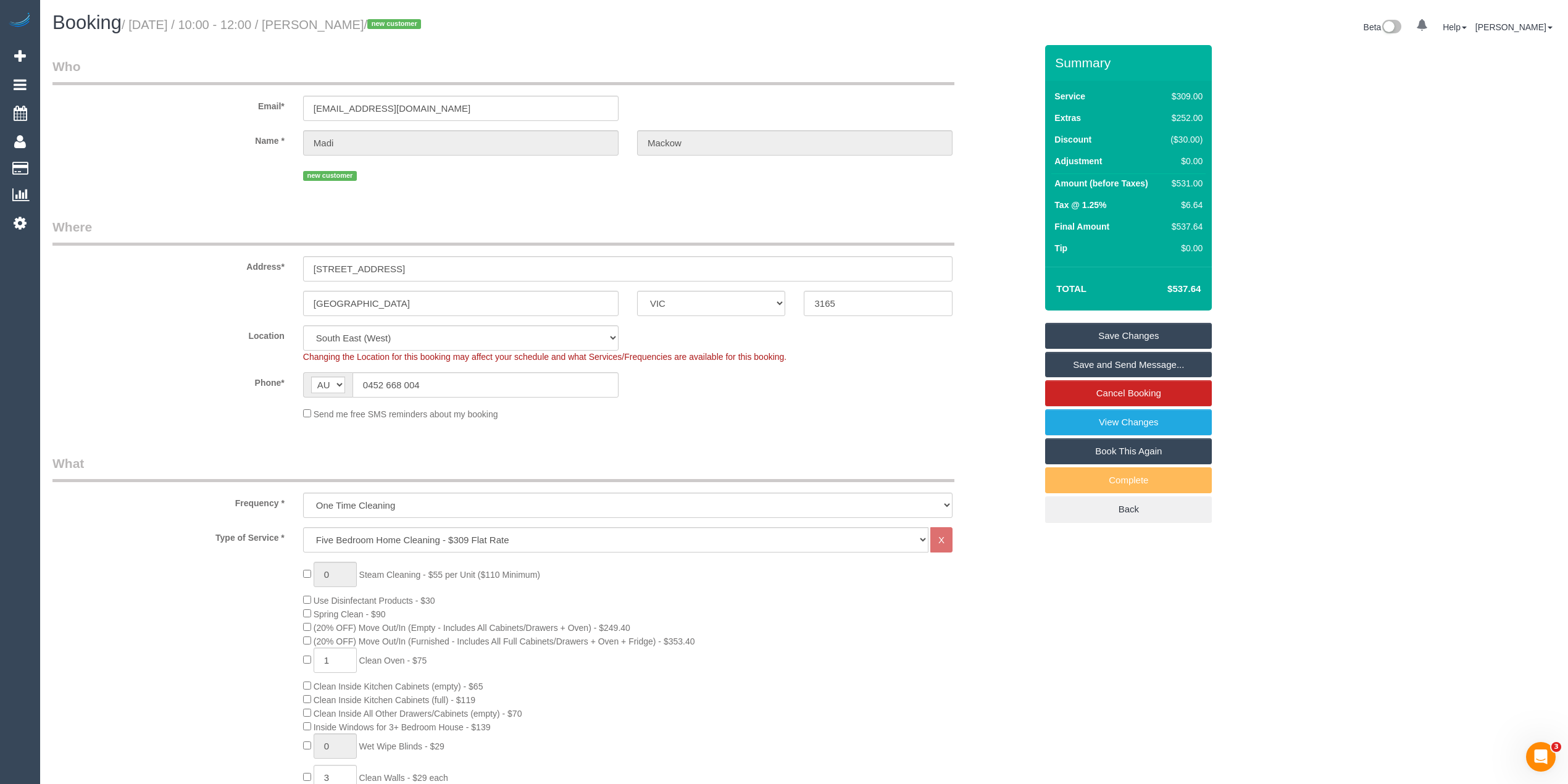
select select "spot54"
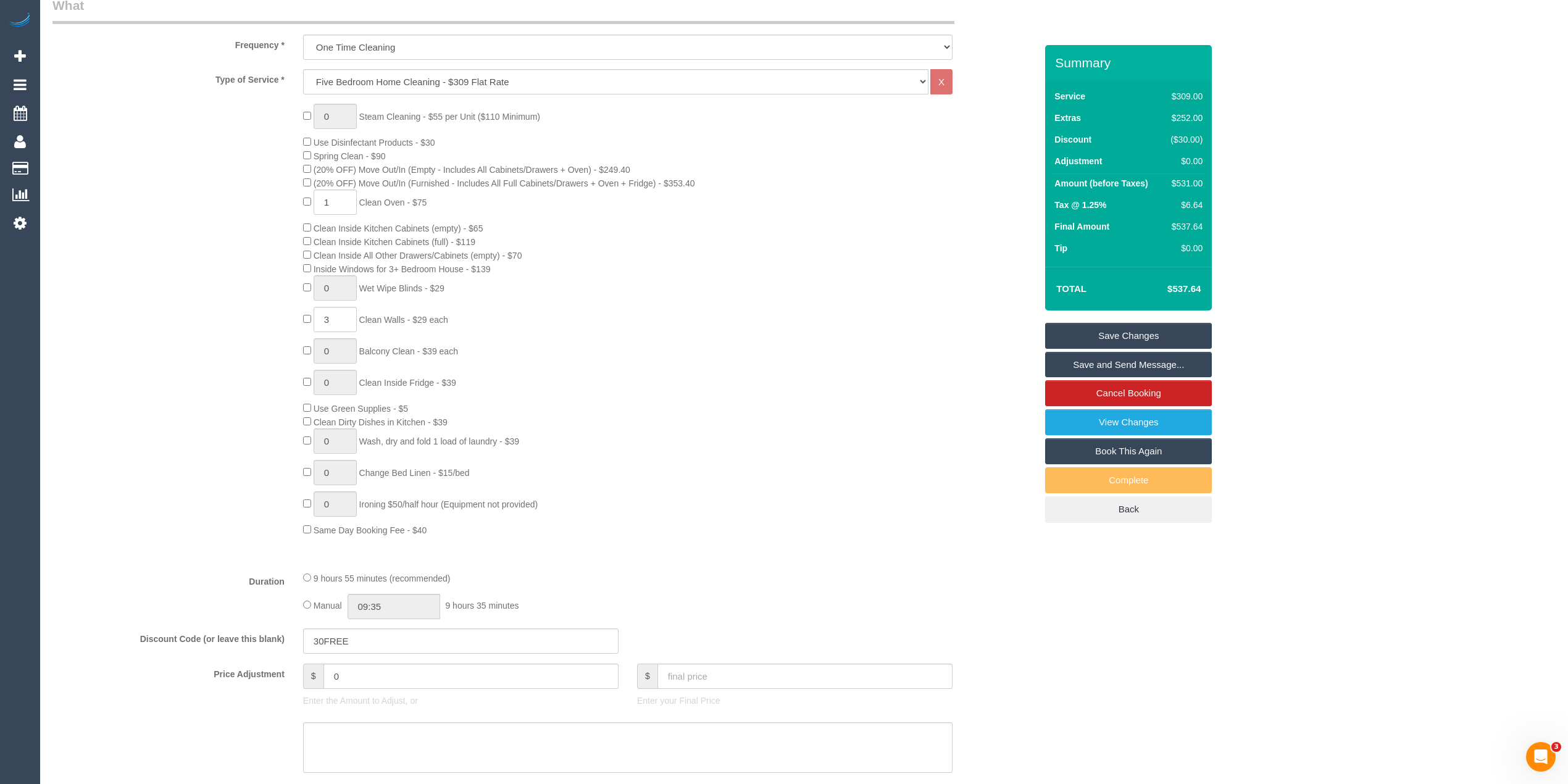
scroll to position [494, 0]
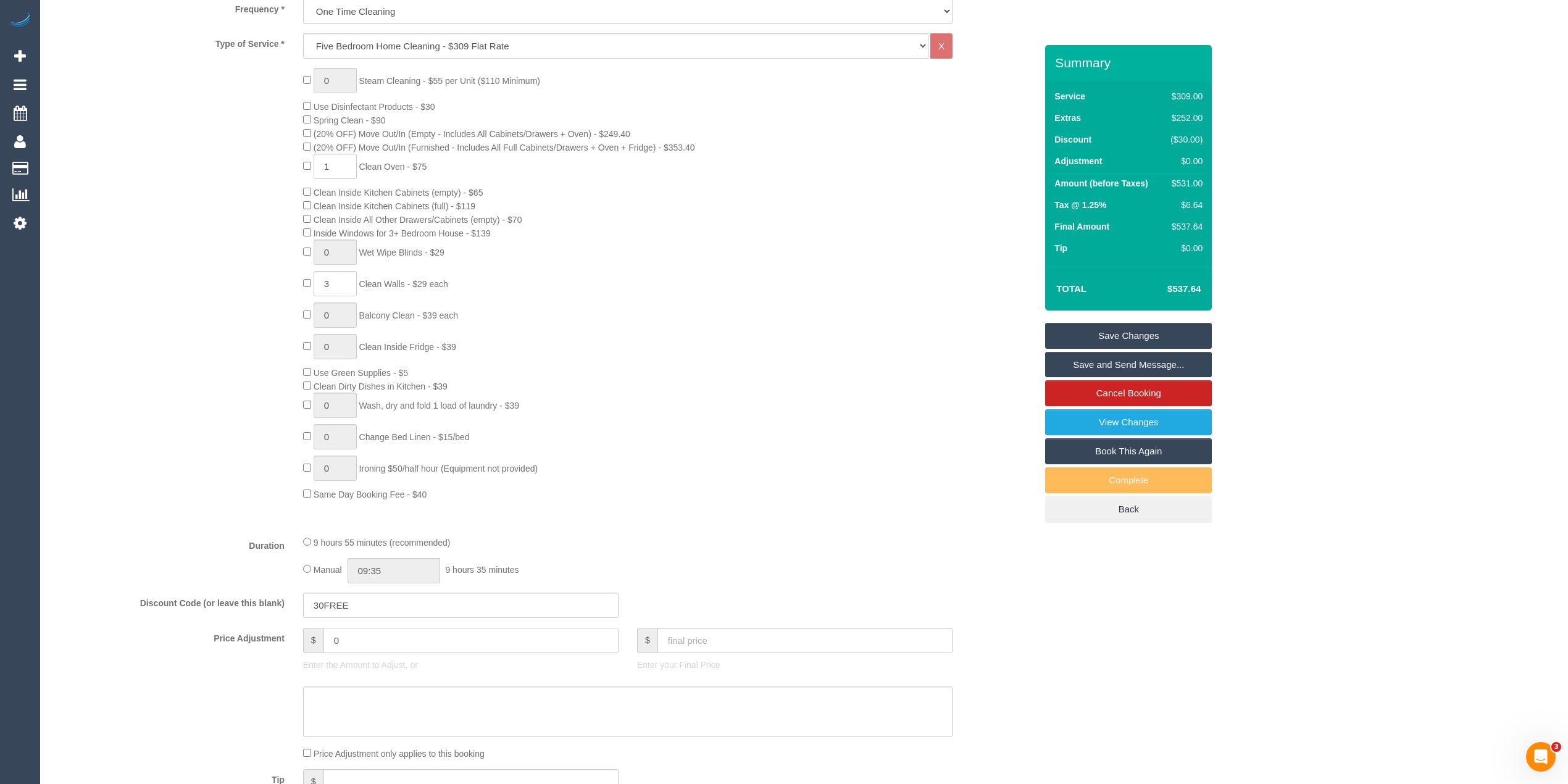
drag, startPoint x: 373, startPoint y: 643, endPoint x: 319, endPoint y: 643, distance: 54.0
click at [319, 643] on div "$ 0" at bounding box center [461, 641] width 315 height 25
type input "-30"
click at [204, 523] on div "Type of Service * Hourly Service - $70/h Hourly Service - $65/h Hourly Service …" at bounding box center [544, 279] width 983 height 492
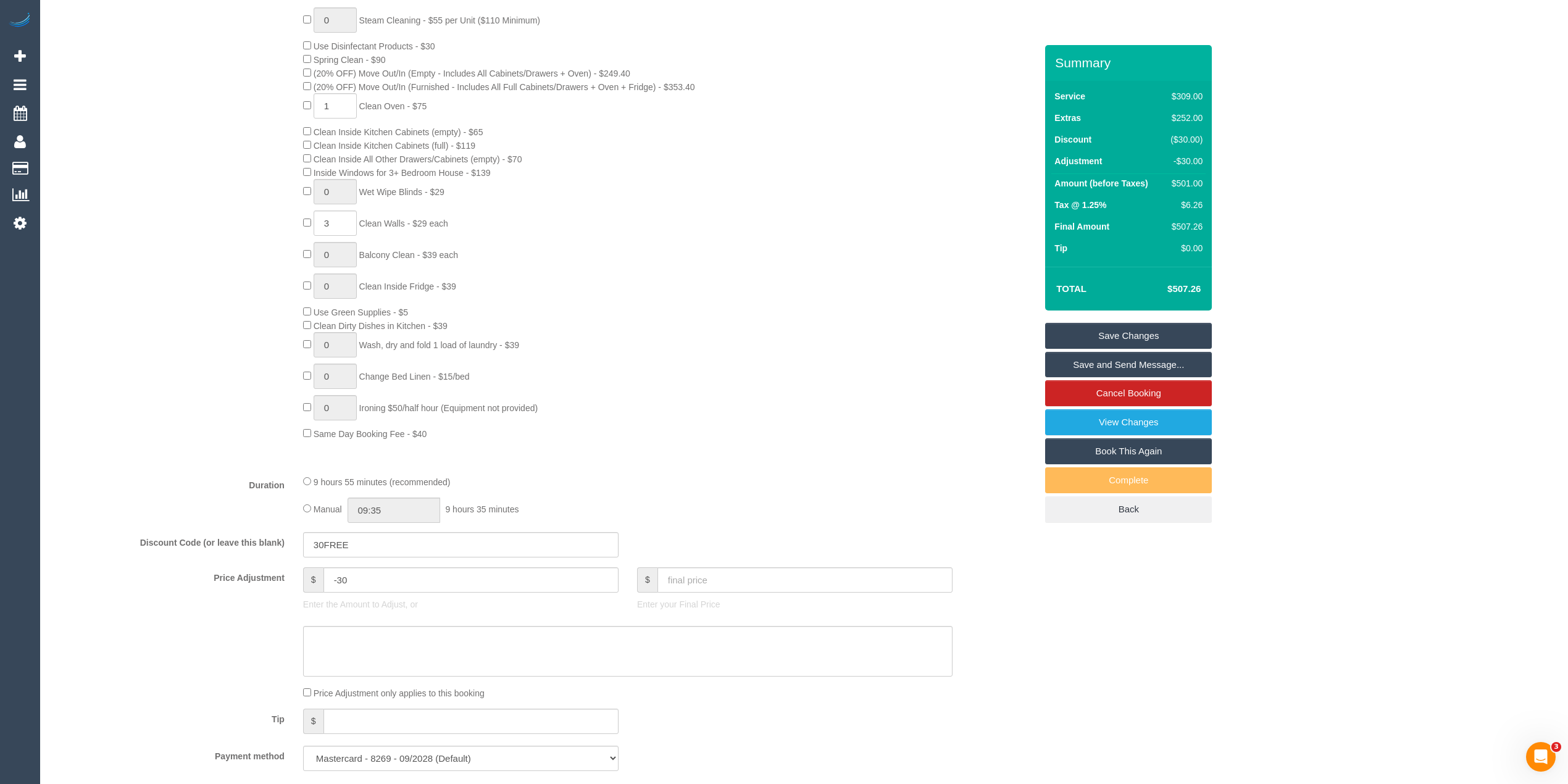
scroll to position [576, 0]
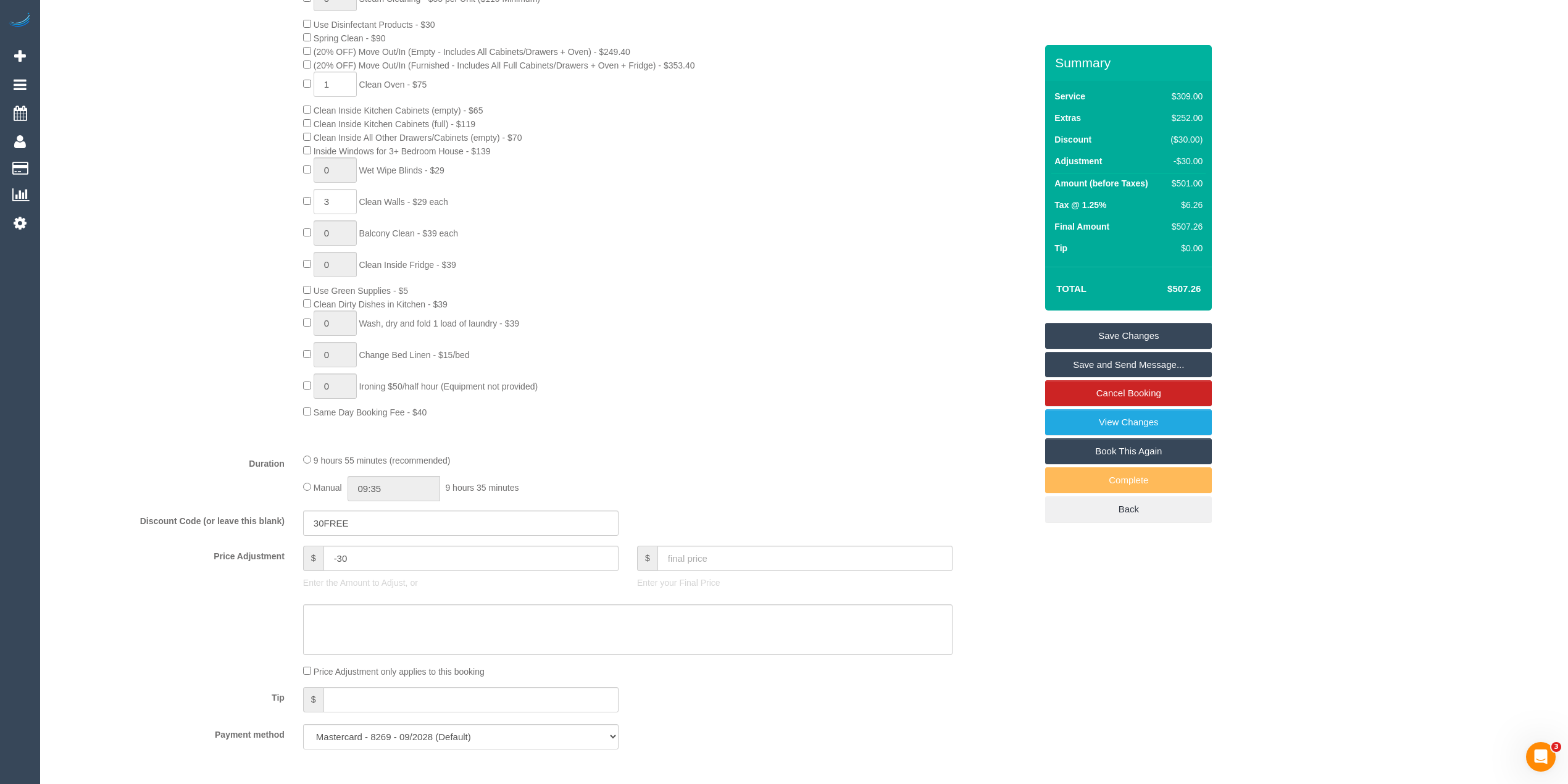
click at [173, 393] on div "0 Steam Cleaning - $55 per Unit ($110 Minimum) Use Disinfectant Products - $30 …" at bounding box center [544, 202] width 1002 height 433
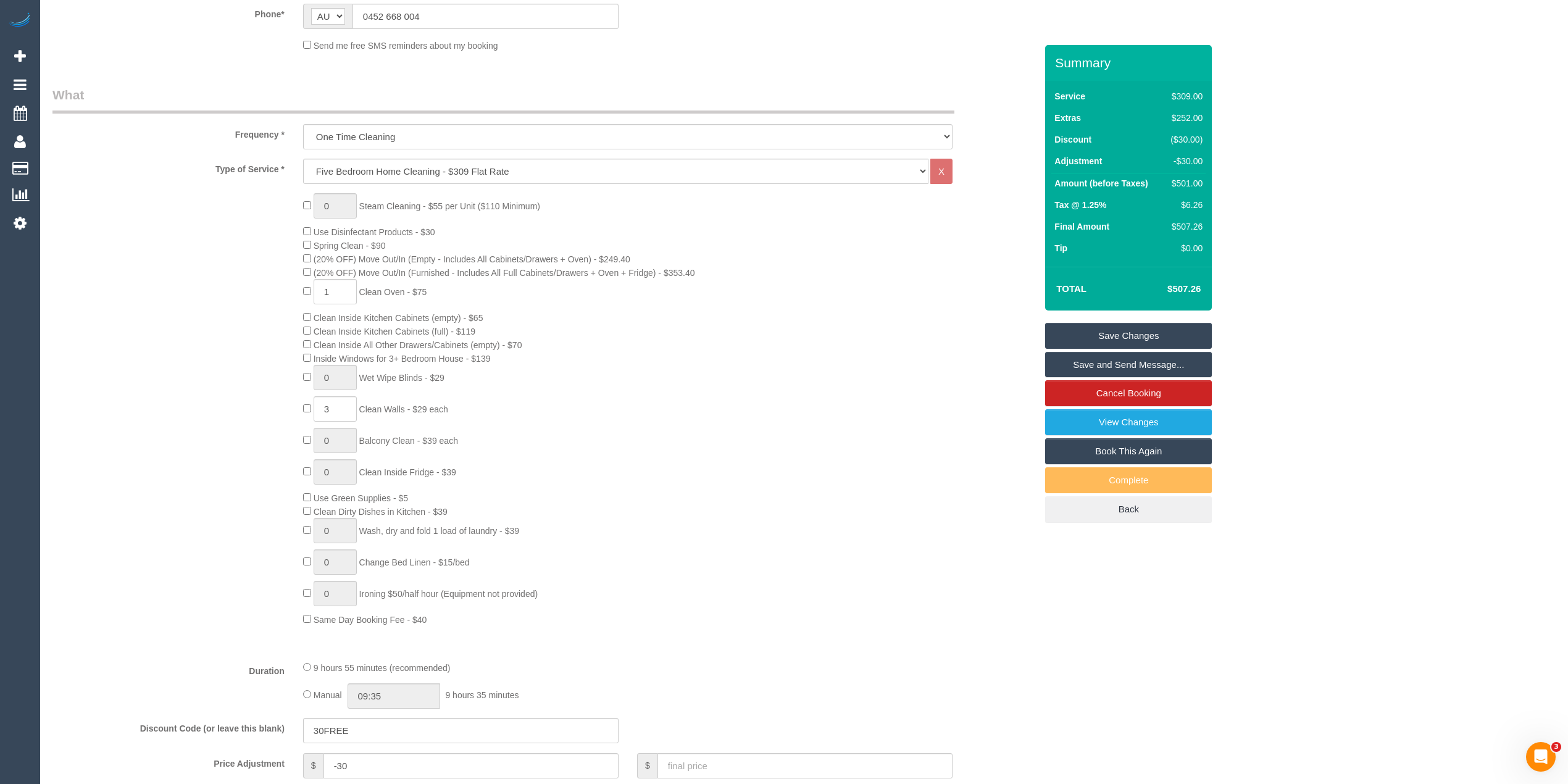
scroll to position [329, 0]
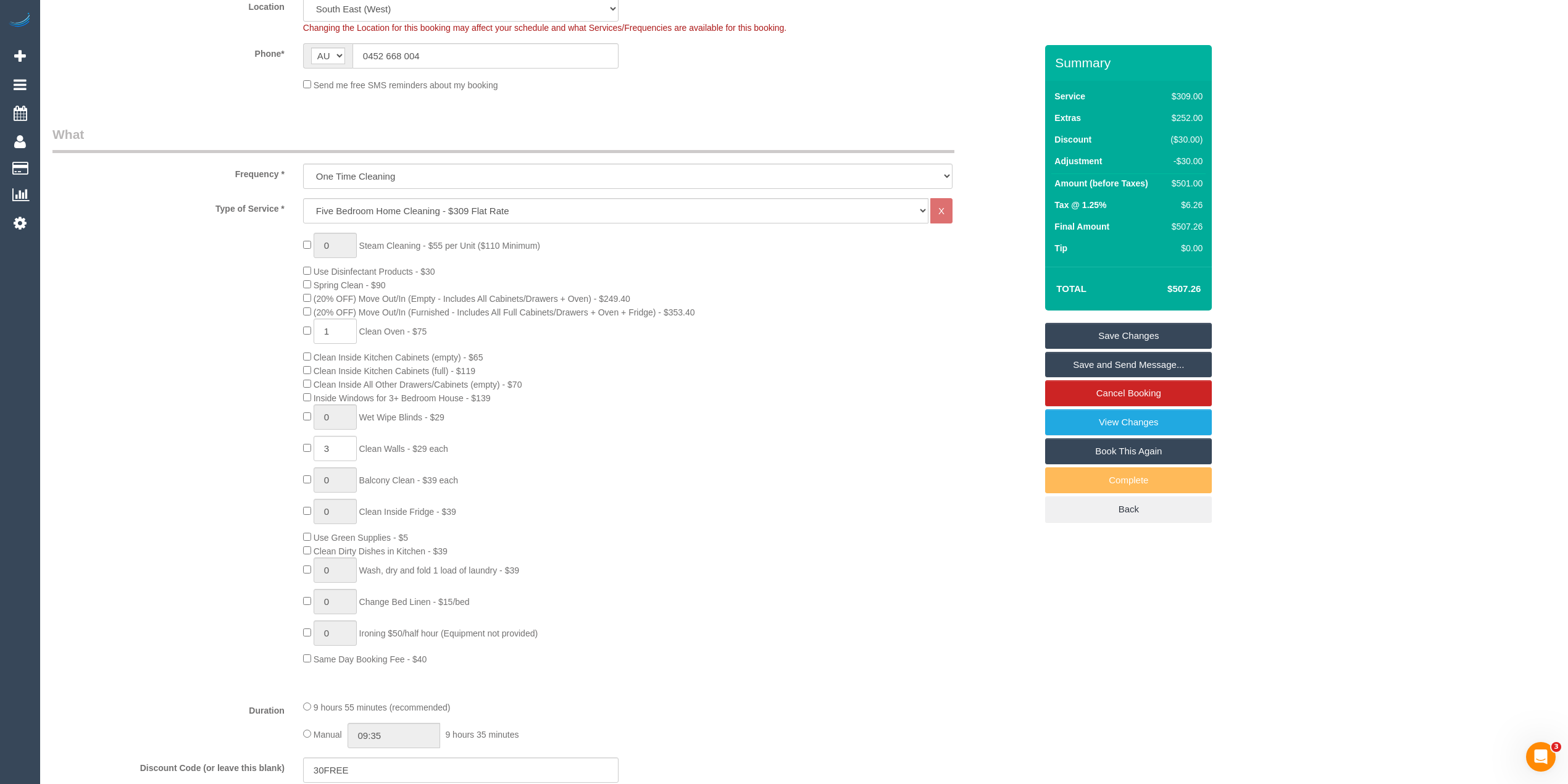
click at [132, 185] on div "Frequency * One Time Cleaning Weekly - 10% Off - 10.00% (0% for the First Booki…" at bounding box center [544, 157] width 1002 height 64
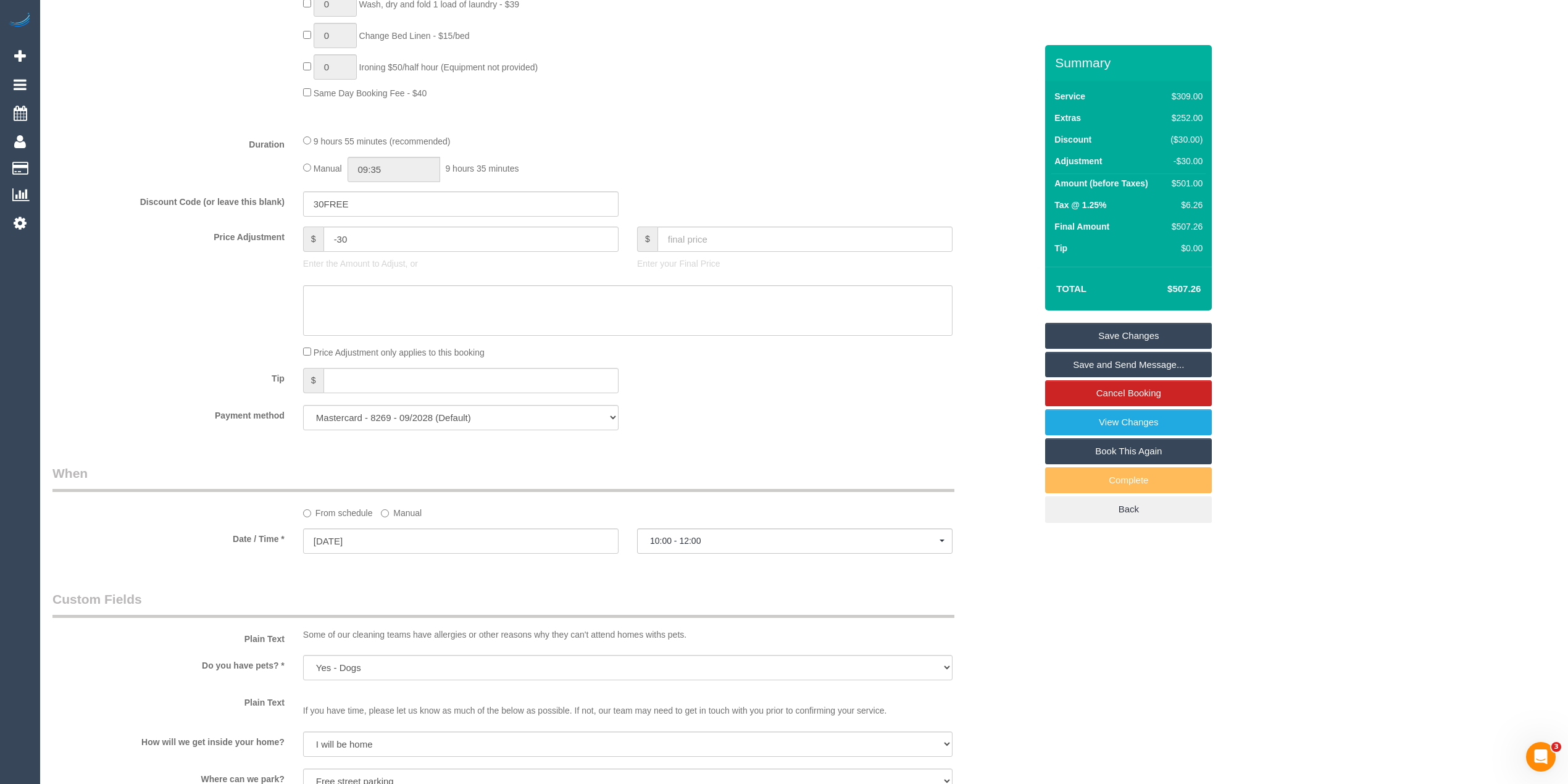
scroll to position [906, 0]
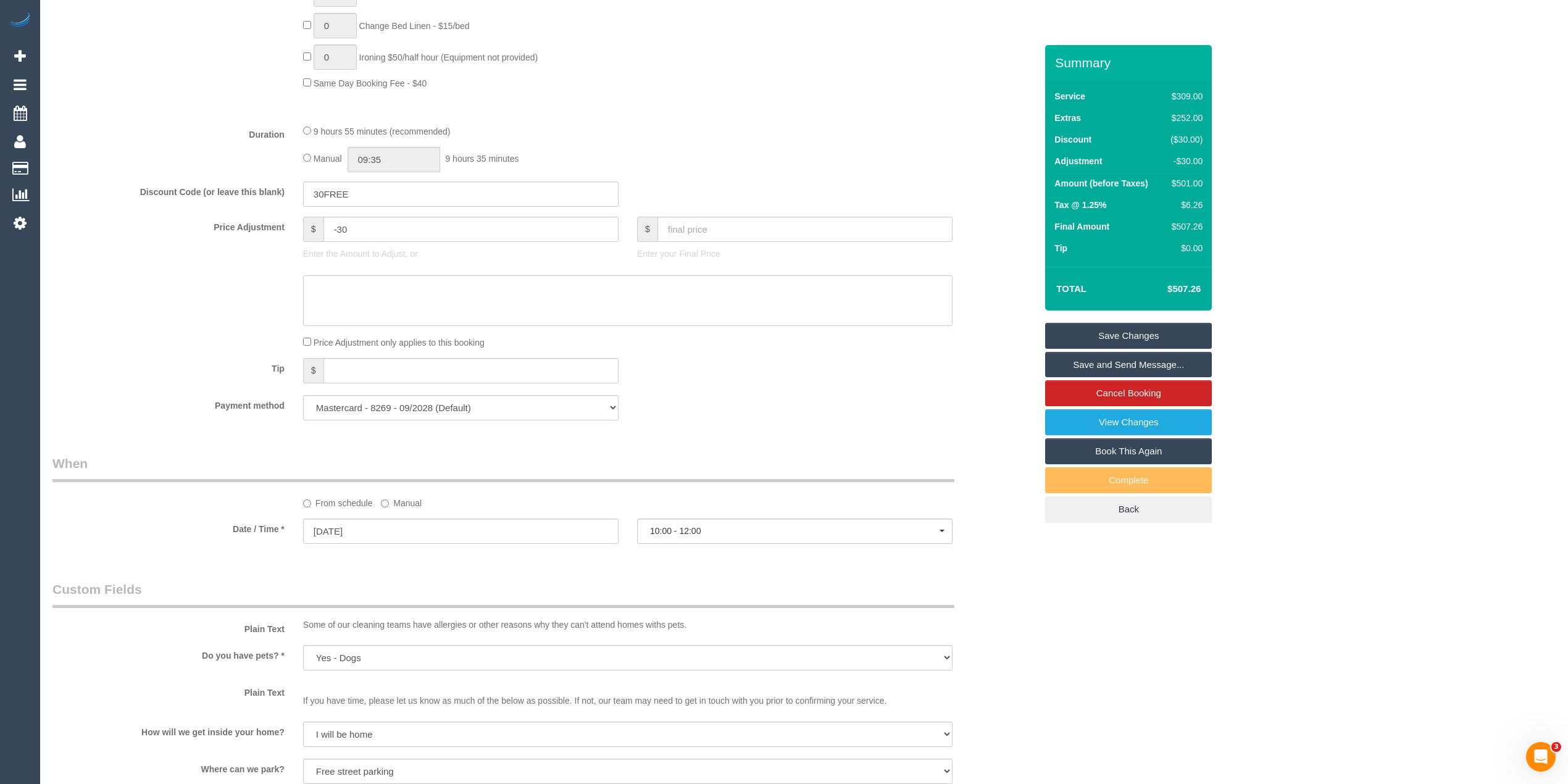
click at [347, 293] on textarea at bounding box center [628, 301] width 650 height 51
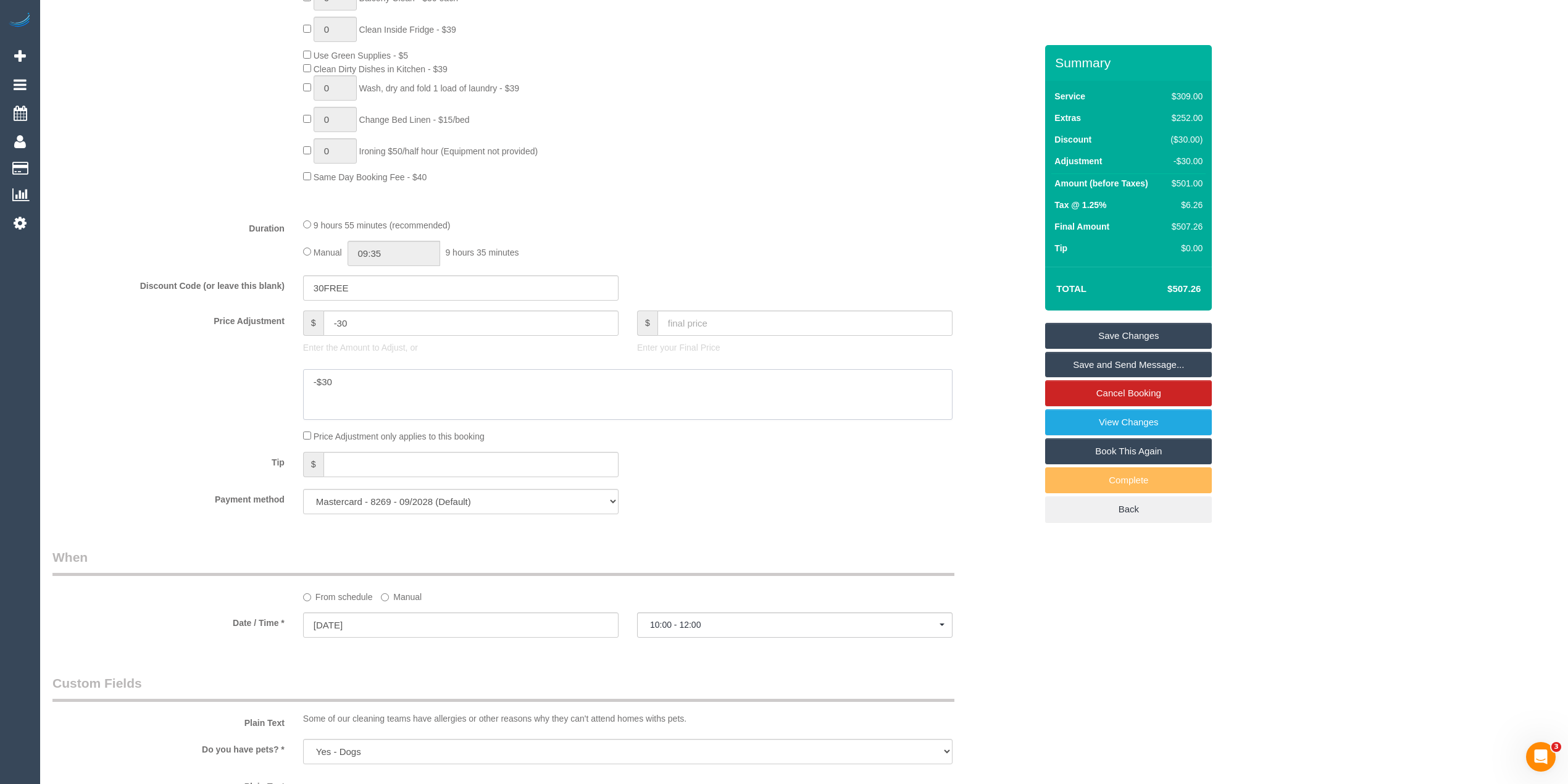
scroll to position [823, 0]
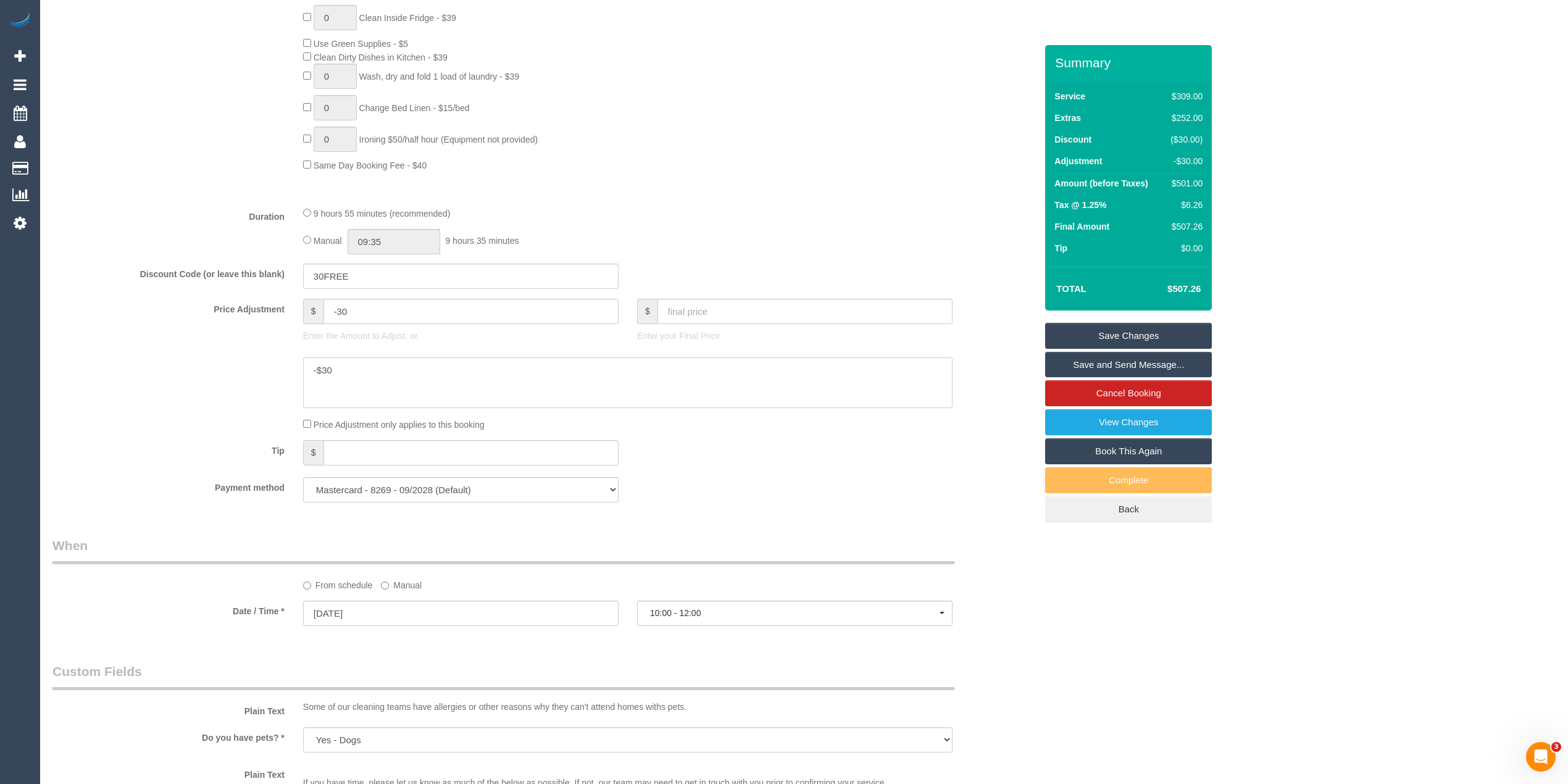
click at [355, 368] on textarea at bounding box center [628, 383] width 650 height 51
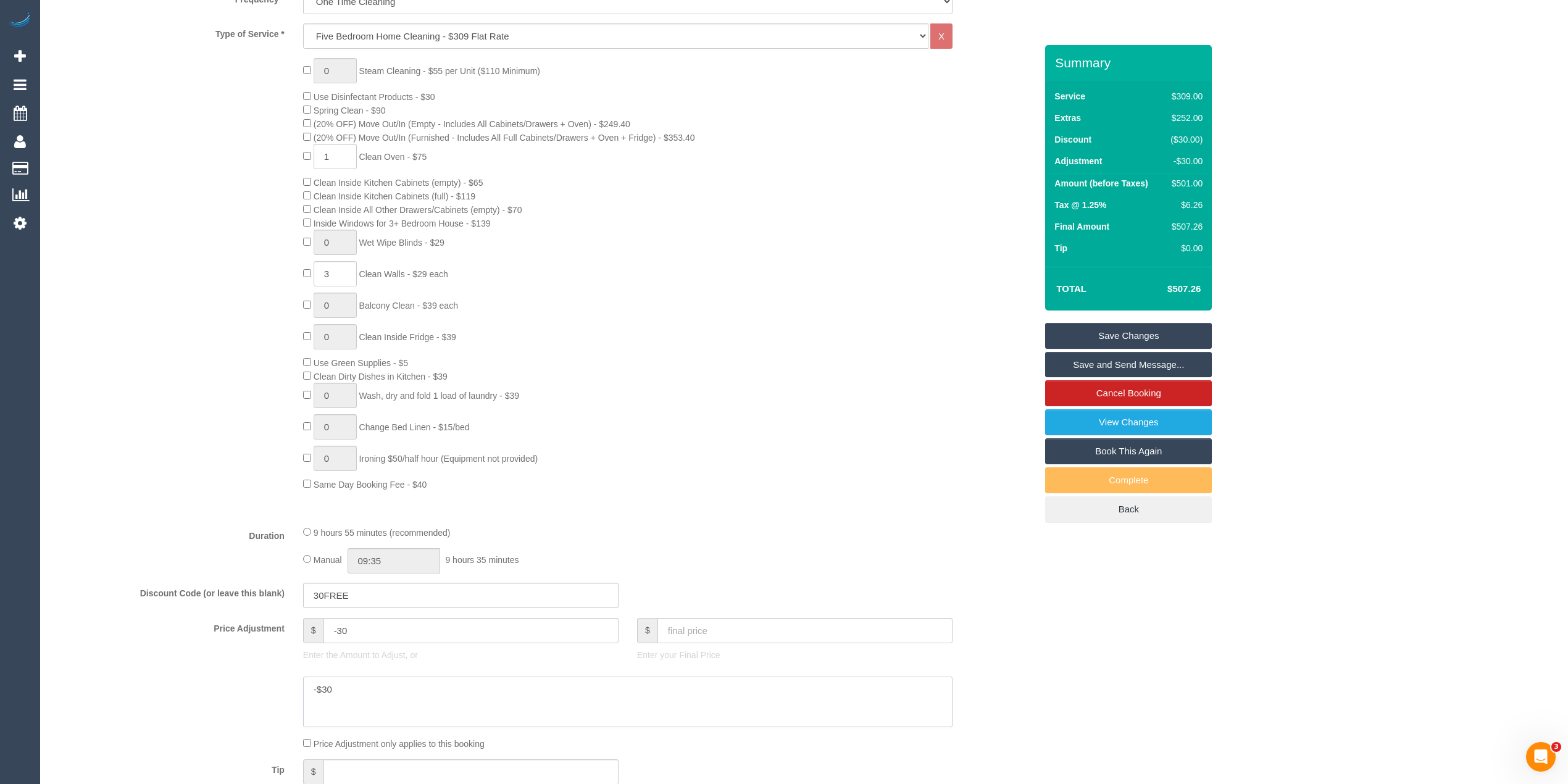
scroll to position [494, 0]
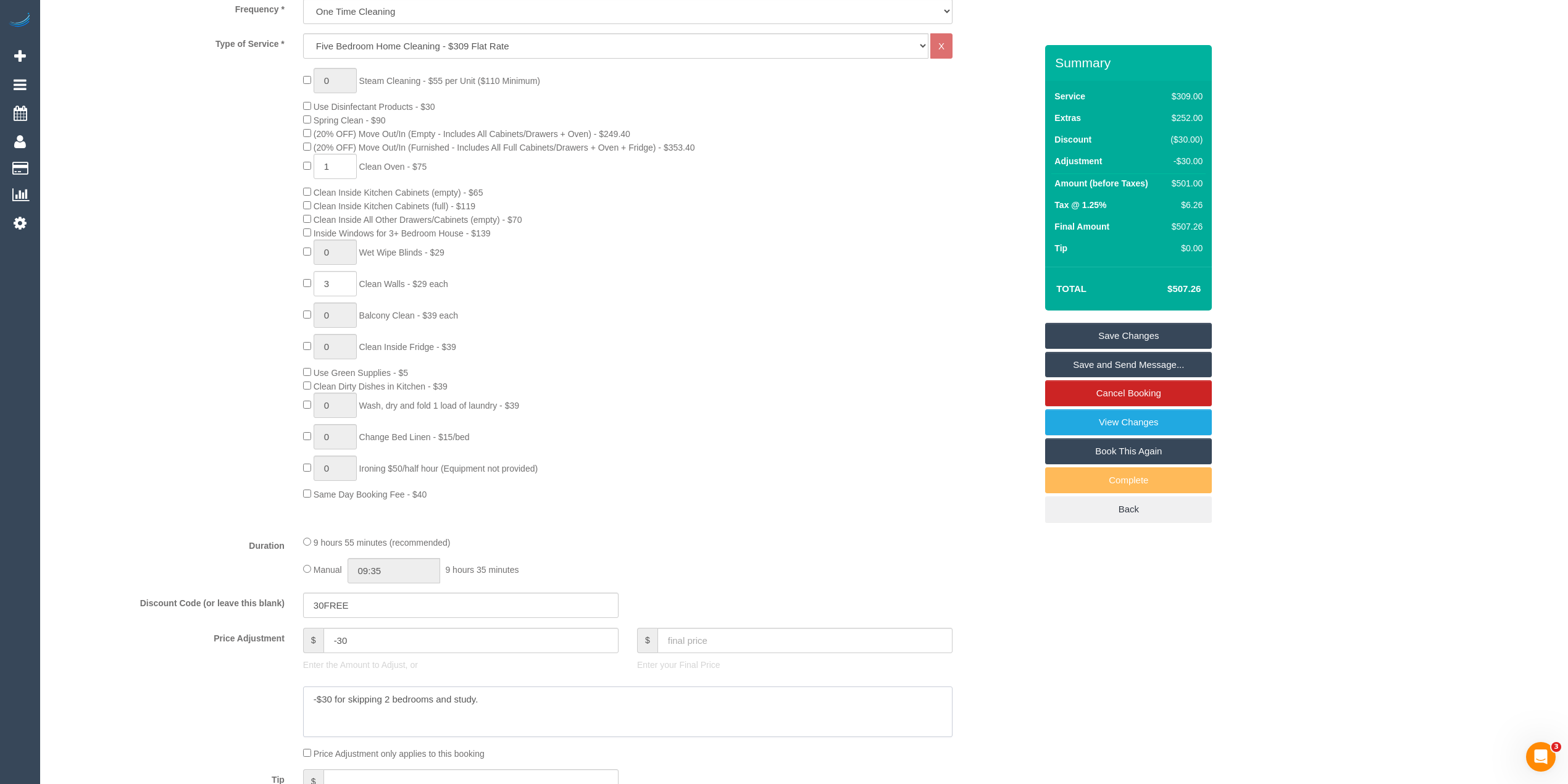
click at [509, 698] on textarea at bounding box center [628, 712] width 650 height 51
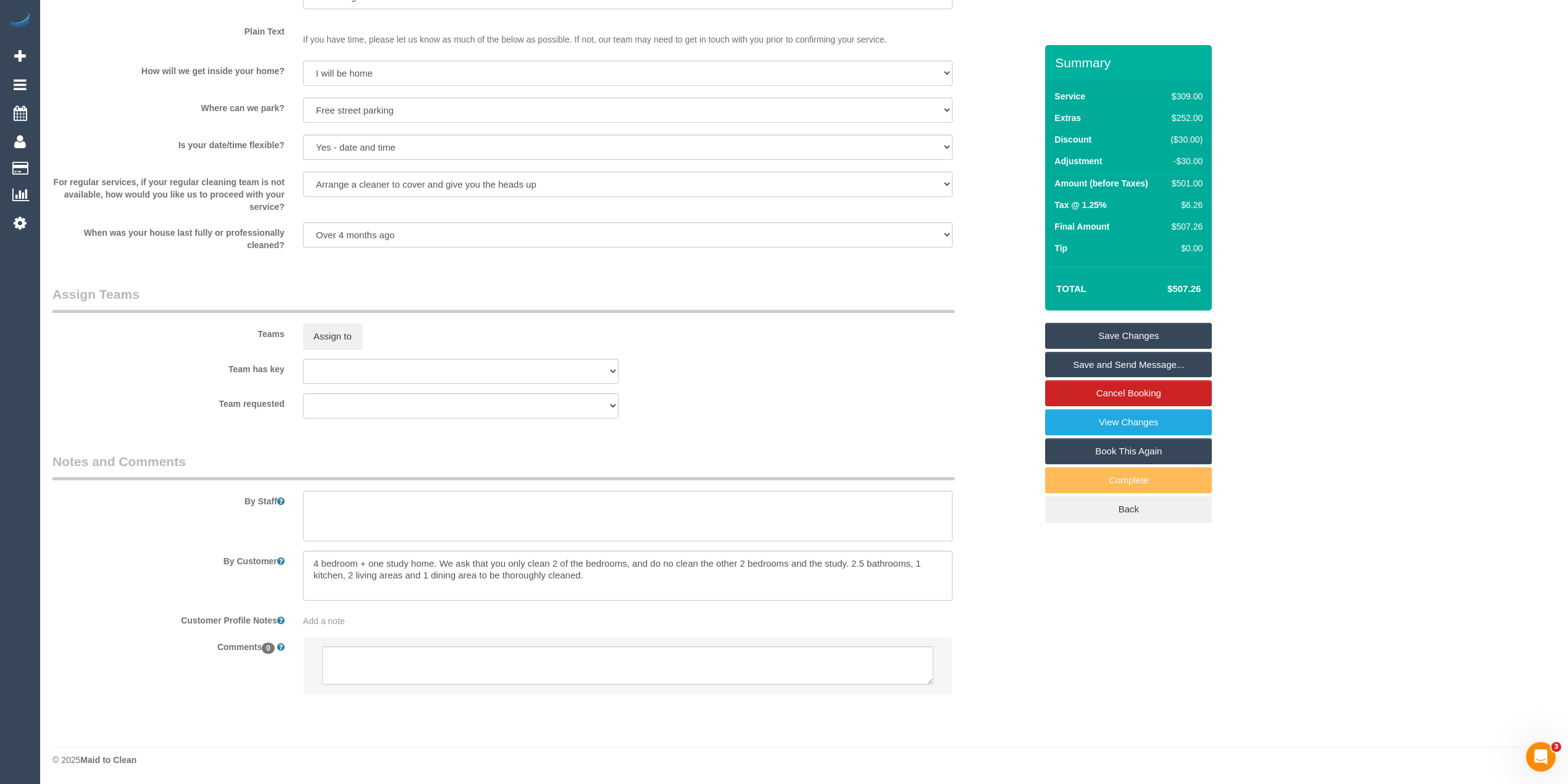
scroll to position [1569, 0]
type textarea "-$30 for skipping 2 bedrooms and study. Via phone - CG"
click at [360, 503] on textarea at bounding box center [628, 516] width 650 height 51
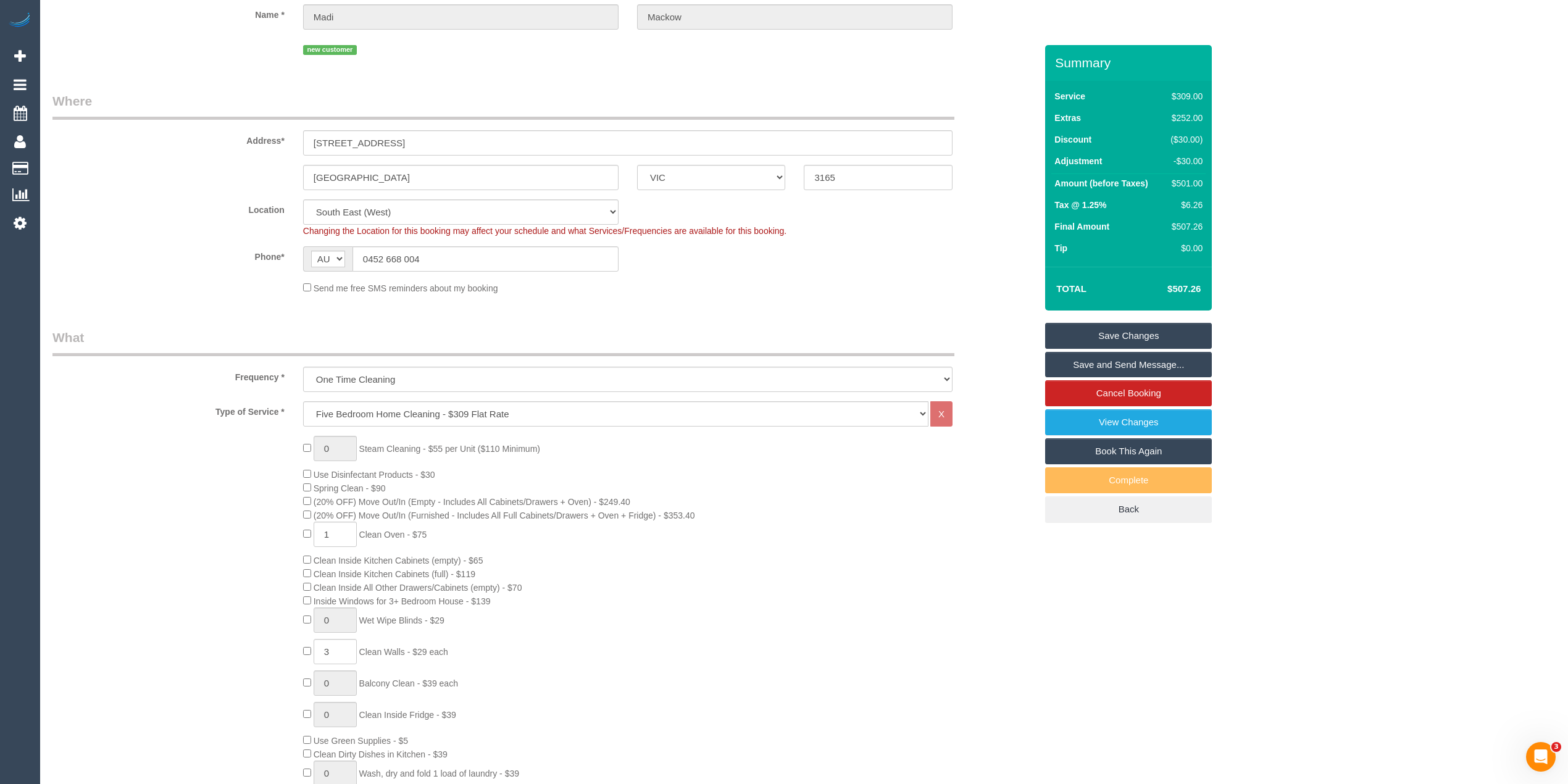
scroll to position [86, 0]
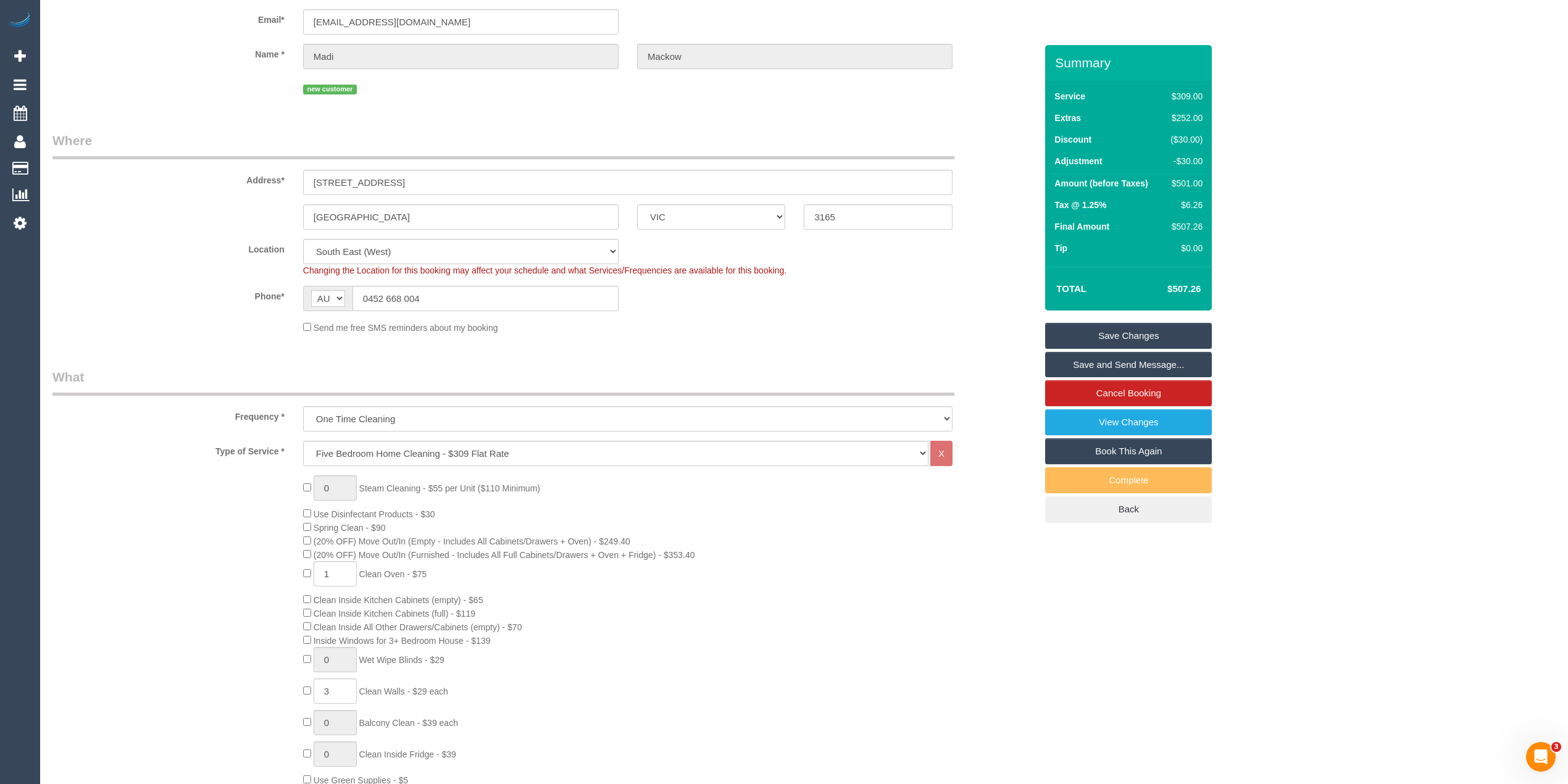
type textarea "Please skip cleaning of 2 bedrooms and study. The customer will show you which …"
click at [1142, 337] on link "Save Changes" at bounding box center [1128, 336] width 166 height 26
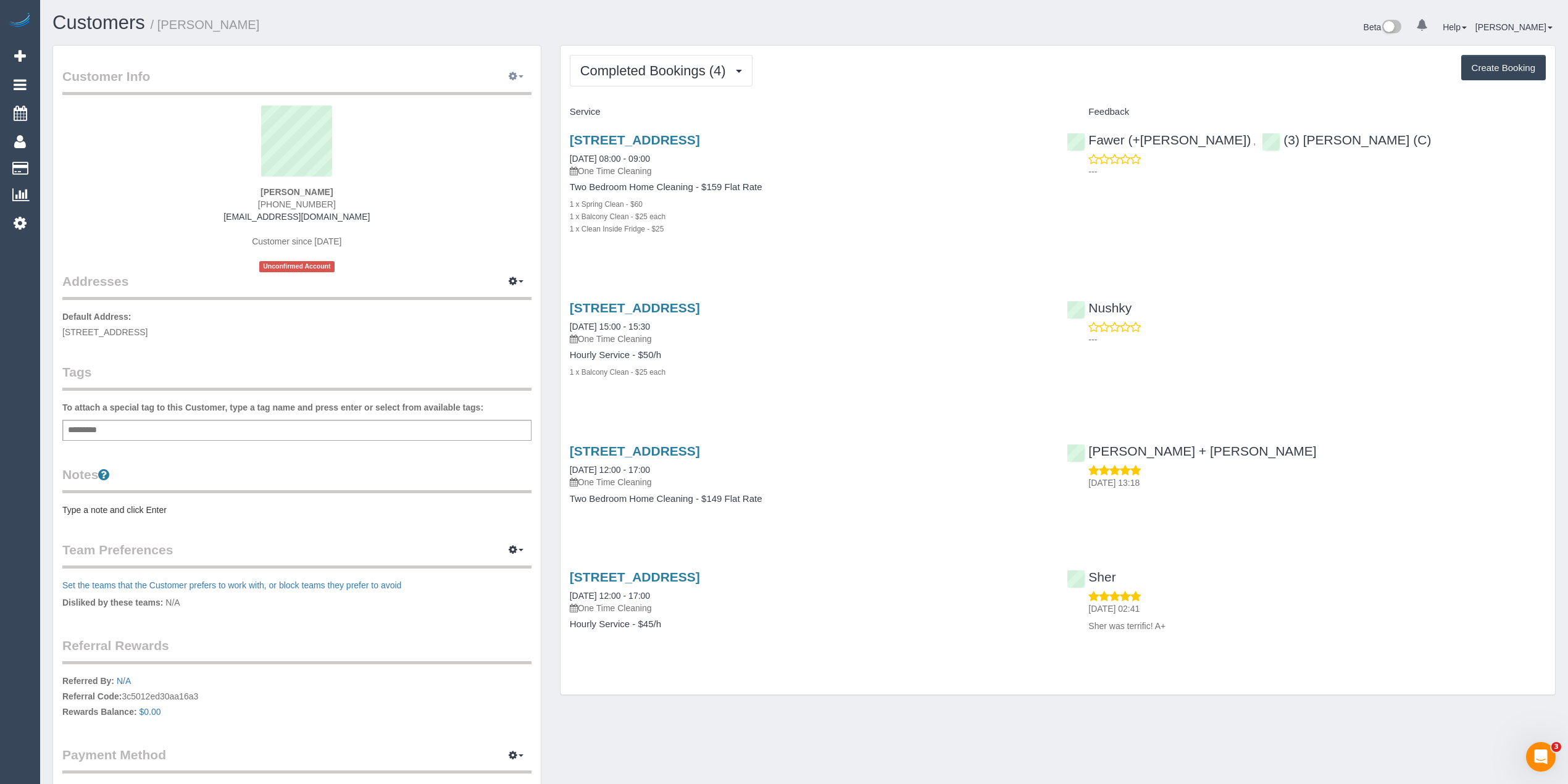
click at [515, 77] on icon "button" at bounding box center [513, 76] width 8 height 8
click at [461, 105] on link "Edit Contact Info" at bounding box center [463, 99] width 134 height 16
select select "VIC"
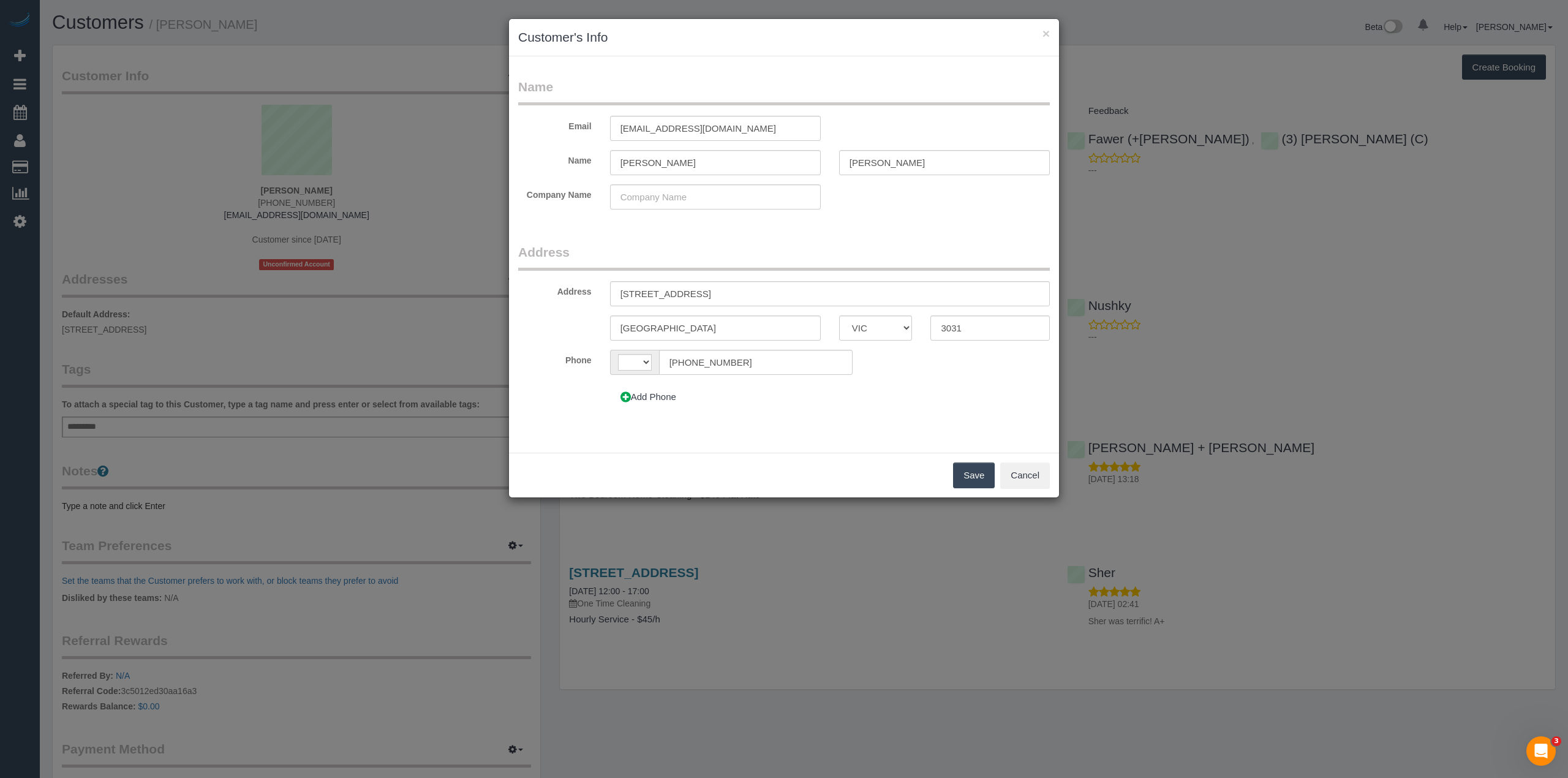
select select "string:AU"
click at [629, 401] on icon at bounding box center [626, 397] width 10 height 9
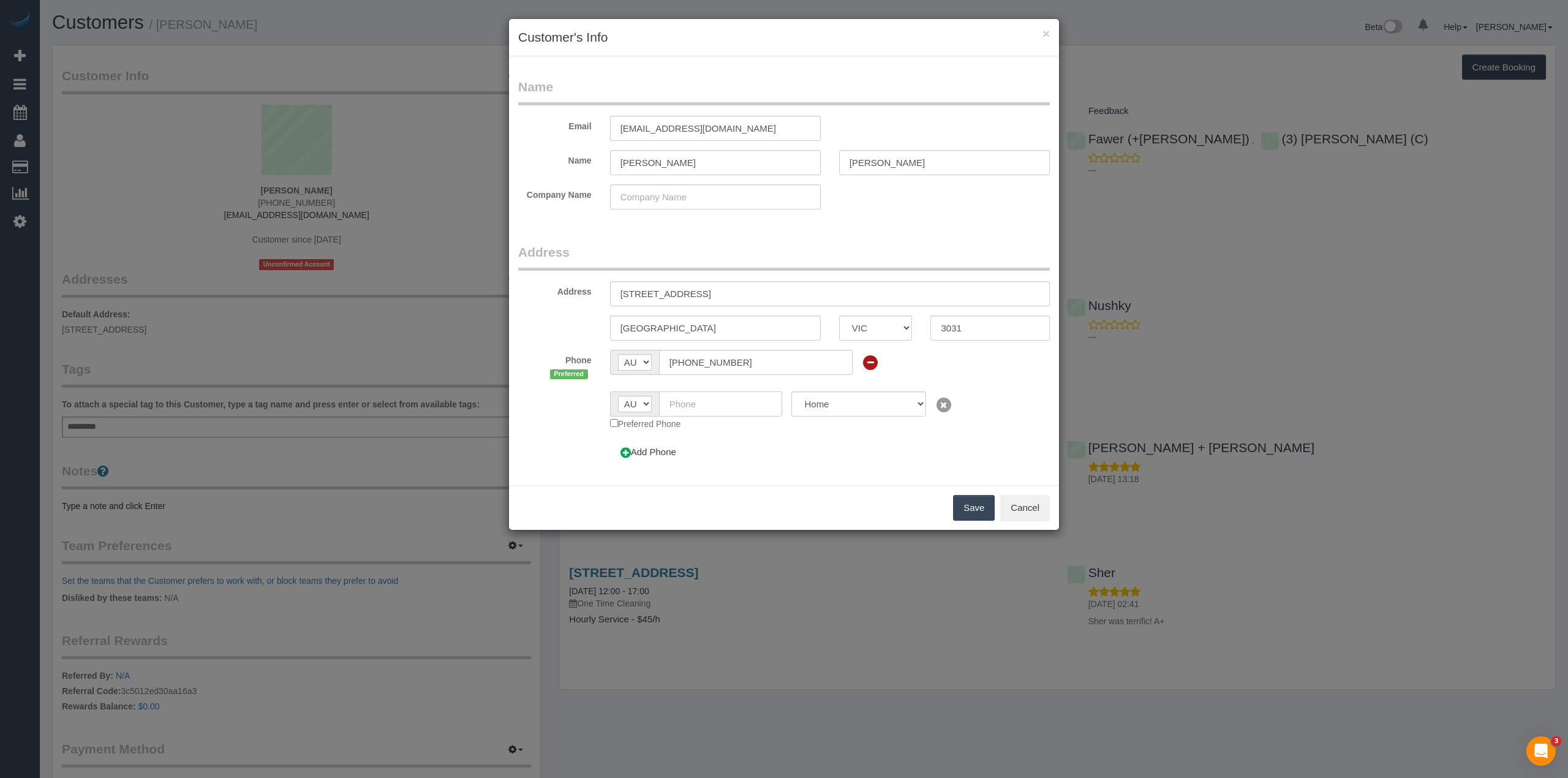
click at [724, 403] on input "text" at bounding box center [721, 404] width 124 height 25
paste input "61 425 764 903"
drag, startPoint x: 682, startPoint y: 408, endPoint x: 653, endPoint y: 402, distance: 29.6
click at [653, 402] on div "AF AL DZ AD AO AI AQ AG AR AM AW AU AT AZ BS BH BD BB BY BE BZ BJ BM BT BO BA B…" at bounding box center [697, 404] width 173 height 25
type input "0425 764 903"
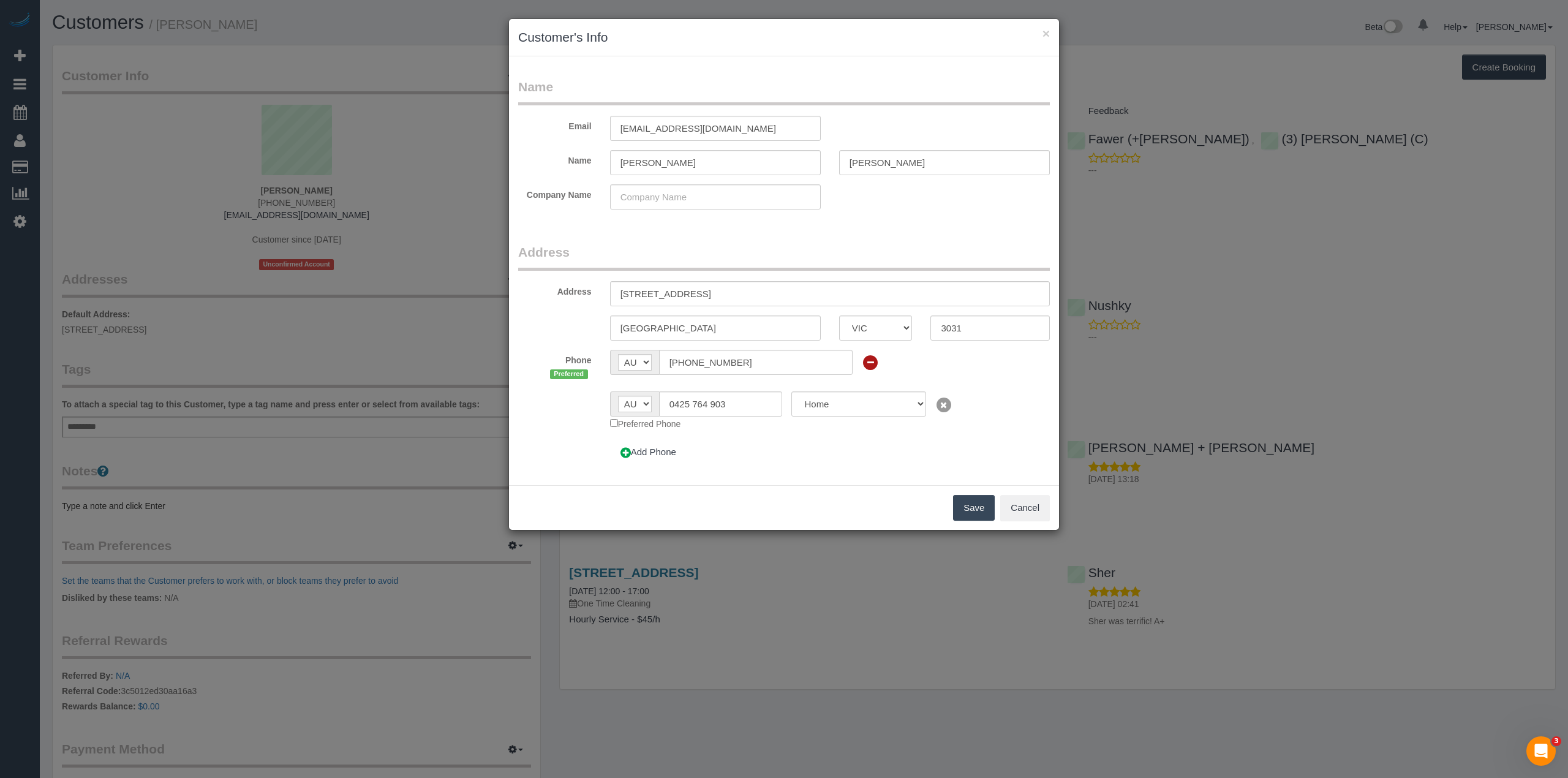
click at [984, 503] on button "Save" at bounding box center [974, 508] width 42 height 26
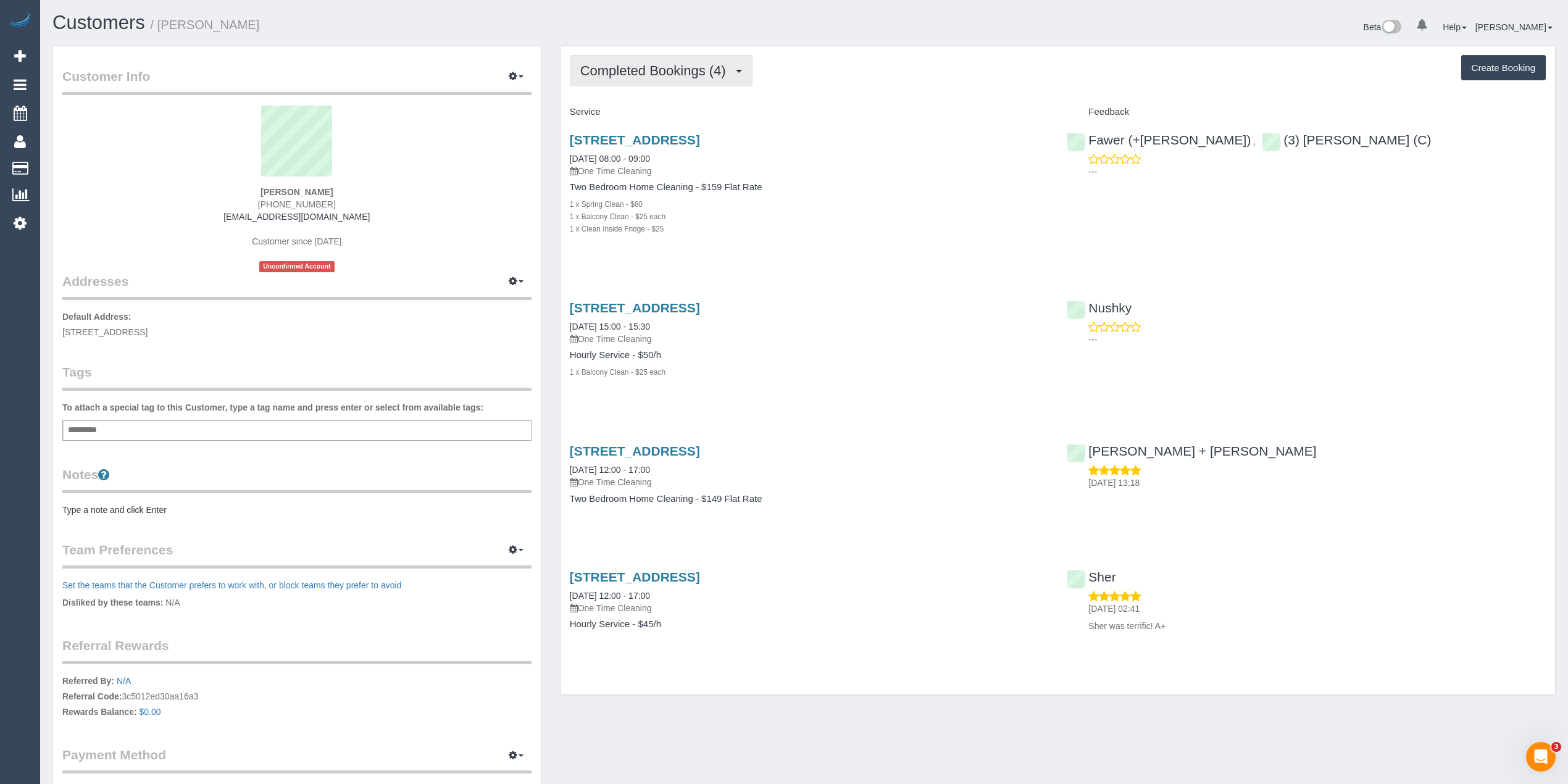
click at [626, 69] on span "Completed Bookings (4)" at bounding box center [656, 71] width 152 height 15
click at [895, 91] on div "Completed Bookings (4) Completed Bookings (4) Upcoming Bookings (0) Cancelled B…" at bounding box center [1058, 370] width 994 height 649
click at [525, 74] on button "button" at bounding box center [516, 77] width 31 height 19
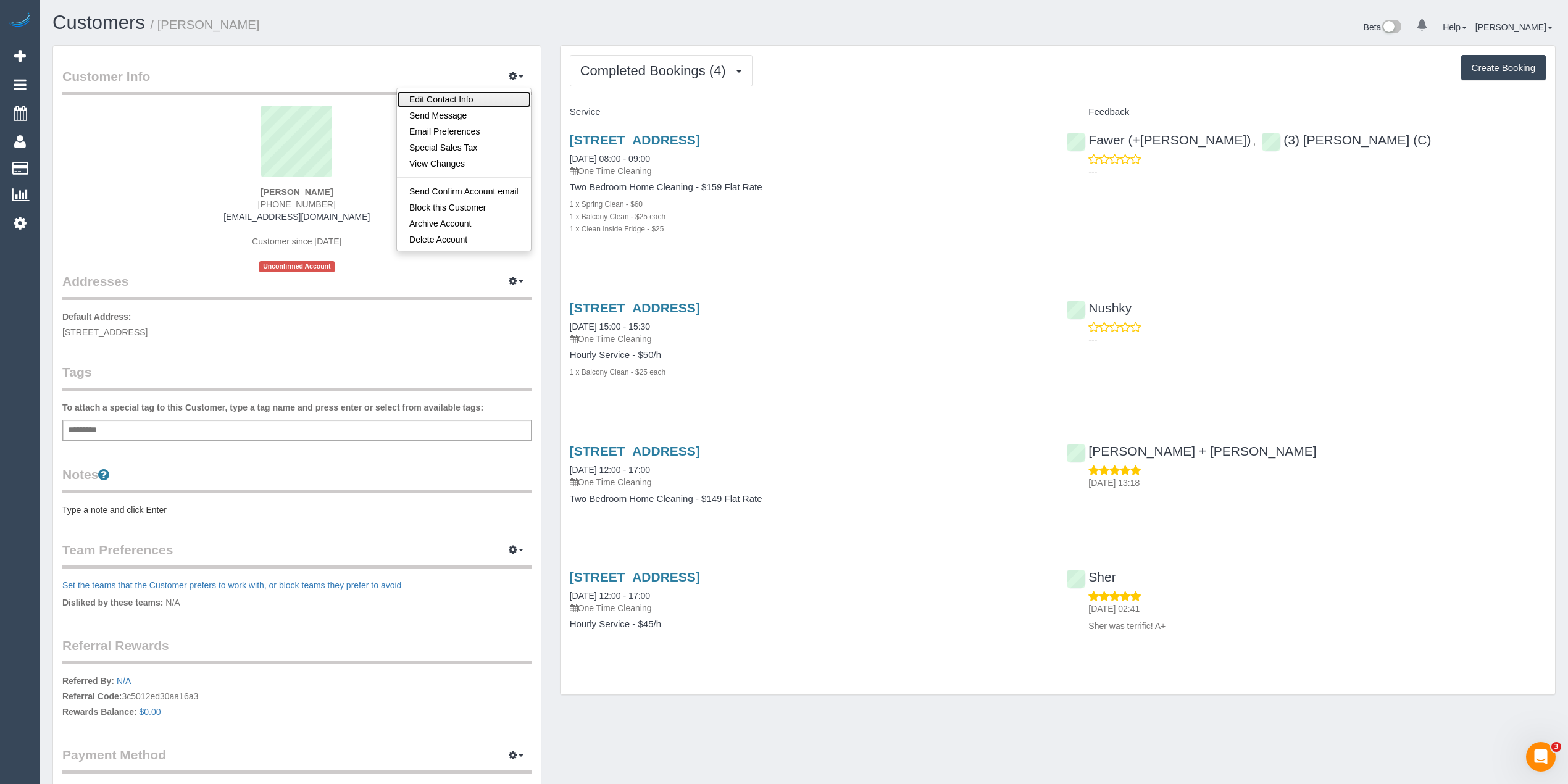
click at [457, 97] on link "Edit Contact Info" at bounding box center [463, 99] width 134 height 16
select select "VIC"
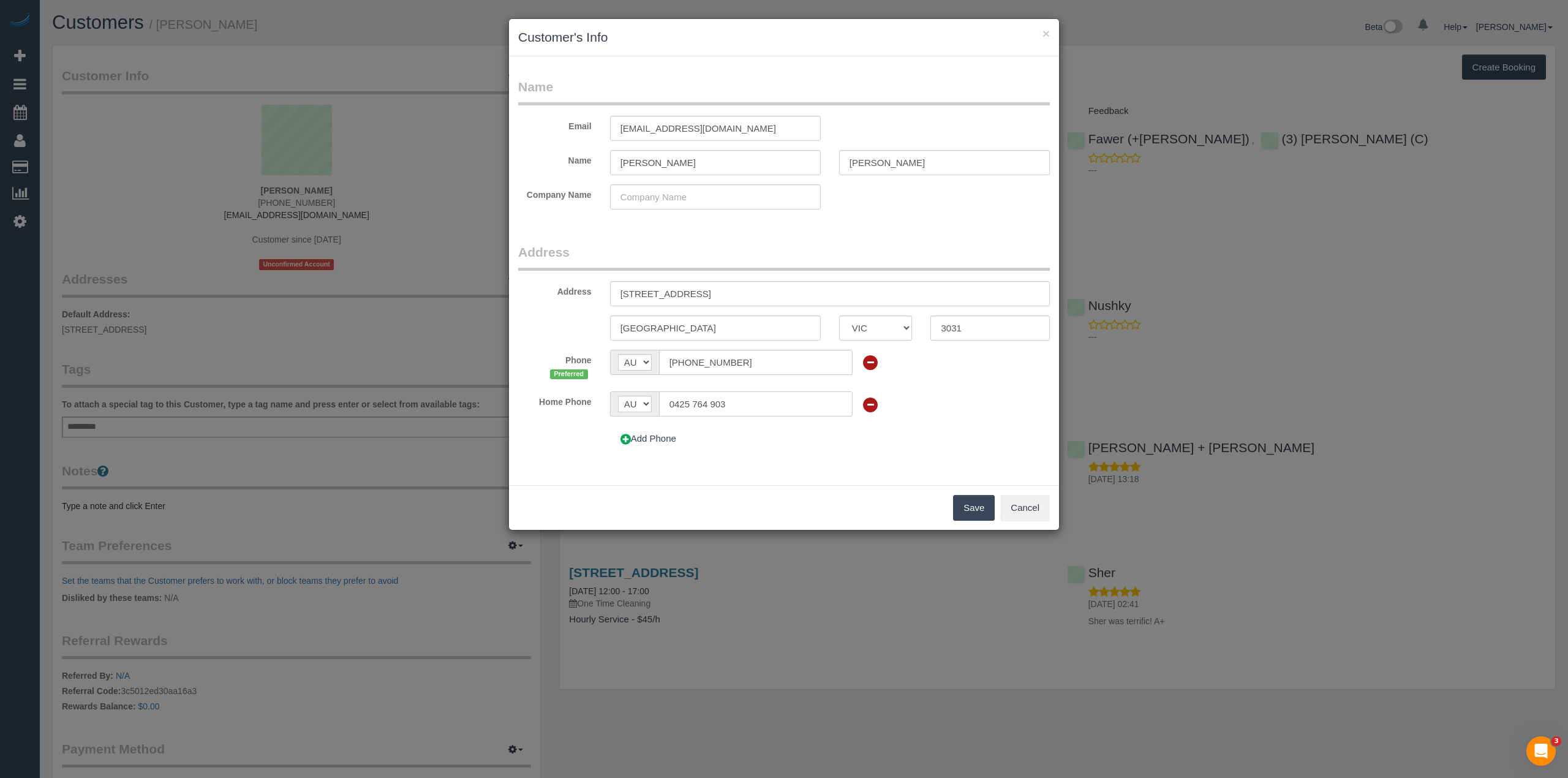
drag, startPoint x: 779, startPoint y: 405, endPoint x: 689, endPoint y: 413, distance: 90.4
click at [707, 413] on input "0425 764 903" at bounding box center [756, 404] width 194 height 25
drag, startPoint x: 689, startPoint y: 413, endPoint x: 662, endPoint y: 413, distance: 27.0
click at [662, 413] on input "0425 764 903" at bounding box center [756, 404] width 194 height 25
click at [739, 390] on sui-multiple-phone-number "Phone Preferred AF AL DZ AD AO AI AQ AG AR AM AW AU AT AZ BS BH BD BB BY BE BZ …" at bounding box center [784, 401] width 532 height 102
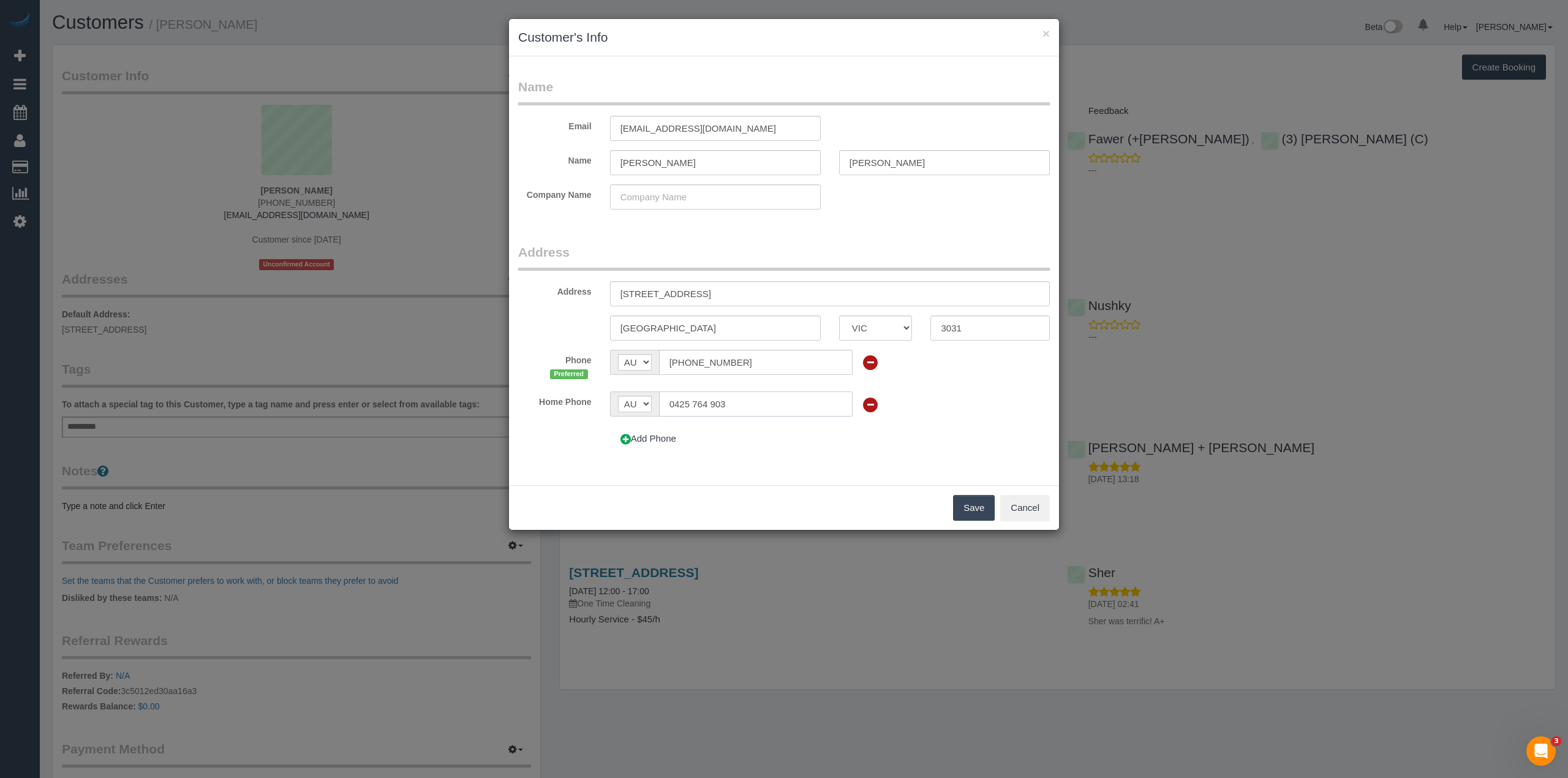
drag, startPoint x: 746, startPoint y: 398, endPoint x: 664, endPoint y: 399, distance: 82.0
click at [664, 399] on input "0425 764 903" at bounding box center [756, 404] width 194 height 25
click at [866, 410] on icon at bounding box center [870, 405] width 17 height 17
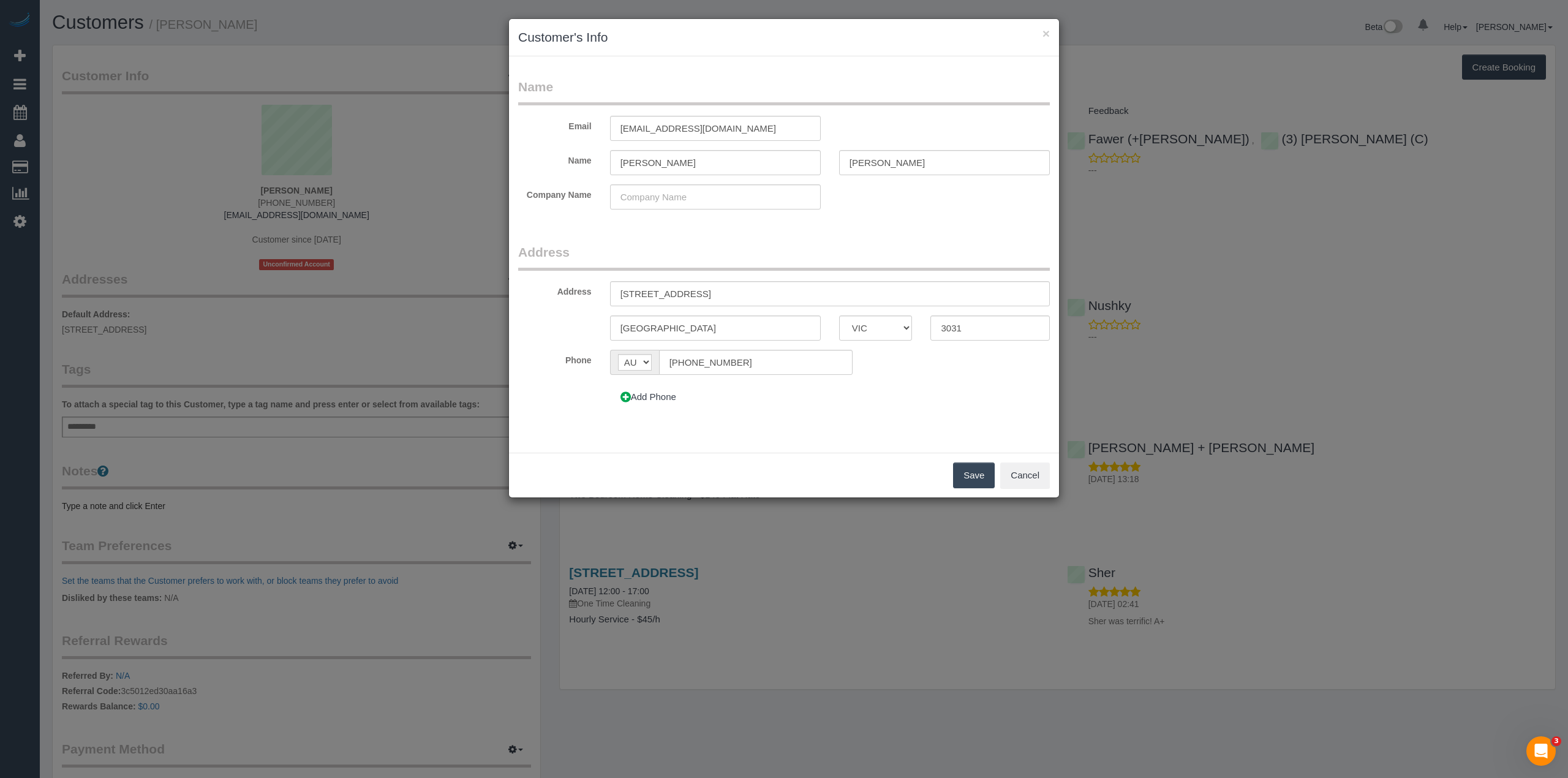
click at [981, 484] on button "Save" at bounding box center [974, 475] width 42 height 26
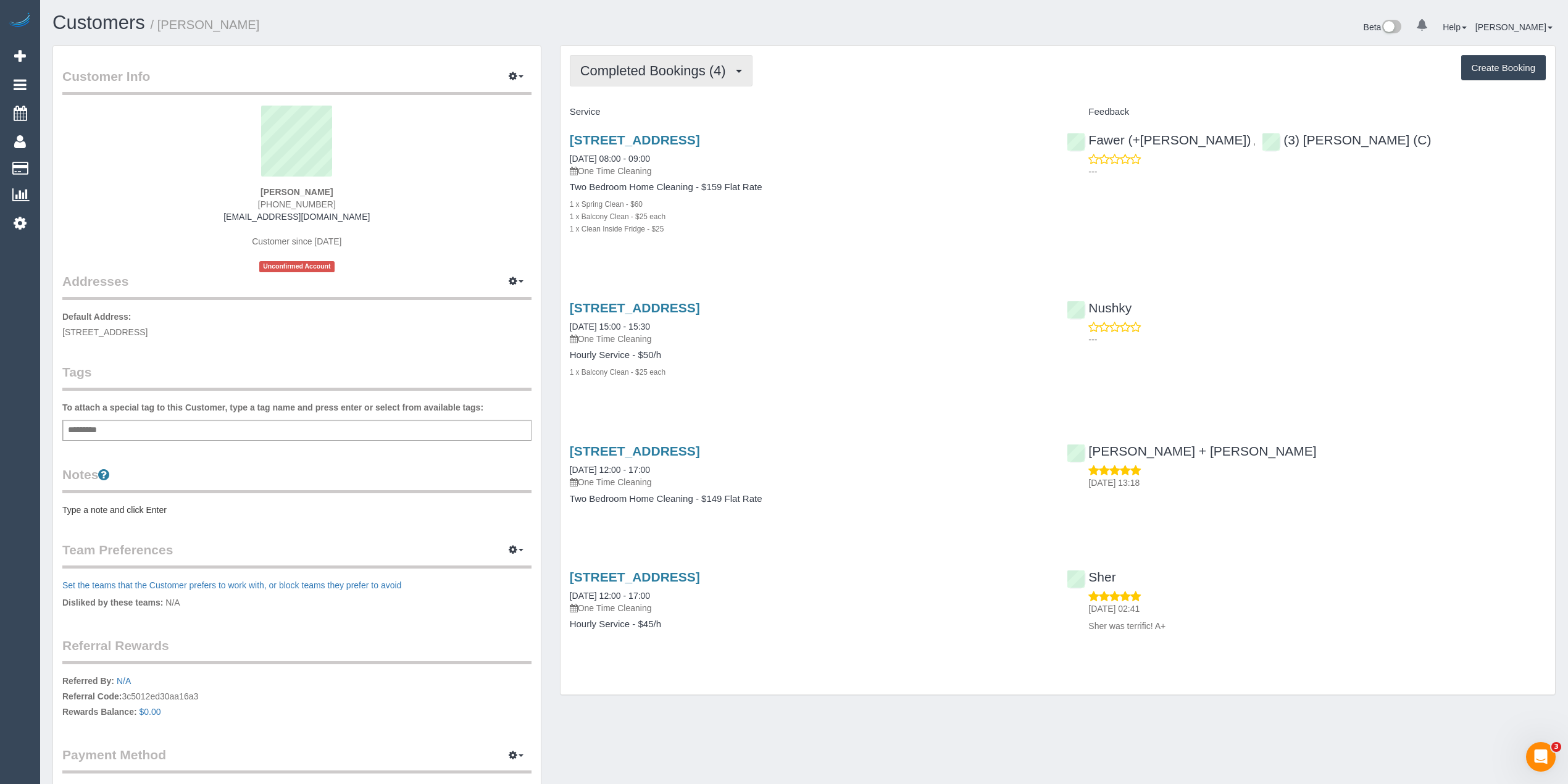
click at [662, 78] on button "Completed Bookings (4)" at bounding box center [661, 70] width 183 height 32
click at [671, 77] on button "Completed Bookings (4)" at bounding box center [661, 70] width 183 height 32
